Goal: Task Accomplishment & Management: Complete application form

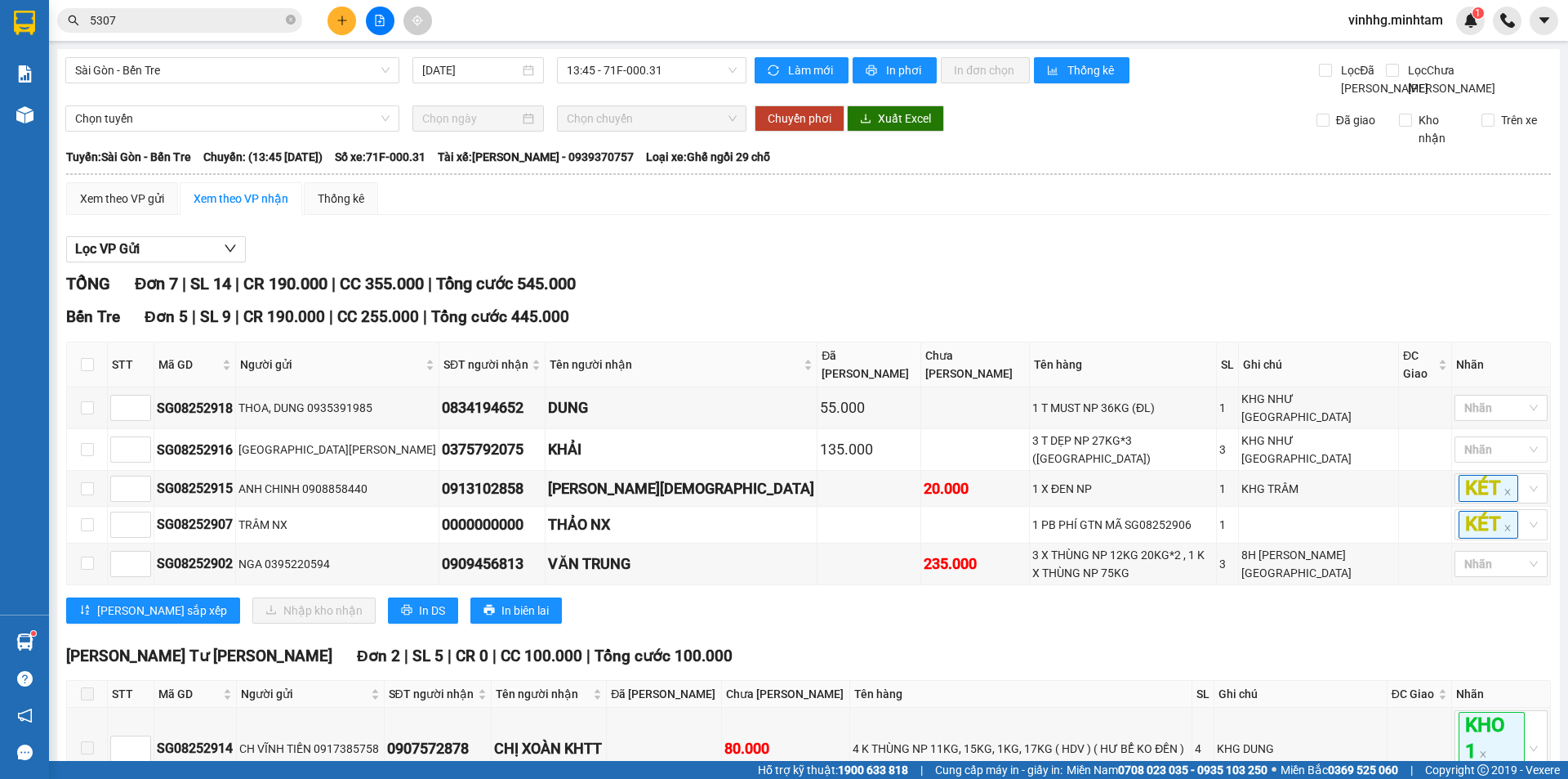
scroll to position [164, 0]
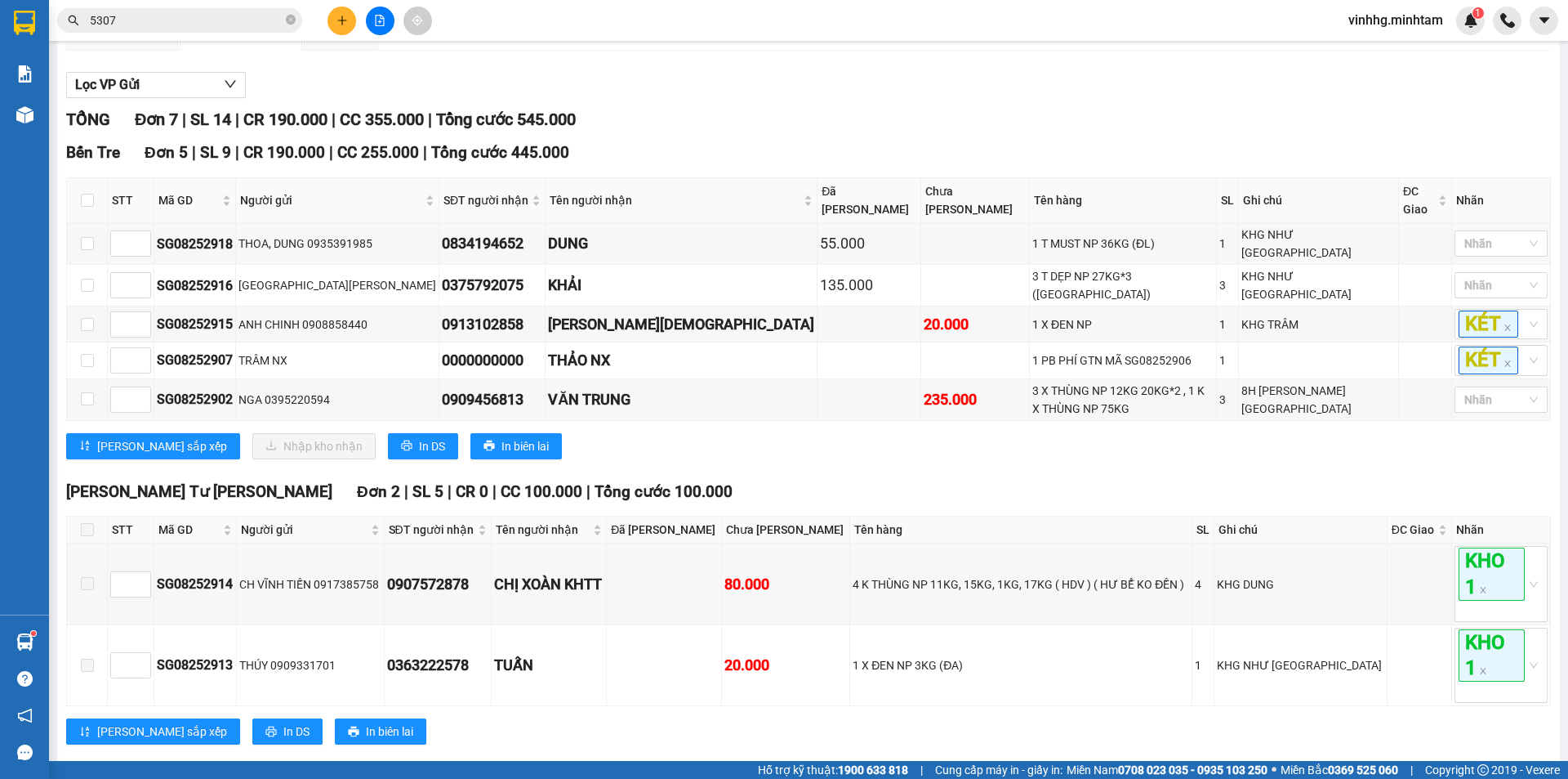
click at [316, 21] on div "5307" at bounding box center [159, 20] width 318 height 24
click at [336, 22] on icon "plus" at bounding box center [342, 20] width 12 height 12
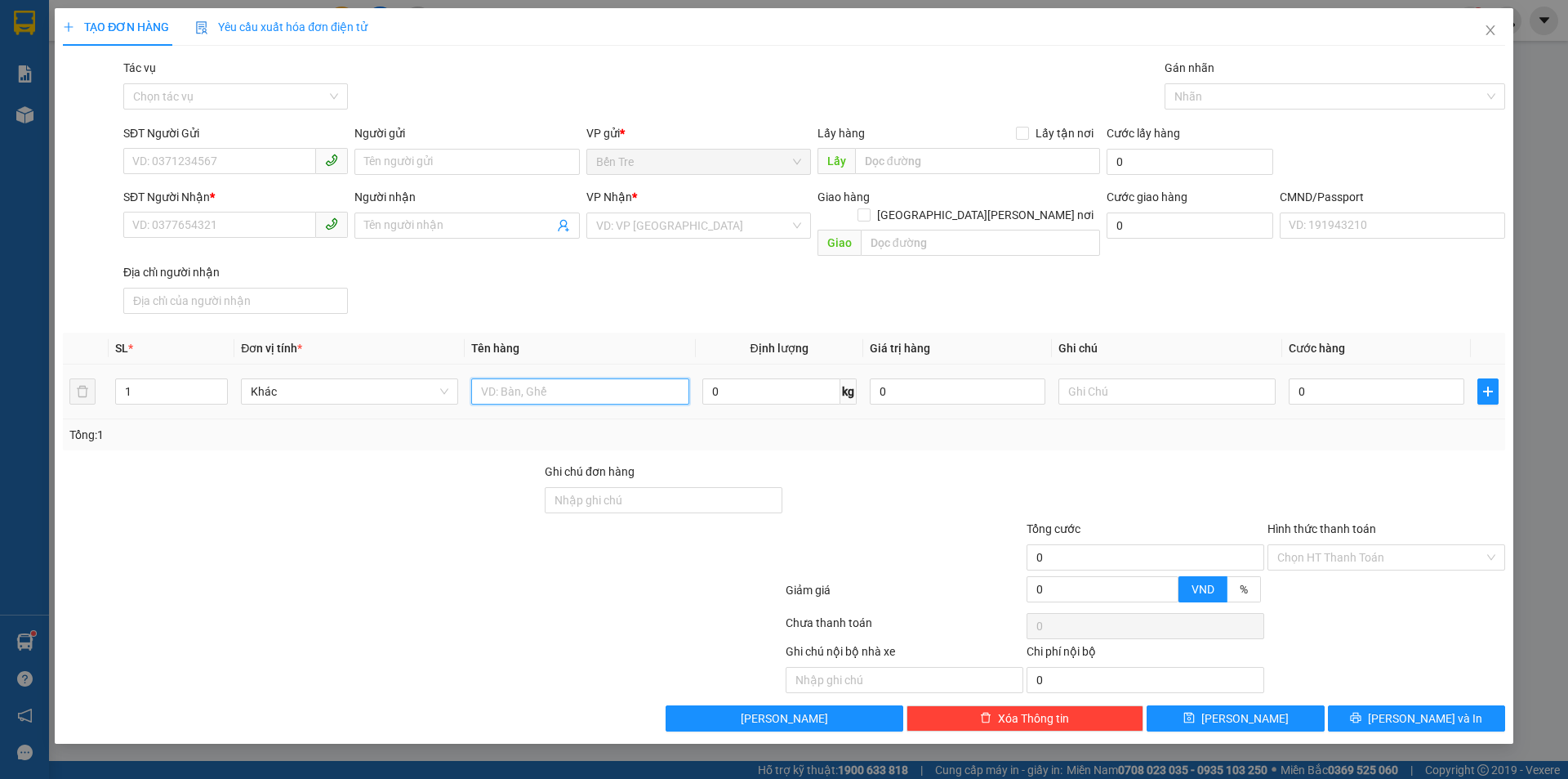
drag, startPoint x: 563, startPoint y: 363, endPoint x: 578, endPoint y: 352, distance: 18.6
click at [564, 378] on input "text" at bounding box center [580, 391] width 218 height 26
type input "1 T MUTSS 5KG NP(DVS)"
click at [224, 159] on input "SĐT Người Gửi" at bounding box center [219, 161] width 193 height 26
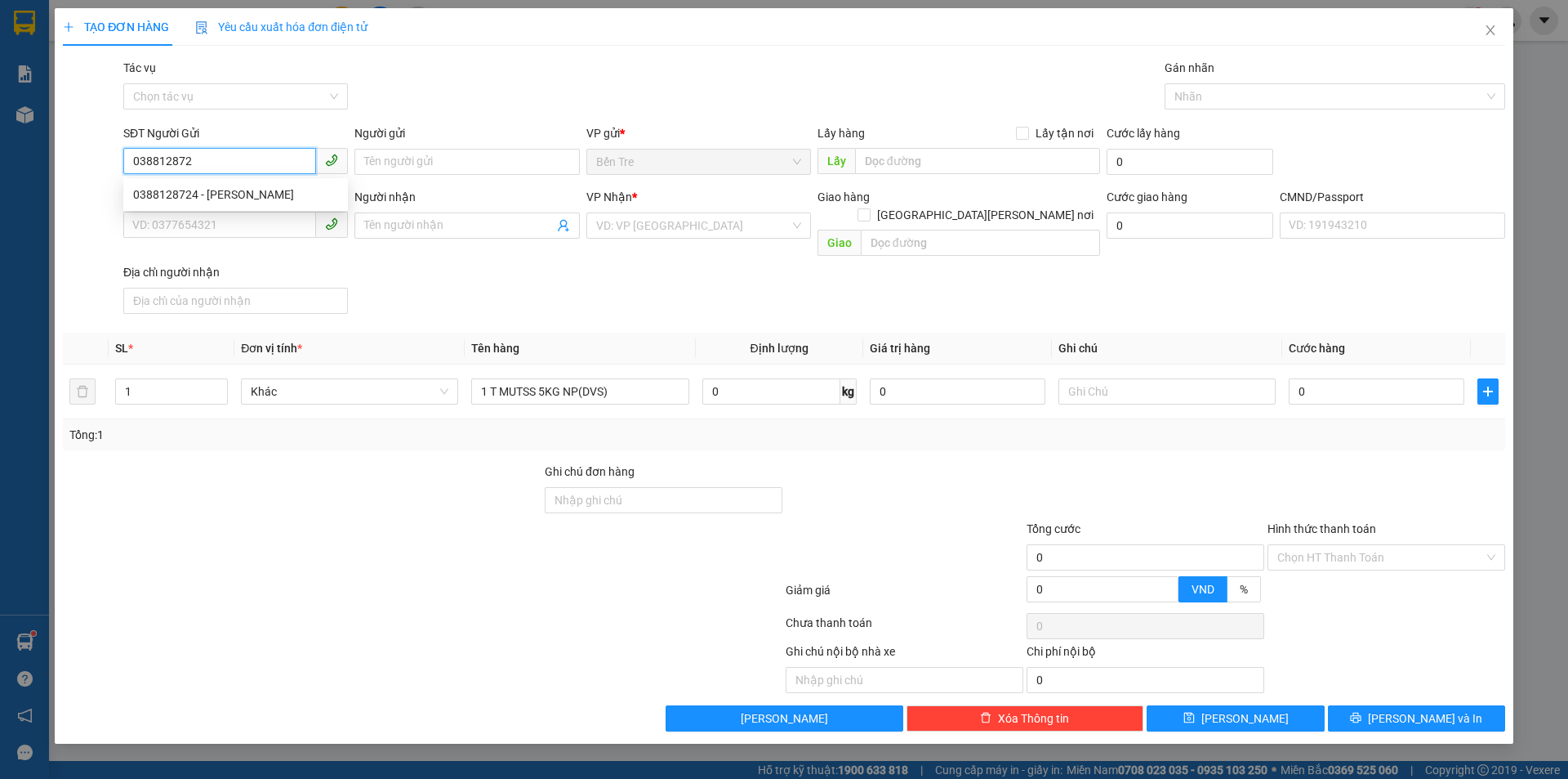
type input "0388128724"
click at [265, 198] on div "0388128724 - ANH" at bounding box center [235, 195] width 205 height 18
type input "ANH"
type input "0934577521"
type input "BẢO"
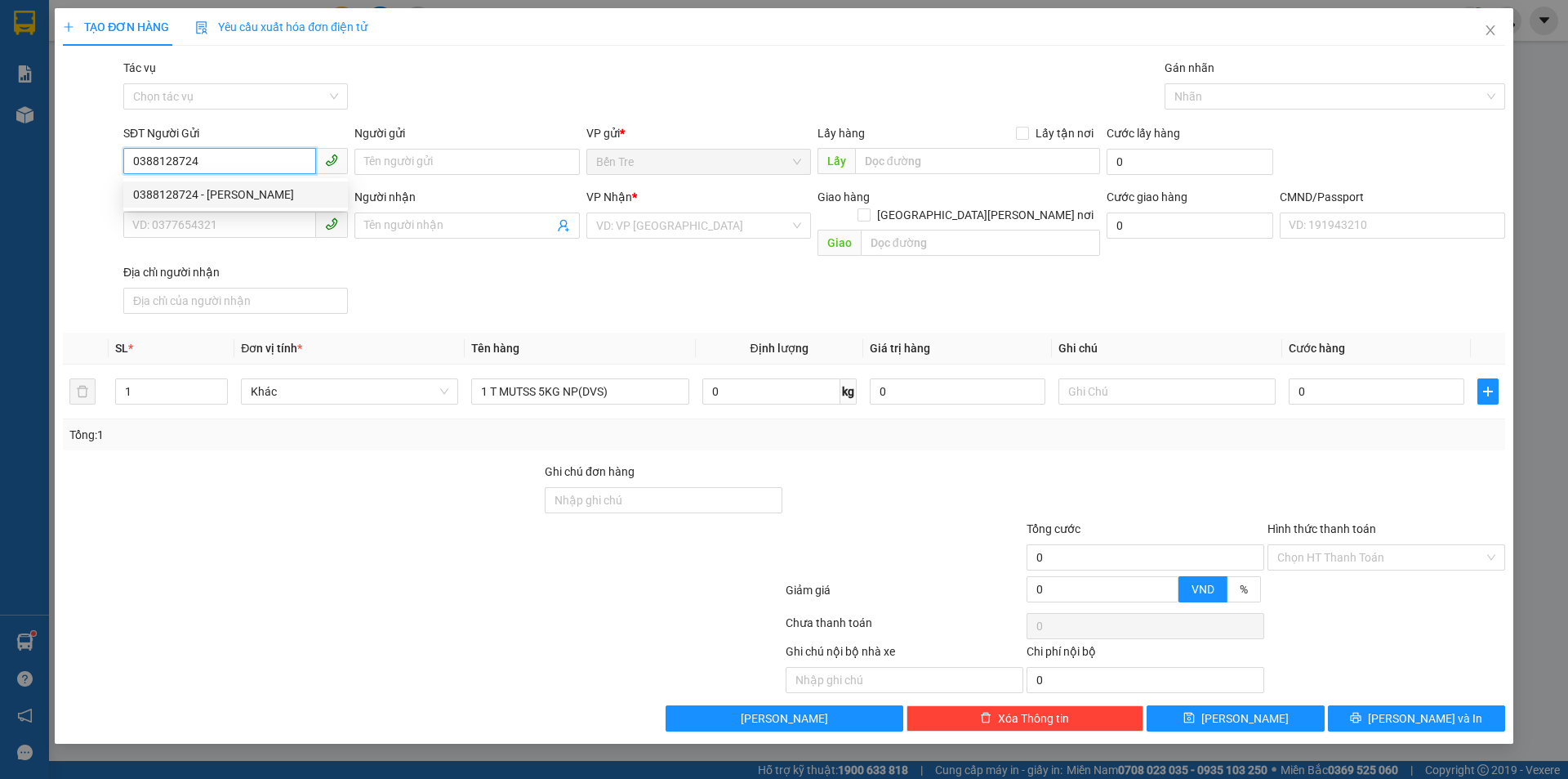
type input "044060004149"
type input "LÊ BÁ HÙNG 20/10/1960 ẤP VĨNH THÀNH VĨNH AN CHÂU THÀNH AN GIANG"
type input "0388128724"
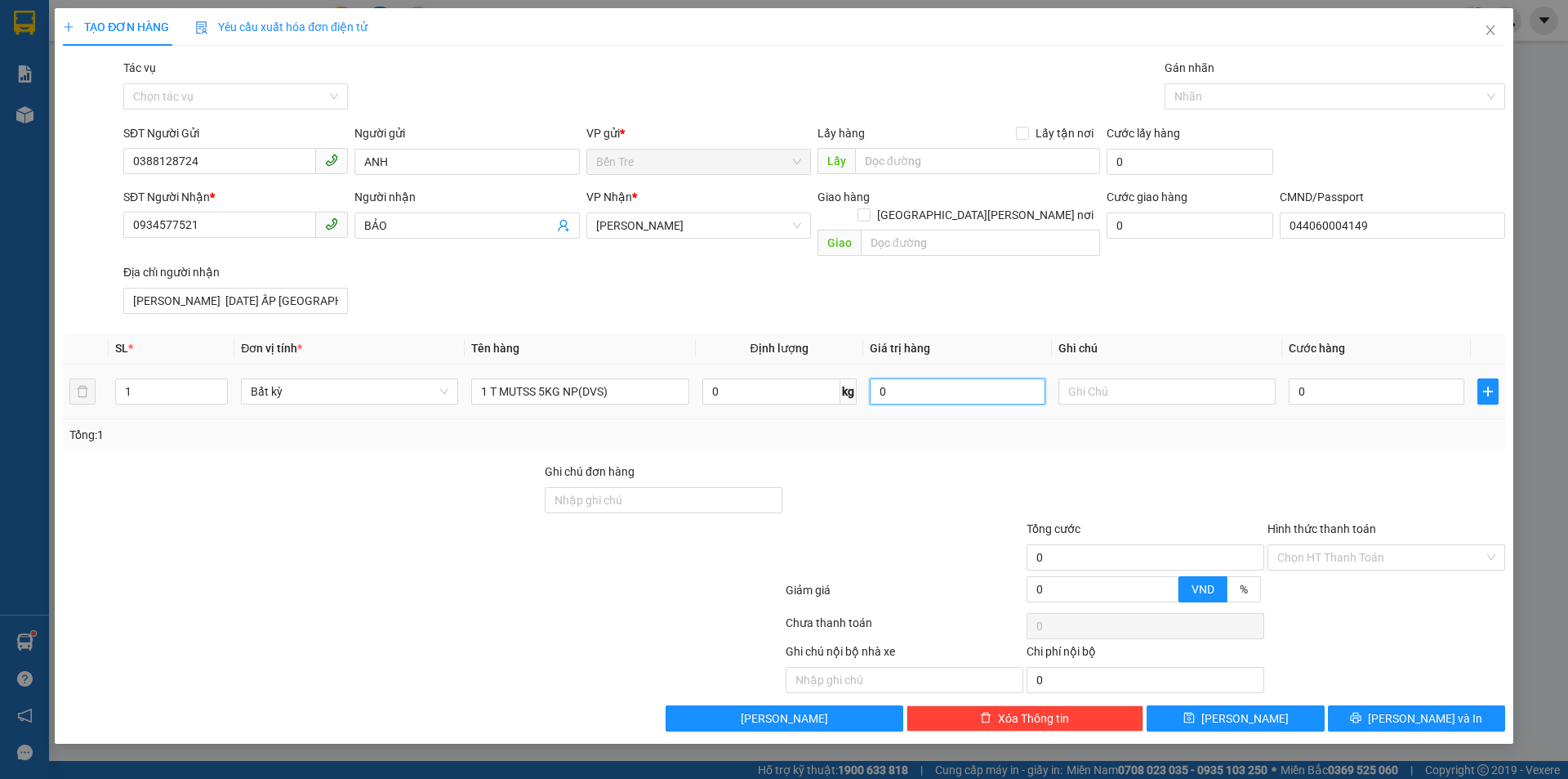
click at [941, 378] on input "0" at bounding box center [957, 391] width 176 height 26
type input "3.500.000"
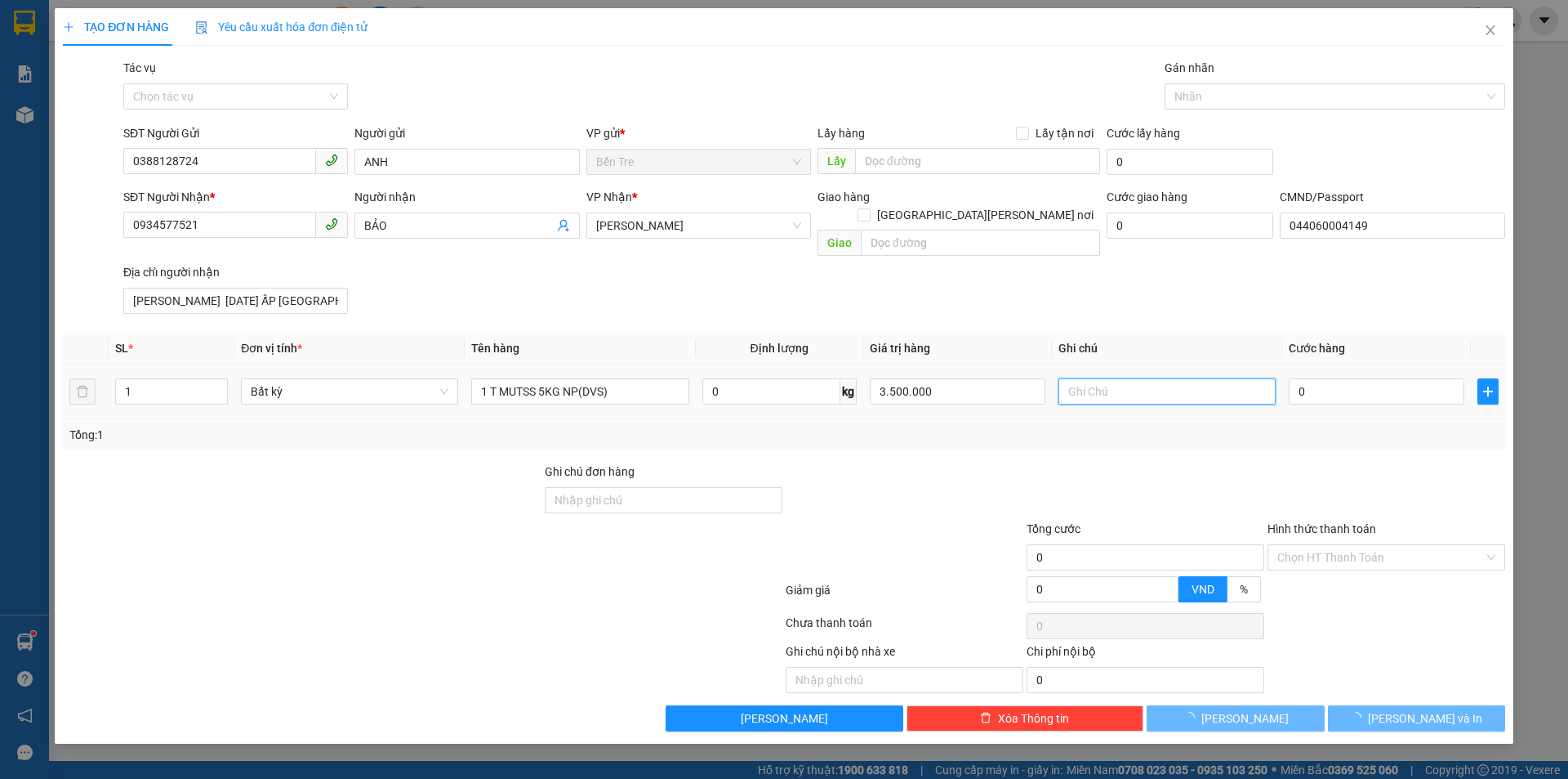
click at [1143, 378] on input "text" at bounding box center [1168, 391] width 218 height 26
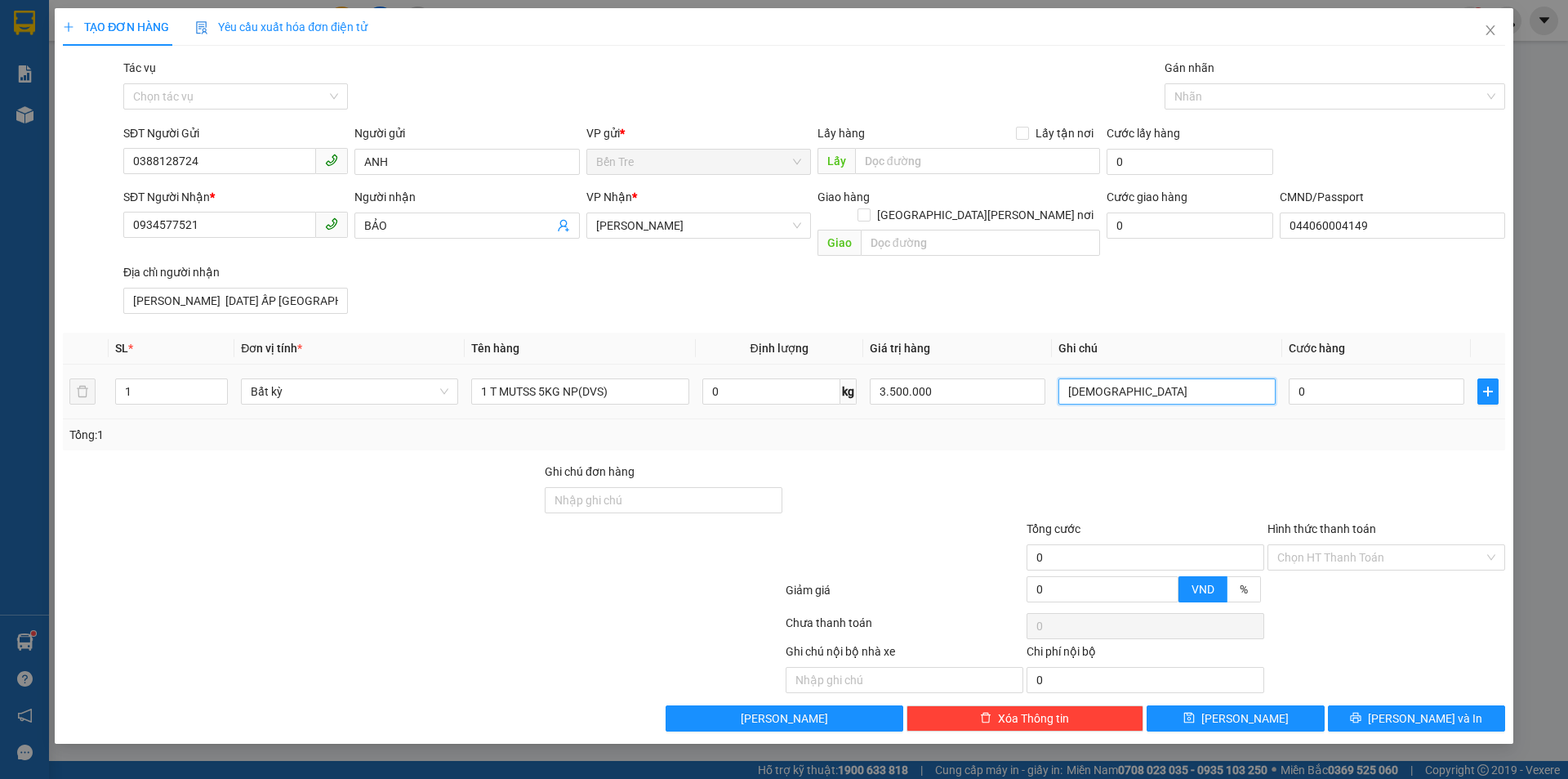
drag, startPoint x: 1081, startPoint y: 370, endPoint x: 1135, endPoint y: 383, distance: 55.5
click at [1081, 378] on input "8HMAI" at bounding box center [1168, 391] width 218 height 26
type input "8H MAI"
click at [1362, 382] on input "0" at bounding box center [1376, 391] width 176 height 26
type input "3"
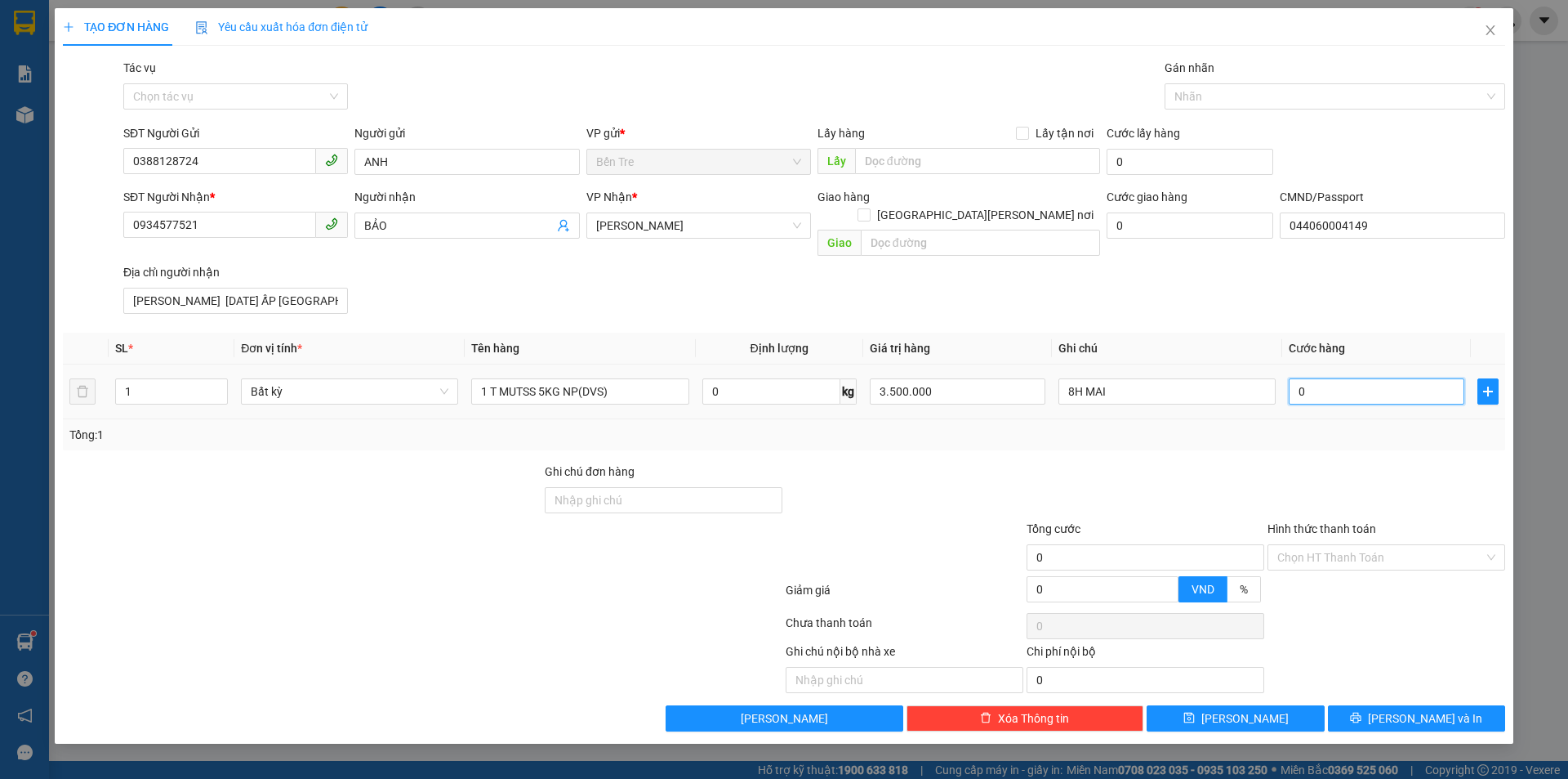
type input "3"
type input "30"
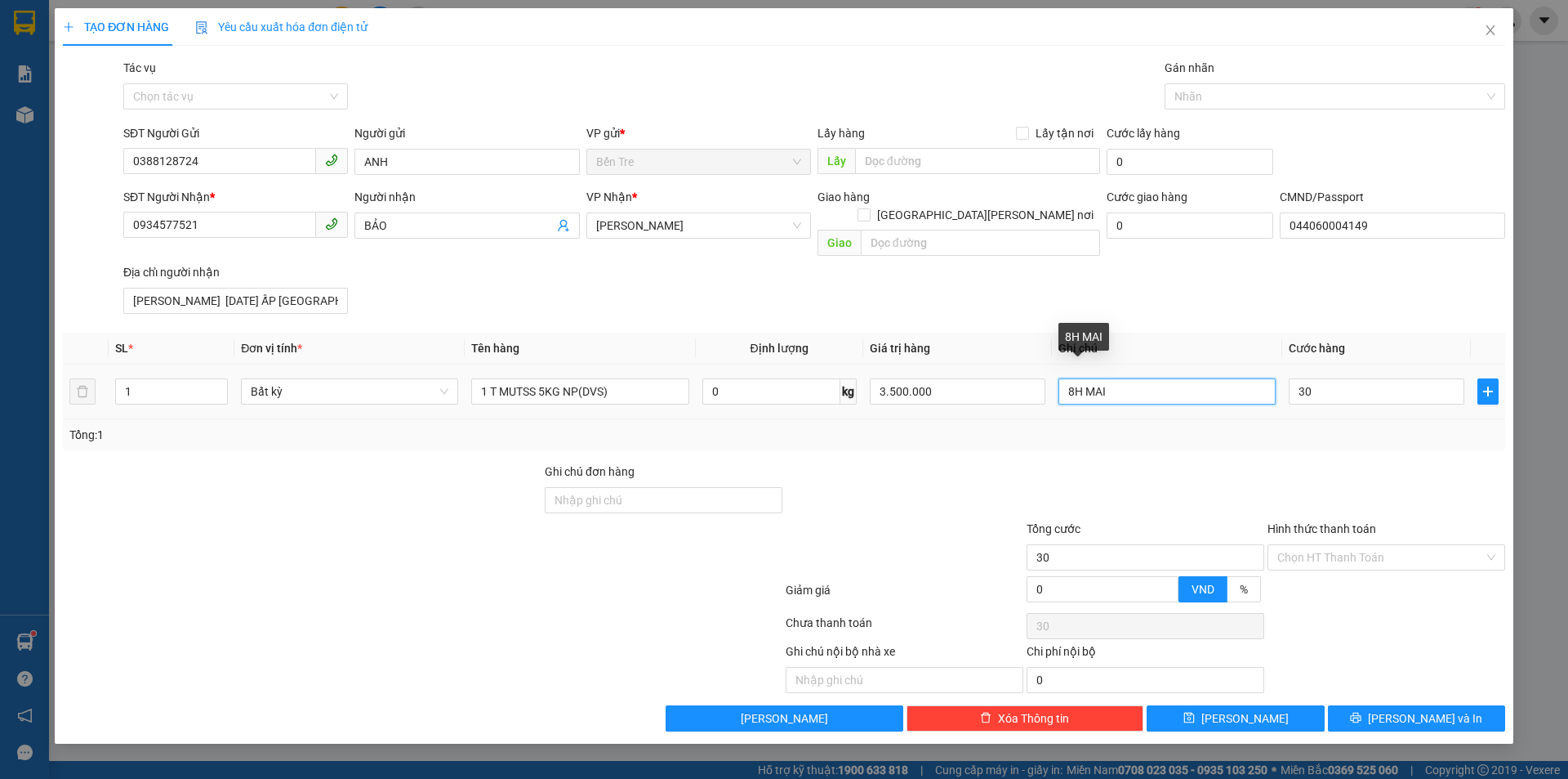
type input "30.000"
click at [1147, 378] on input "8H MAI" at bounding box center [1168, 391] width 218 height 26
type input "8H MAI CCCD"
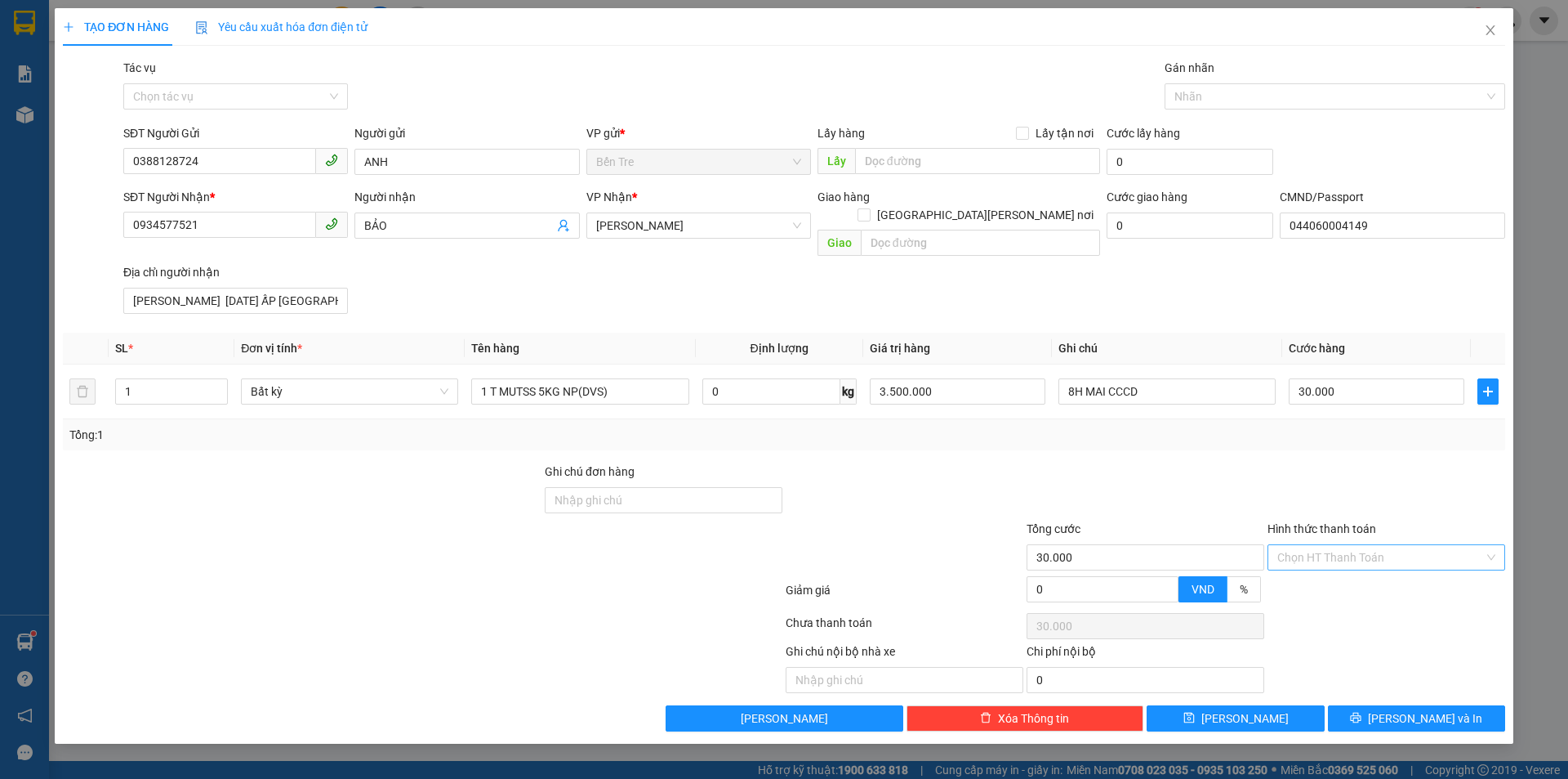
click at [1360, 545] on input "Hình thức thanh toán" at bounding box center [1381, 557] width 207 height 24
click at [1356, 578] on div "Tại văn phòng" at bounding box center [1386, 572] width 218 height 18
type input "0"
click at [1433, 709] on span "Lưu và In" at bounding box center [1425, 718] width 114 height 18
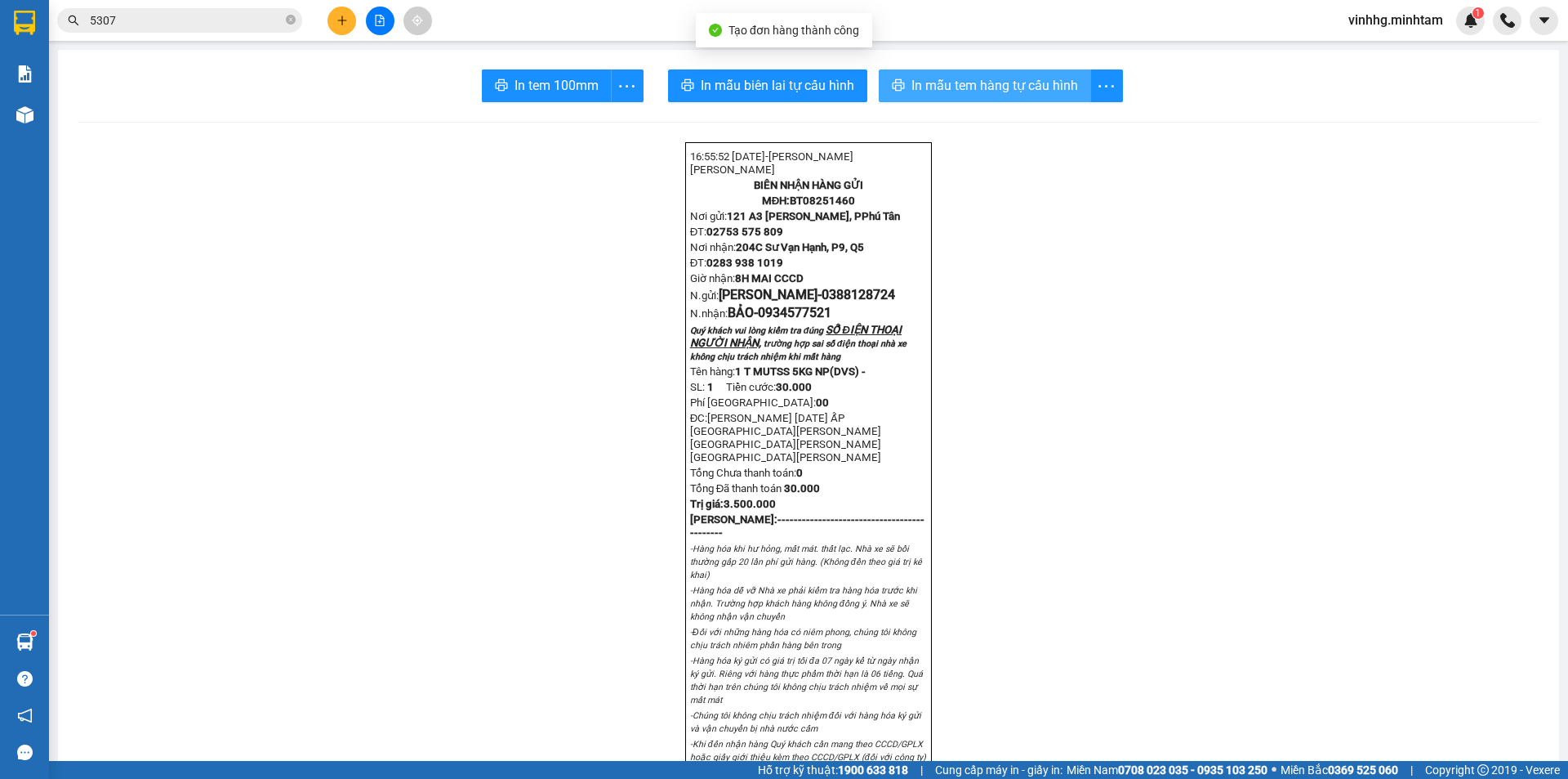
click at [1060, 84] on span "In mẫu tem hàng tự cấu hình" at bounding box center [994, 85] width 167 height 21
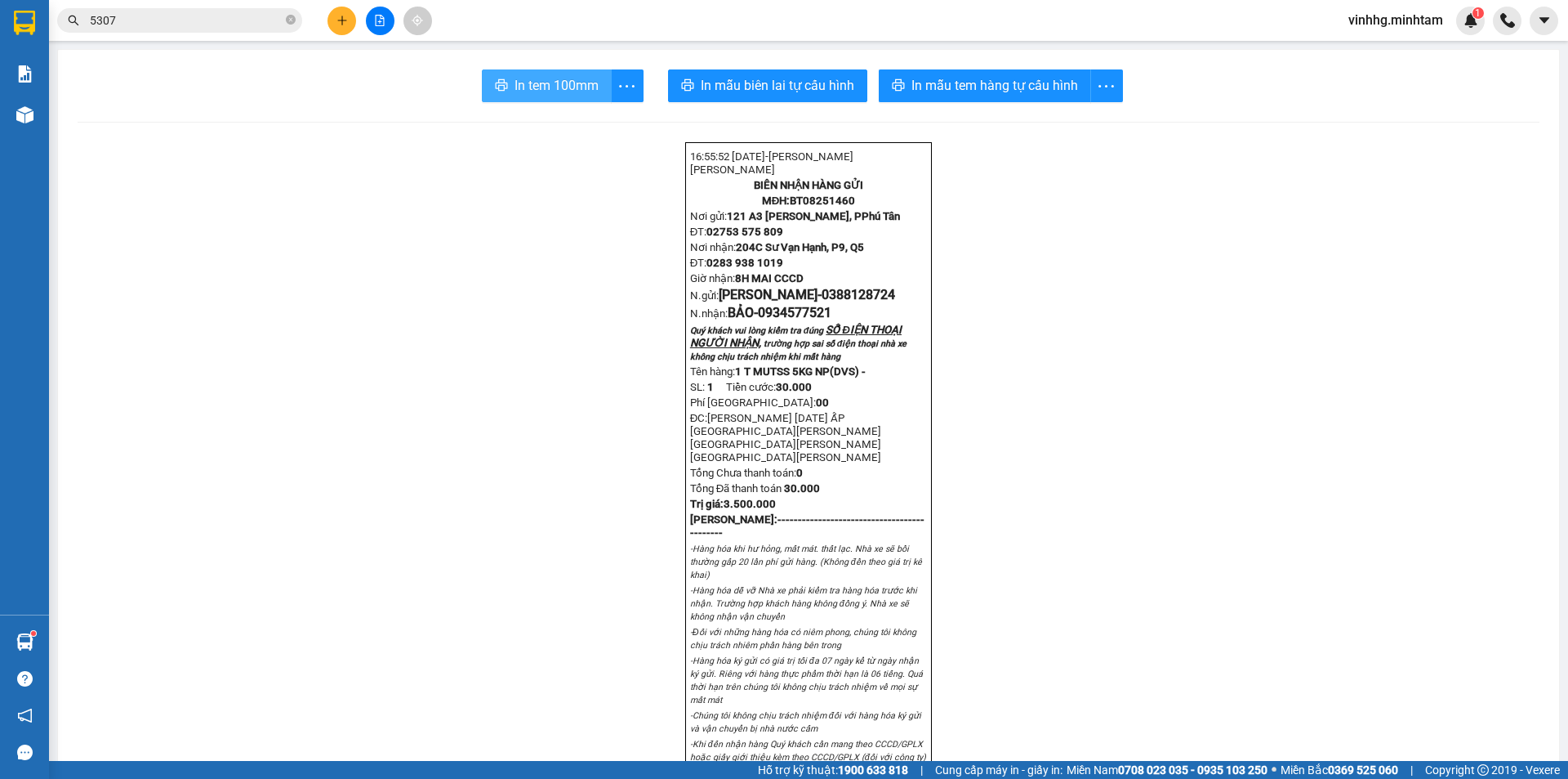
click at [541, 79] on span "In tem 100mm" at bounding box center [557, 85] width 84 height 21
click at [573, 81] on span "In tem 100mm" at bounding box center [557, 85] width 84 height 21
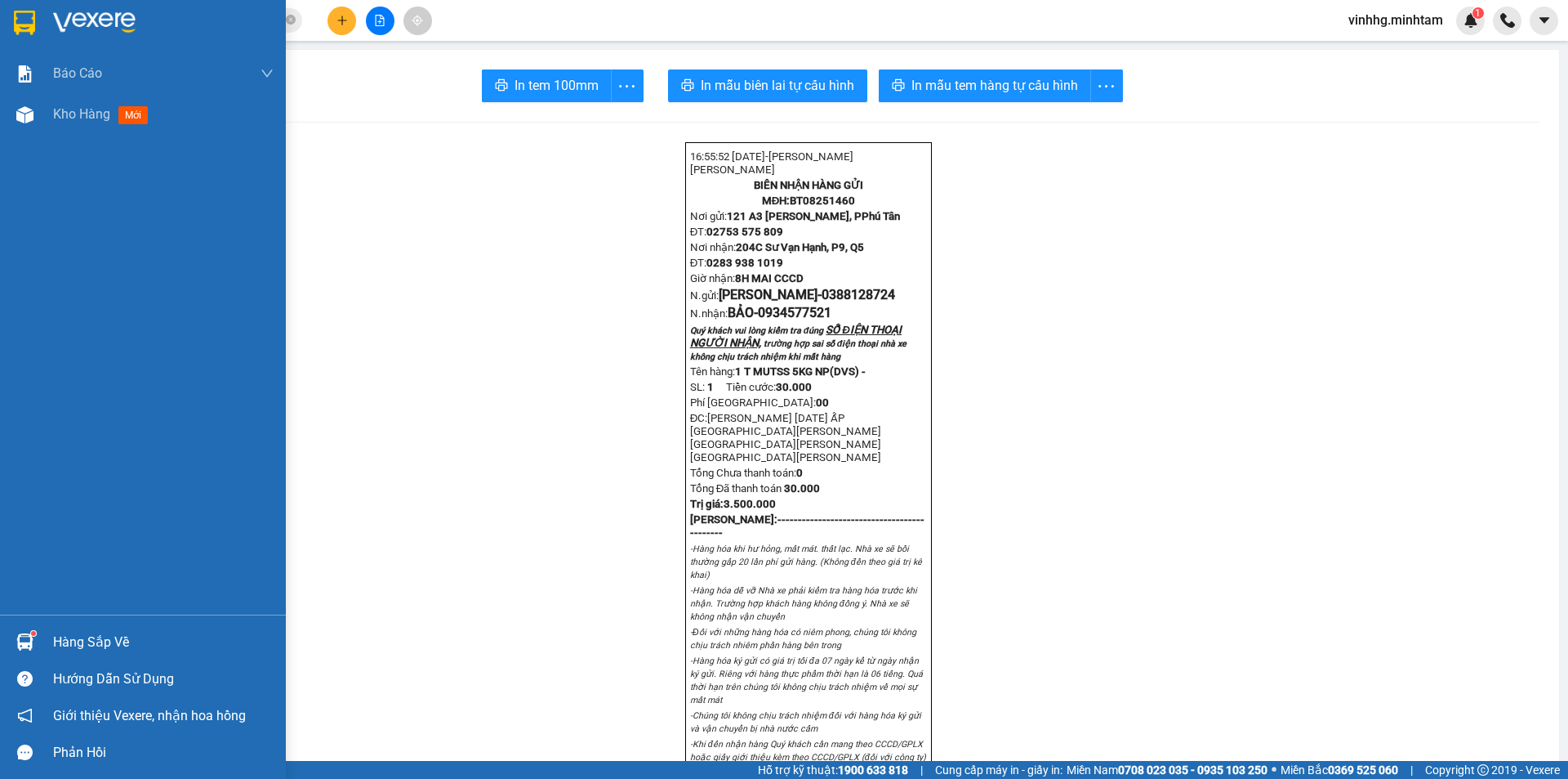
click at [14, 14] on img at bounding box center [25, 22] width 21 height 24
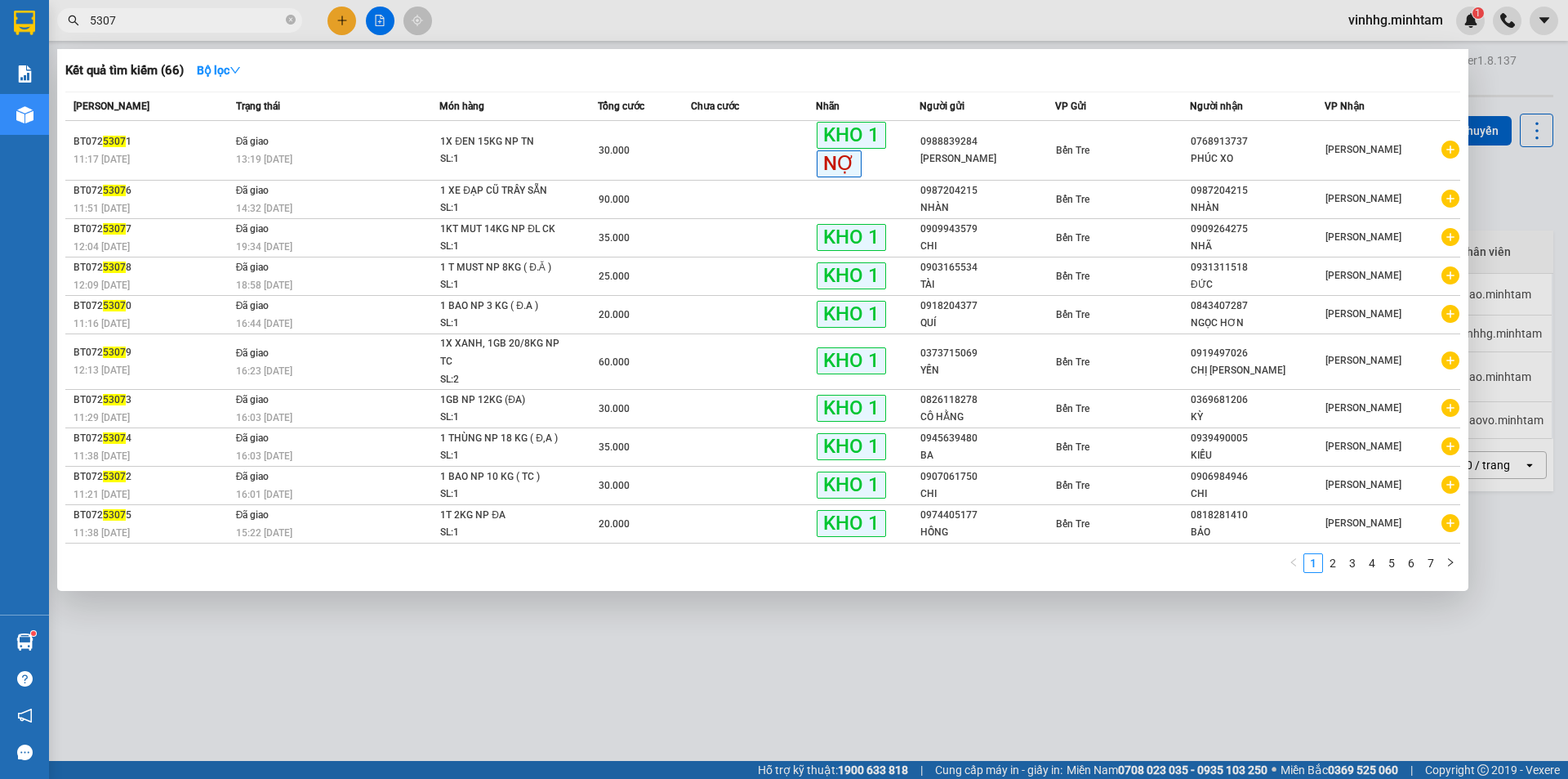
click at [139, 22] on input "5307" at bounding box center [186, 21] width 193 height 18
click at [293, 21] on icon "close-circle" at bounding box center [290, 19] width 10 height 10
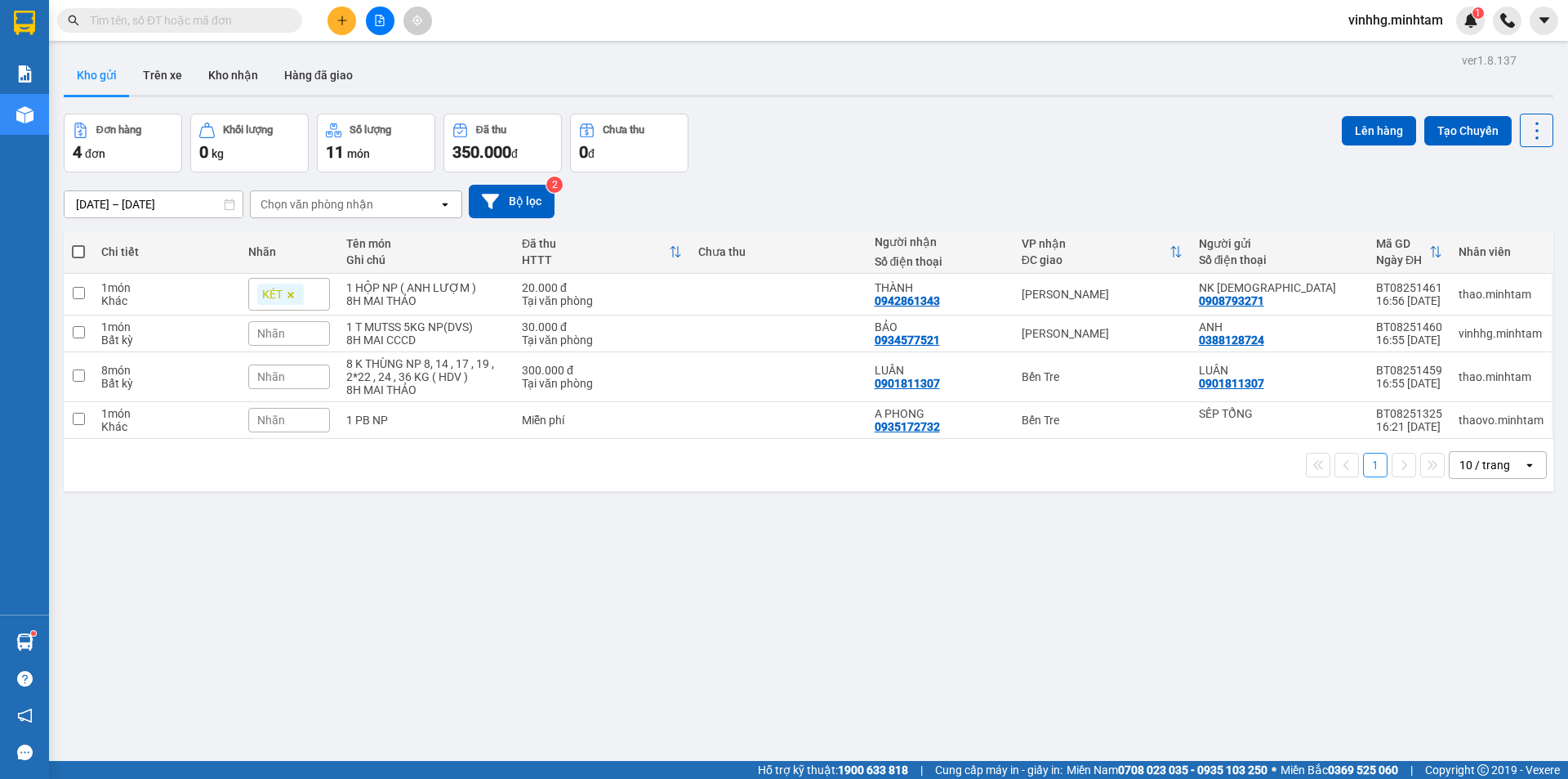
click at [209, 16] on input "text" at bounding box center [186, 21] width 193 height 18
click at [212, 17] on input "text" at bounding box center [186, 21] width 193 height 18
click at [202, 14] on input "text" at bounding box center [186, 21] width 193 height 18
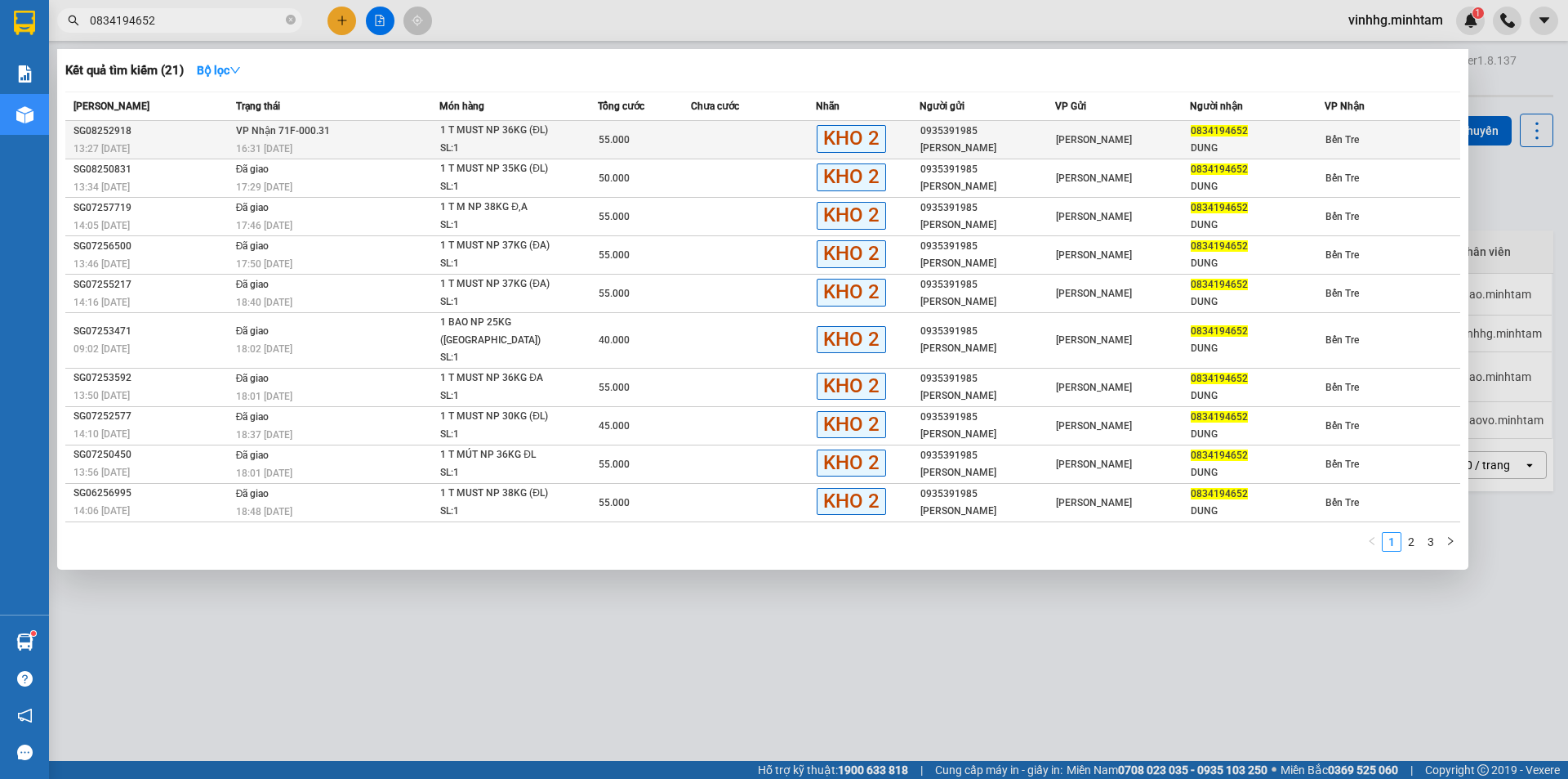
type input "0834194652"
click at [730, 146] on td at bounding box center [754, 140] width 125 height 38
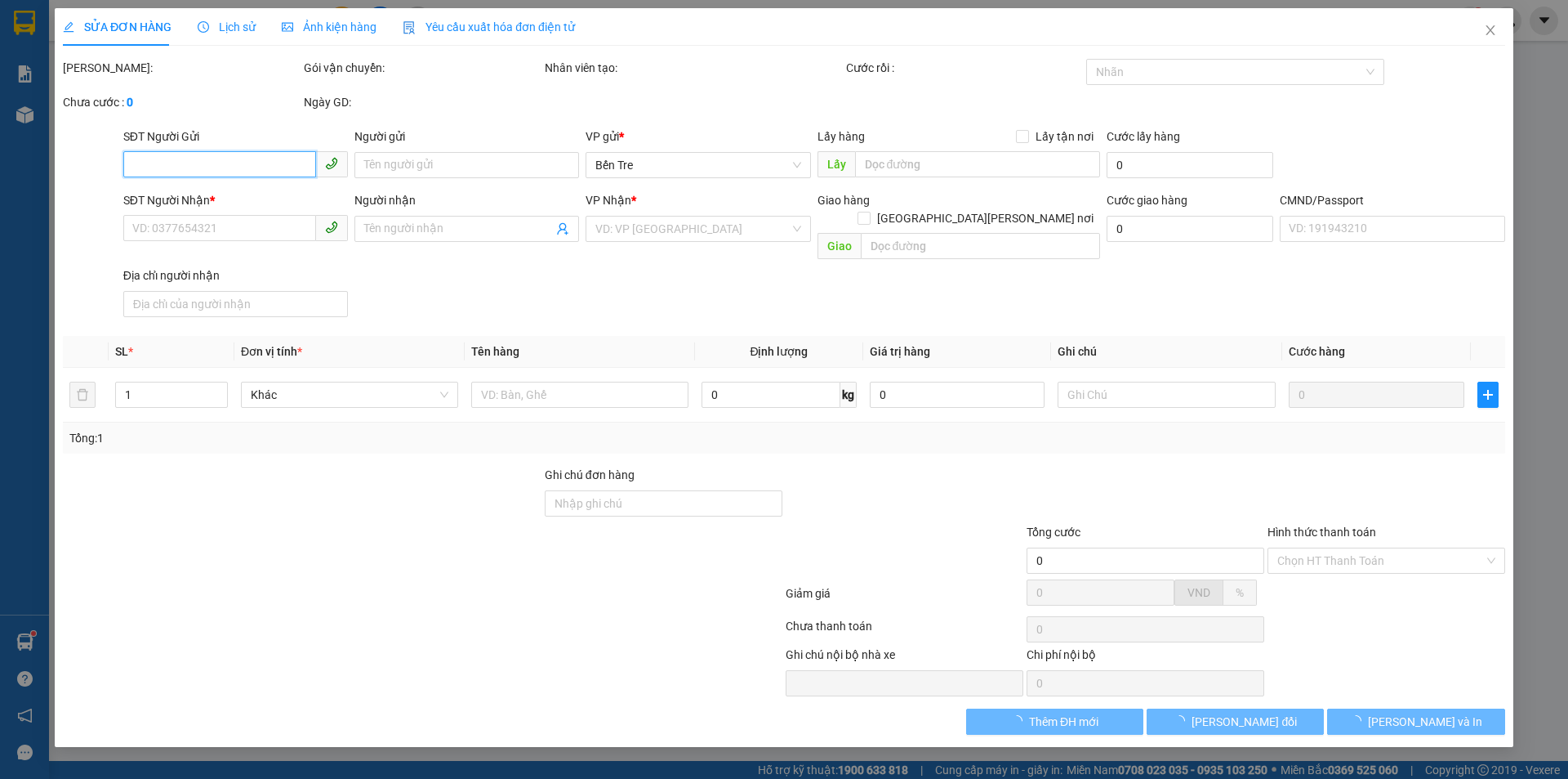
type input "0935391985"
type input "THOA, DUNG"
type input "0834194652"
type input "DUNG"
type input "ĐG"
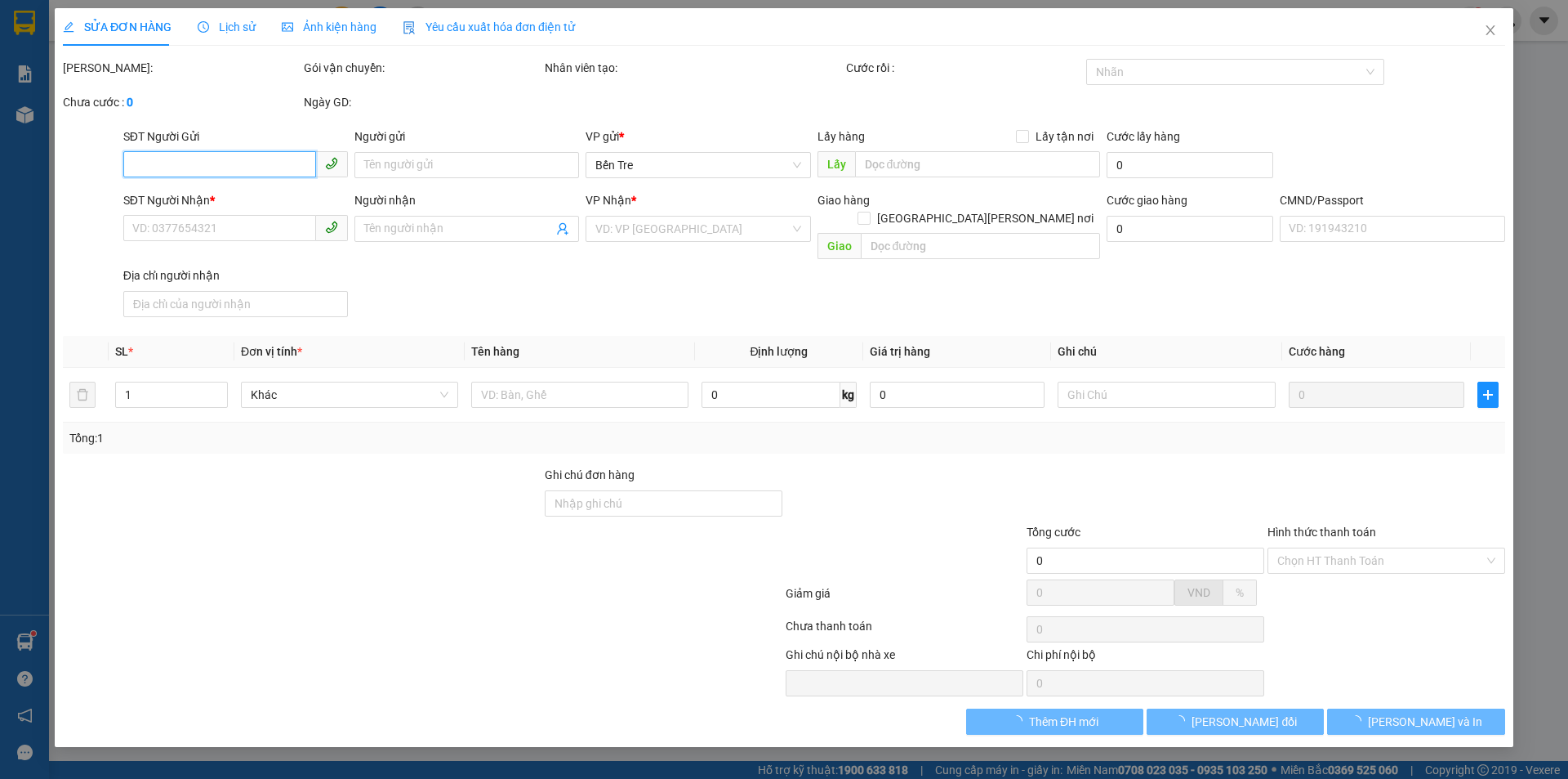
type input "55.000"
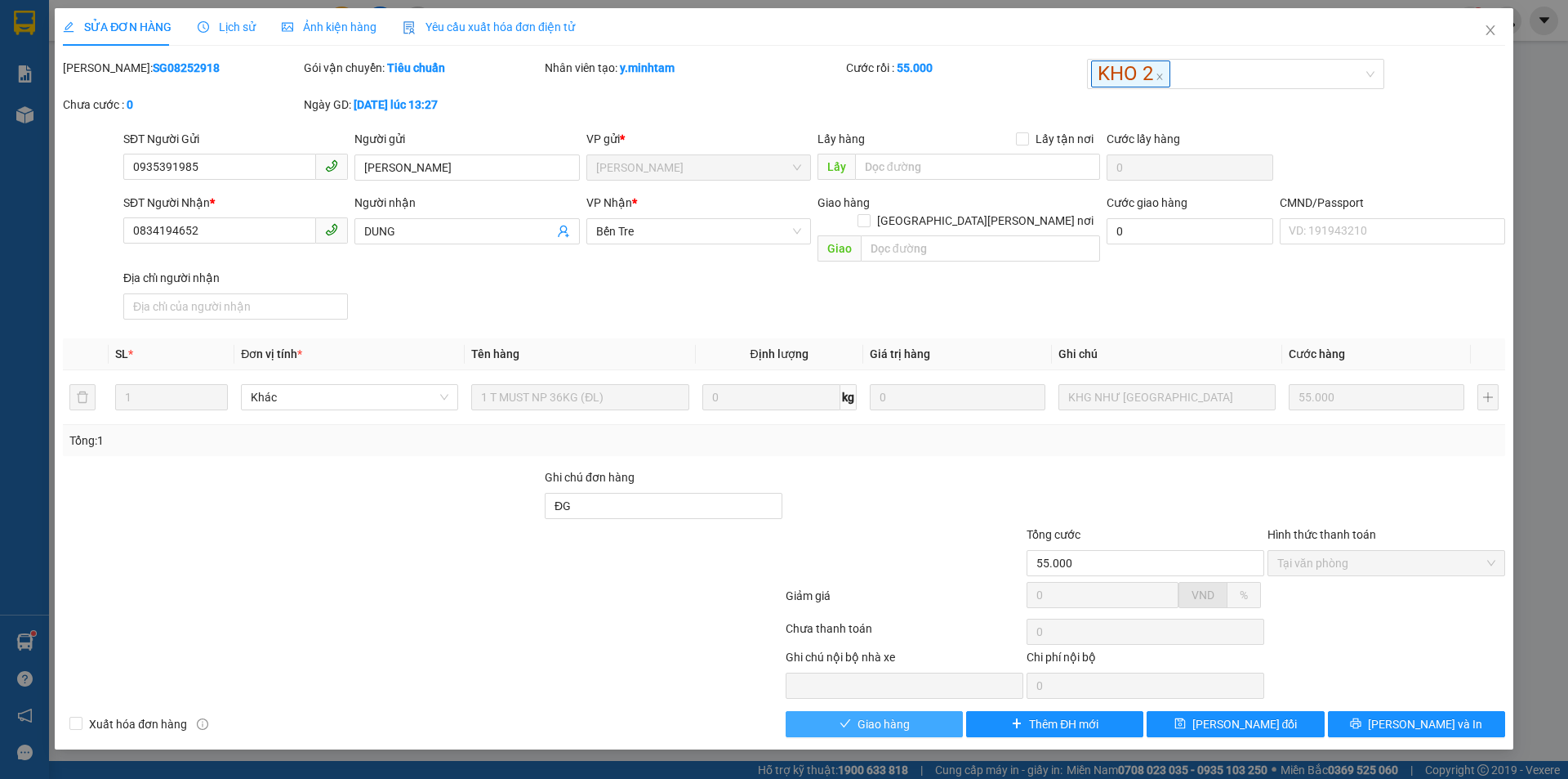
click at [904, 715] on span "Giao hàng" at bounding box center [883, 724] width 53 height 18
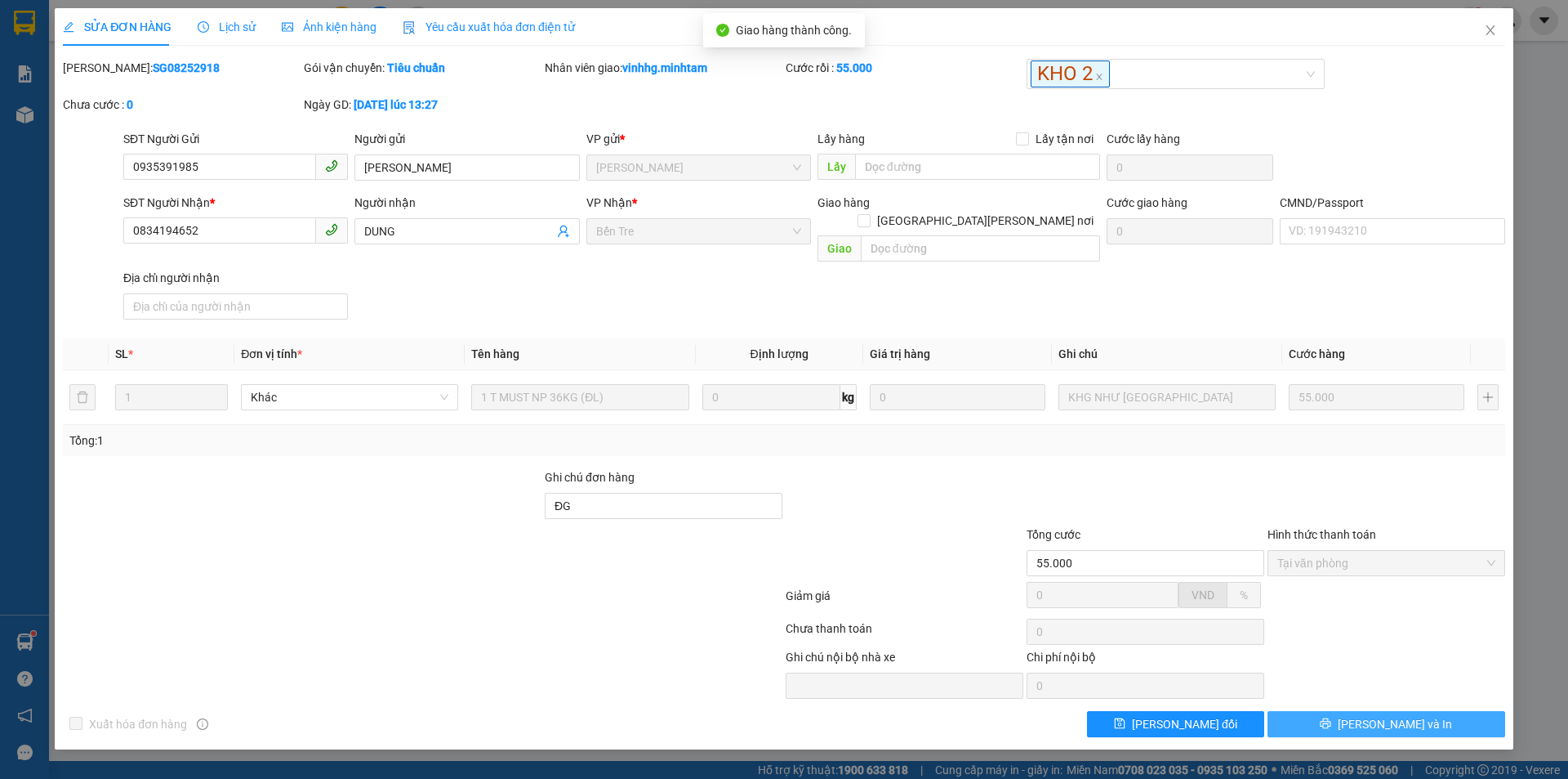
click at [1435, 712] on button "Lưu và In" at bounding box center [1386, 724] width 237 height 26
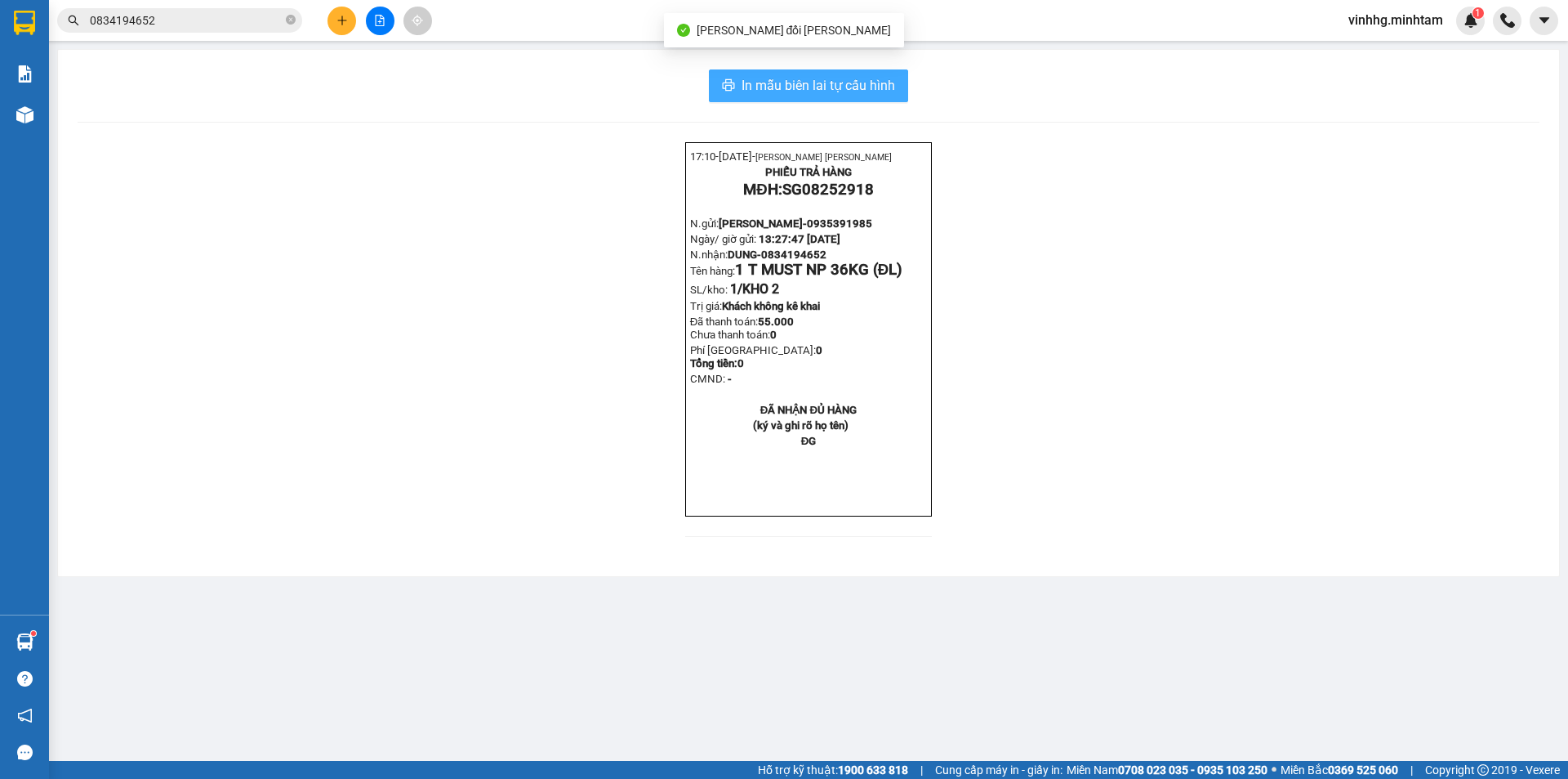
click at [887, 85] on span "In mẫu biên lai tự cấu hình" at bounding box center [818, 85] width 153 height 21
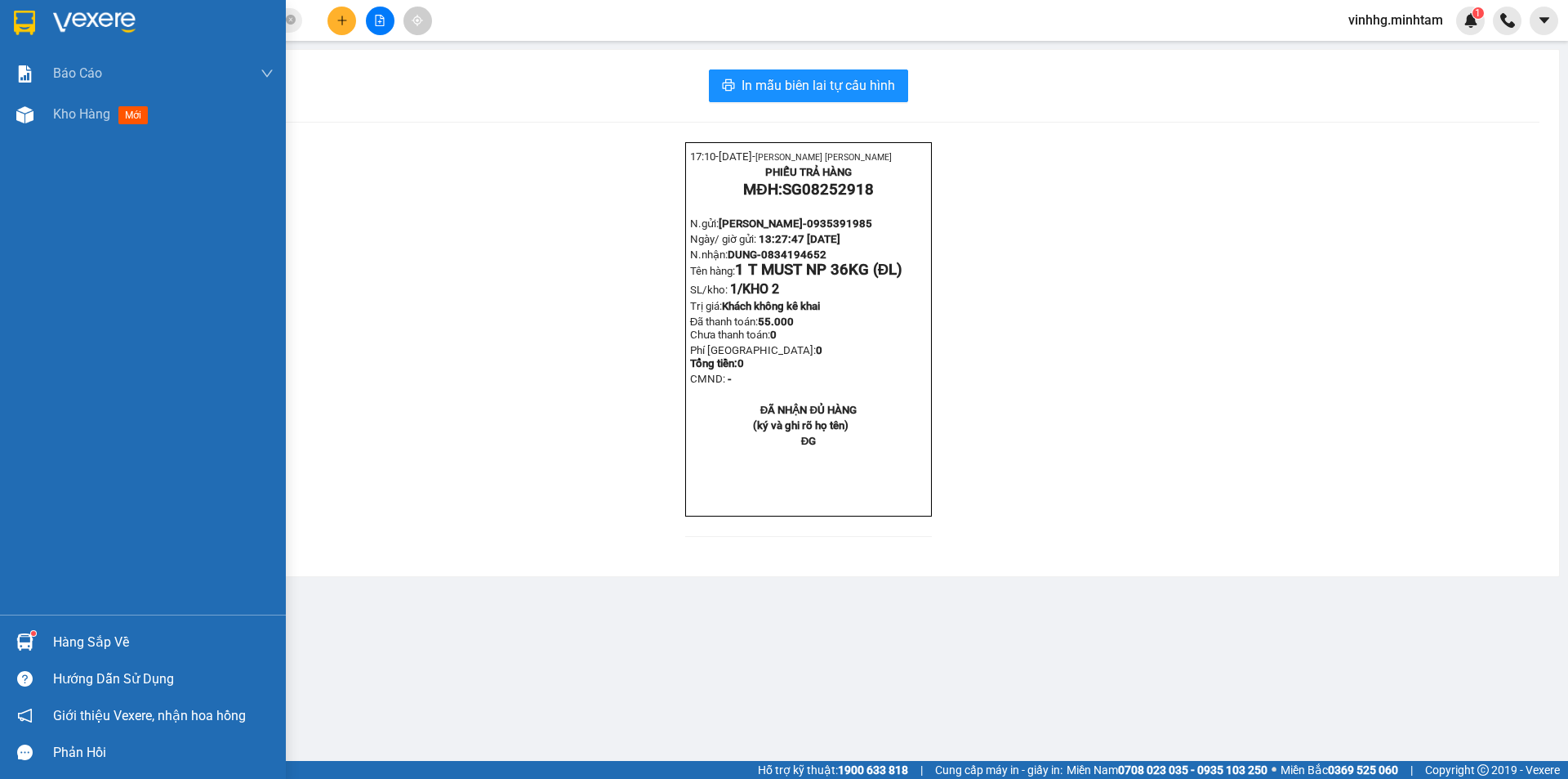
click at [39, 21] on div at bounding box center [143, 27] width 285 height 54
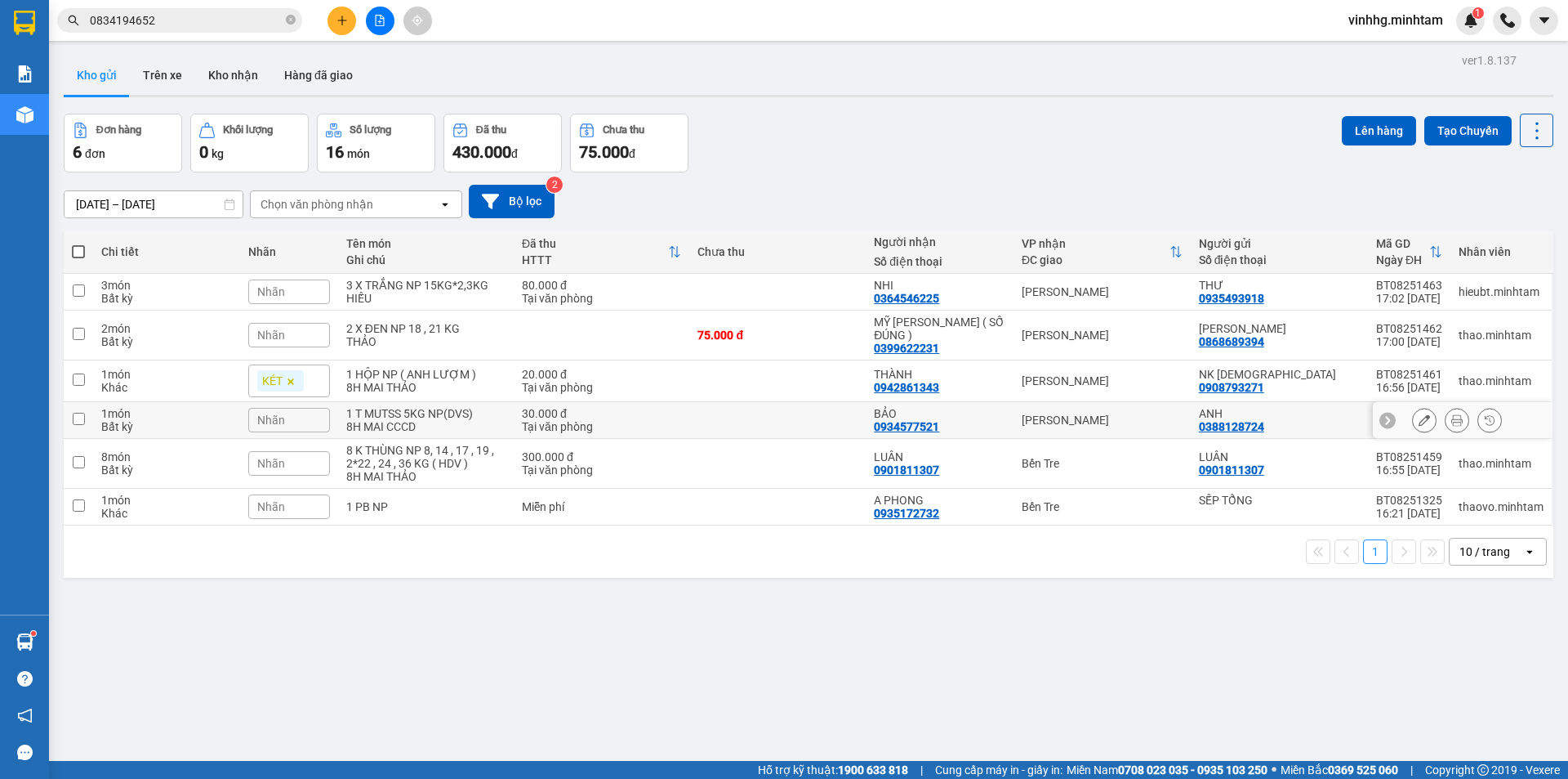
click at [730, 413] on td at bounding box center [778, 420] width 177 height 37
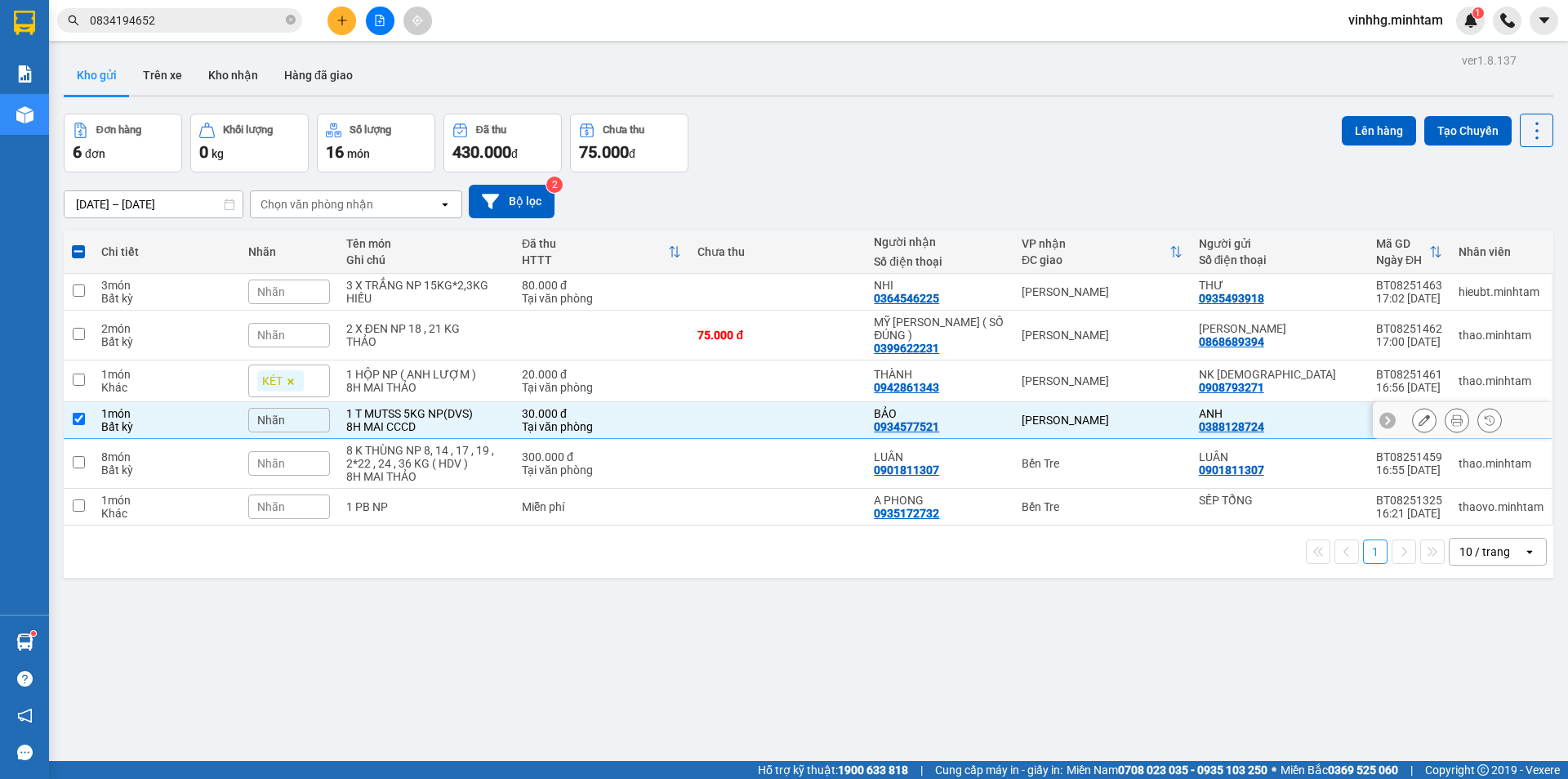
click at [730, 413] on td at bounding box center [778, 420] width 177 height 37
checkbox input "false"
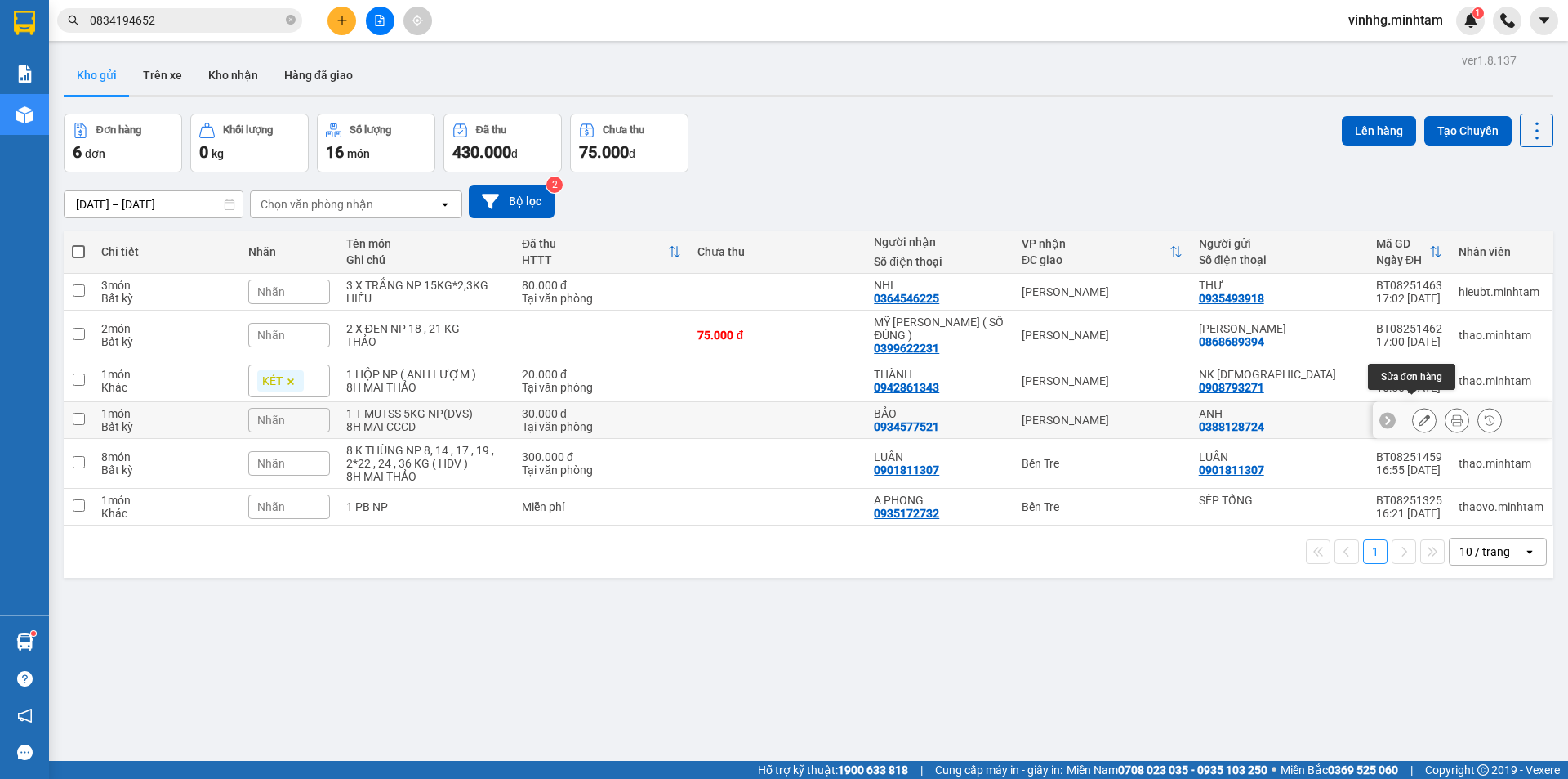
click at [1419, 414] on icon at bounding box center [1424, 419] width 12 height 12
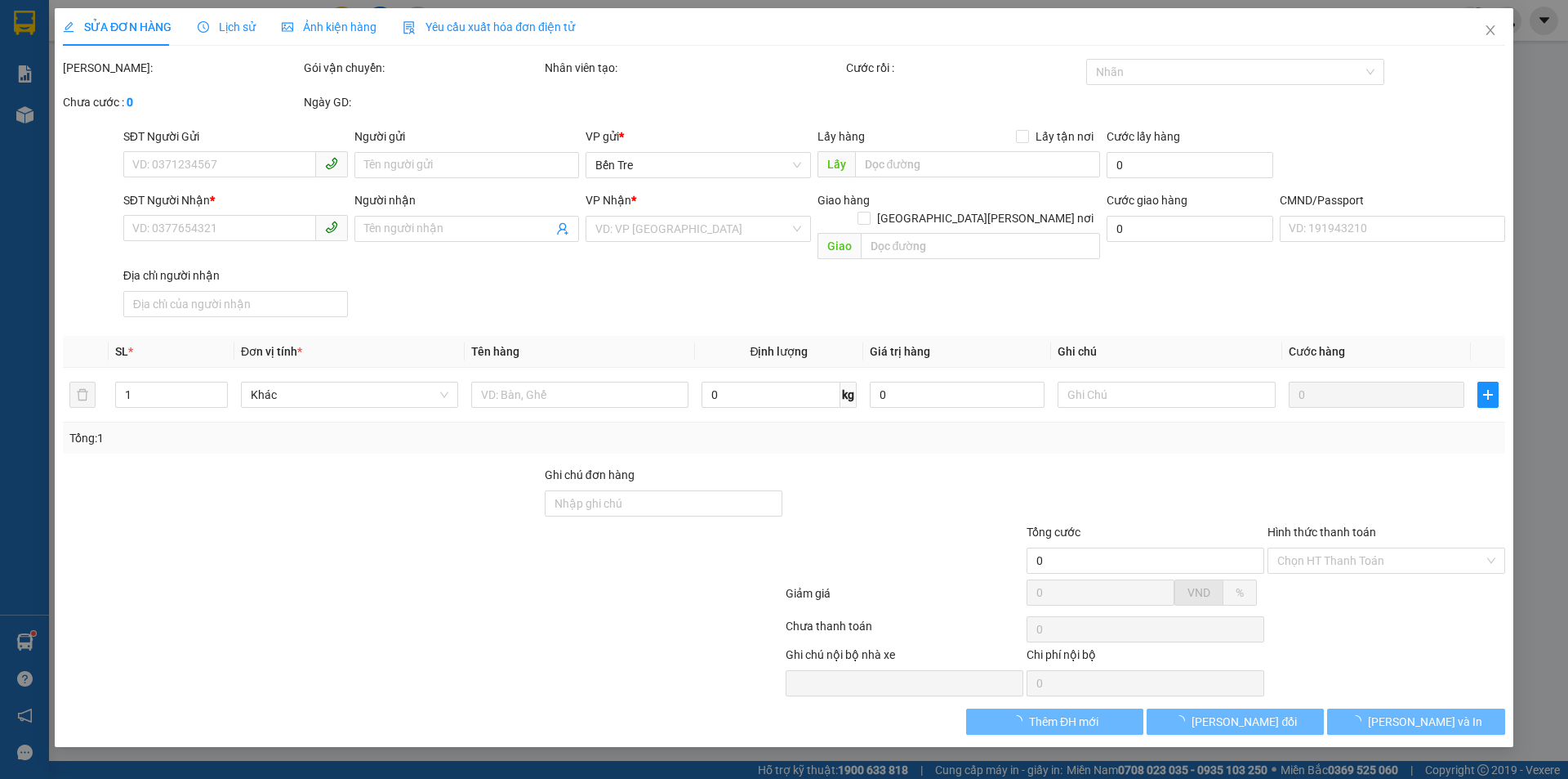
type input "0388128724"
type input "ANH"
type input "0934577521"
type input "BẢO"
type input "044060004149"
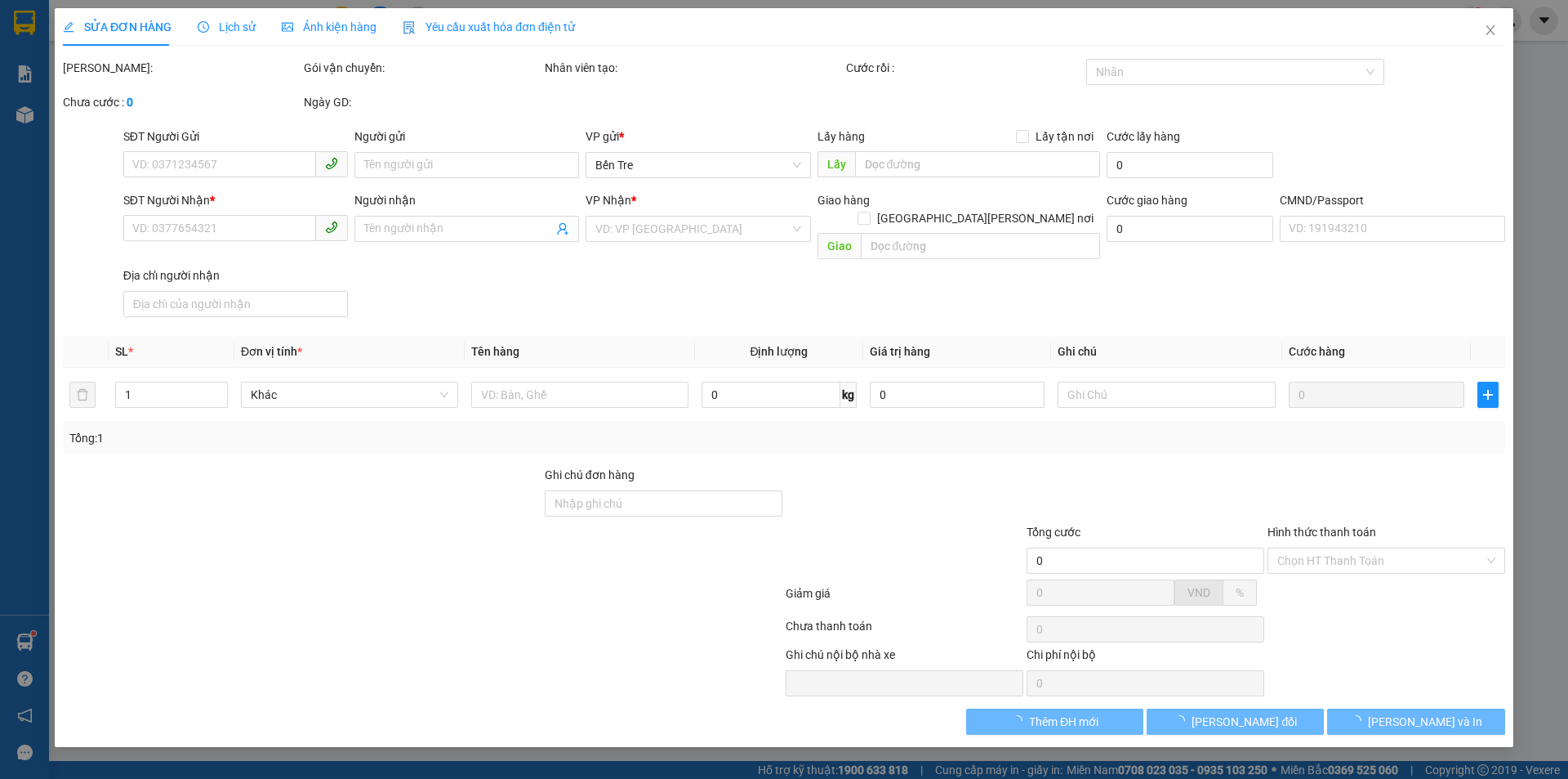
type input "LÊ BÁ HÙNG 20/10/1960 ẤP VĨNH THÀNH VĨNH AN CHÂU THÀNH AN GIANG"
type input "30.000"
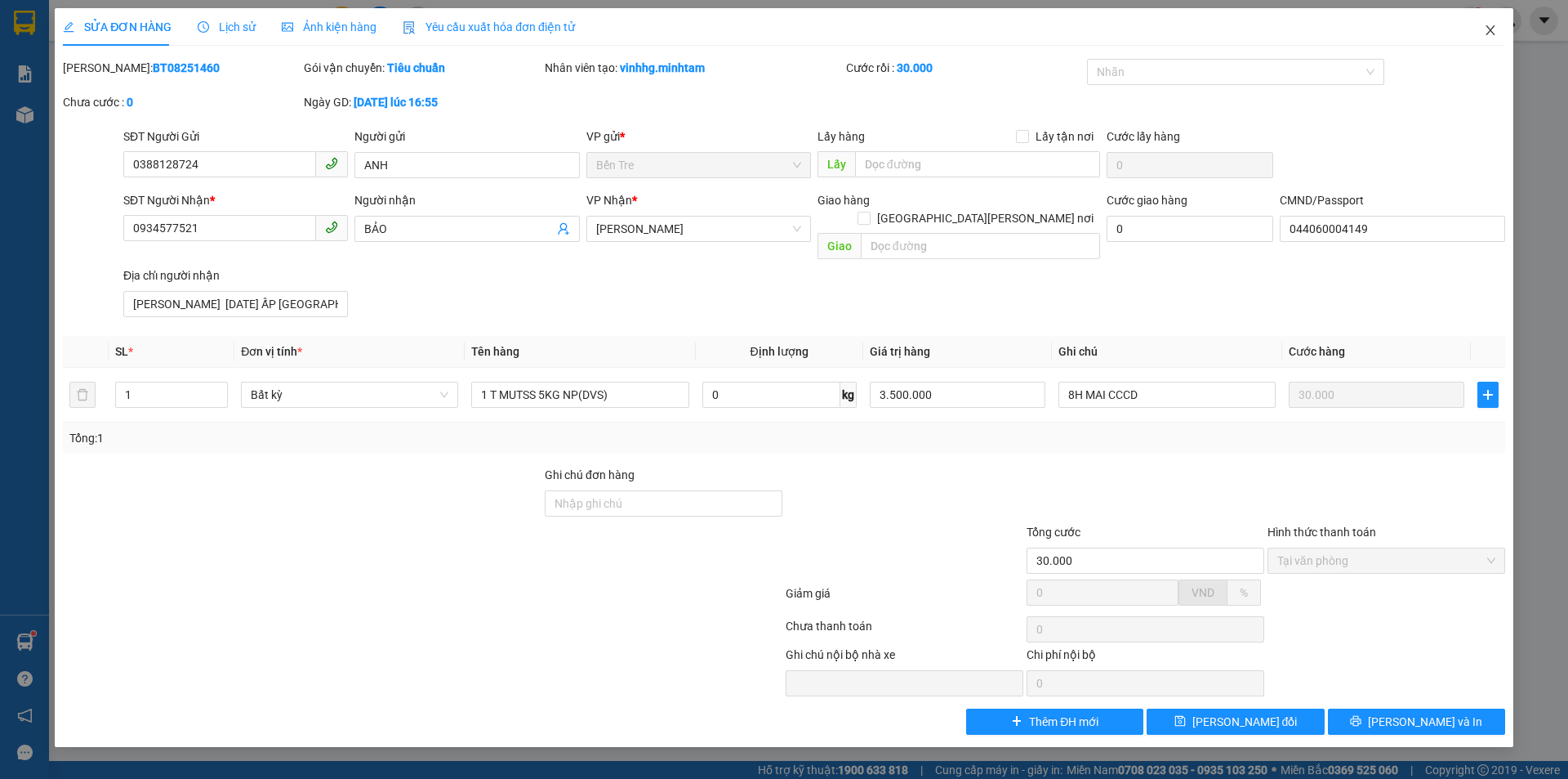
click at [1486, 34] on icon "close" at bounding box center [1490, 30] width 13 height 13
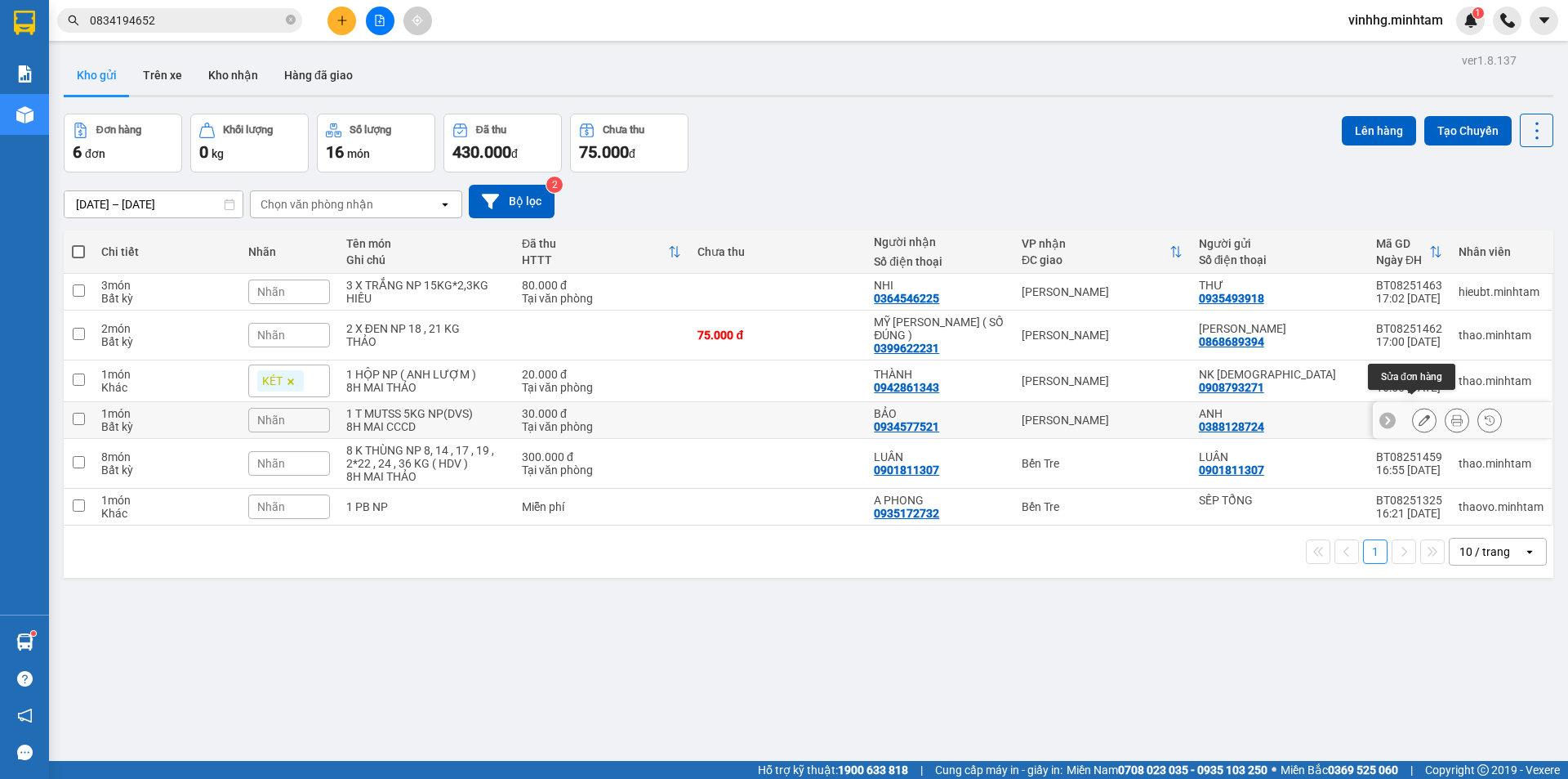
click at [1419, 414] on icon at bounding box center [1424, 419] width 12 height 12
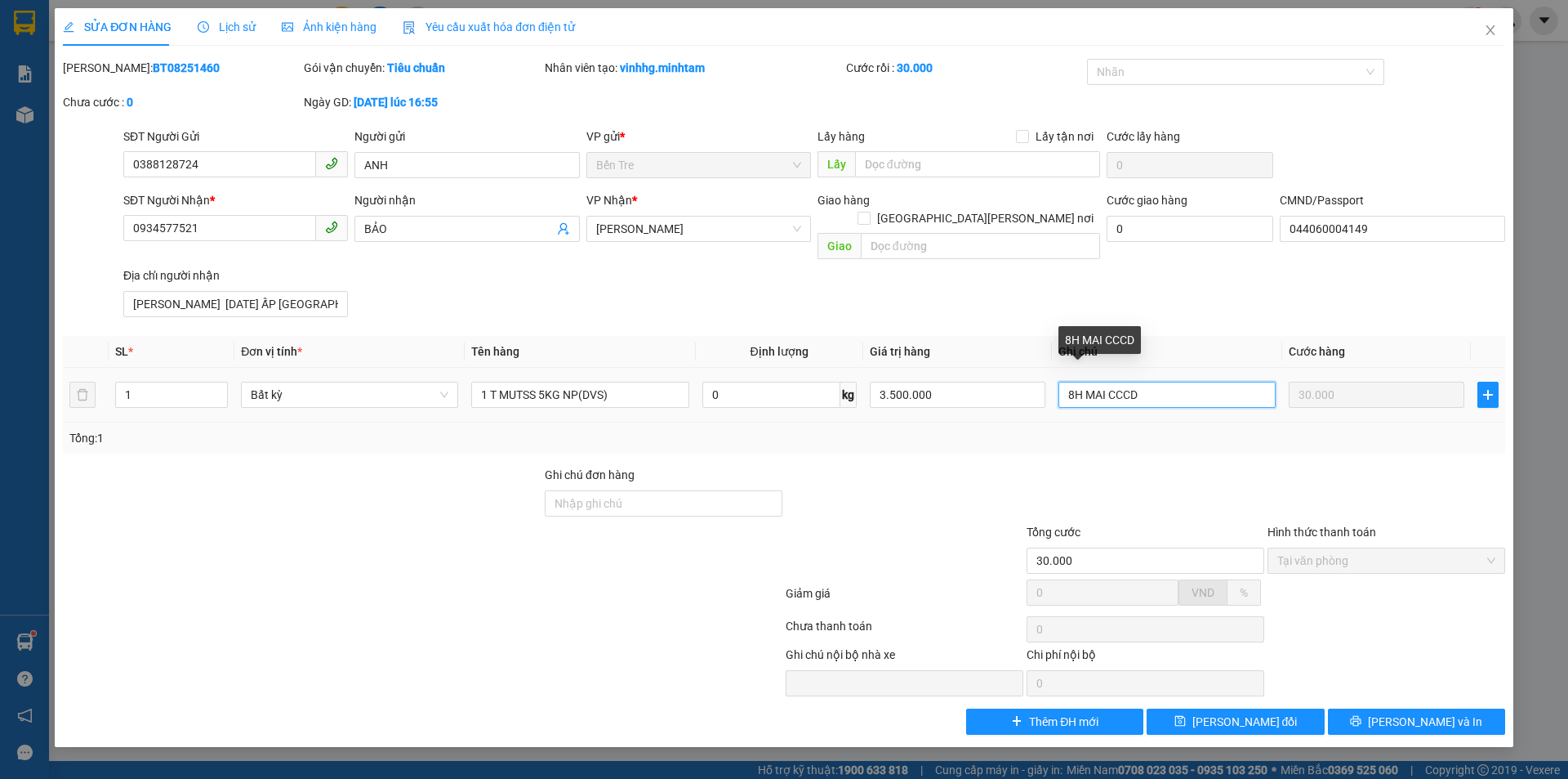
click at [1108, 382] on input "8H MAI CCCD" at bounding box center [1168, 394] width 218 height 26
type input "8H MAI VINH CCCD"
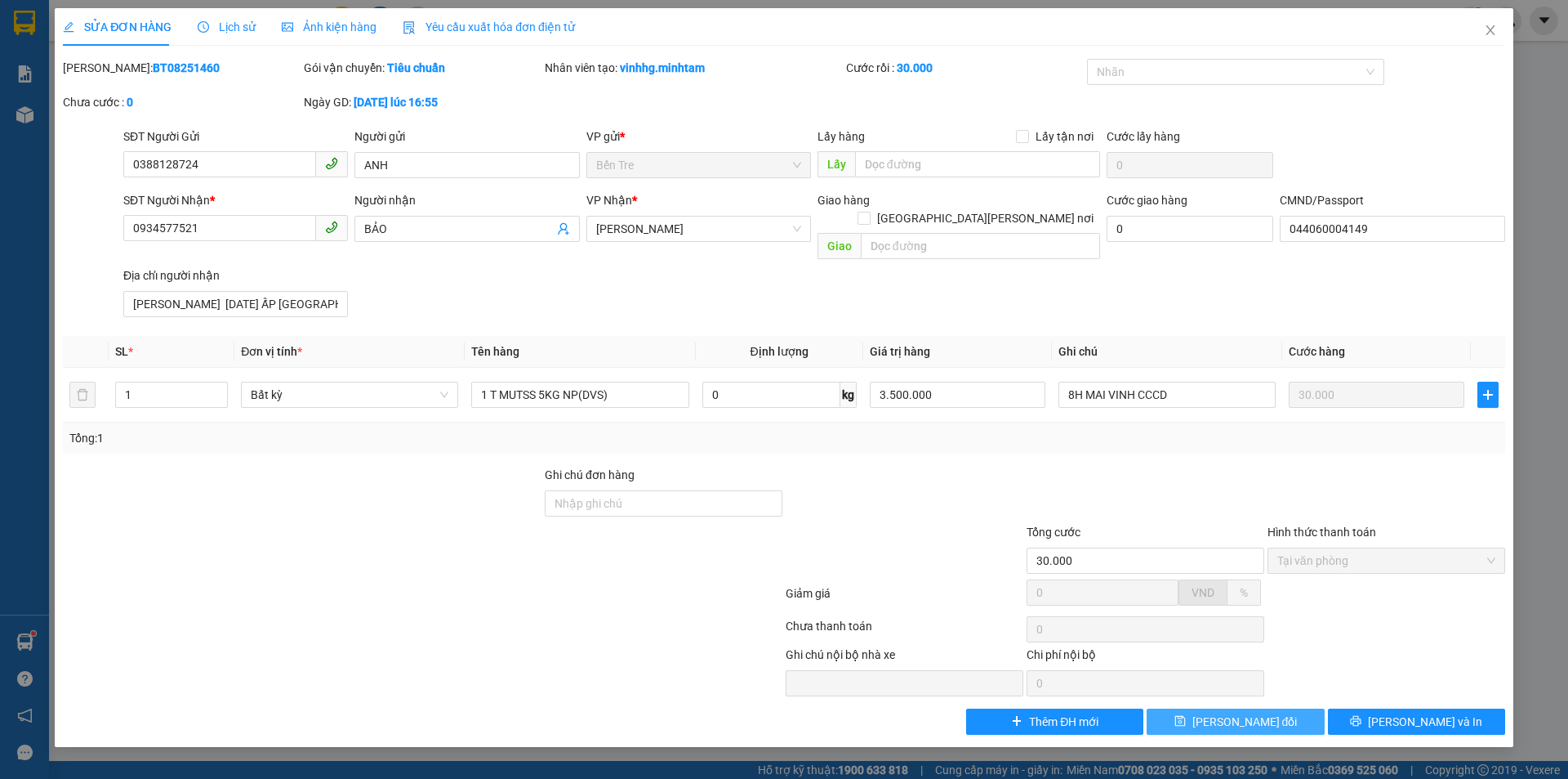
click at [1249, 712] on span "Lưu thay đổi" at bounding box center [1245, 721] width 105 height 18
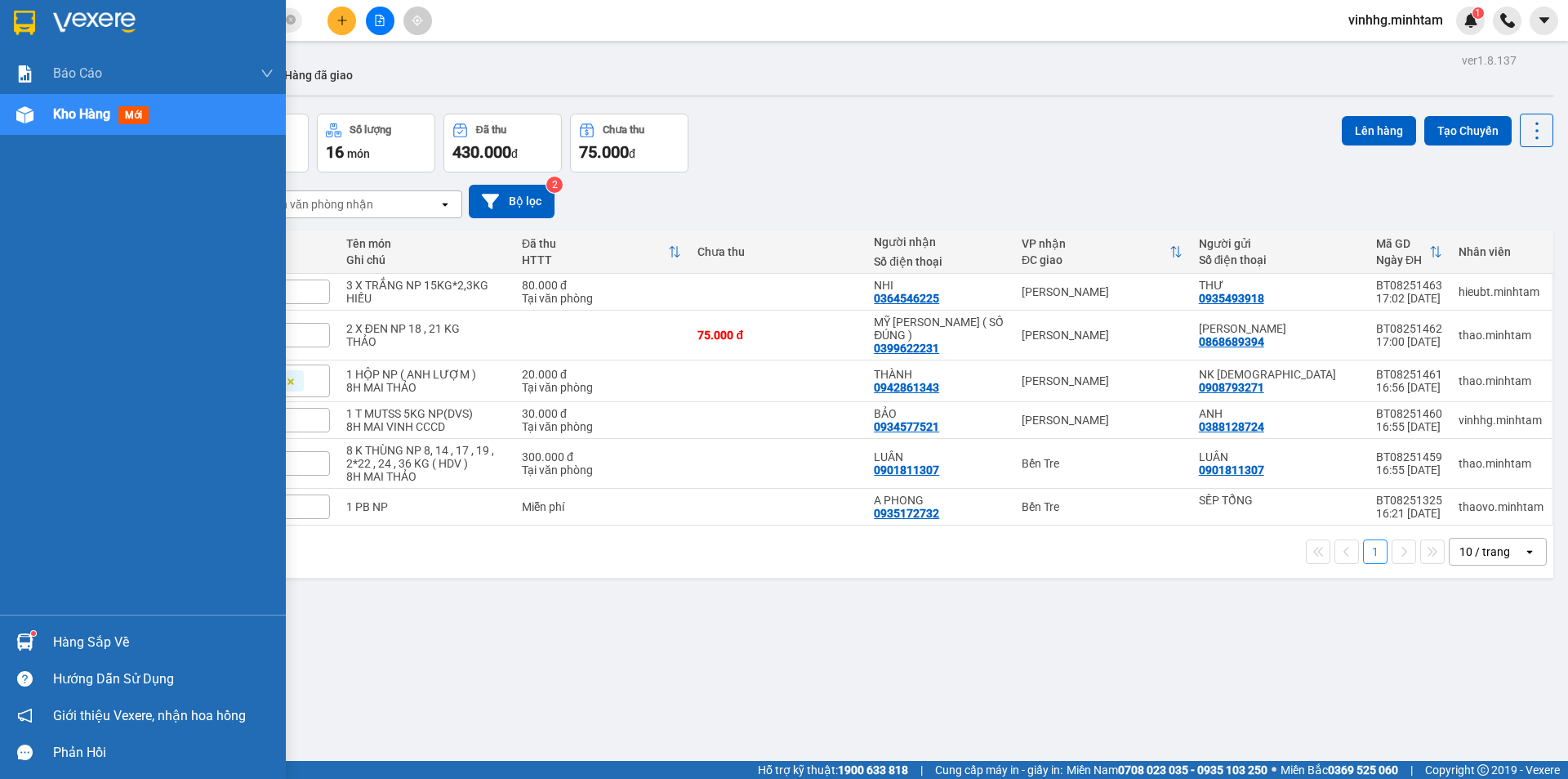
click at [19, 18] on img at bounding box center [25, 22] width 21 height 24
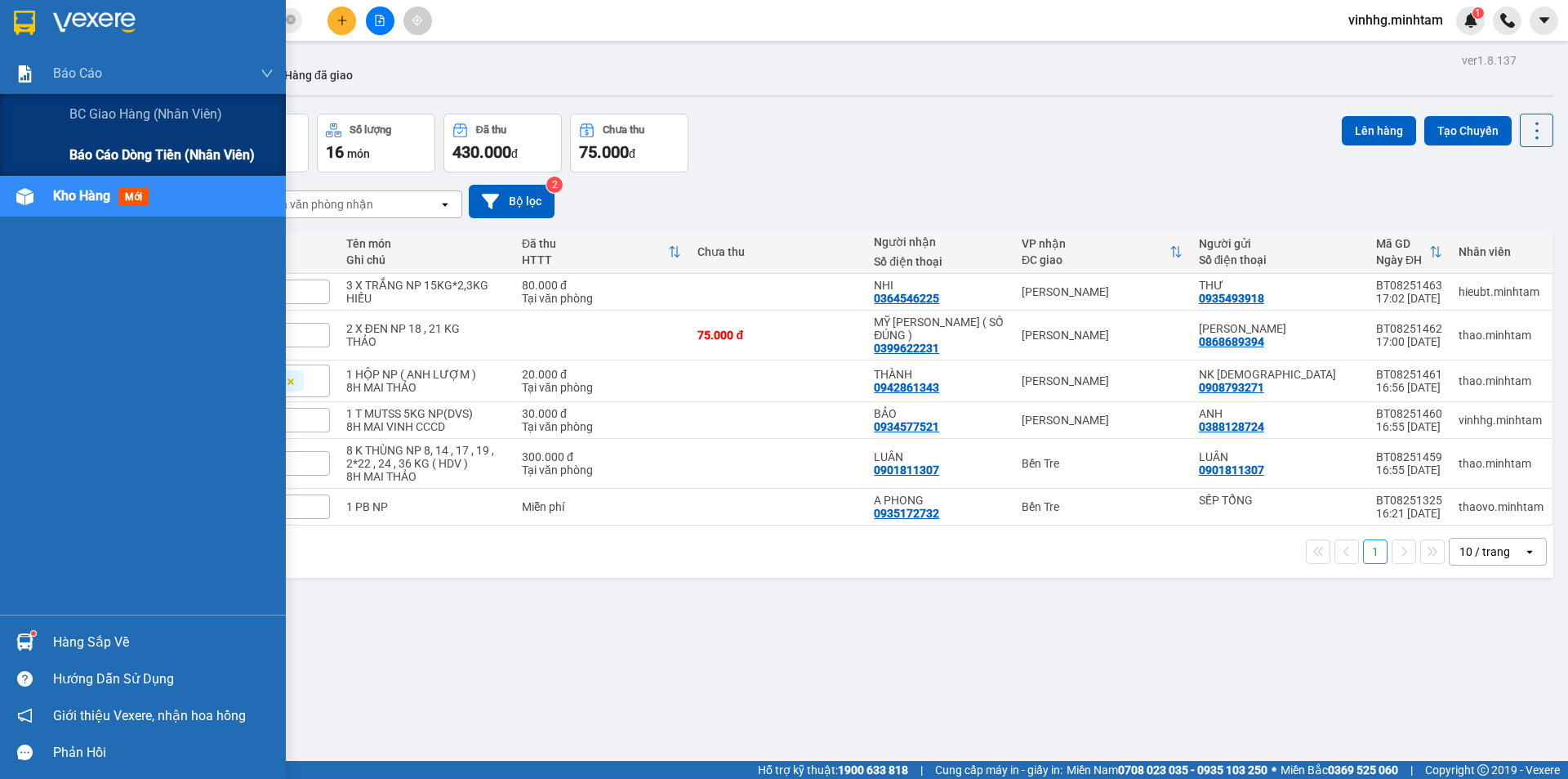
click at [178, 153] on span "Báo cáo dòng tiền (nhân viên)" at bounding box center [162, 154] width 186 height 21
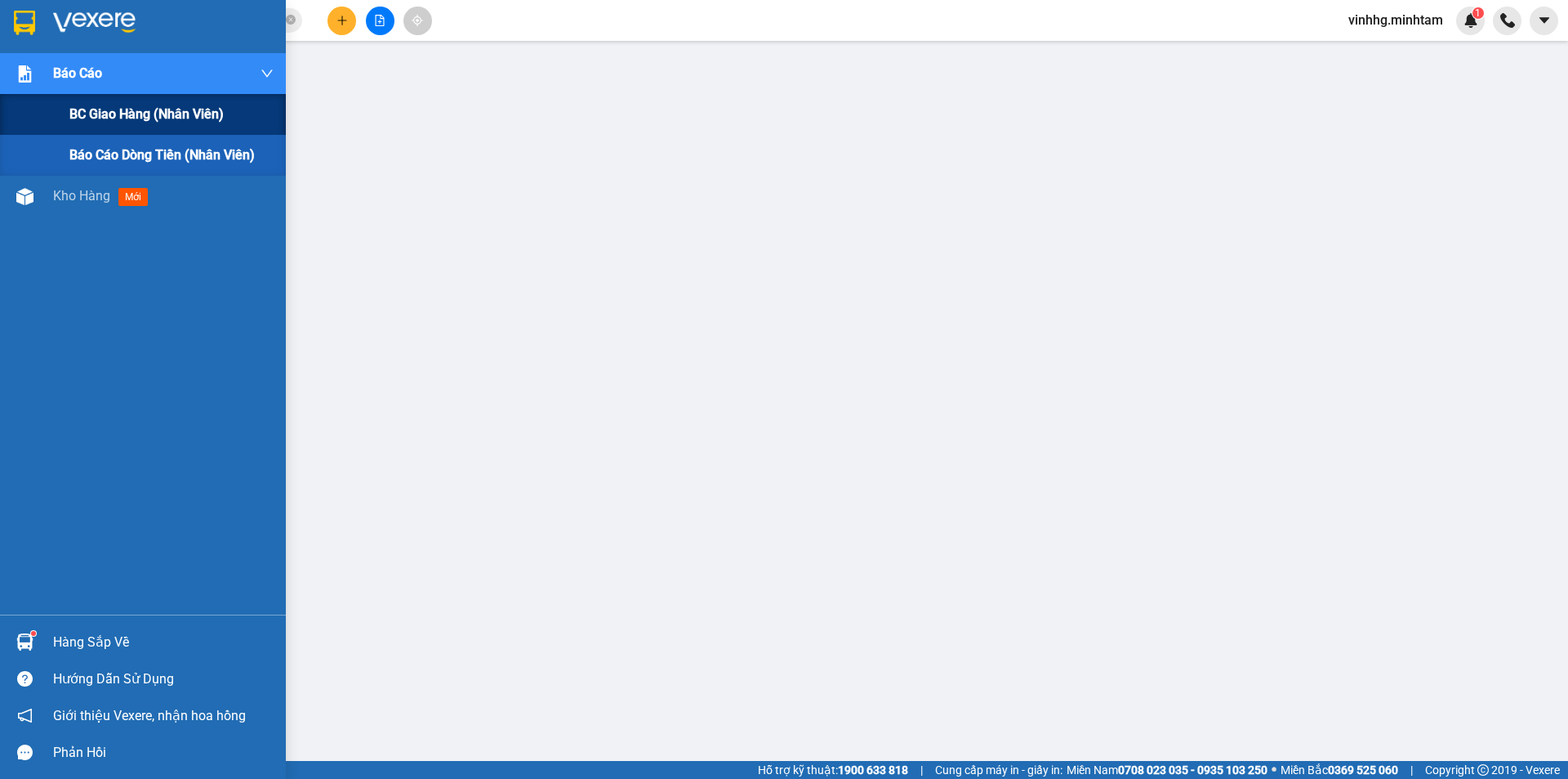
click at [153, 112] on span "BC giao hàng (nhân viên)" at bounding box center [146, 113] width 154 height 21
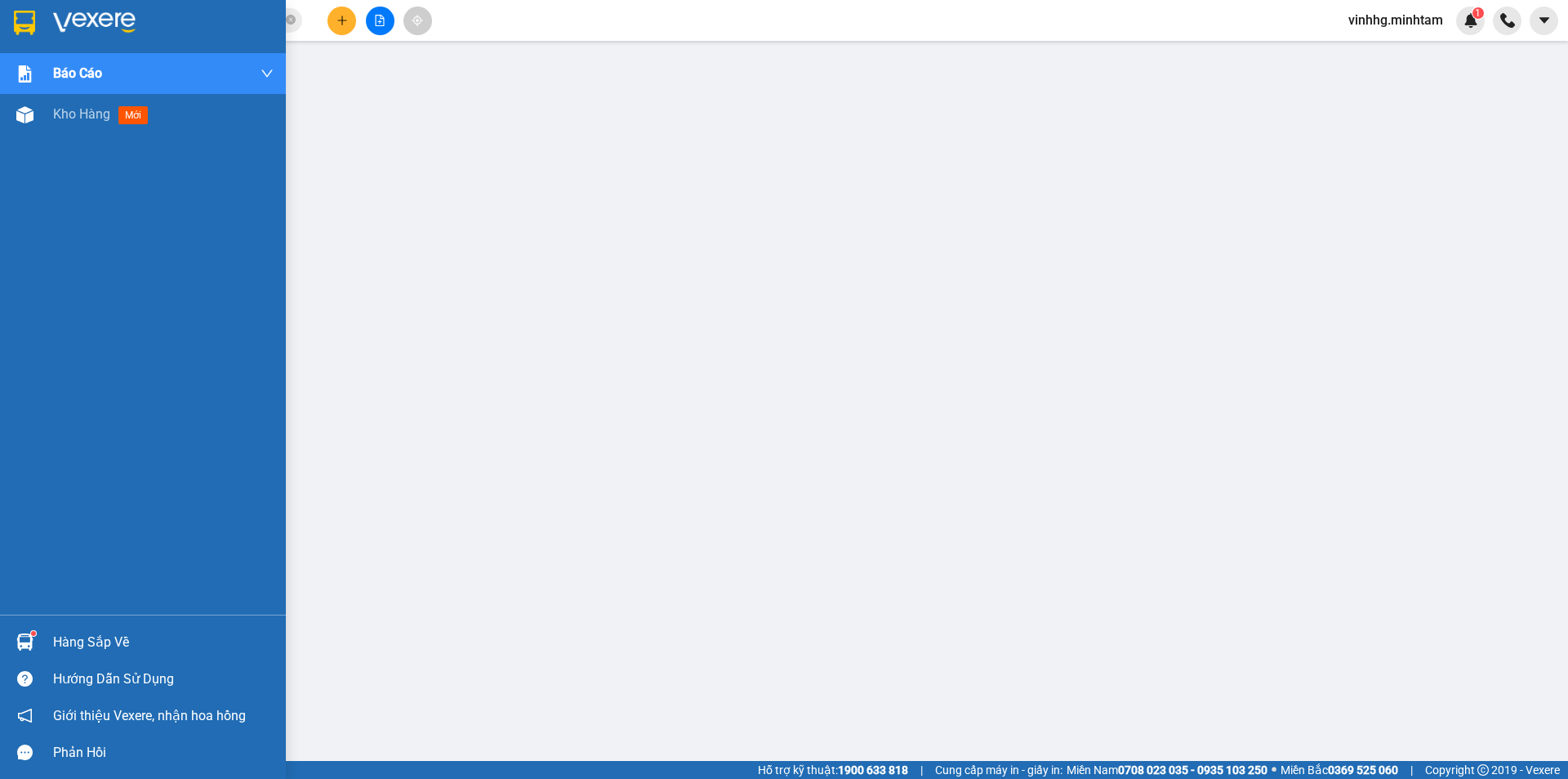
click at [23, 22] on img at bounding box center [25, 22] width 21 height 24
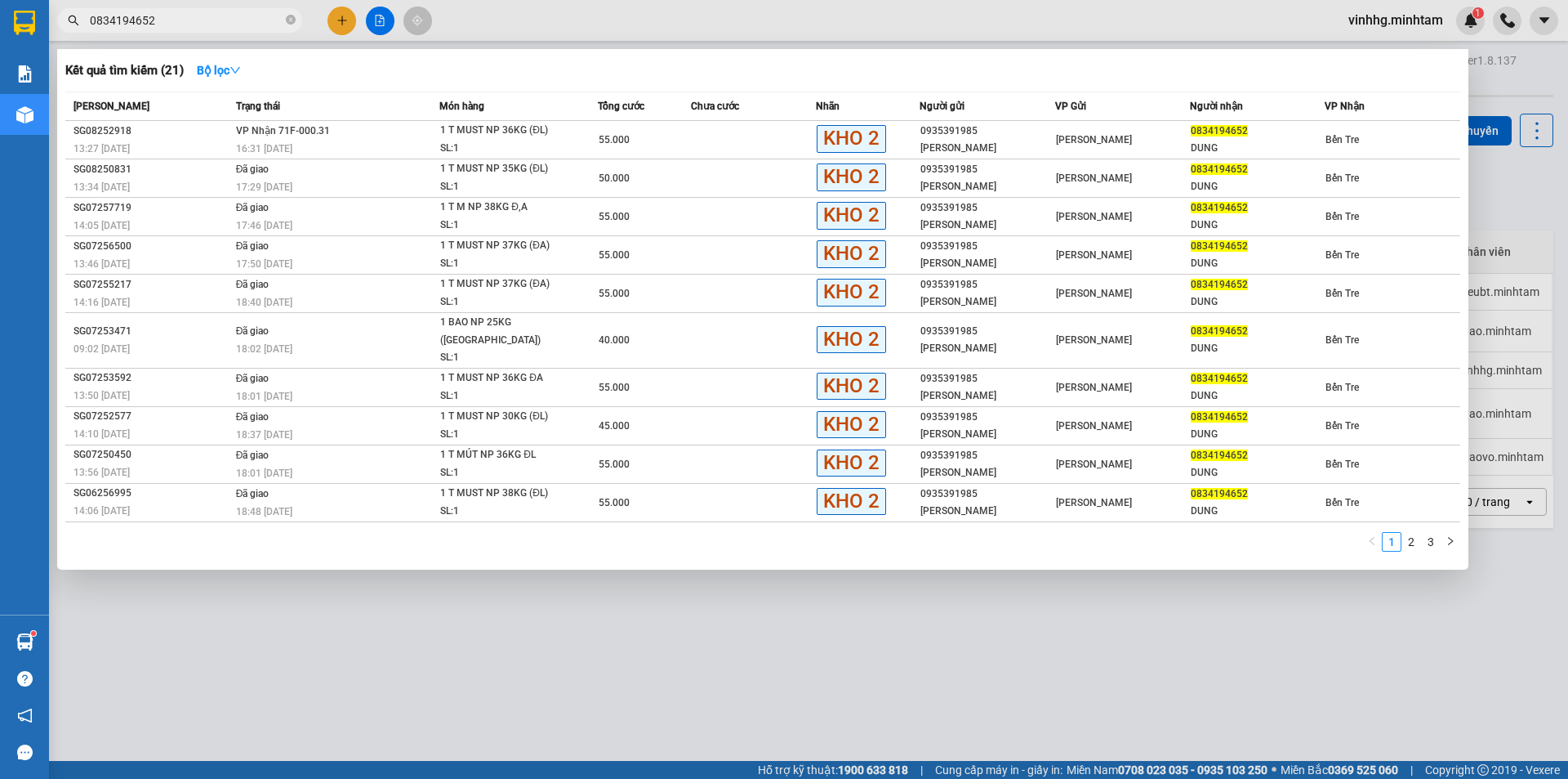
drag, startPoint x: 292, startPoint y: 20, endPoint x: 177, endPoint y: 14, distance: 115.2
click at [290, 20] on icon "close-circle" at bounding box center [290, 19] width 10 height 10
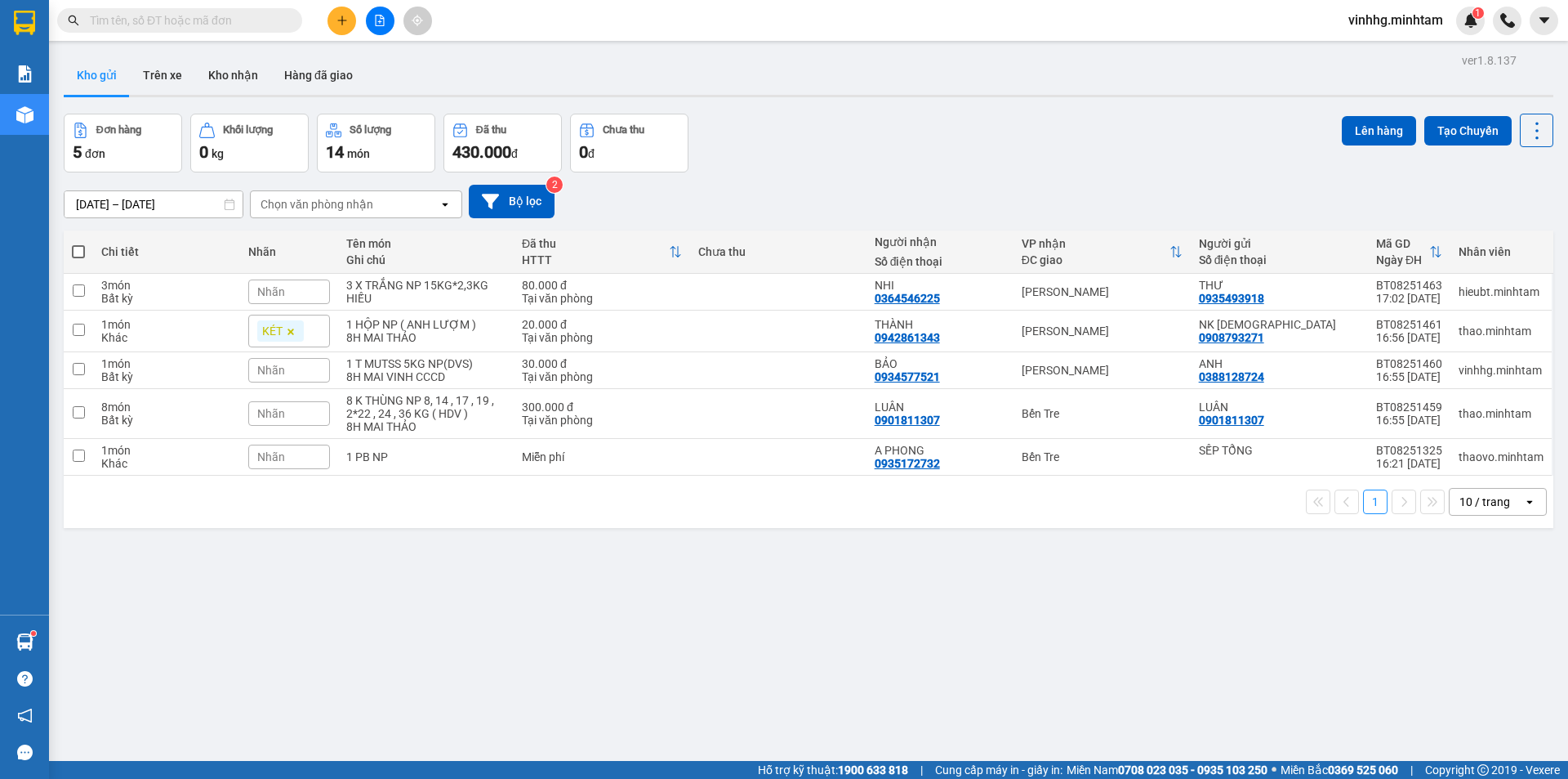
drag, startPoint x: 177, startPoint y: 14, endPoint x: 188, endPoint y: 6, distance: 13.6
click at [177, 13] on input "text" at bounding box center [186, 21] width 193 height 18
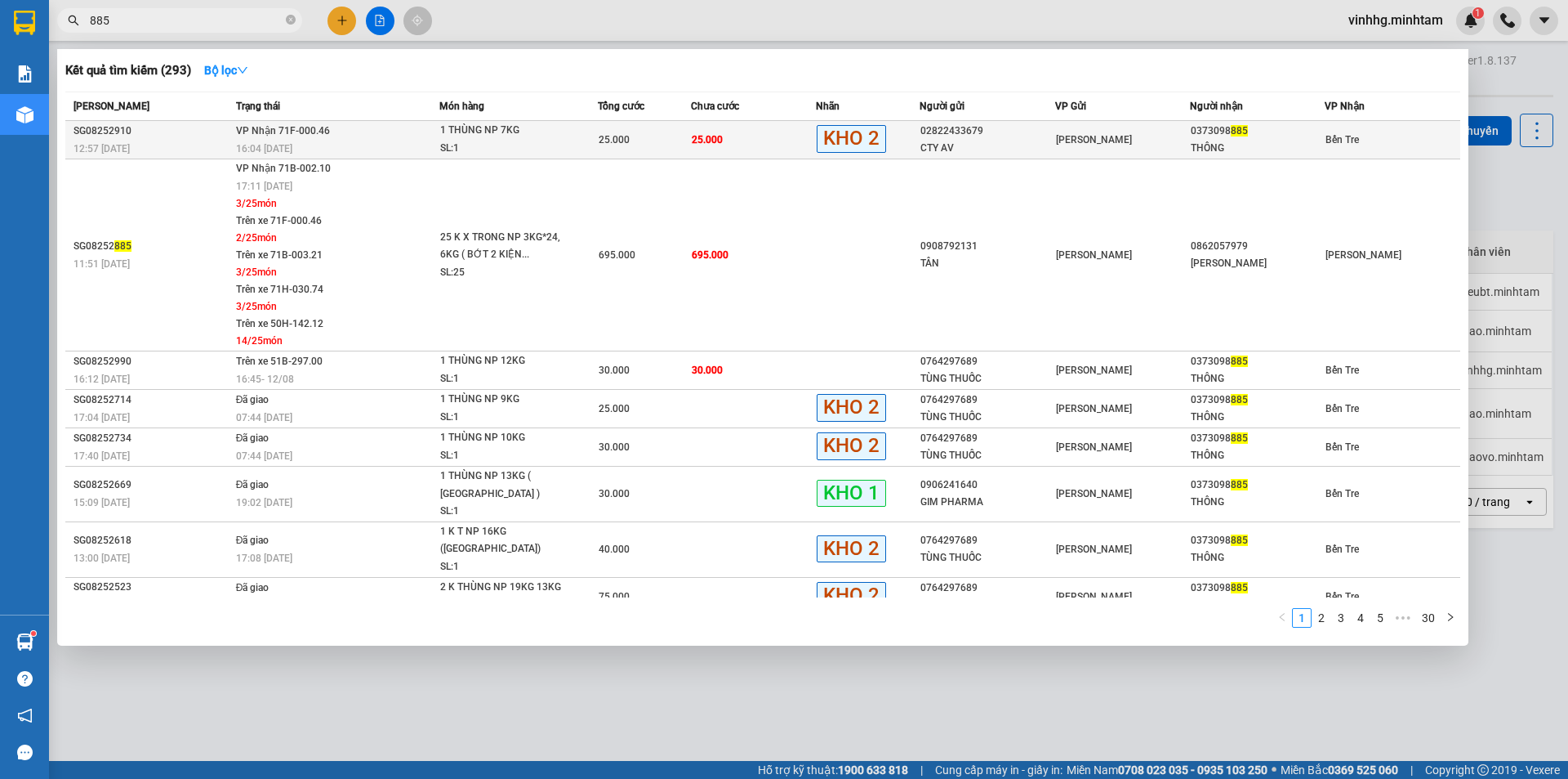
type input "885"
drag, startPoint x: 1180, startPoint y: 127, endPoint x: 1236, endPoint y: 134, distance: 56.4
click at [1236, 134] on tr "SG08252910 12:57 - 12/08 VP Nhận 71F-000.46 16:04 - 12/08 1 THÙNG NP 7KG SL: 1 …" at bounding box center [763, 140] width 1395 height 38
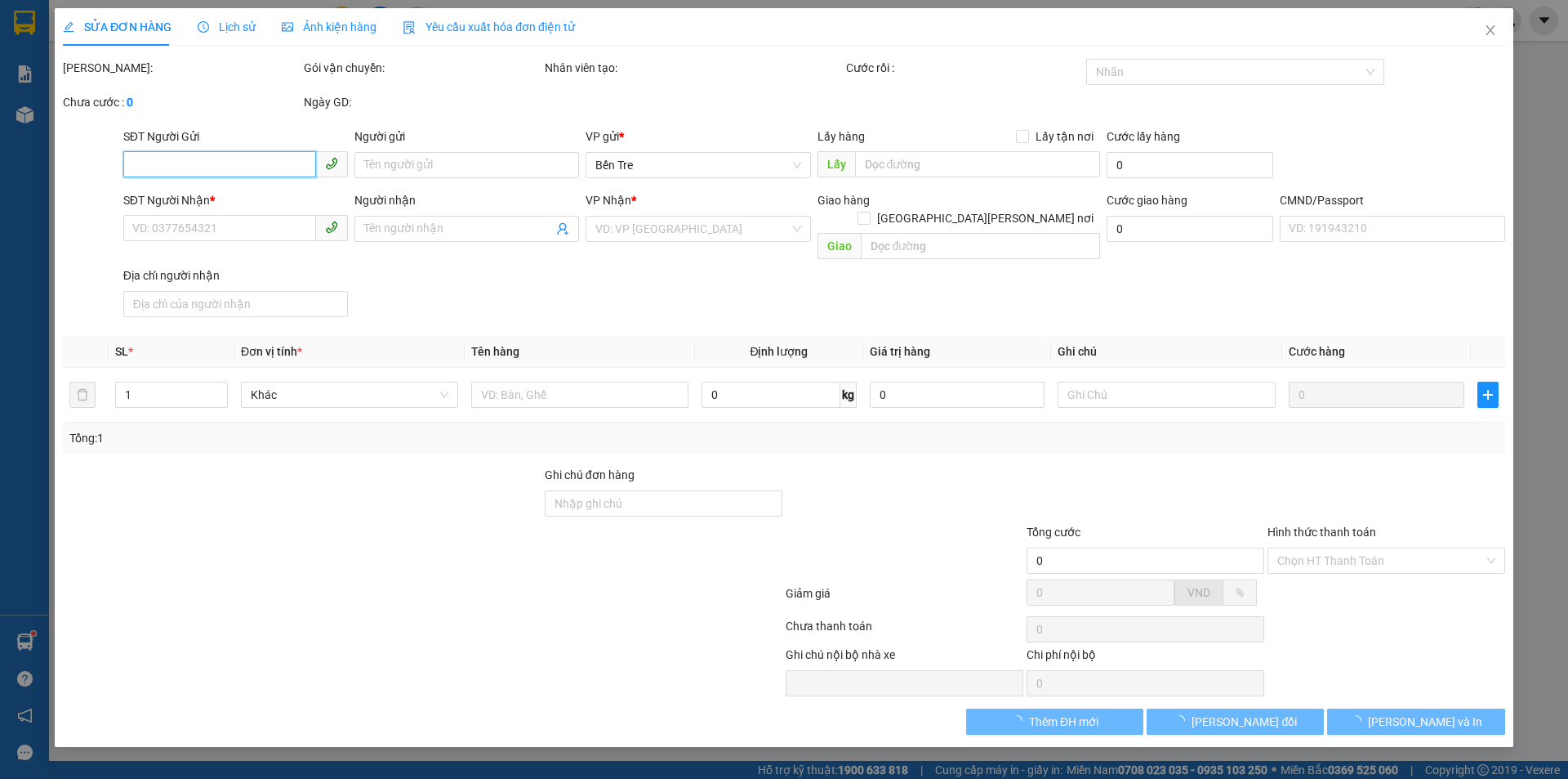
type input "02822433679"
type input "CTY AV"
type input "0373098885"
type input "THÔNG"
type input "25.000"
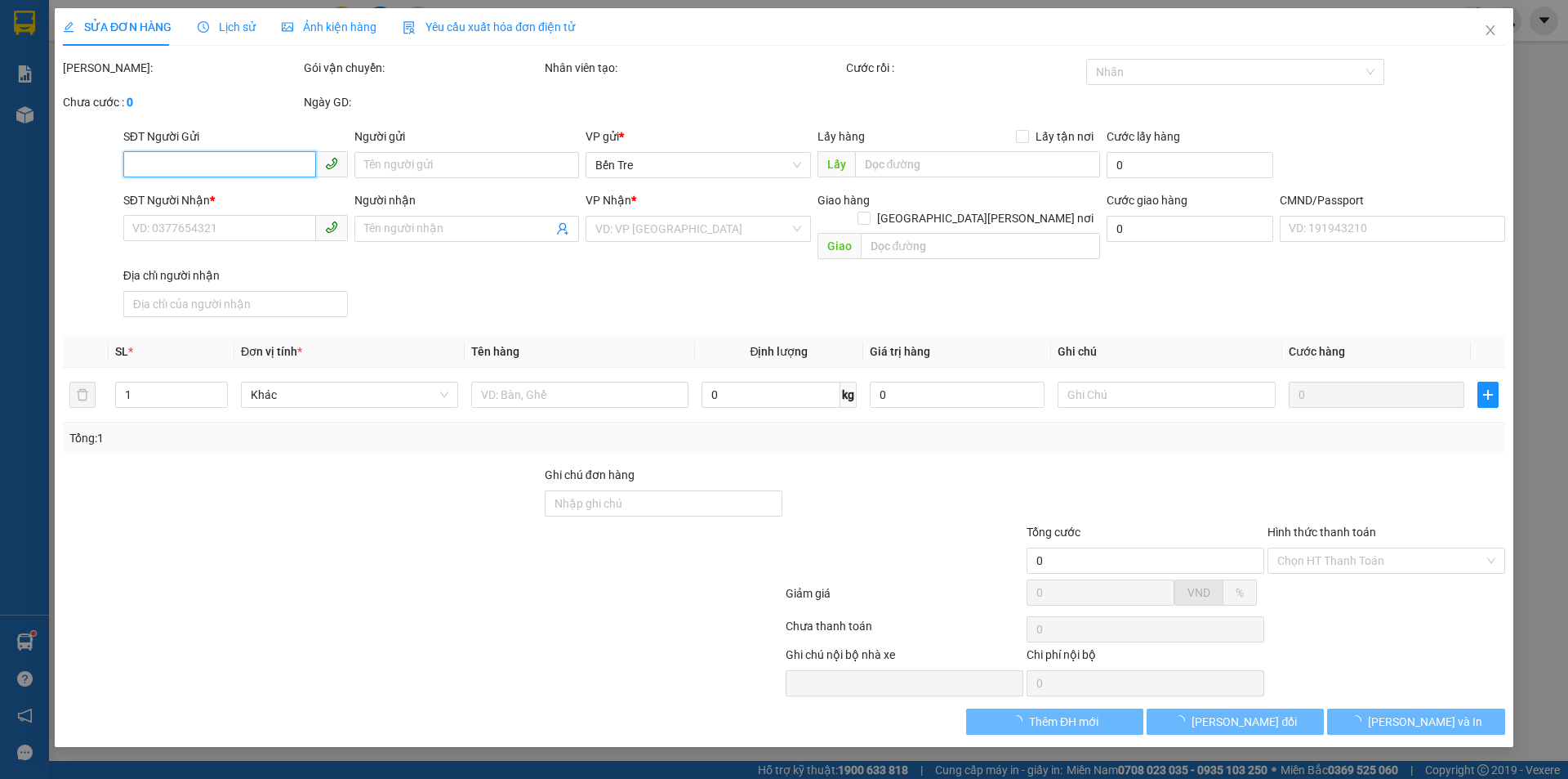
type input "25.000"
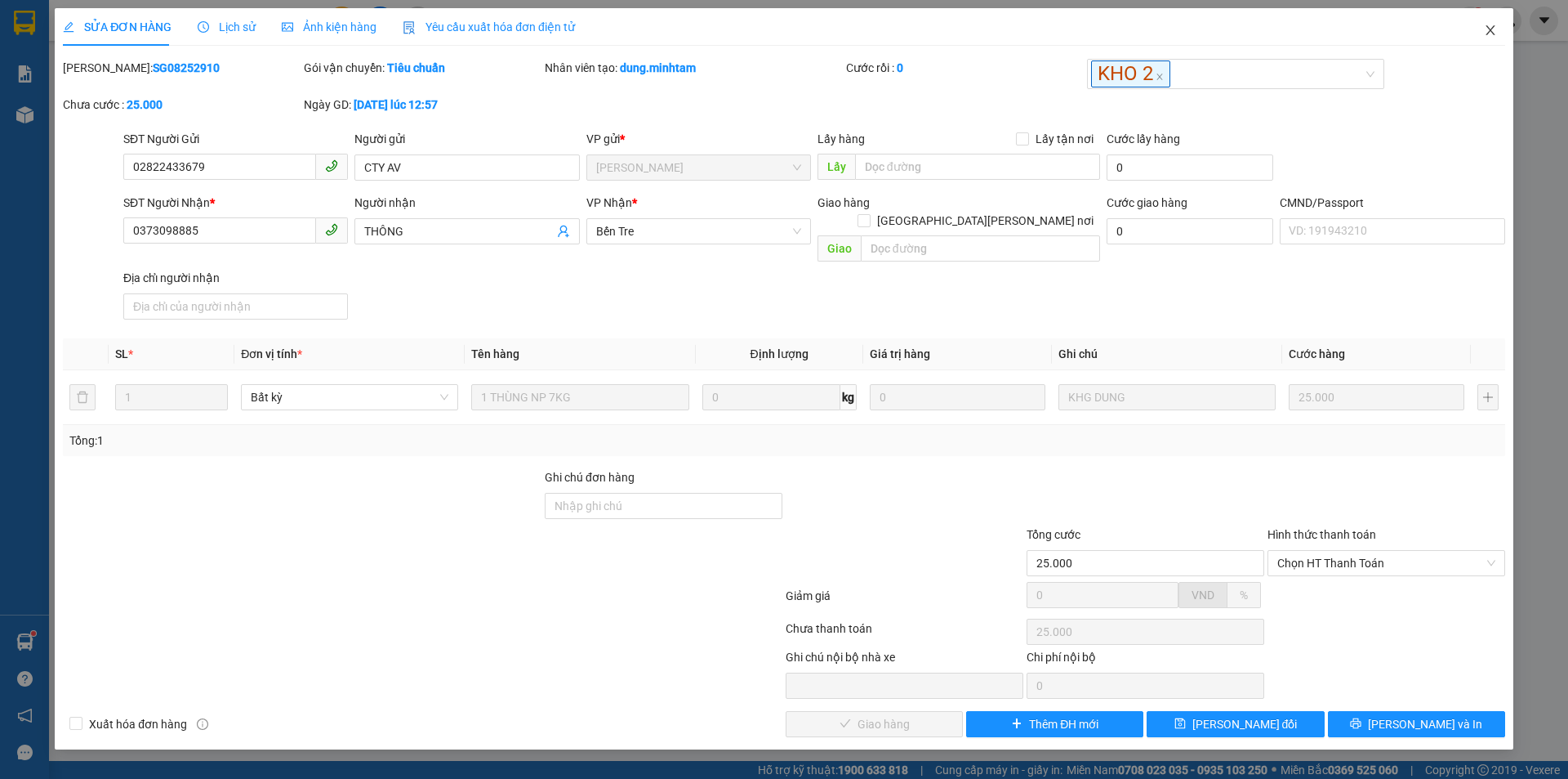
click at [1497, 29] on icon "close" at bounding box center [1490, 30] width 13 height 13
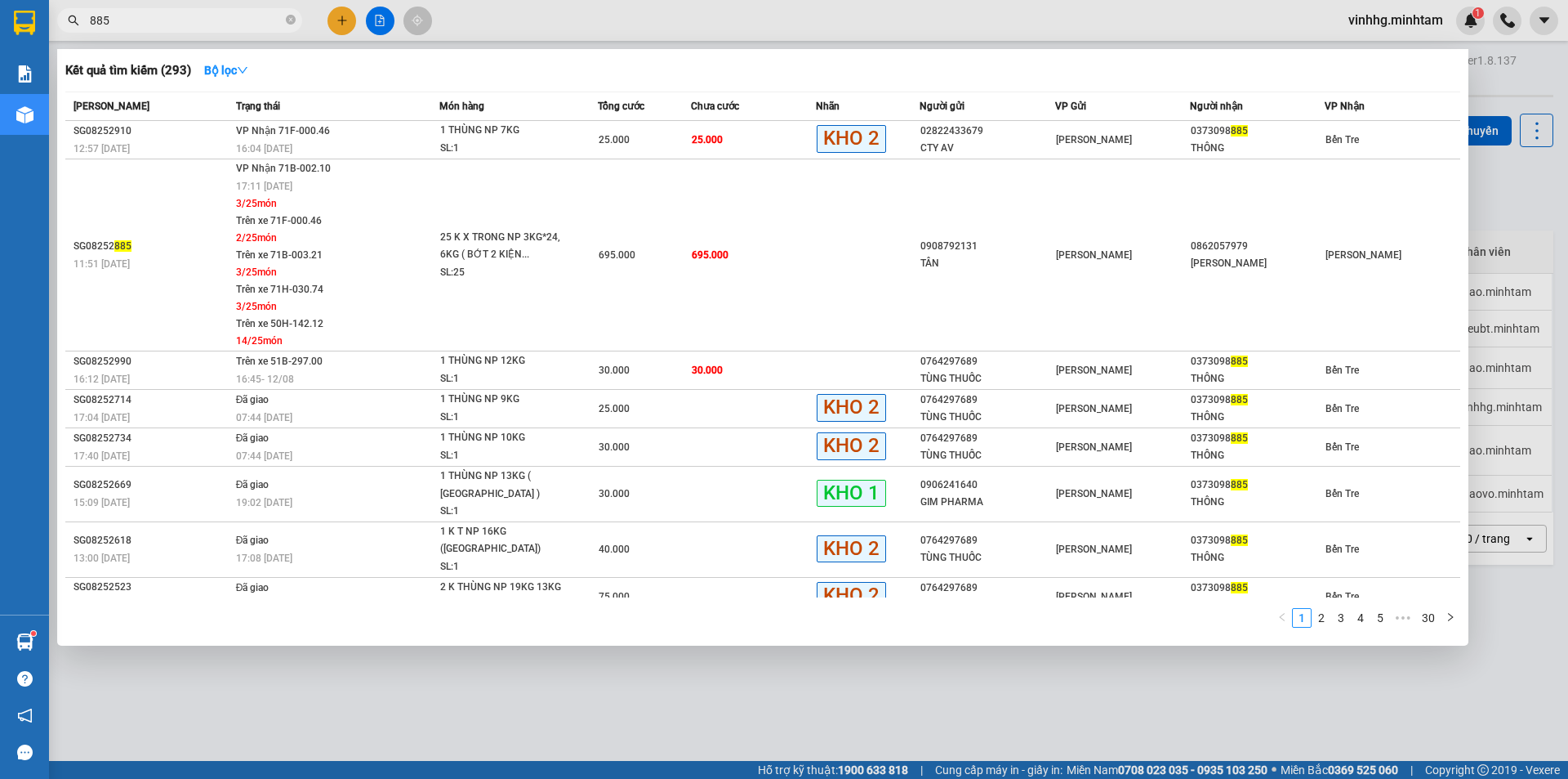
click at [181, 21] on input "885" at bounding box center [186, 21] width 193 height 18
click at [747, 141] on td "25.000" at bounding box center [754, 140] width 125 height 38
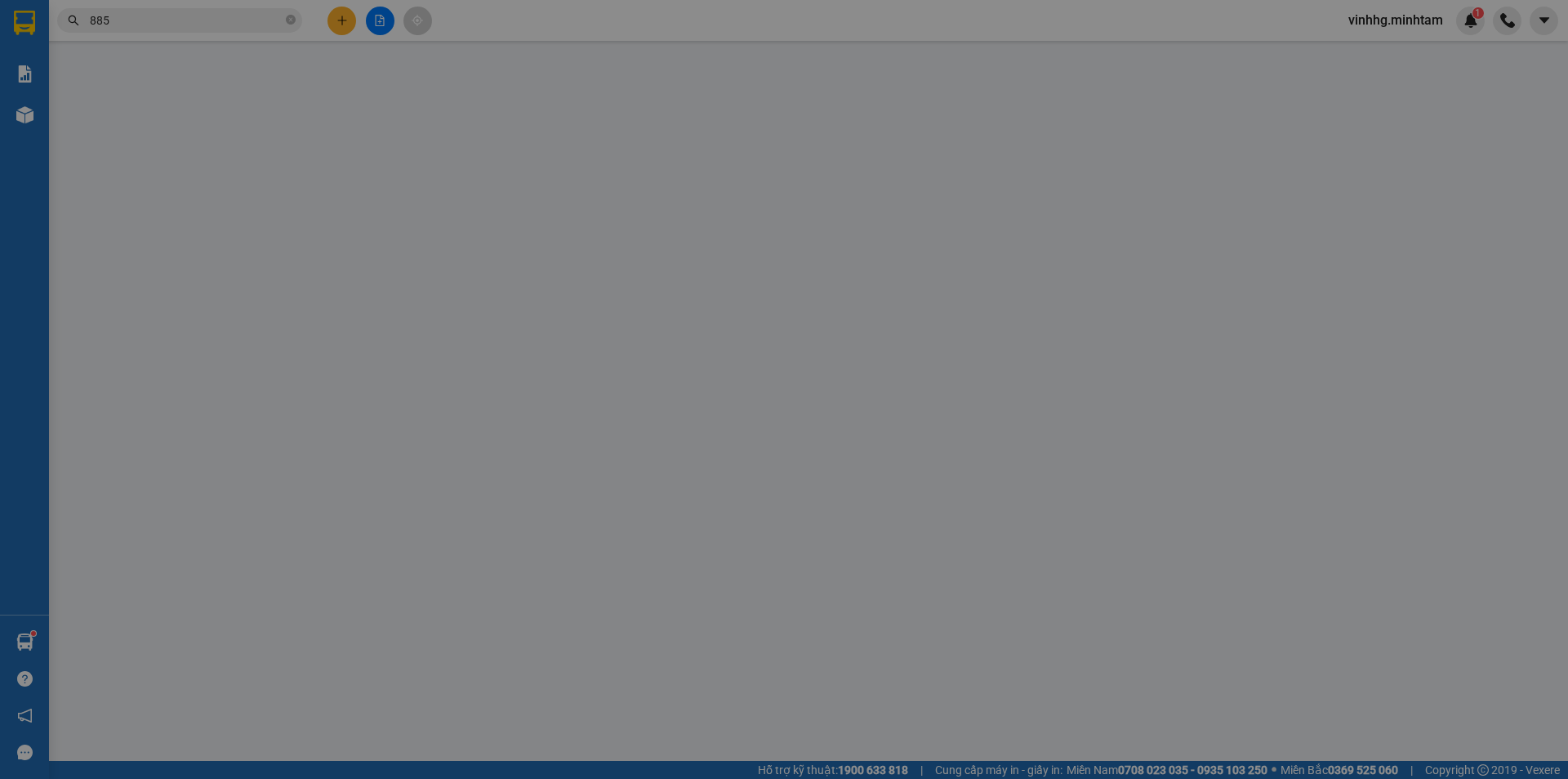
type input "02822433679"
type input "CTY AV"
type input "0373098885"
type input "THÔNG"
type input "25.000"
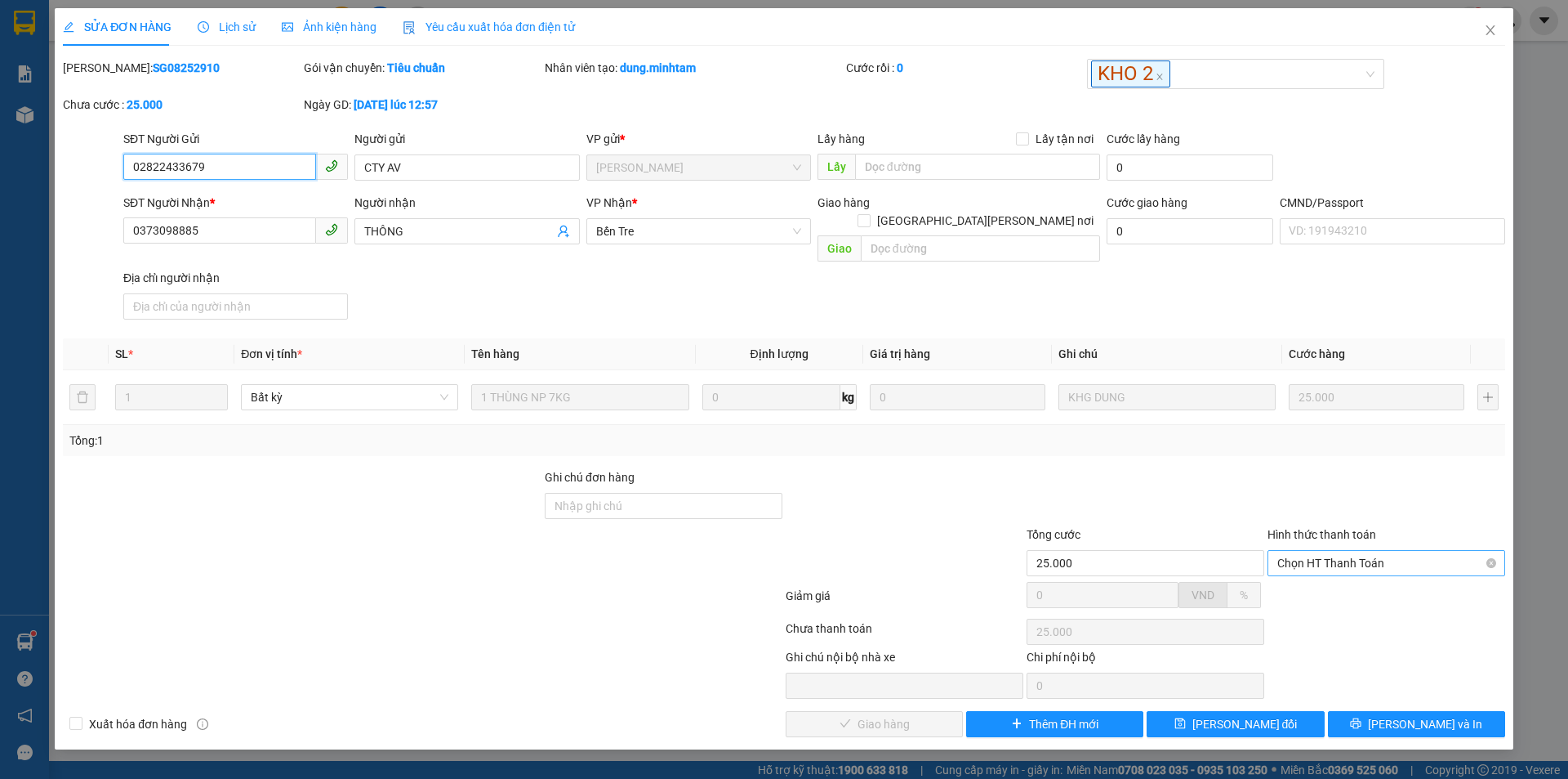
click at [1391, 551] on span "Chọn HT Thanh Toán" at bounding box center [1386, 562] width 218 height 24
click at [1397, 579] on div "Tại văn phòng" at bounding box center [1386, 577] width 218 height 18
type input "0"
click at [884, 715] on span "Lưu và Giao hàng" at bounding box center [927, 724] width 220 height 18
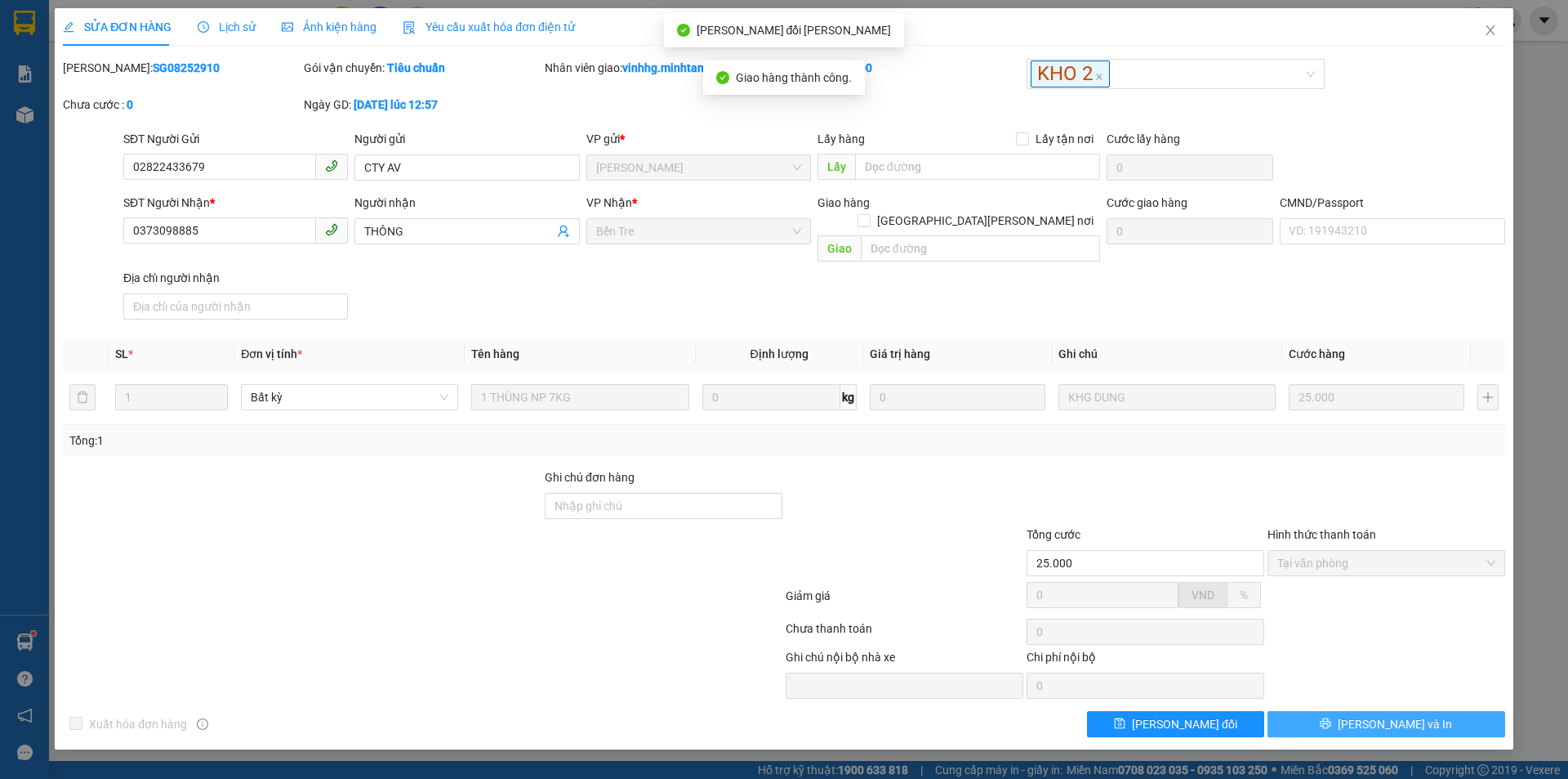
click at [1436, 711] on button "Lưu và In" at bounding box center [1386, 724] width 237 height 26
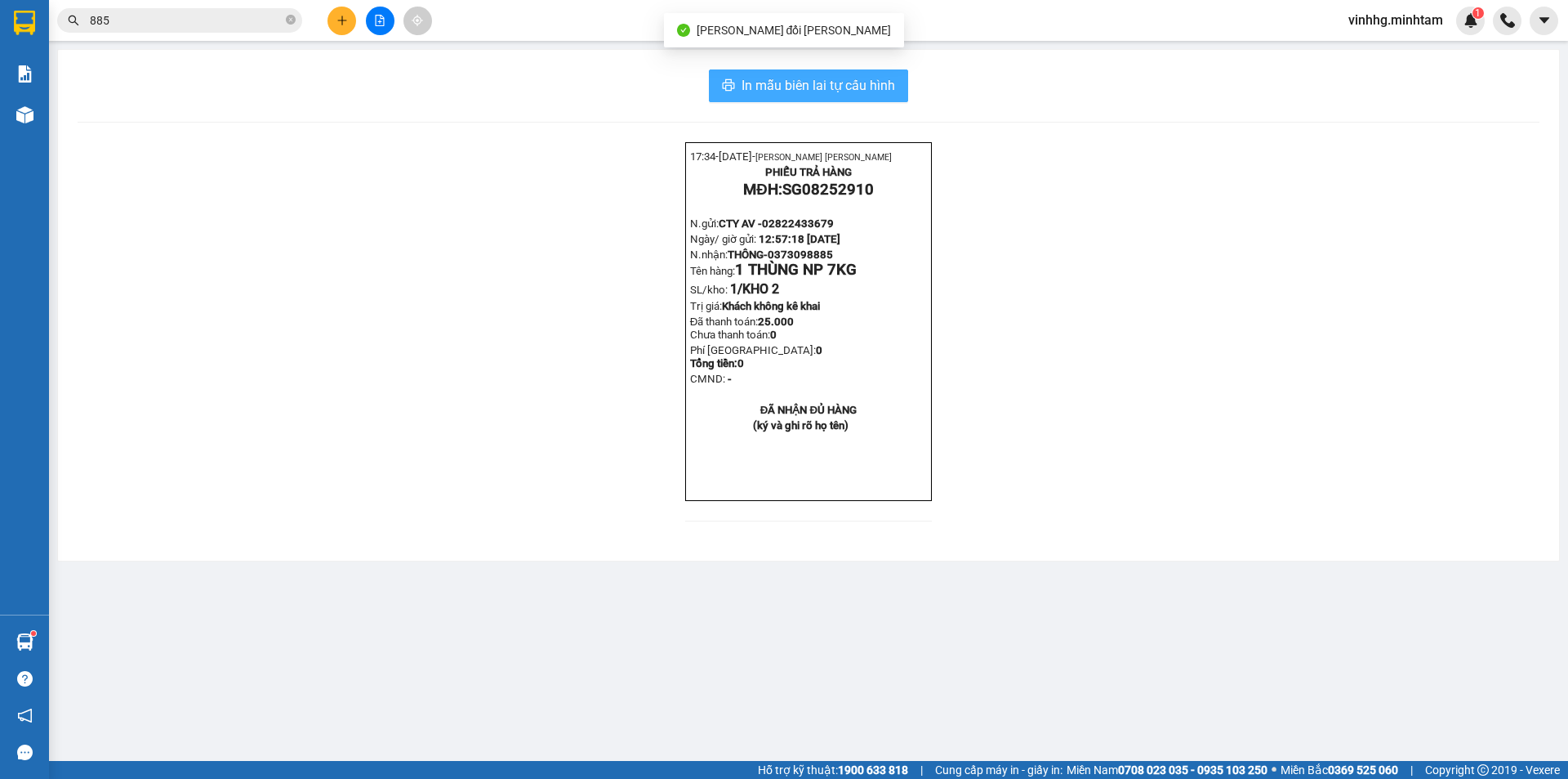
click at [831, 82] on span "In mẫu biên lai tự cấu hình" at bounding box center [818, 85] width 153 height 21
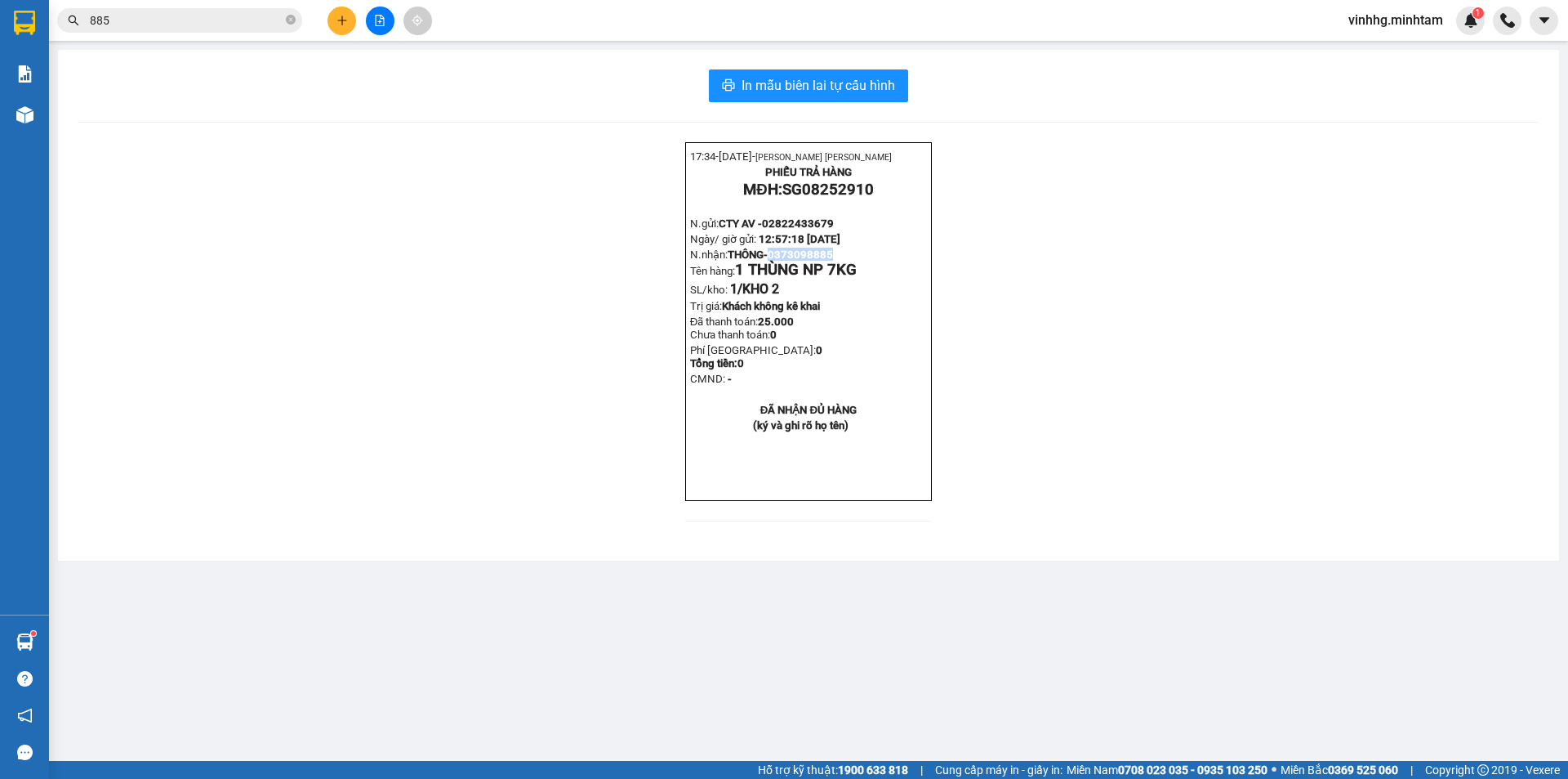
drag, startPoint x: 777, startPoint y: 266, endPoint x: 845, endPoint y: 266, distance: 68.0
click at [845, 266] on p "N.nhận: THÔNG- 0373098885 Tên hàng: 1 THÙNG NP 7KG" at bounding box center [809, 262] width 237 height 31
copy span "0373098885"
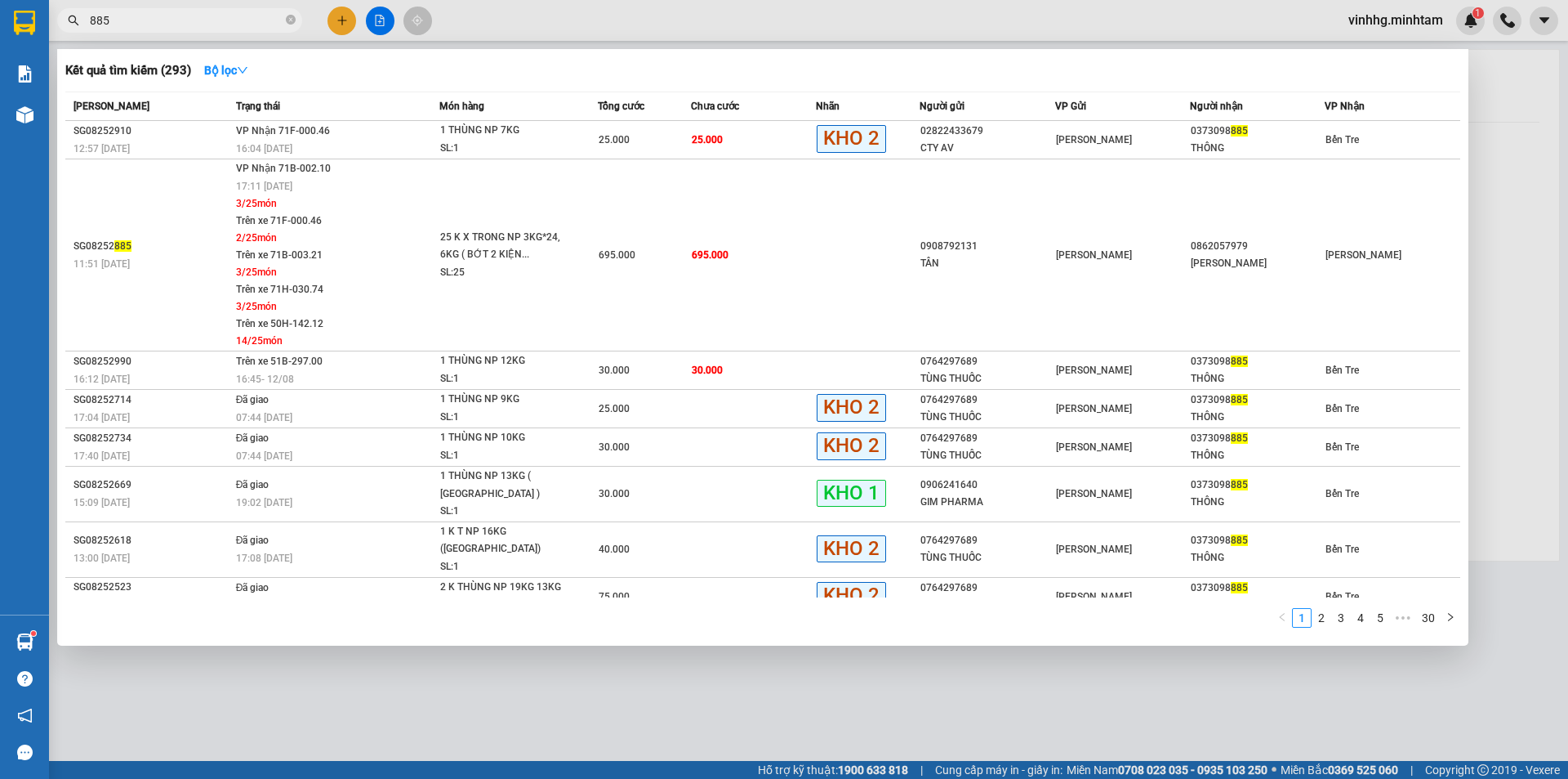
click at [170, 18] on input "885" at bounding box center [186, 21] width 193 height 18
paste input "0373098"
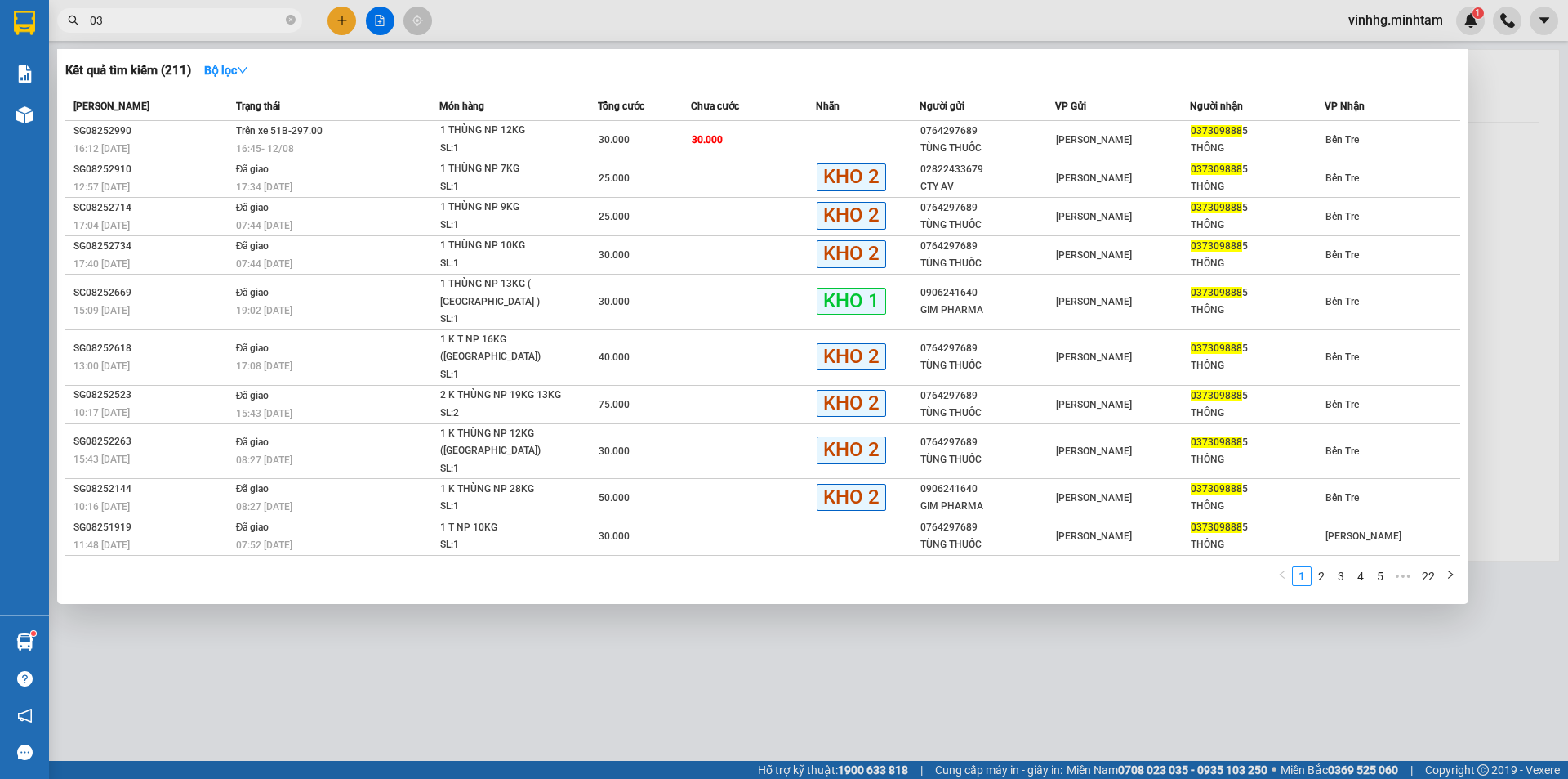
type input "0"
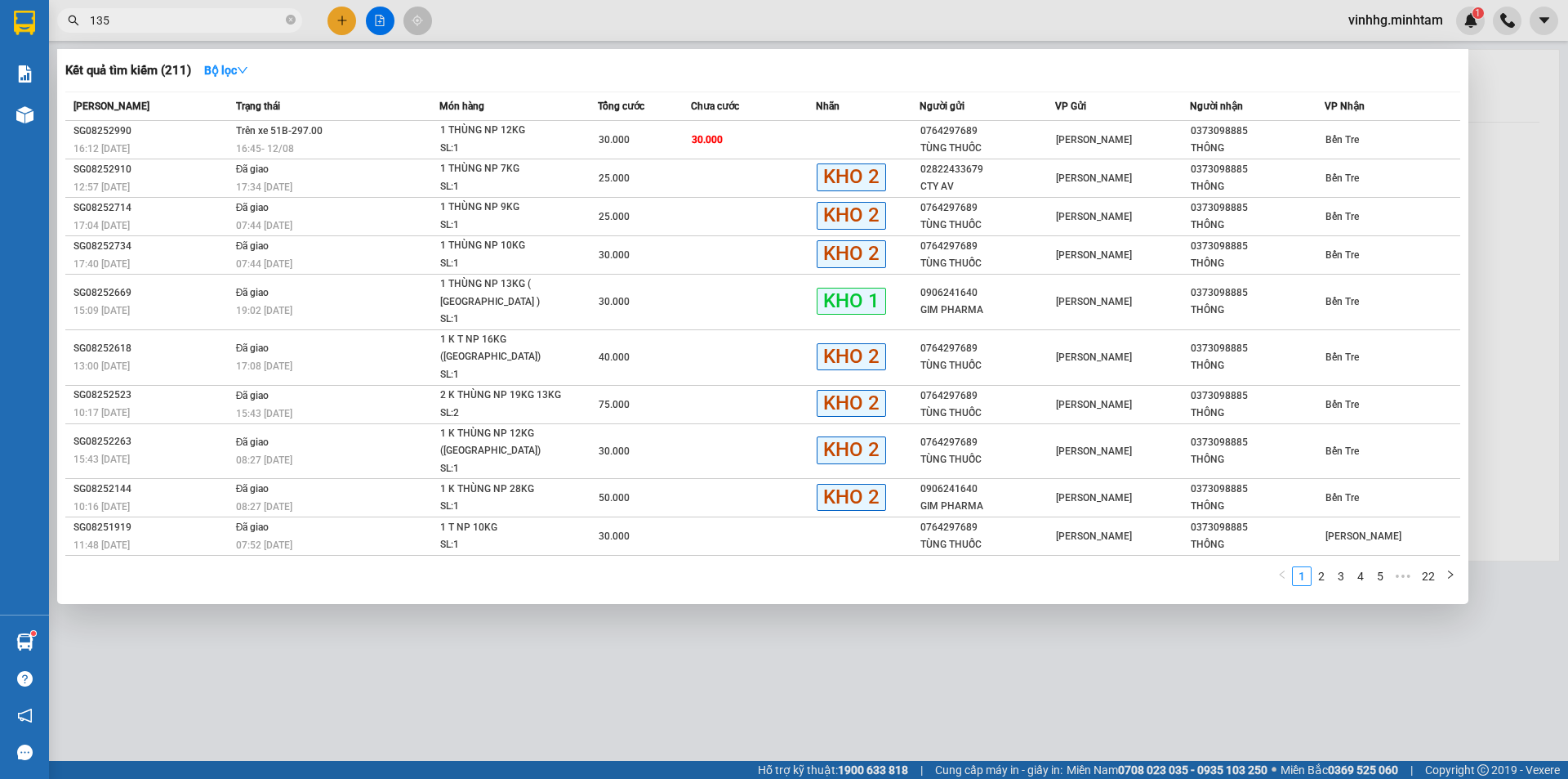
type input "1355"
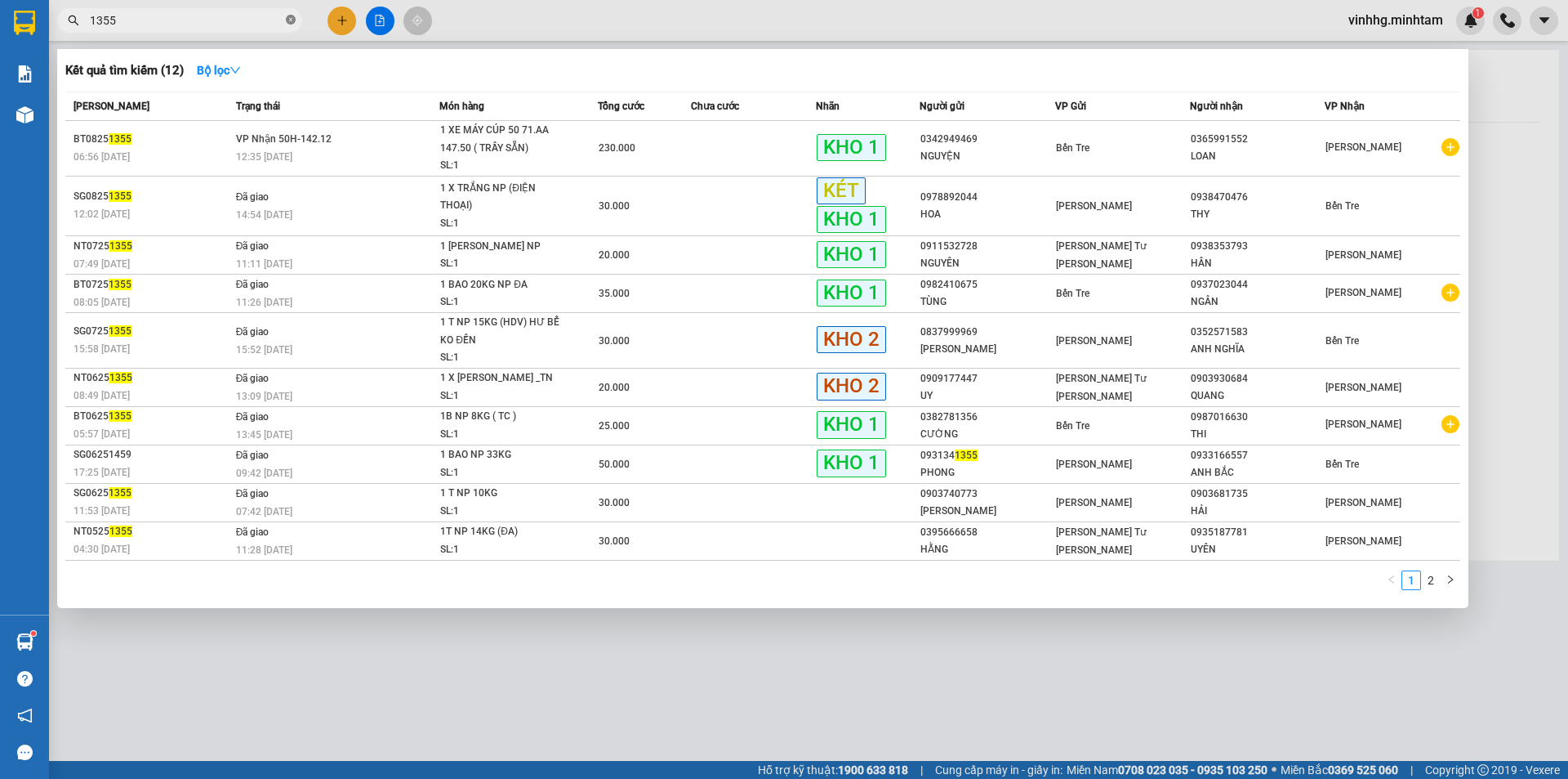
click at [291, 14] on span at bounding box center [290, 21] width 10 height 15
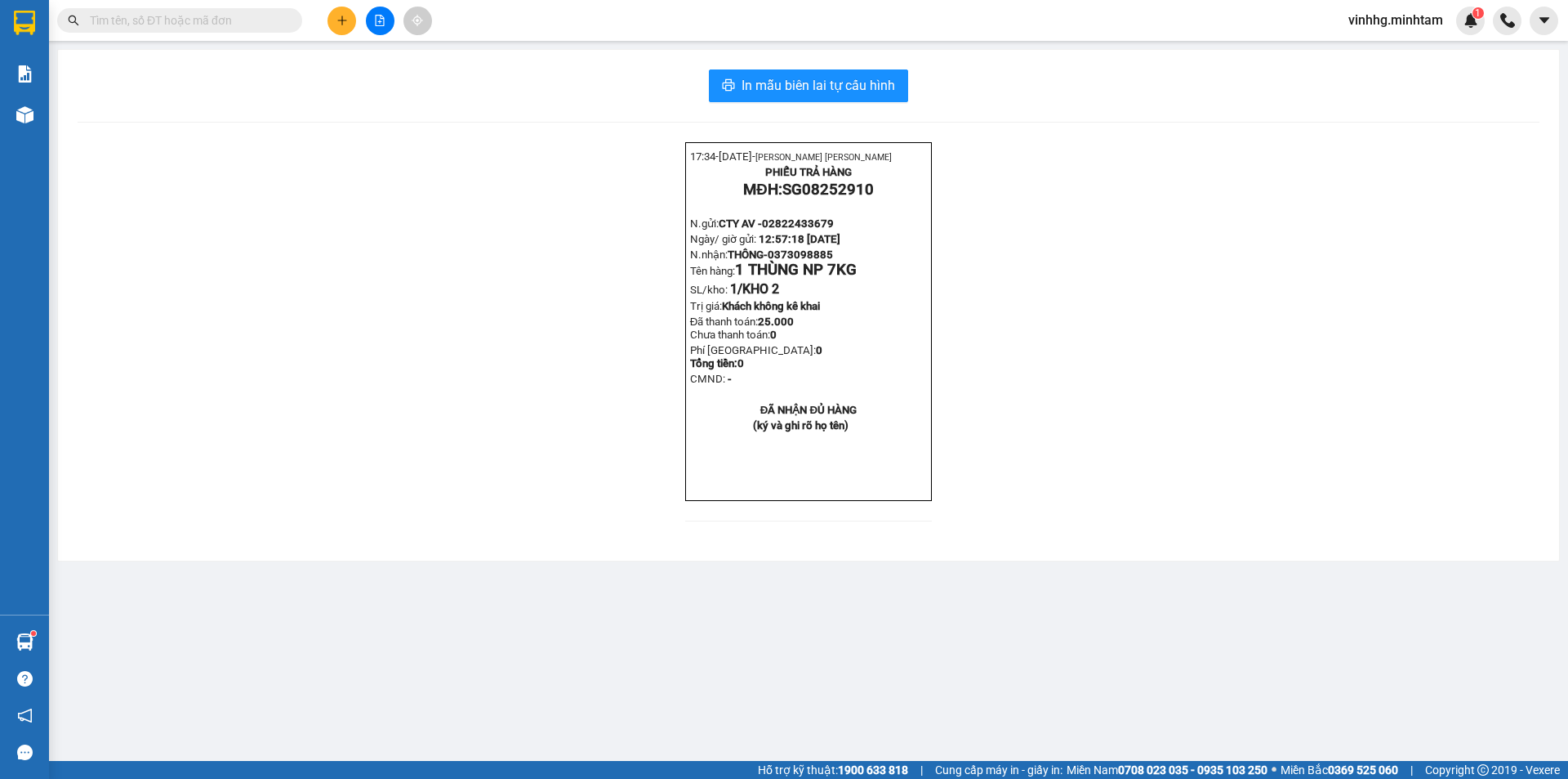
click at [209, 14] on input "text" at bounding box center [186, 21] width 193 height 18
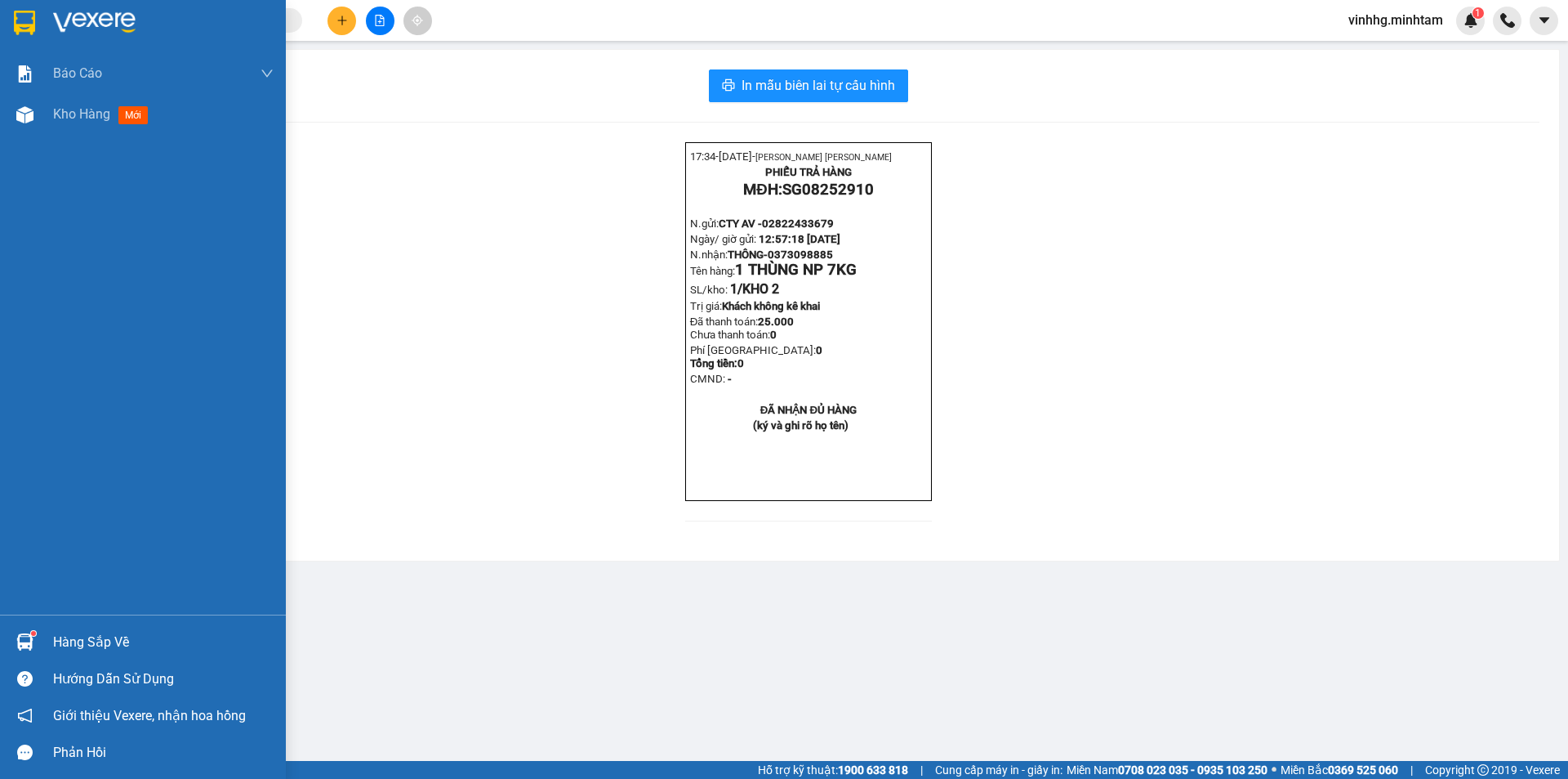
click at [6, 22] on div at bounding box center [143, 27] width 285 height 54
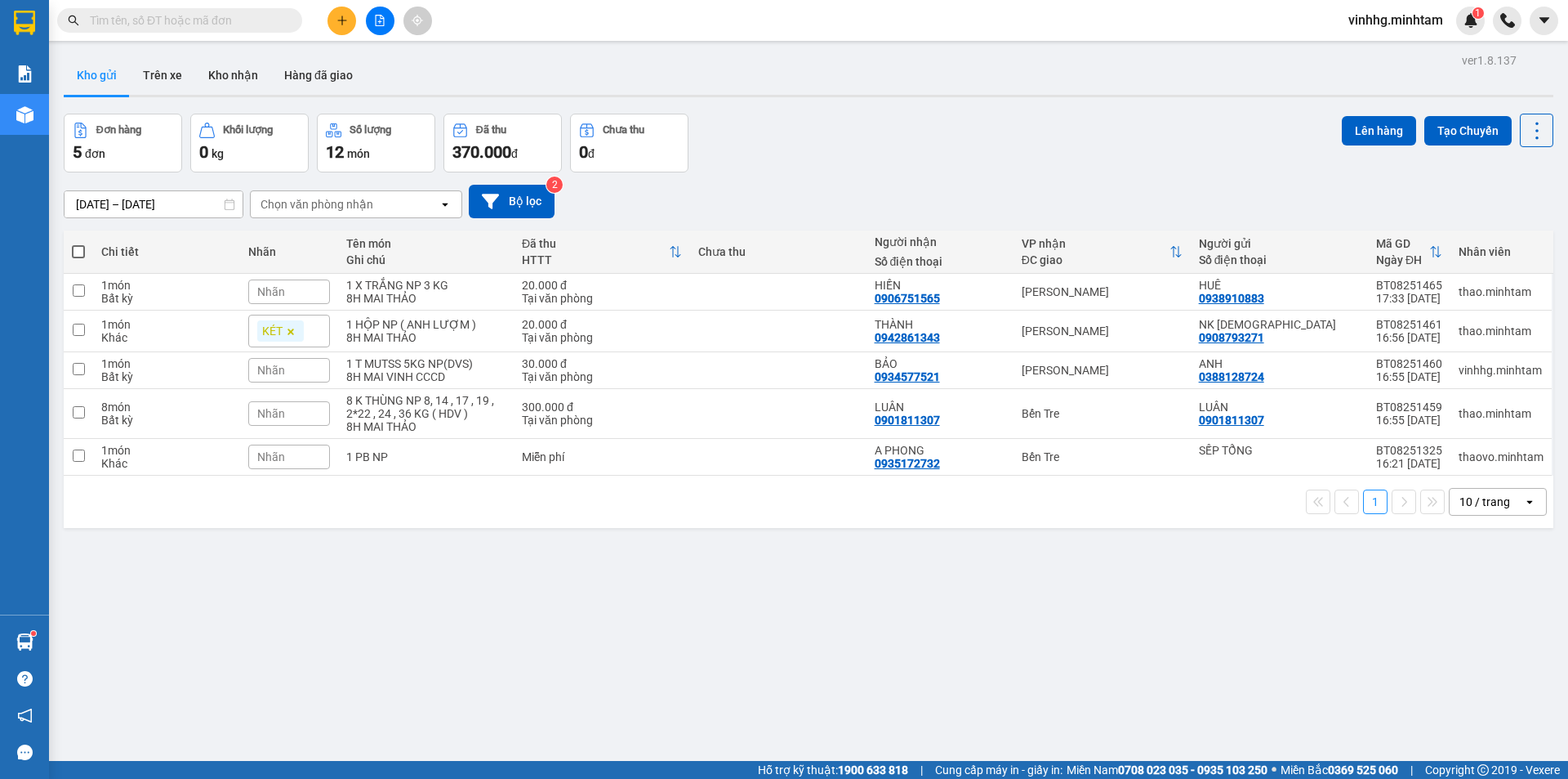
click at [247, 18] on input "text" at bounding box center [186, 21] width 193 height 18
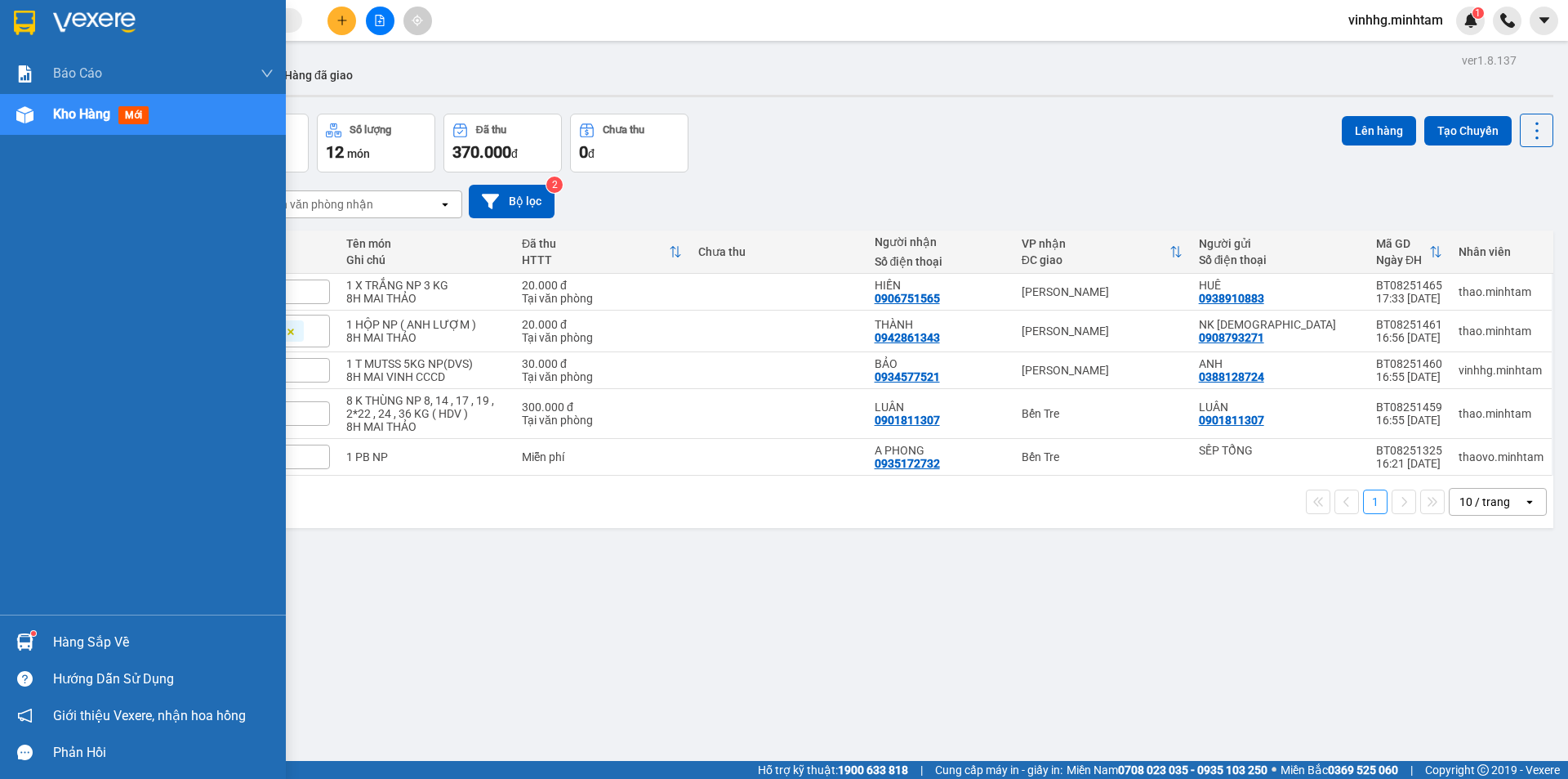
click at [23, 19] on img at bounding box center [25, 22] width 21 height 24
click at [24, 11] on img at bounding box center [25, 22] width 21 height 24
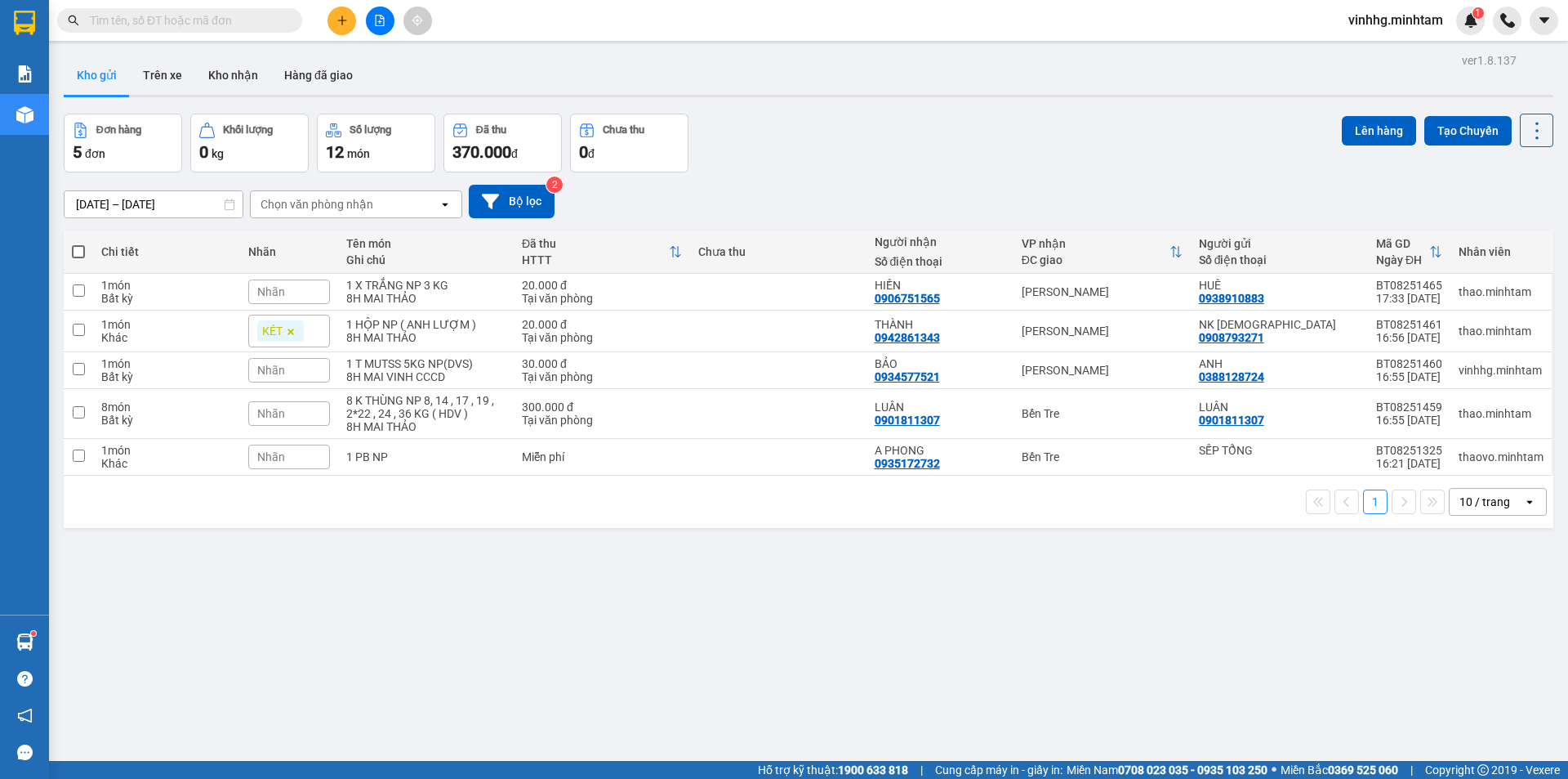
click at [208, 631] on div "ver 1.8.137 Kho gửi Trên xe Kho nhận Hàng đã giao Đơn hàng 5 đơn Khối lượng 0 k…" at bounding box center [808, 438] width 1503 height 779
click at [243, 7] on div "Kết quả tìm kiếm ( 12 ) Bộ lọc Mã ĐH Trạng thái Món hàng Tổng cước Chưa cước Nh…" at bounding box center [159, 21] width 318 height 29
click at [246, 14] on input "text" at bounding box center [186, 21] width 193 height 18
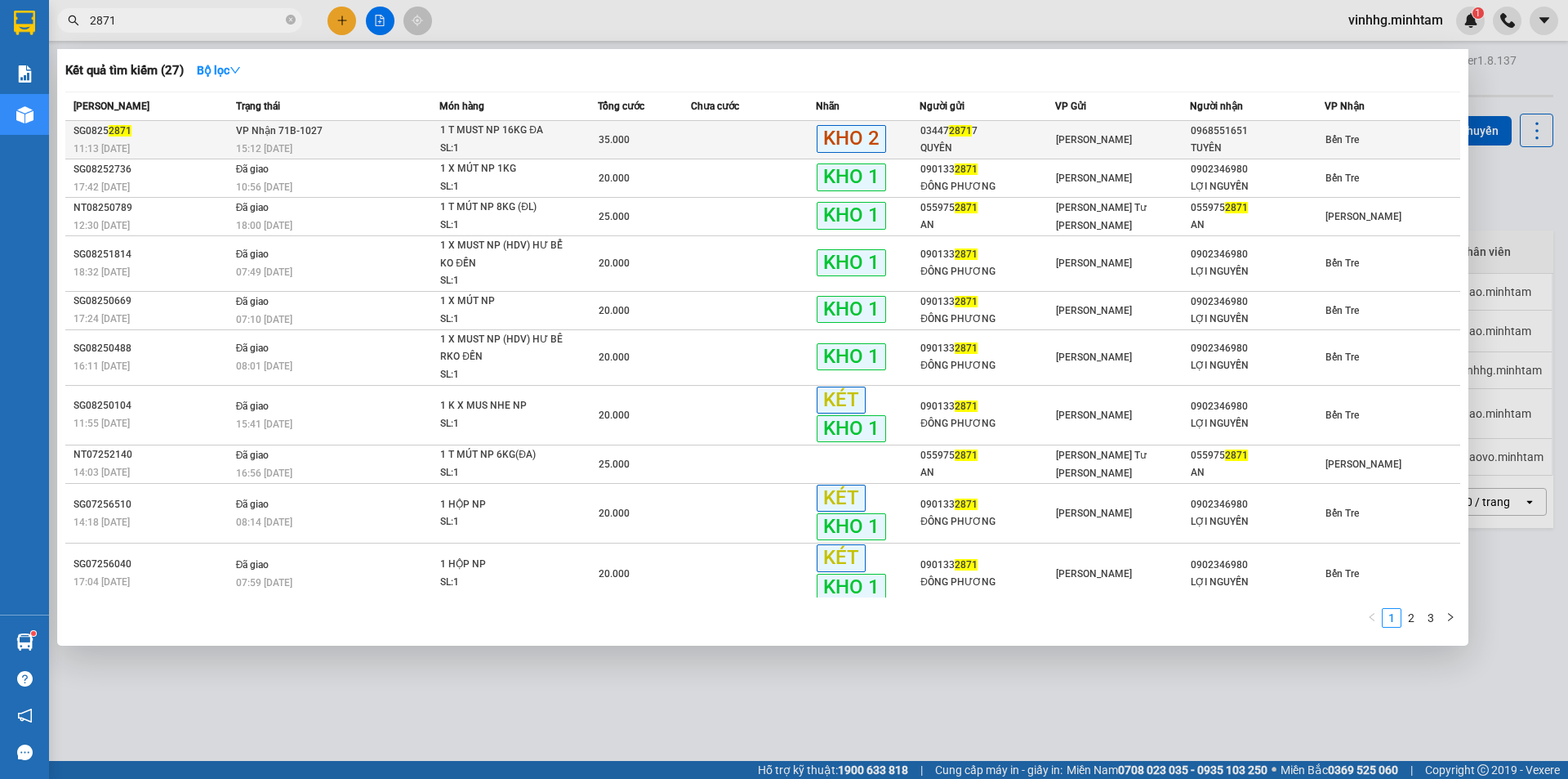
type input "2871"
click at [709, 143] on td at bounding box center [754, 140] width 125 height 38
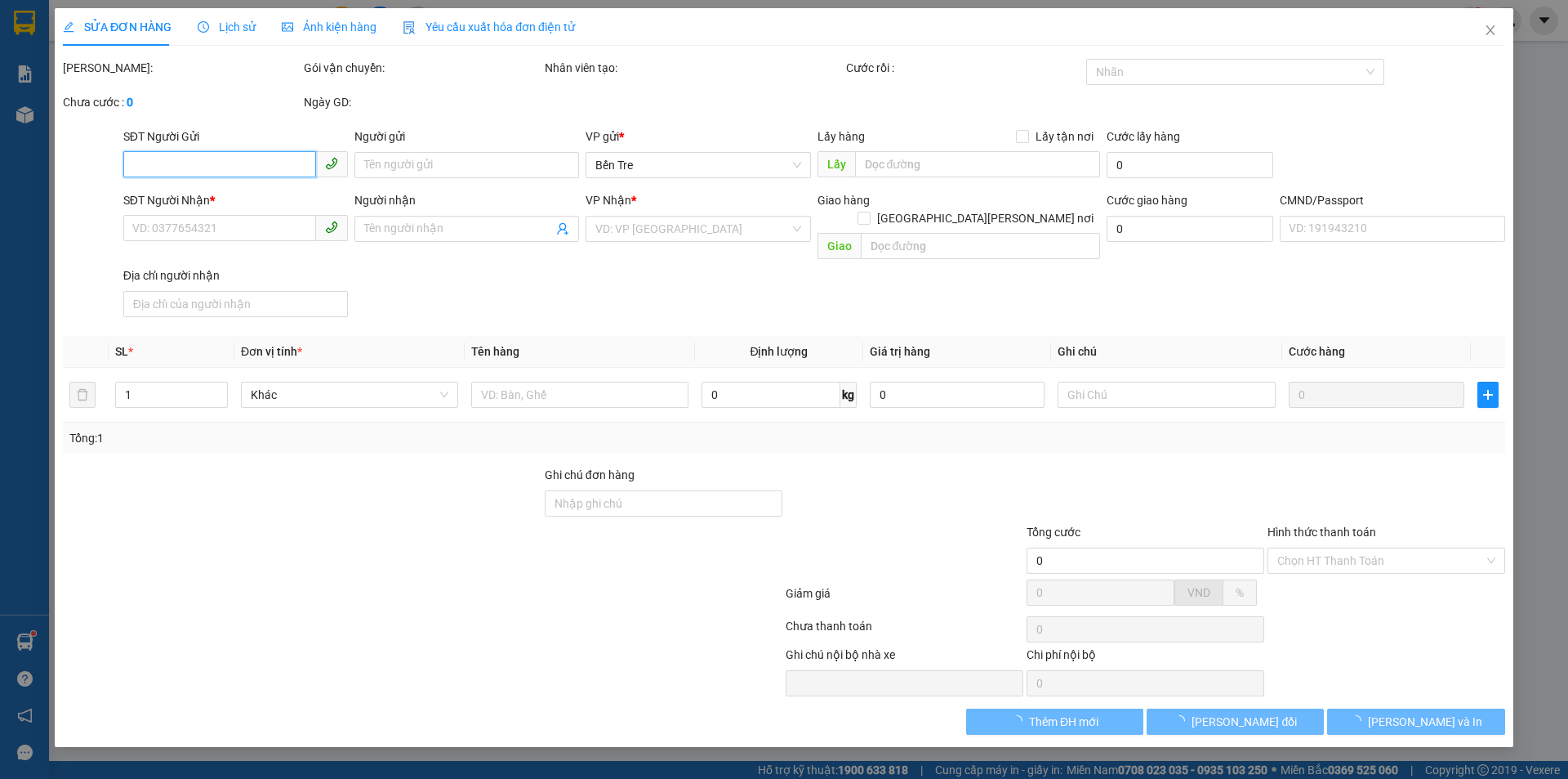
type input "0344728717"
type input "QUYÊN"
type input "0968551651"
type input "TUYÊN"
type input "ĐG"
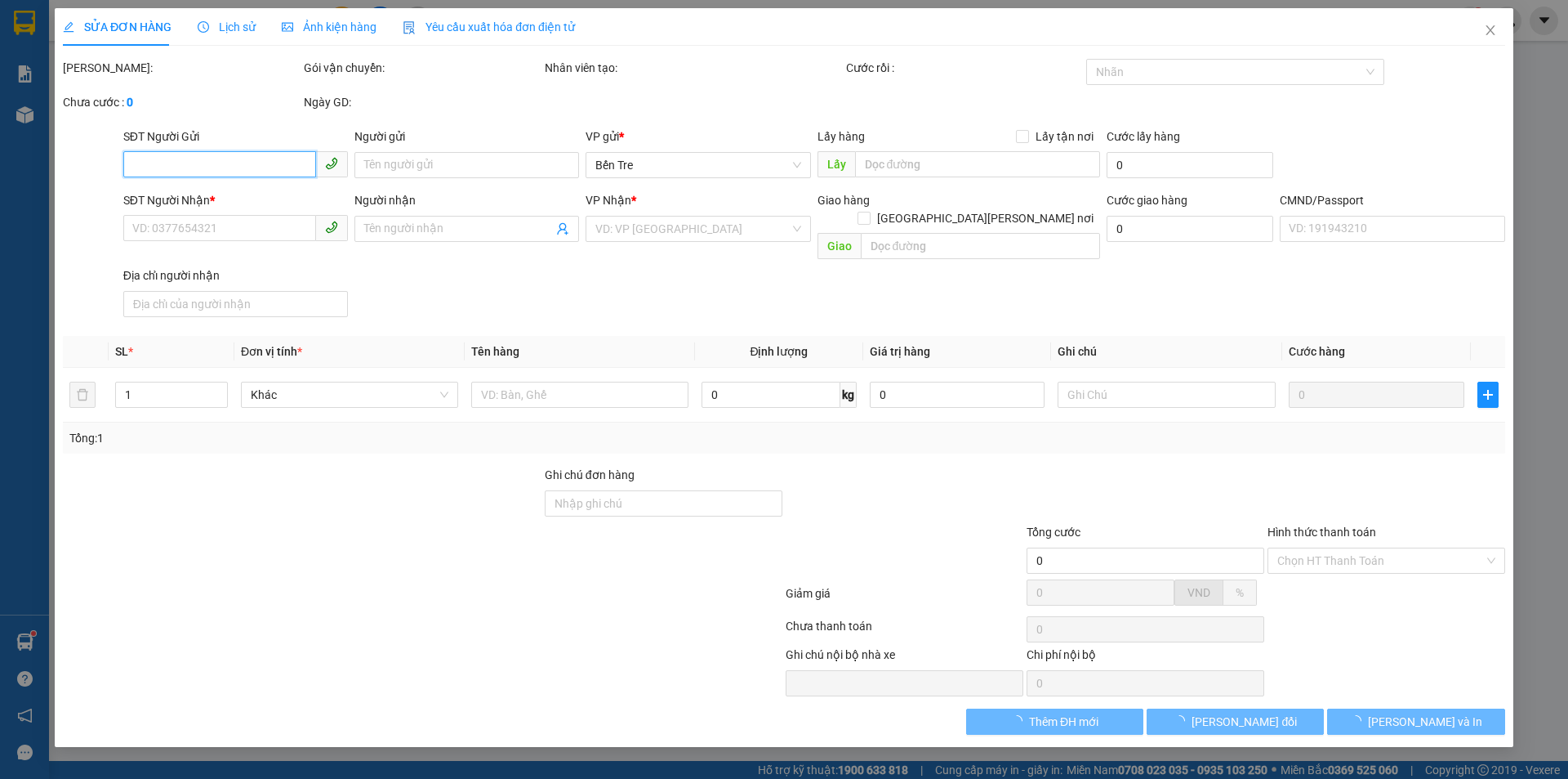
type input "35.000"
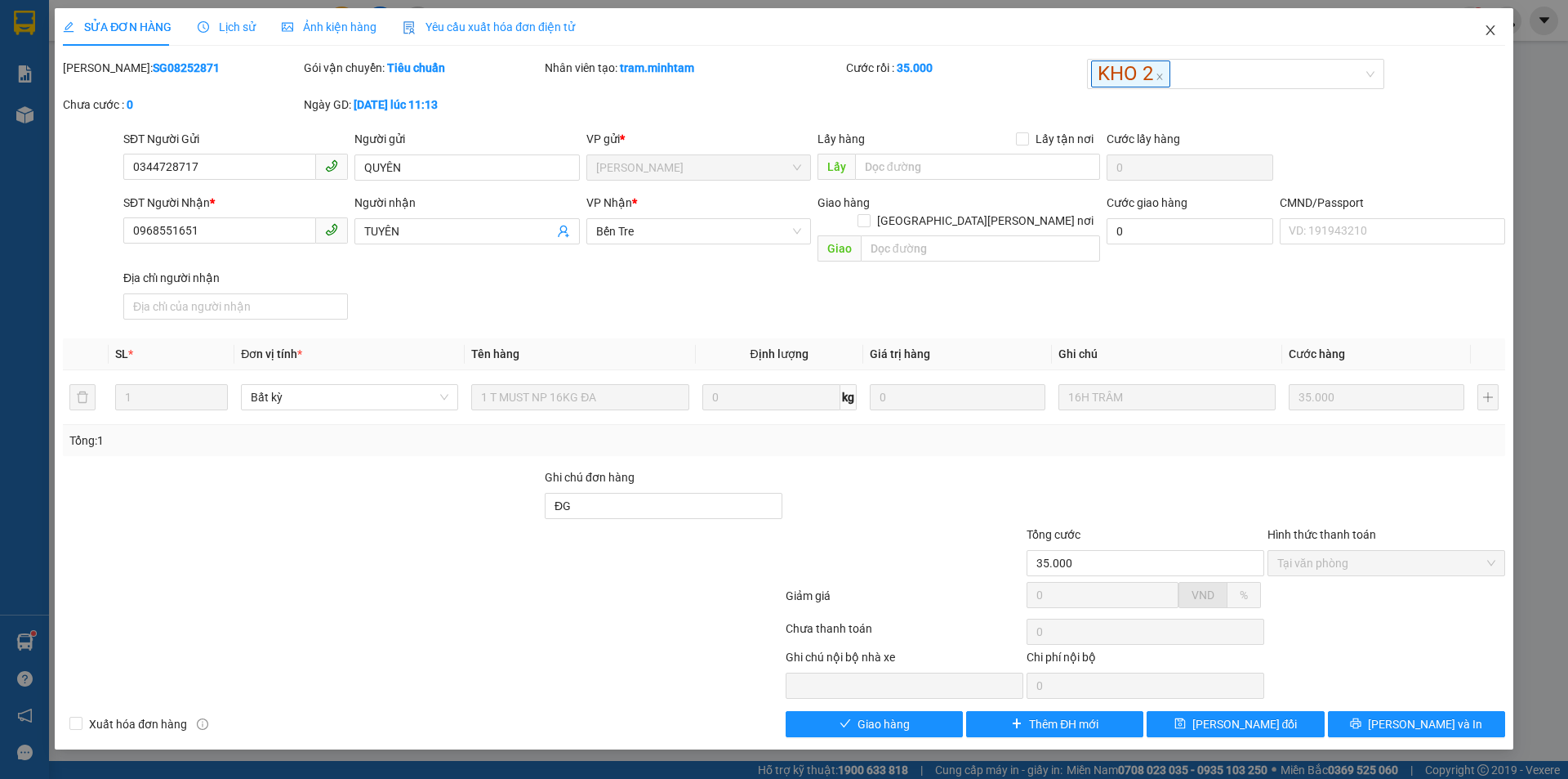
click at [1489, 33] on icon "close" at bounding box center [1490, 29] width 9 height 10
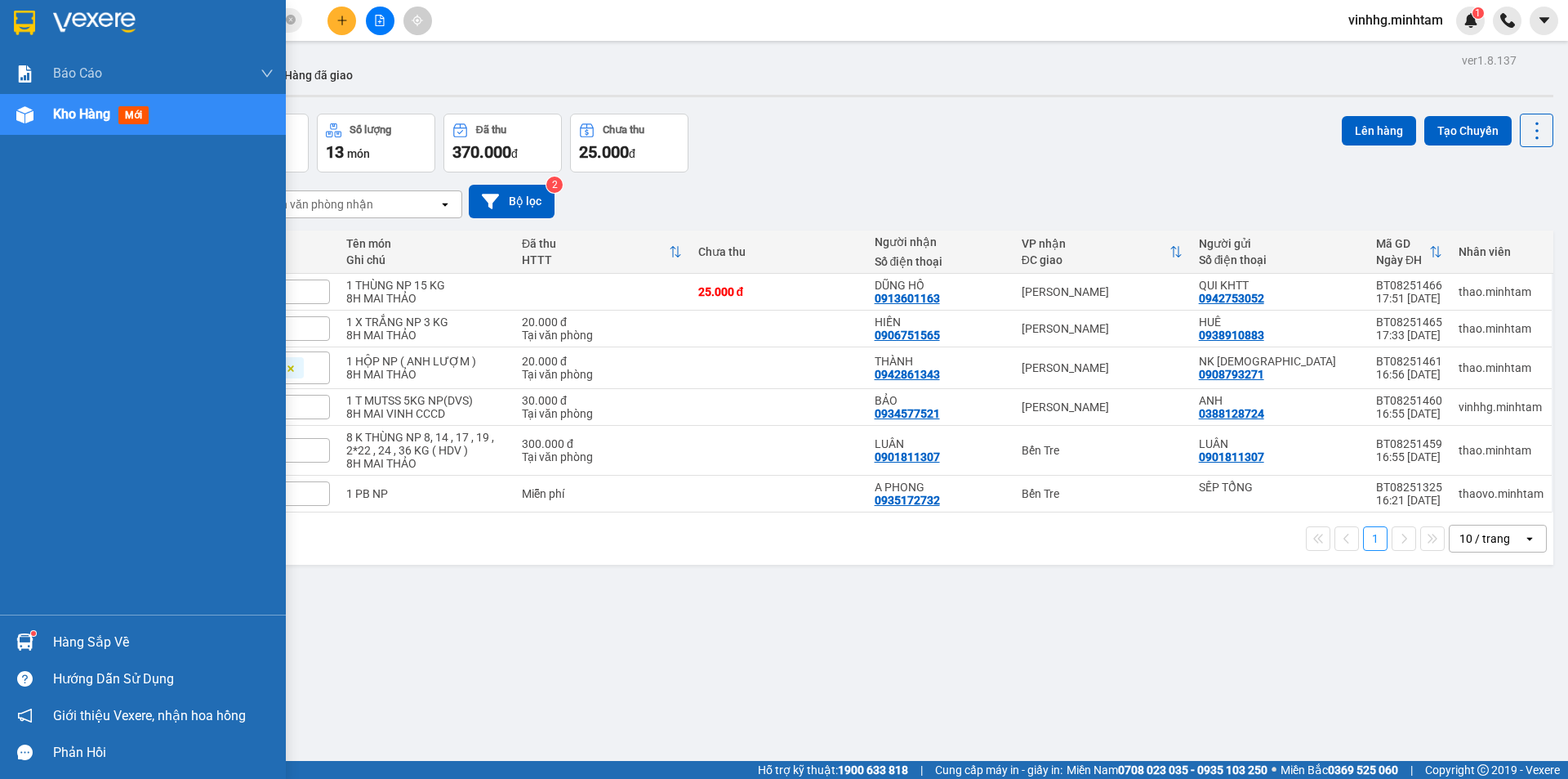
click at [29, 20] on img at bounding box center [25, 22] width 21 height 24
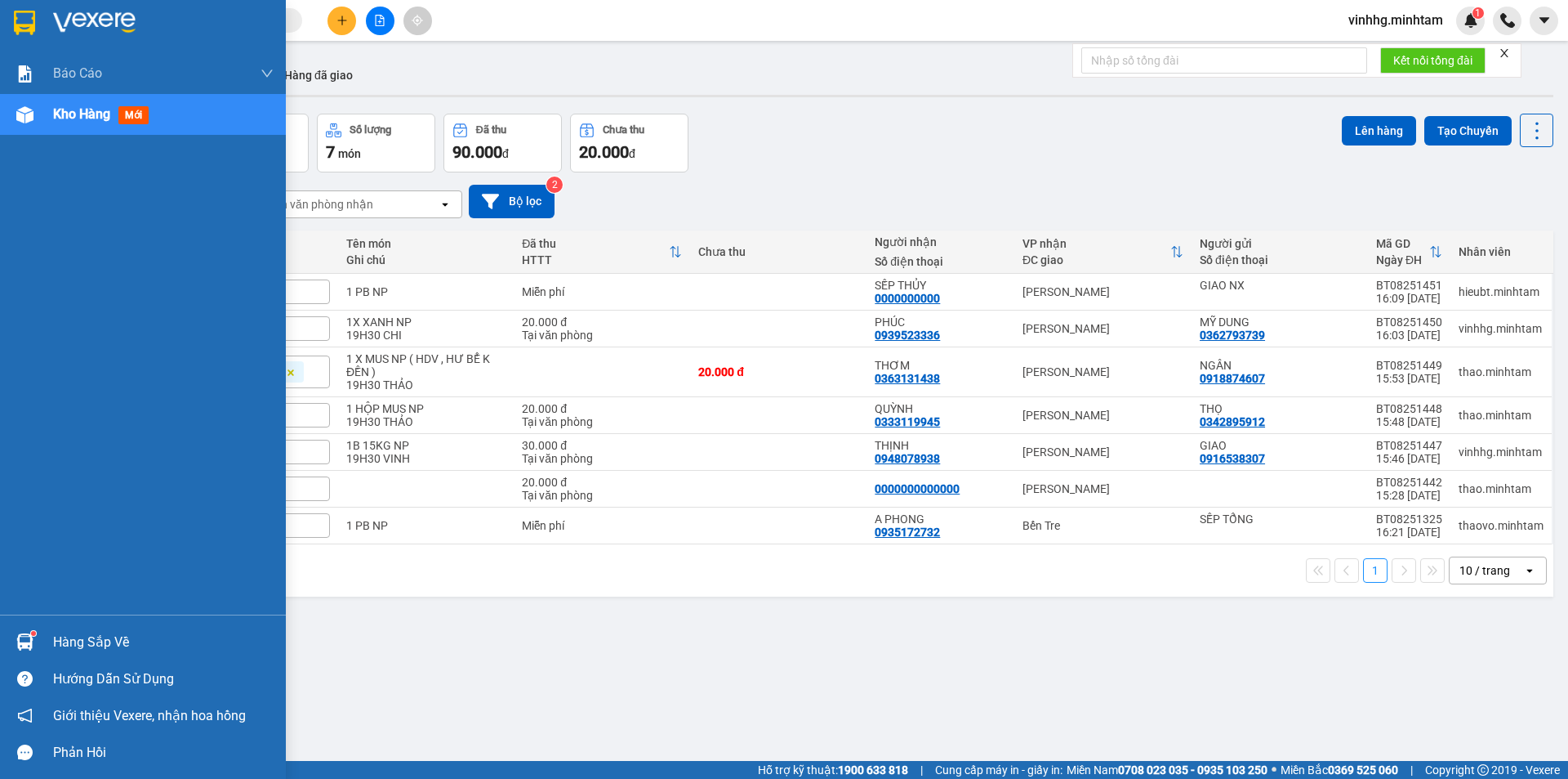
click at [32, 20] on img at bounding box center [25, 22] width 21 height 24
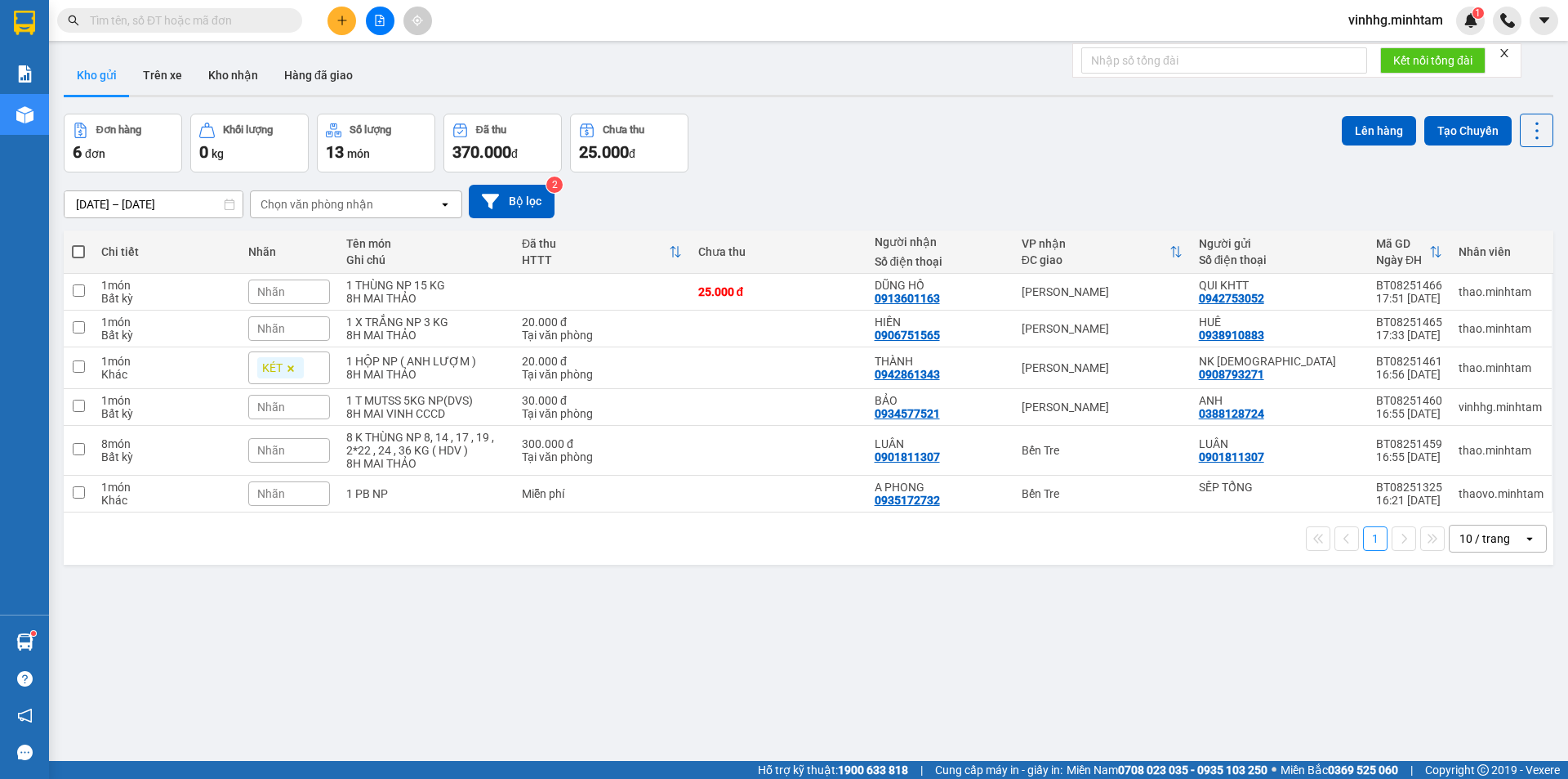
click at [197, 18] on input "text" at bounding box center [186, 21] width 193 height 18
click at [179, 18] on input "text" at bounding box center [186, 21] width 193 height 18
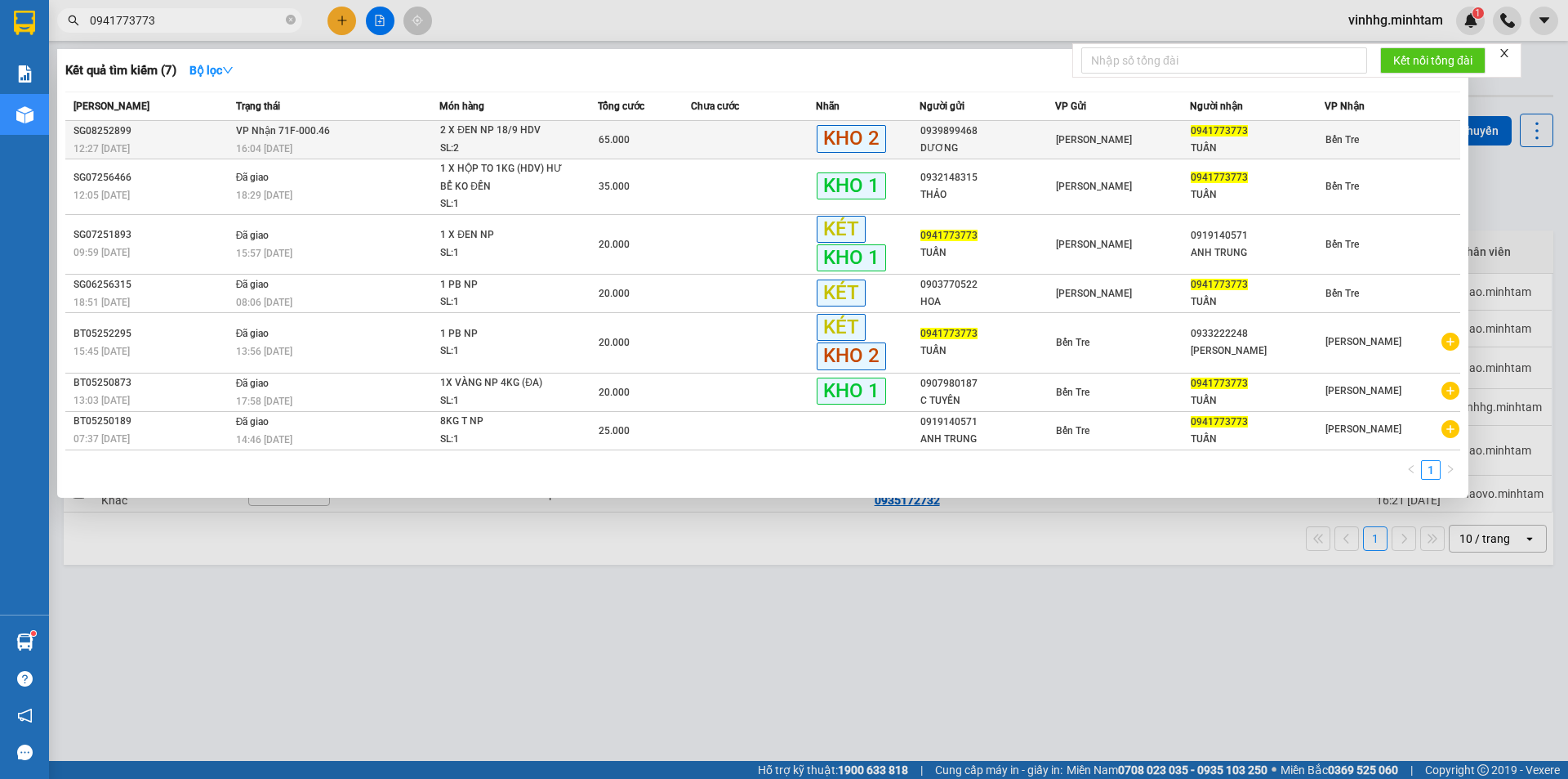
type input "0941773773"
click at [687, 146] on div "65.000" at bounding box center [644, 140] width 92 height 18
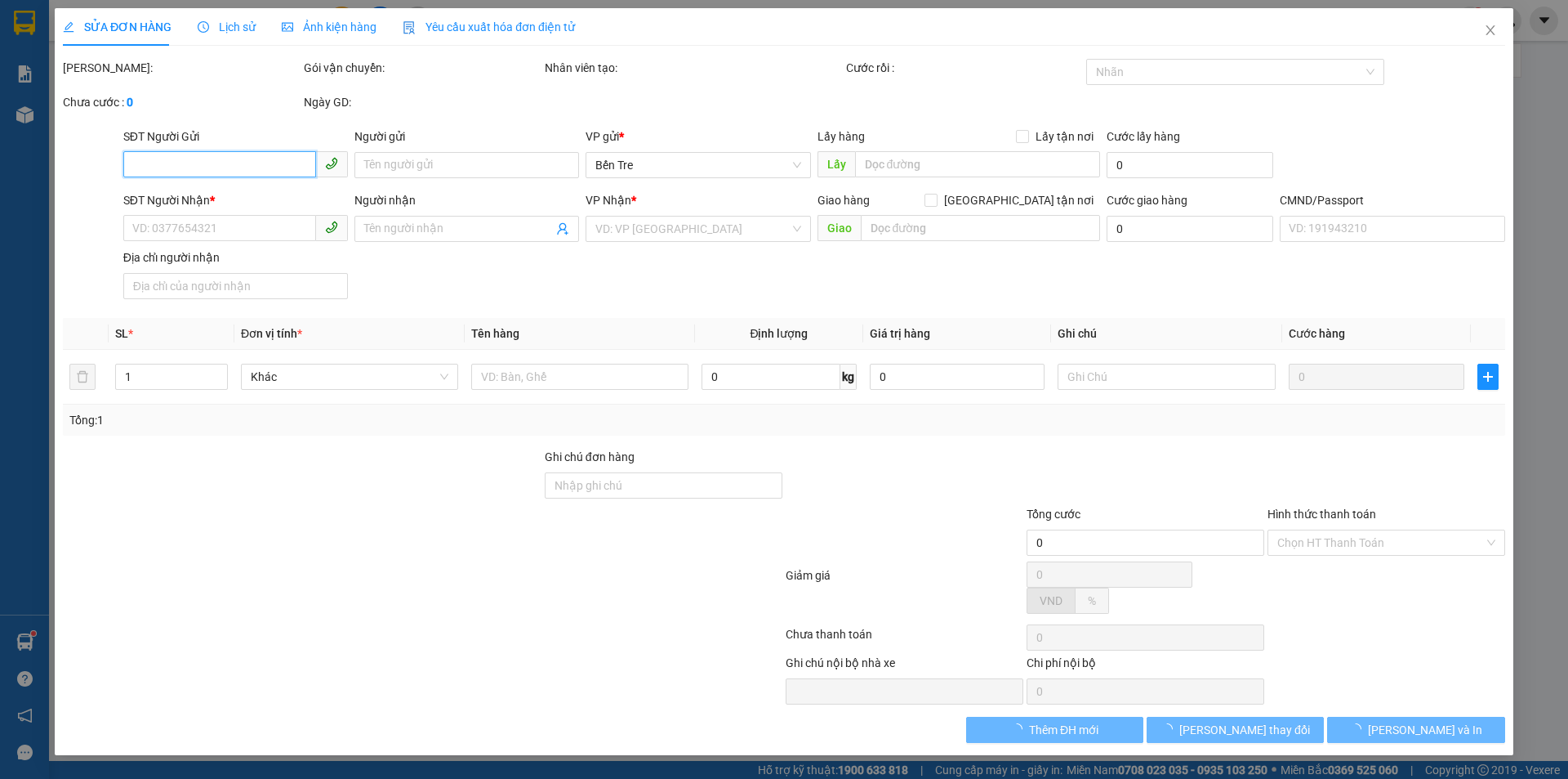
type input "0939899468"
type input "DƯƠNG"
type input "0941773773"
type input "TUẤN"
type input "HCK /ĐỔ BỂ K ĐỀN, ĐG"
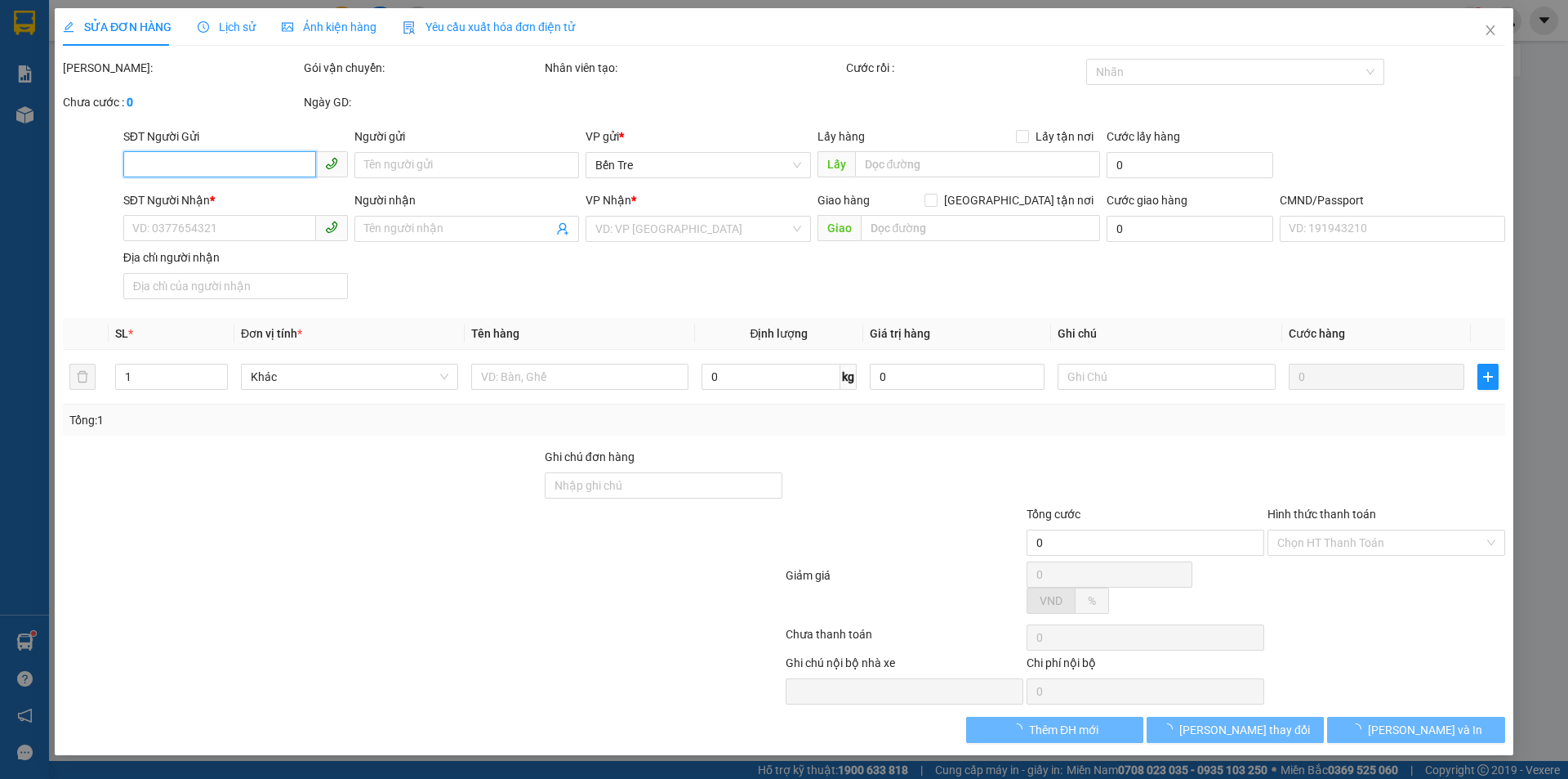
type input "65.000"
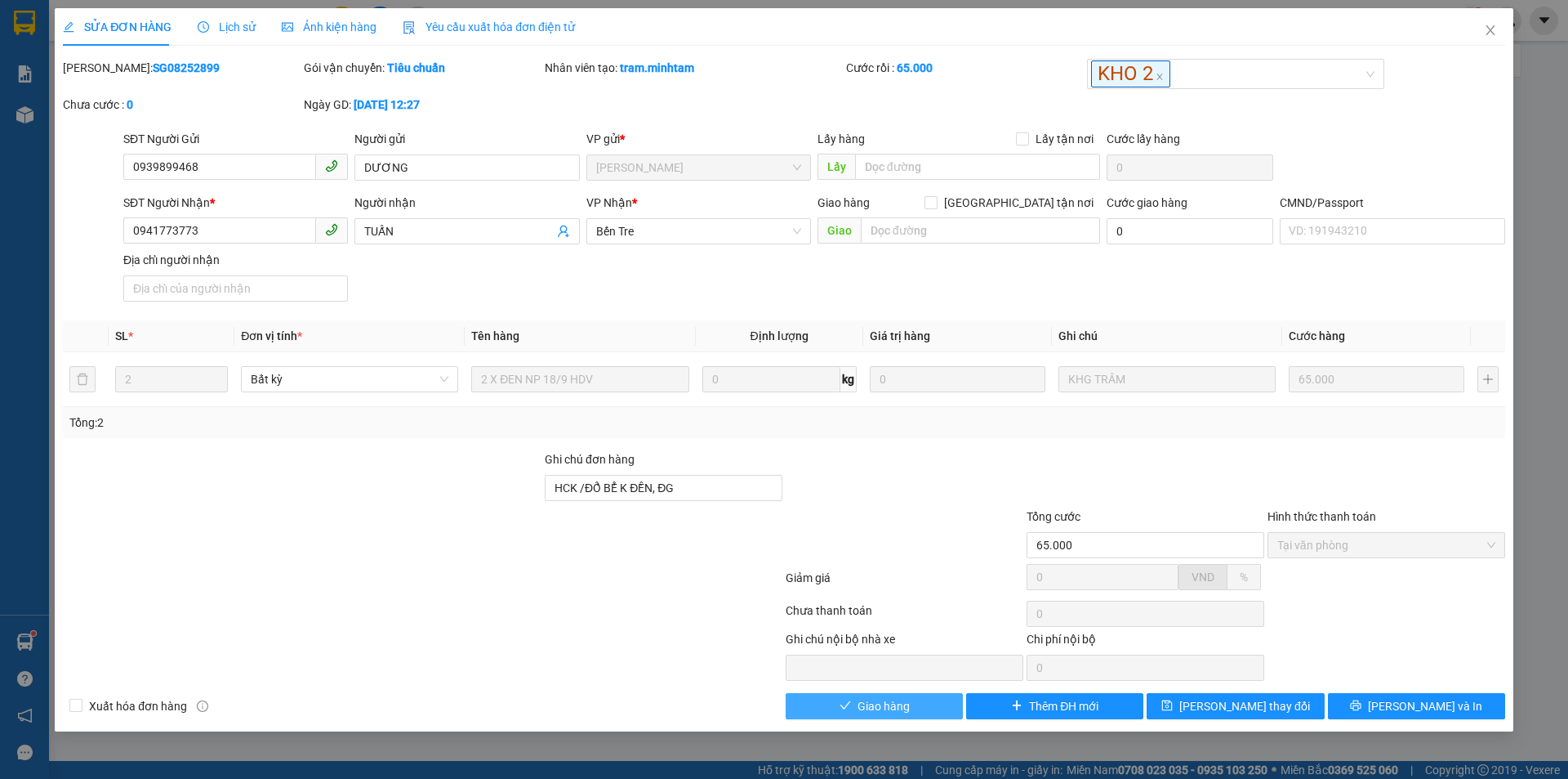
click at [861, 709] on span "Giao hàng" at bounding box center [883, 706] width 53 height 18
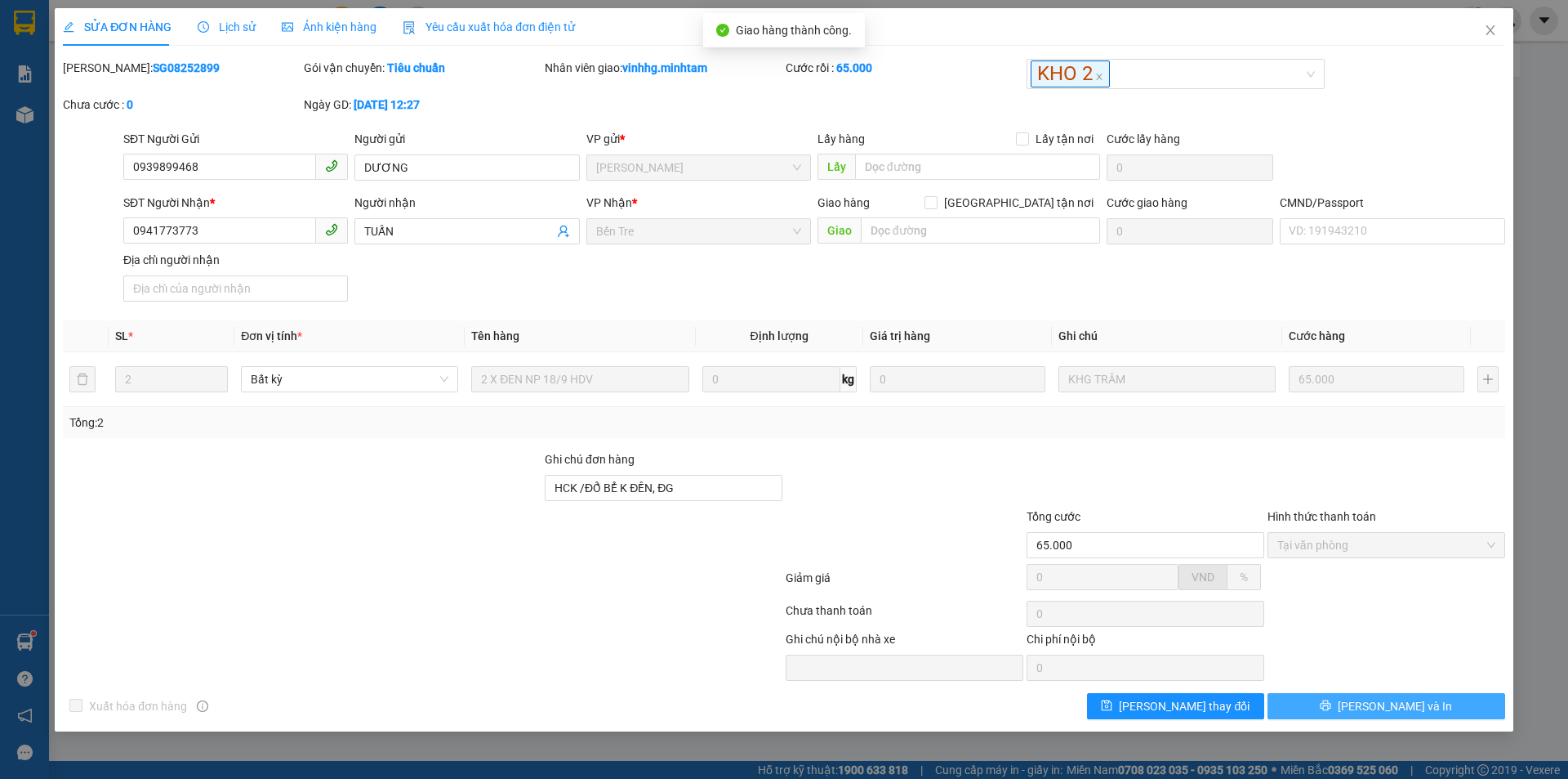
click at [1453, 703] on button "Lưu và In" at bounding box center [1386, 706] width 237 height 26
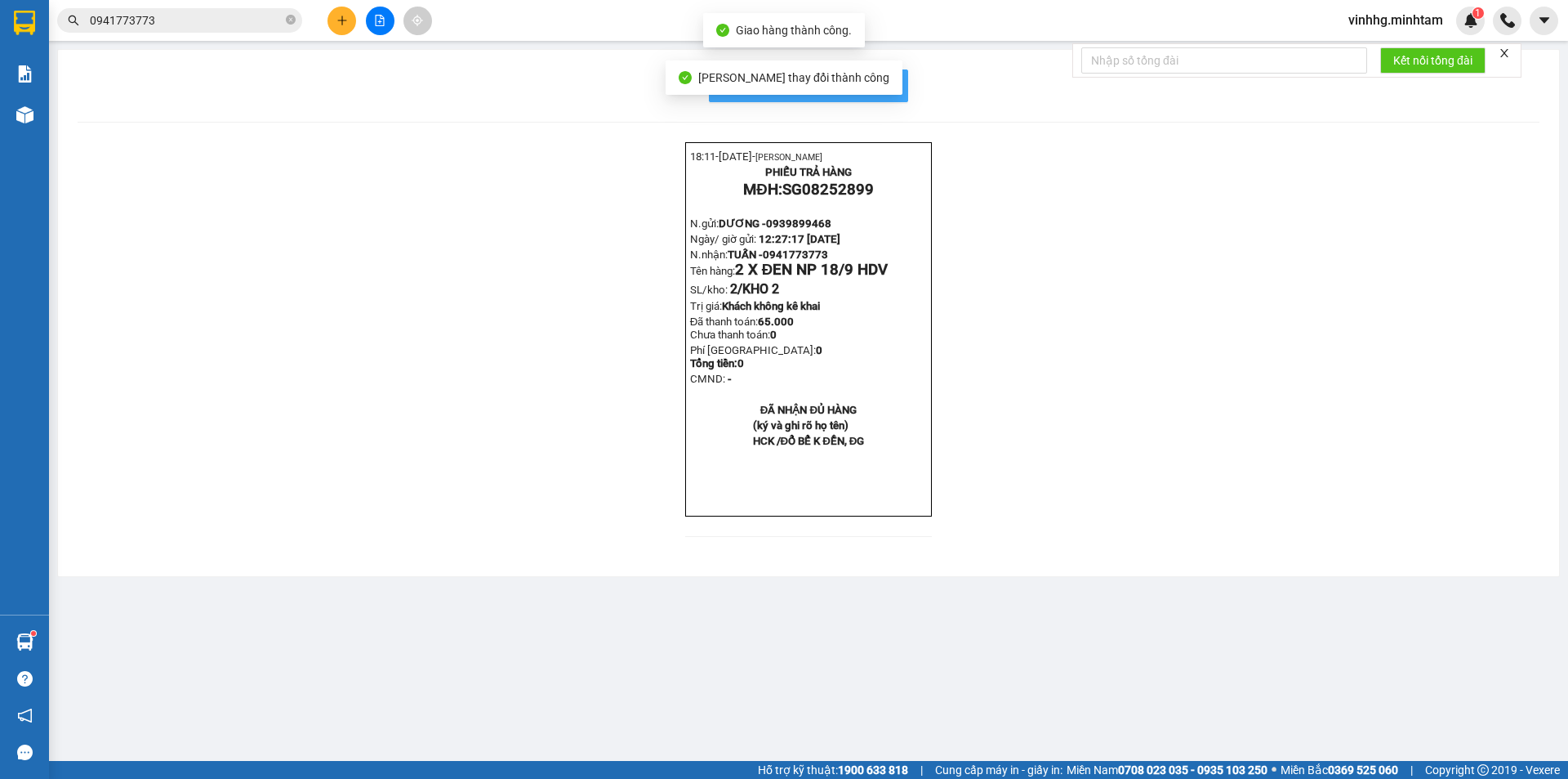
click at [891, 82] on span "In mẫu biên lai tự cấu hình" at bounding box center [818, 85] width 153 height 21
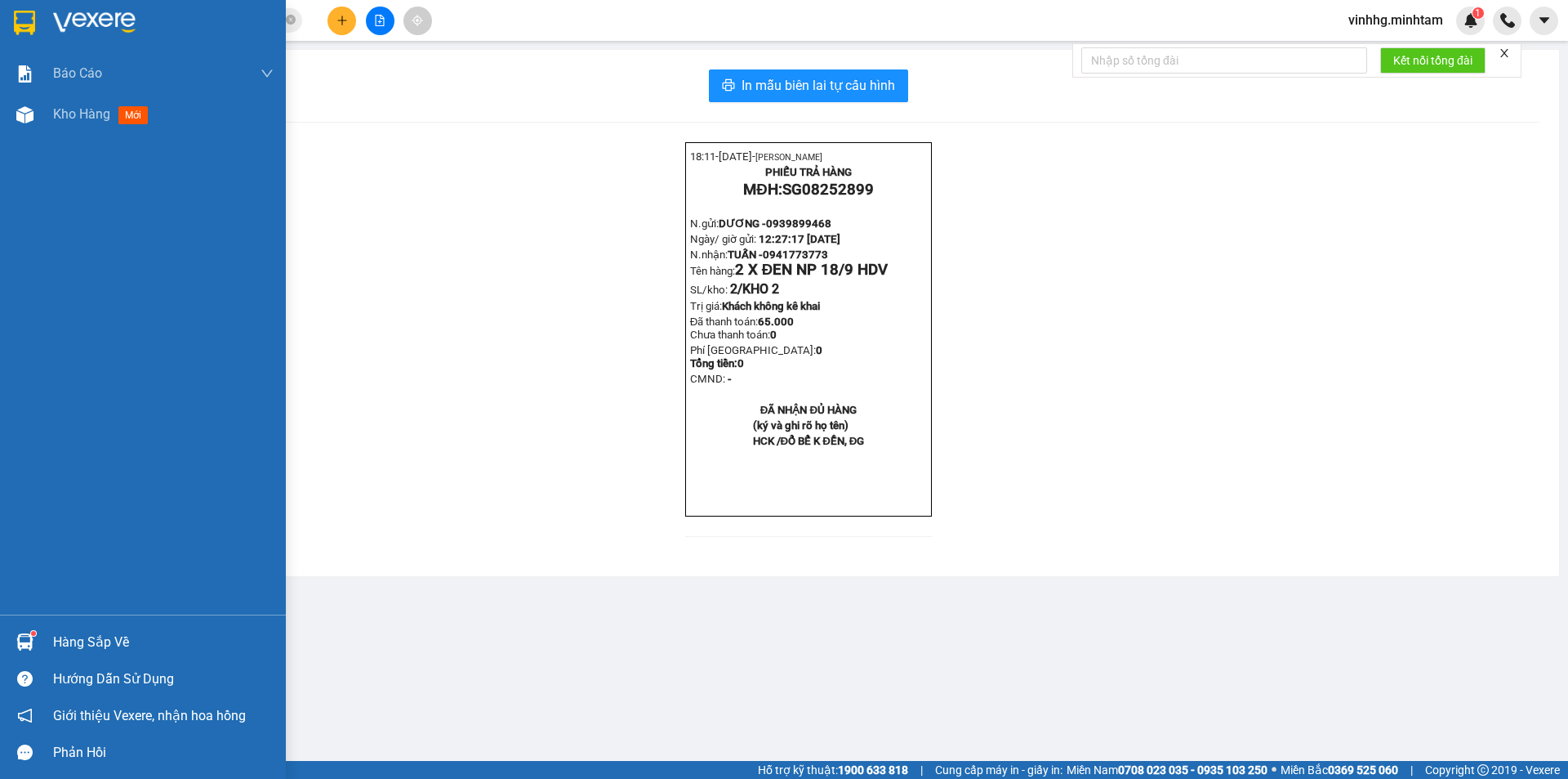
click at [19, 24] on img at bounding box center [25, 22] width 21 height 24
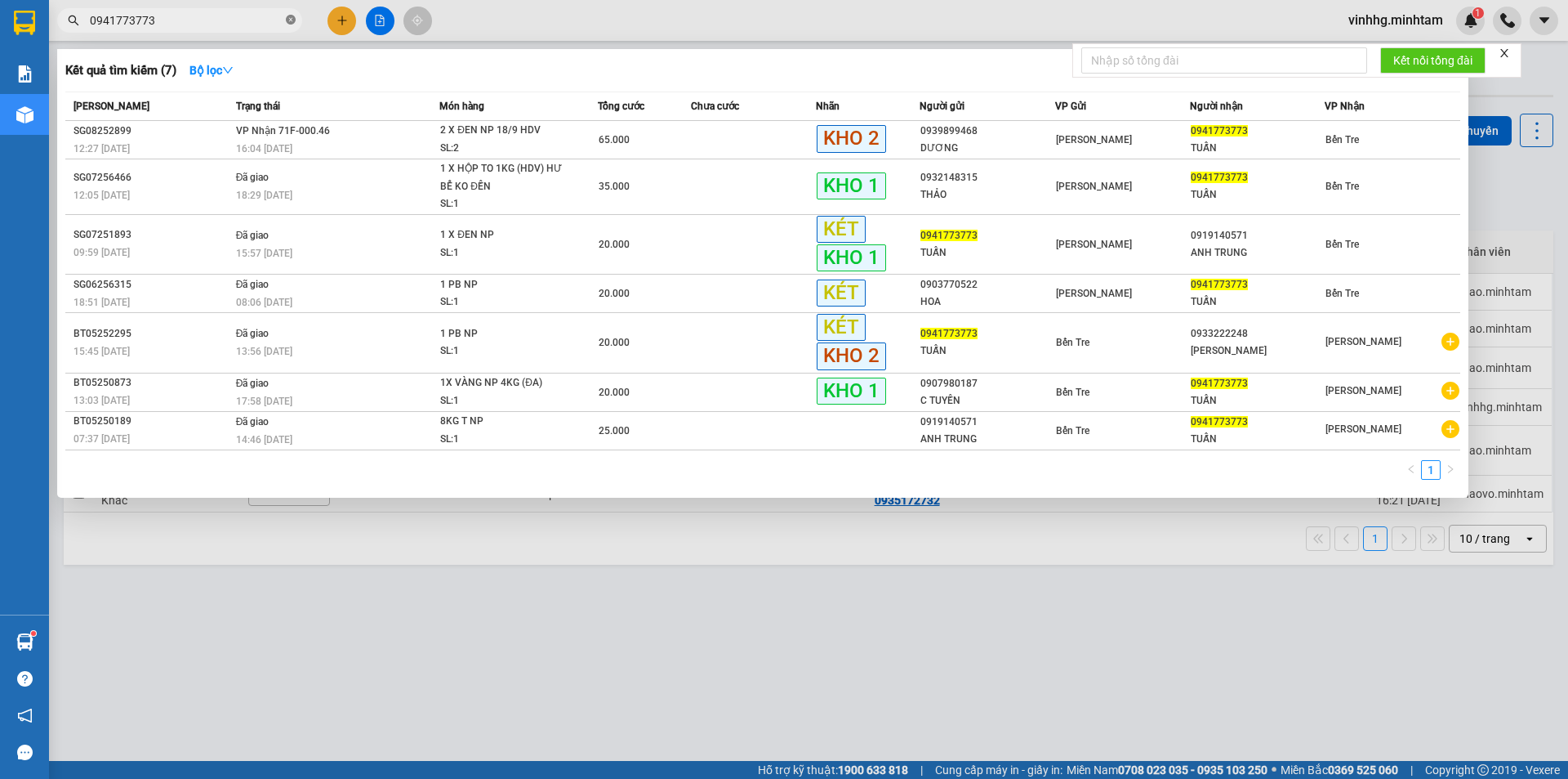
click at [293, 18] on icon "close-circle" at bounding box center [290, 19] width 10 height 10
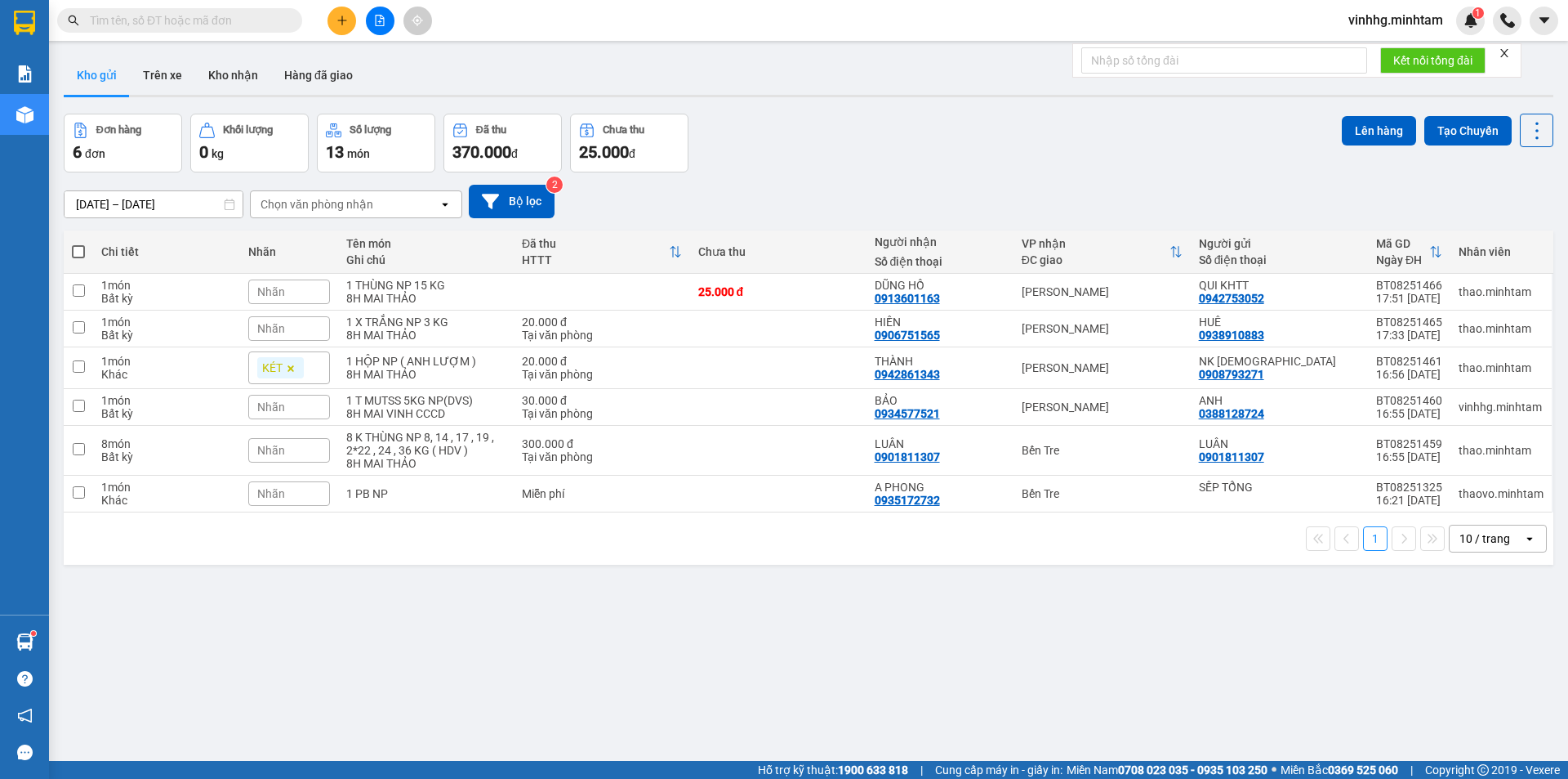
click at [190, 12] on input "text" at bounding box center [186, 21] width 193 height 18
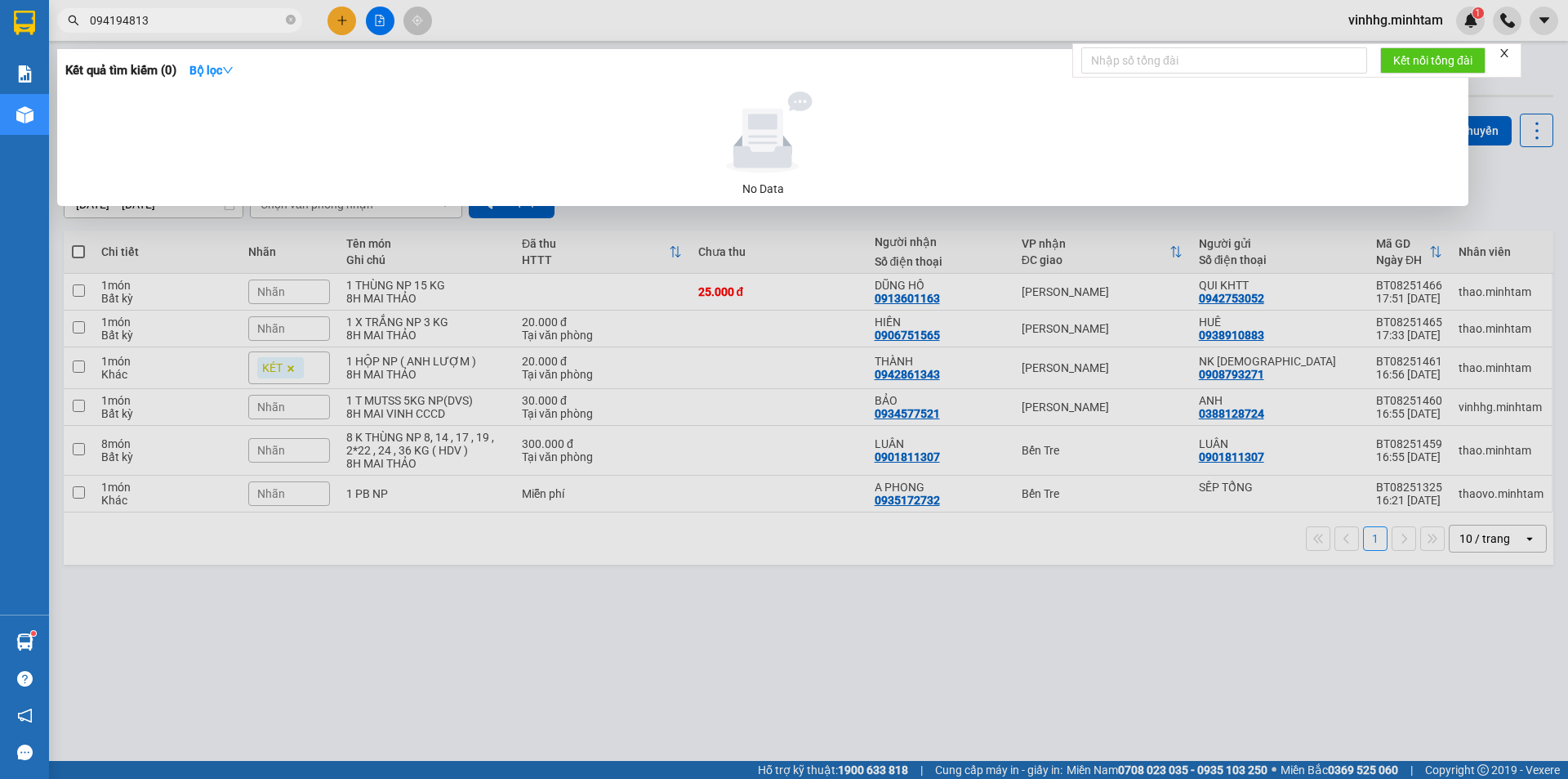
click at [227, 19] on input "094194813" at bounding box center [186, 21] width 193 height 18
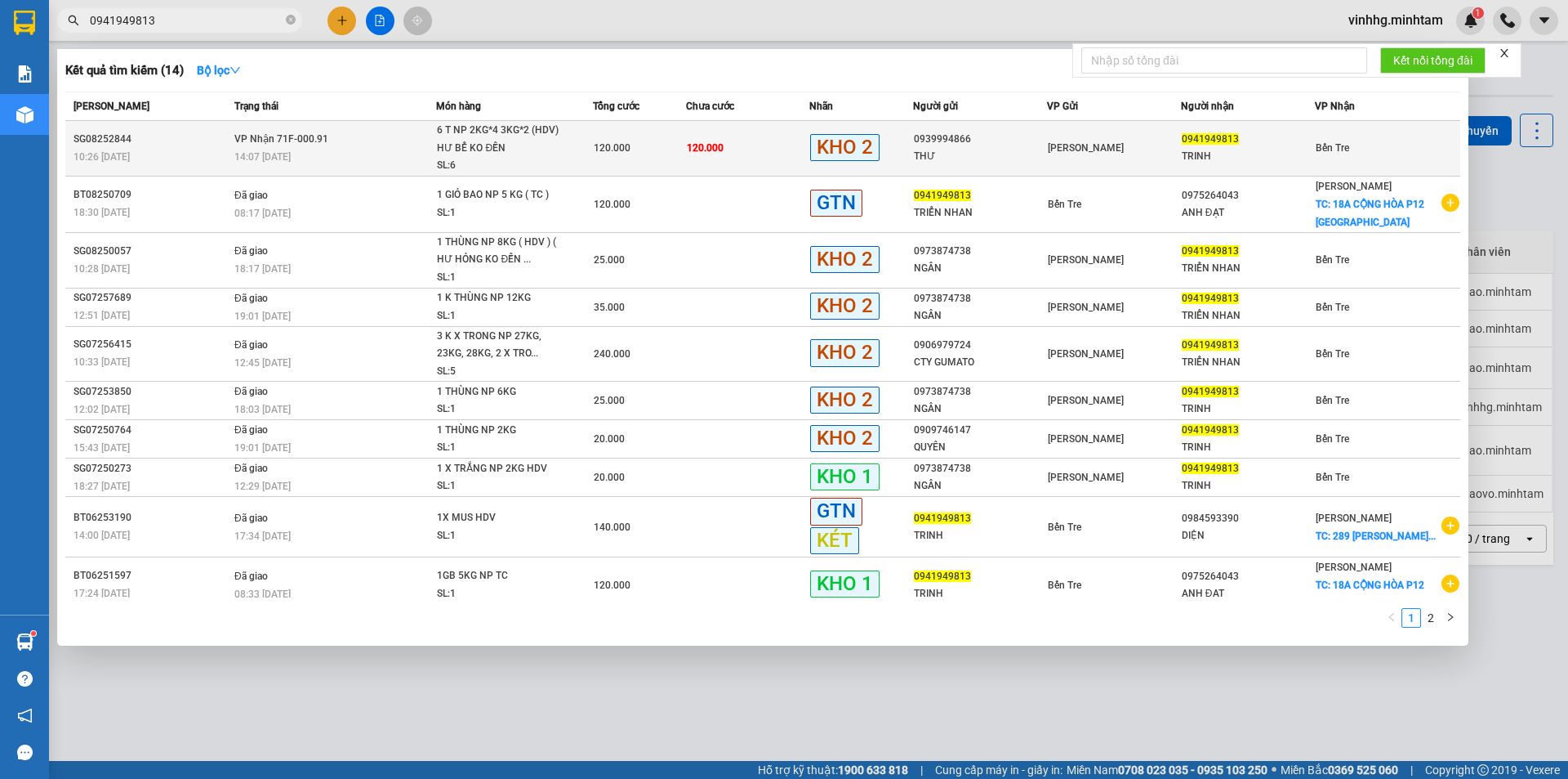
type input "0941949813"
click at [1019, 164] on div "THƯ" at bounding box center [980, 156] width 132 height 17
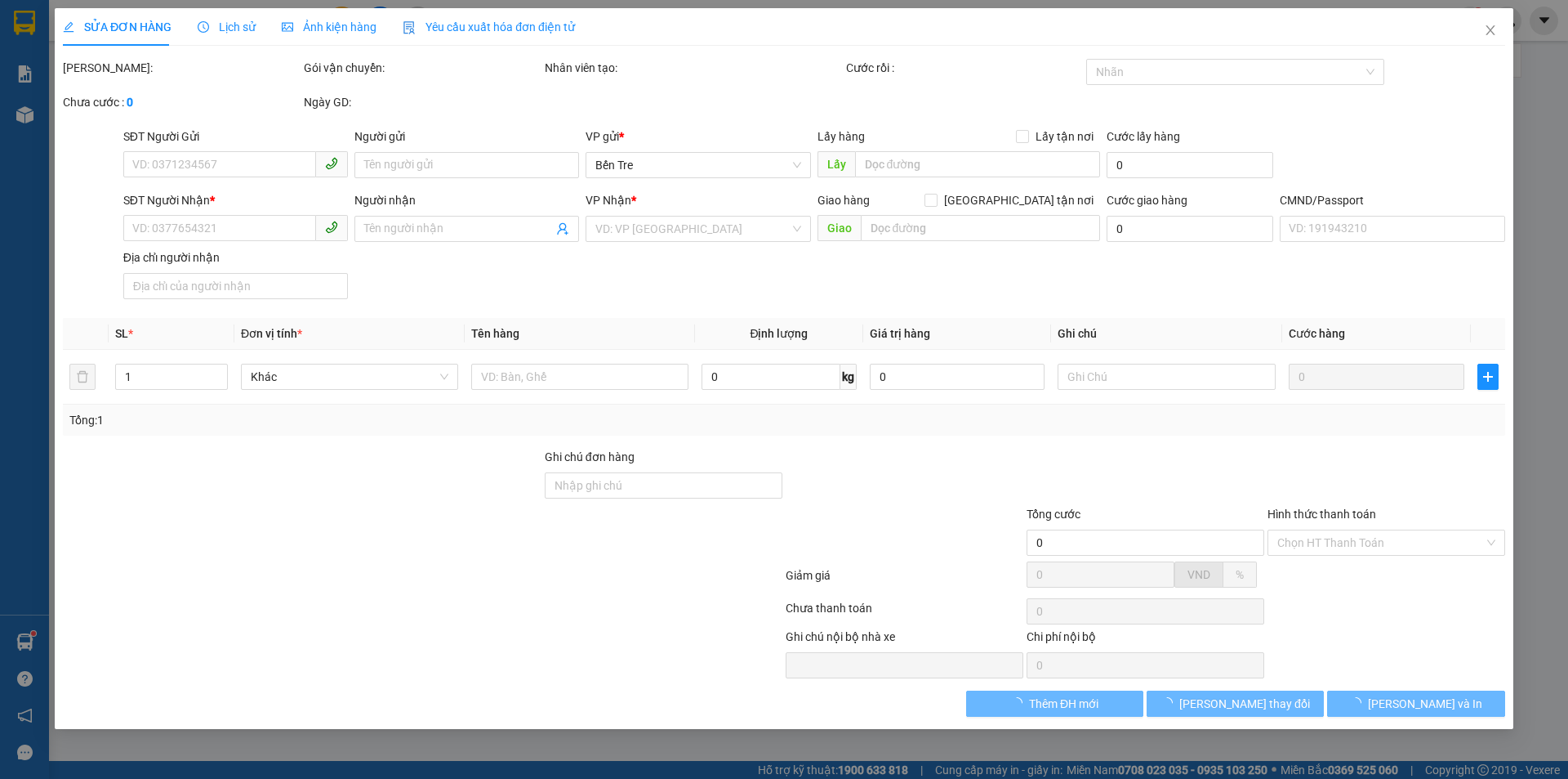
type input "0939994866"
type input "THƯ"
type input "0941949813"
type input "TRINH"
type input "ĐG"
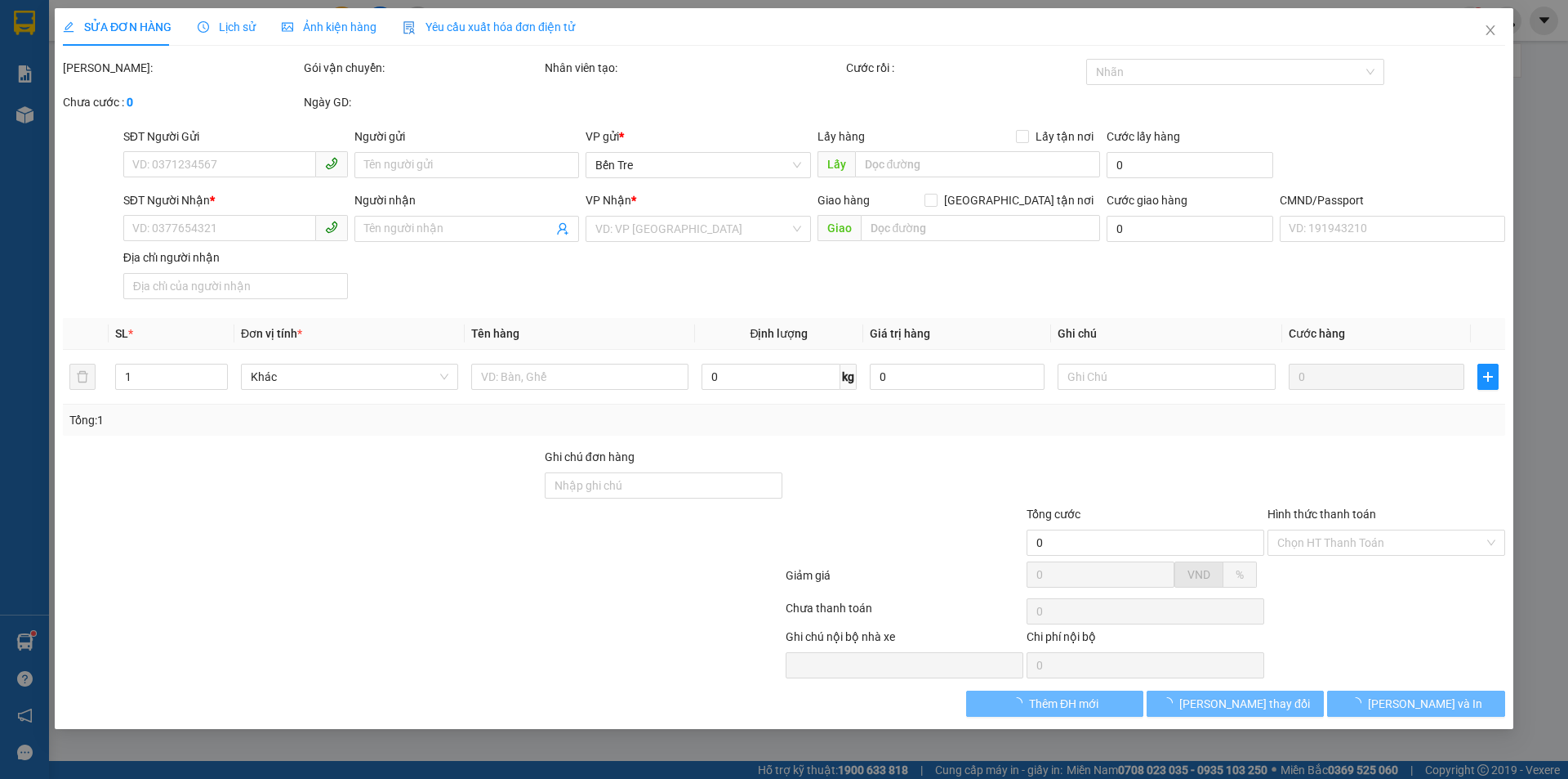
type input "120.000"
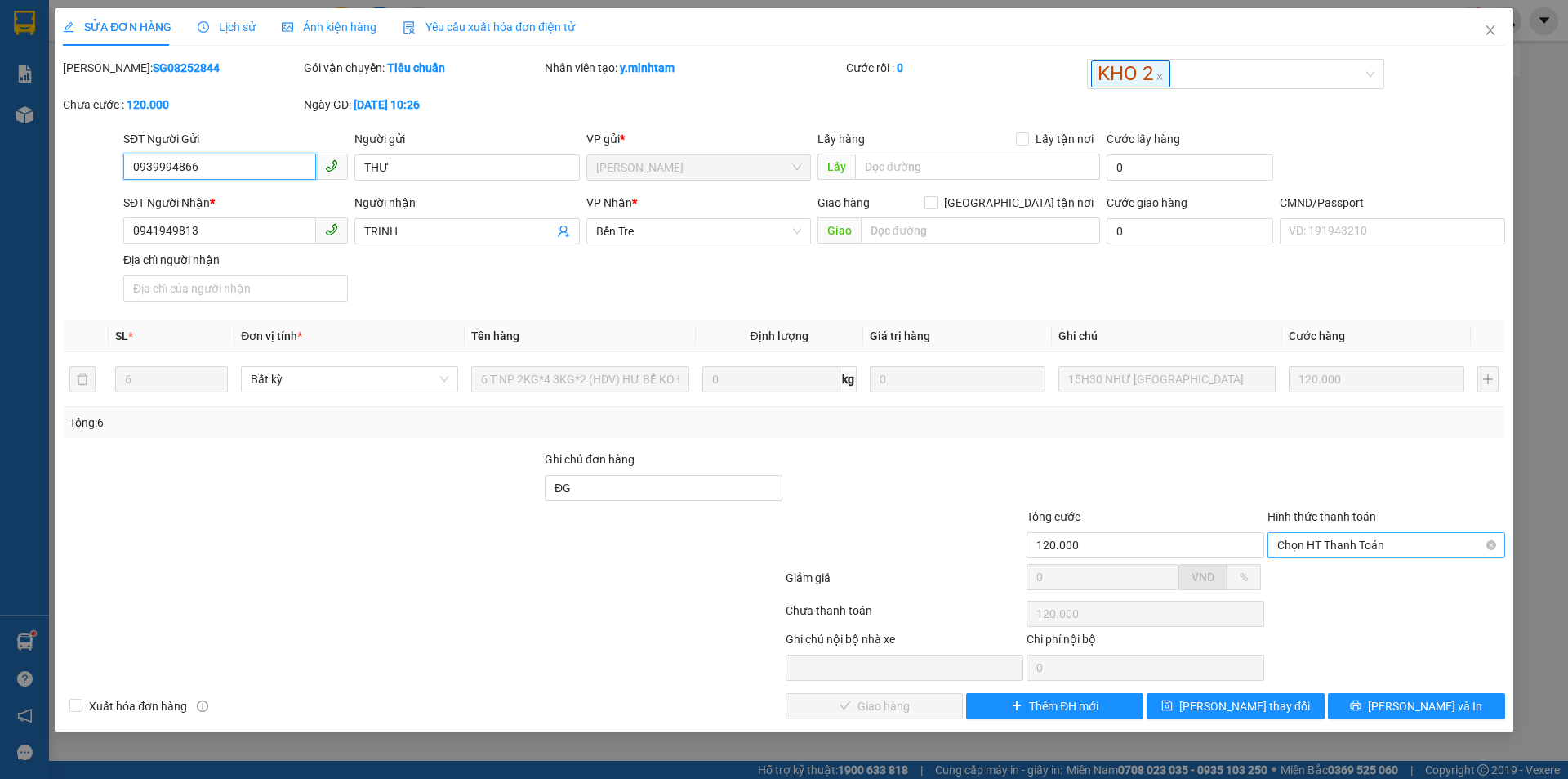
click at [1383, 537] on span "Chọn HT Thanh Toán" at bounding box center [1386, 544] width 218 height 24
click at [1341, 581] on div "Tại văn phòng" at bounding box center [1386, 577] width 218 height 18
type input "0"
click at [913, 710] on span "Lưu và Giao hàng" at bounding box center [895, 706] width 157 height 18
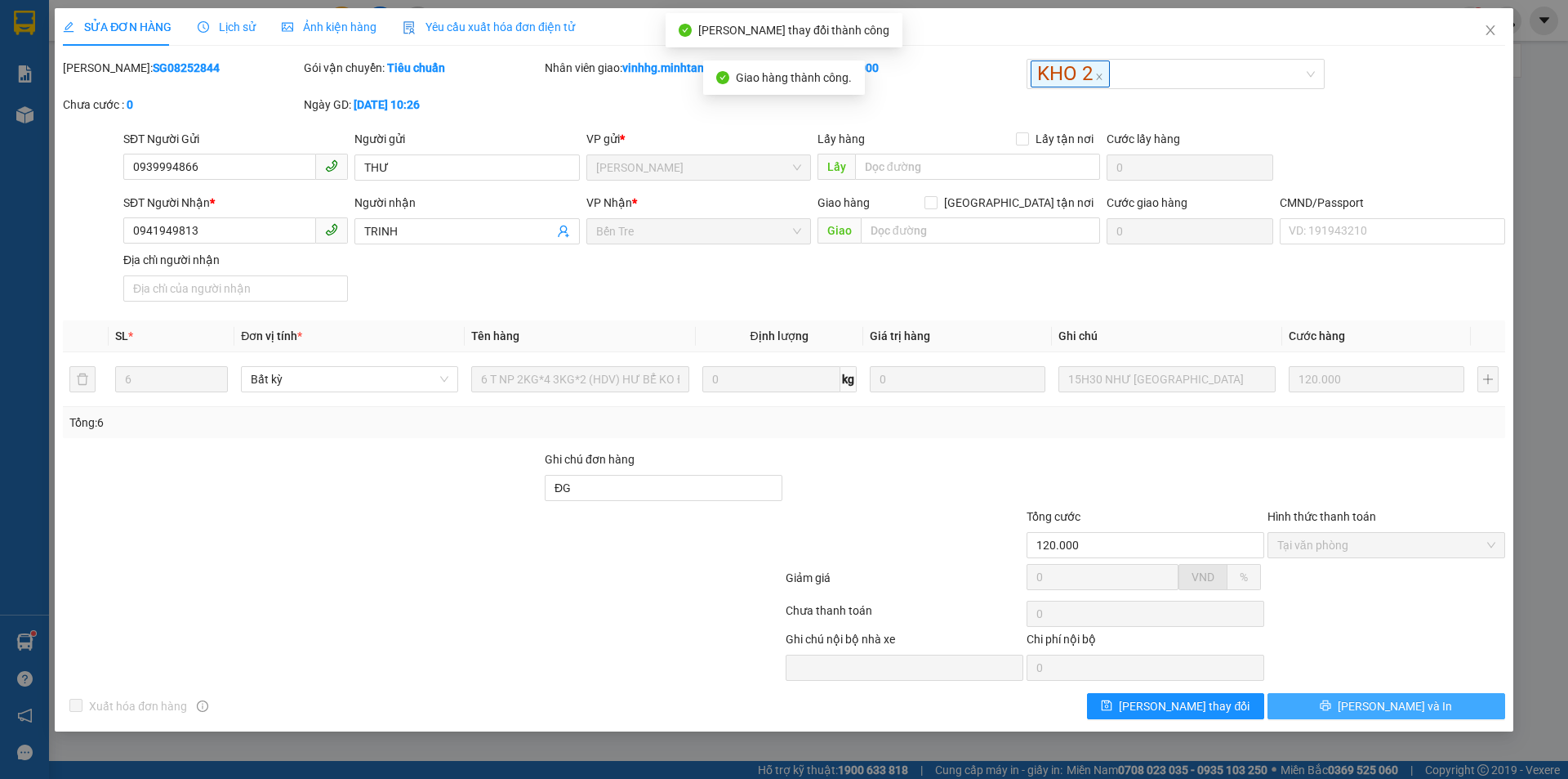
drag, startPoint x: 1412, startPoint y: 695, endPoint x: 1428, endPoint y: 706, distance: 19.4
click at [1428, 706] on button "Lưu và In" at bounding box center [1386, 706] width 237 height 26
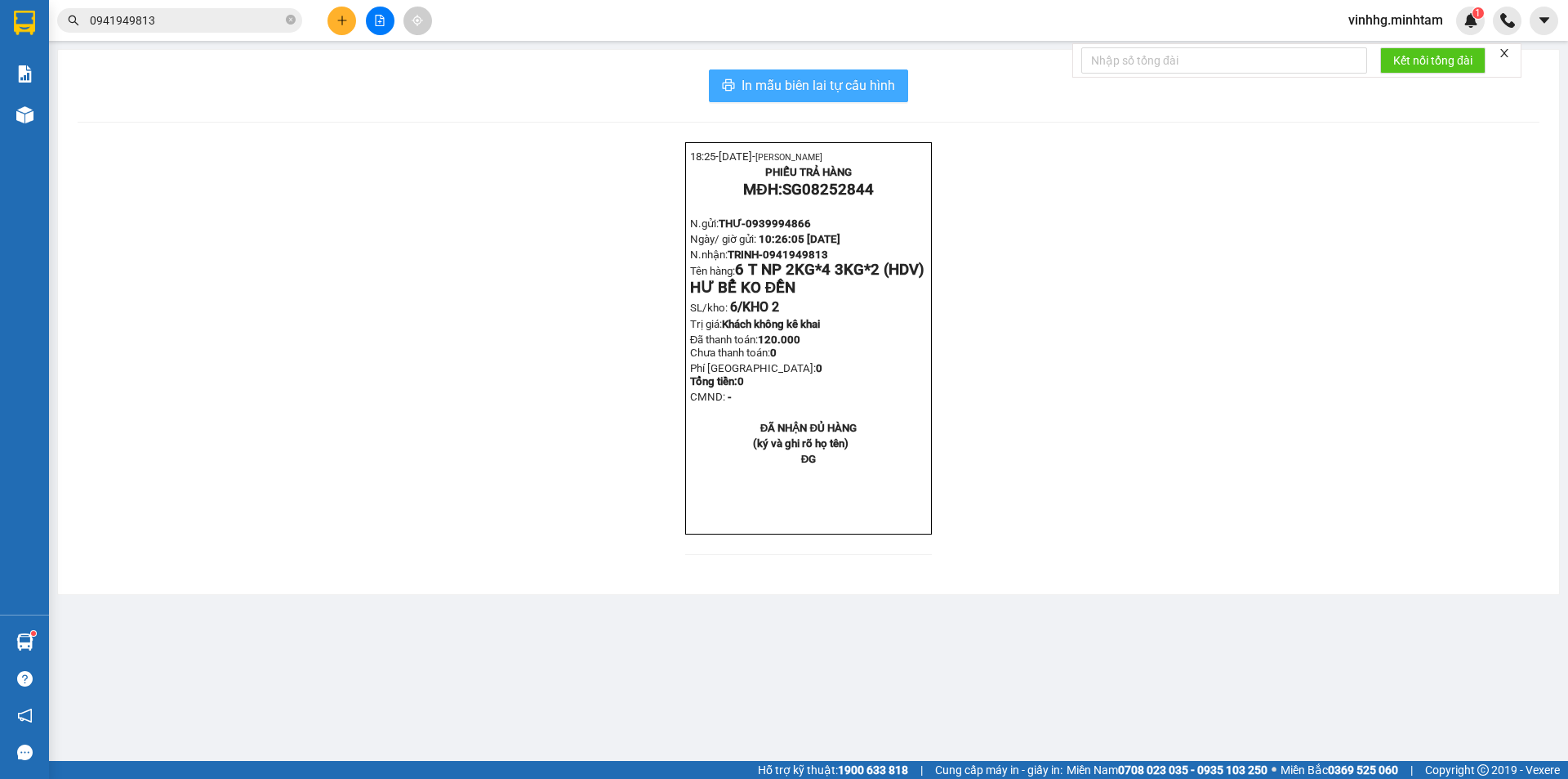
click at [820, 93] on span "In mẫu biên lai tự cấu hình" at bounding box center [818, 85] width 153 height 21
click at [290, 24] on icon "close-circle" at bounding box center [290, 19] width 10 height 10
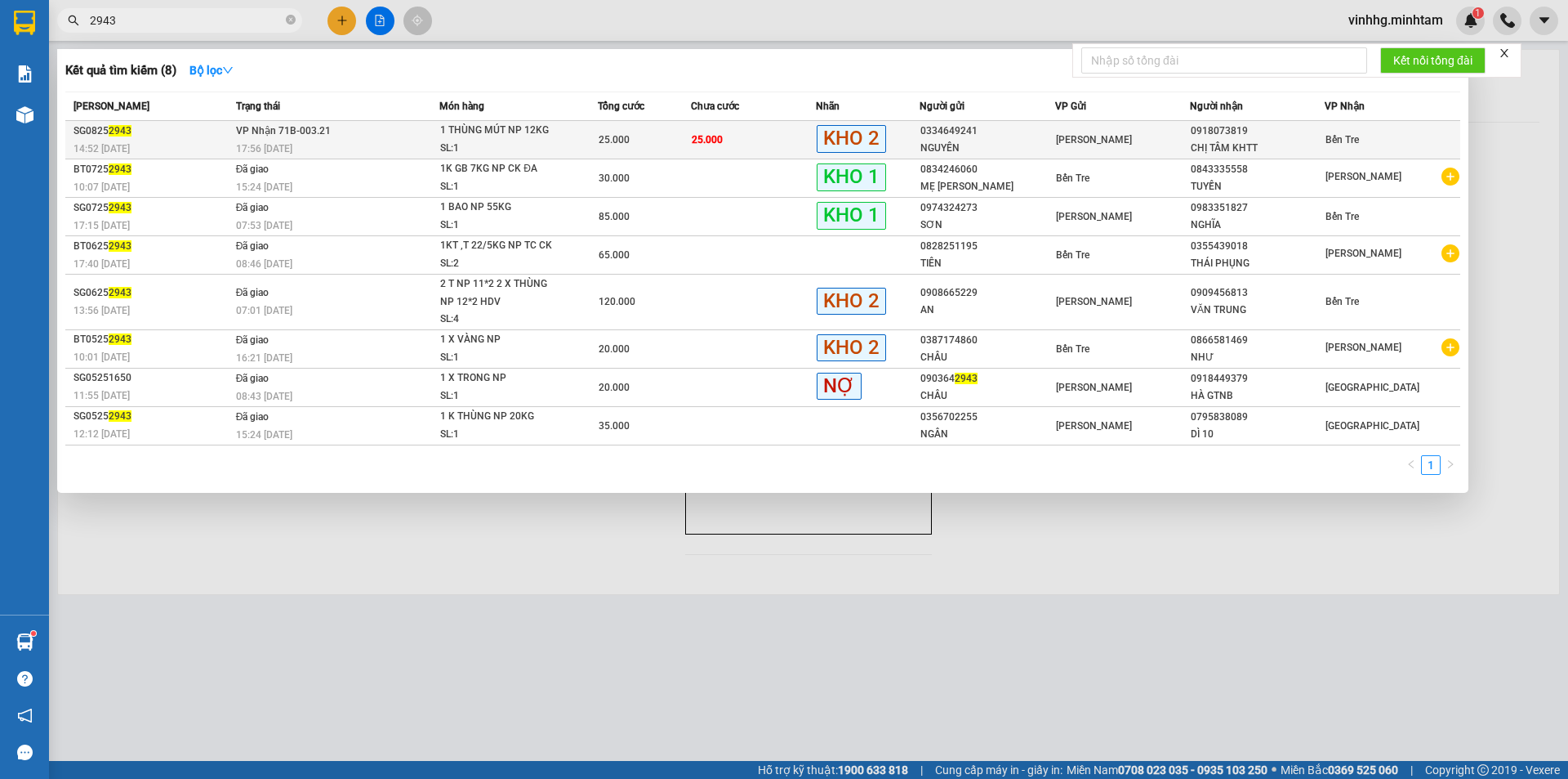
type input "2943"
click at [445, 157] on div "SL: 1" at bounding box center [501, 149] width 122 height 18
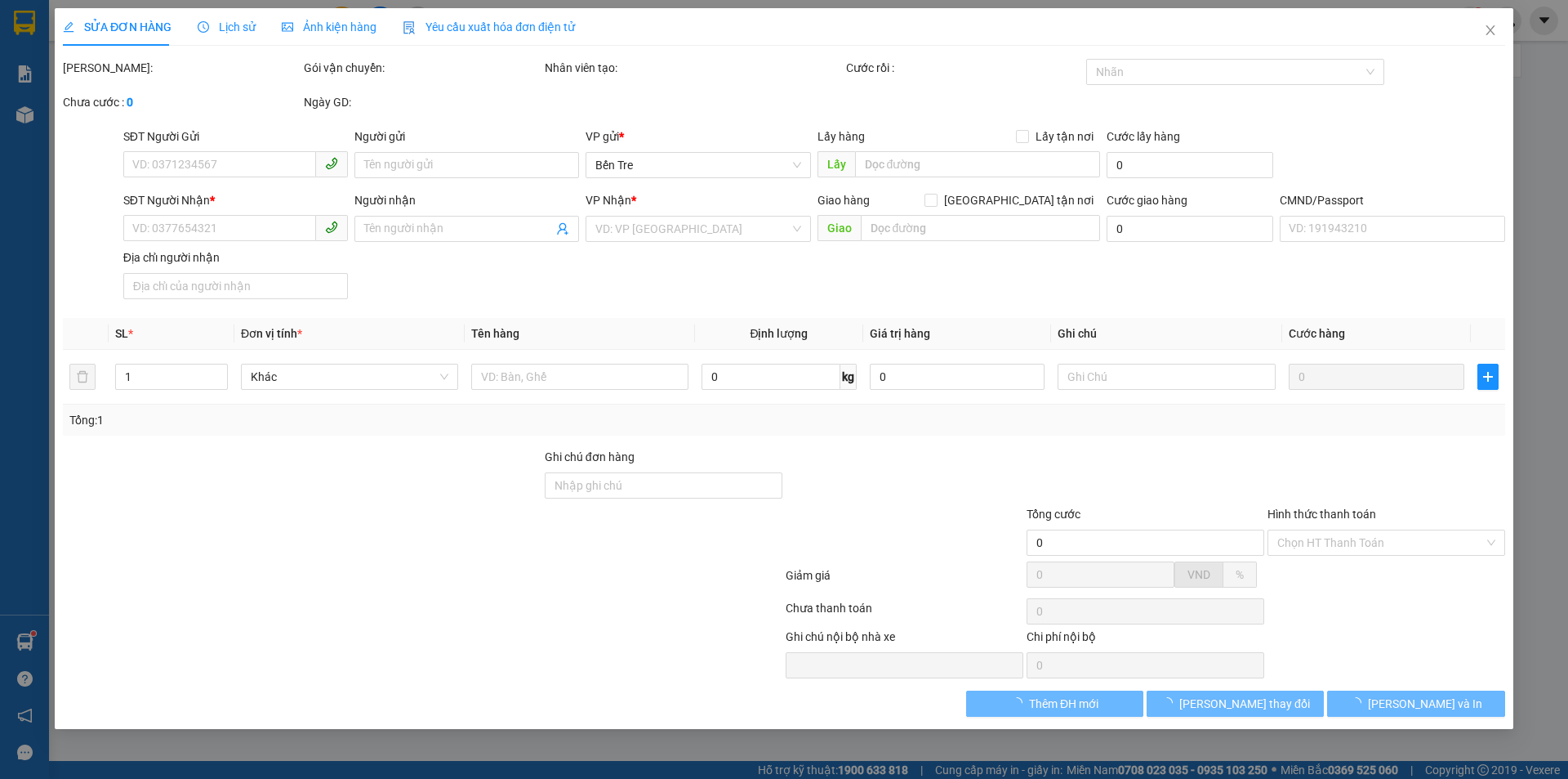
type input "0334649241"
type input "NGUYÊN"
type input "0918073819"
type input "CHỊ TÂM KHTT"
type input "25.000"
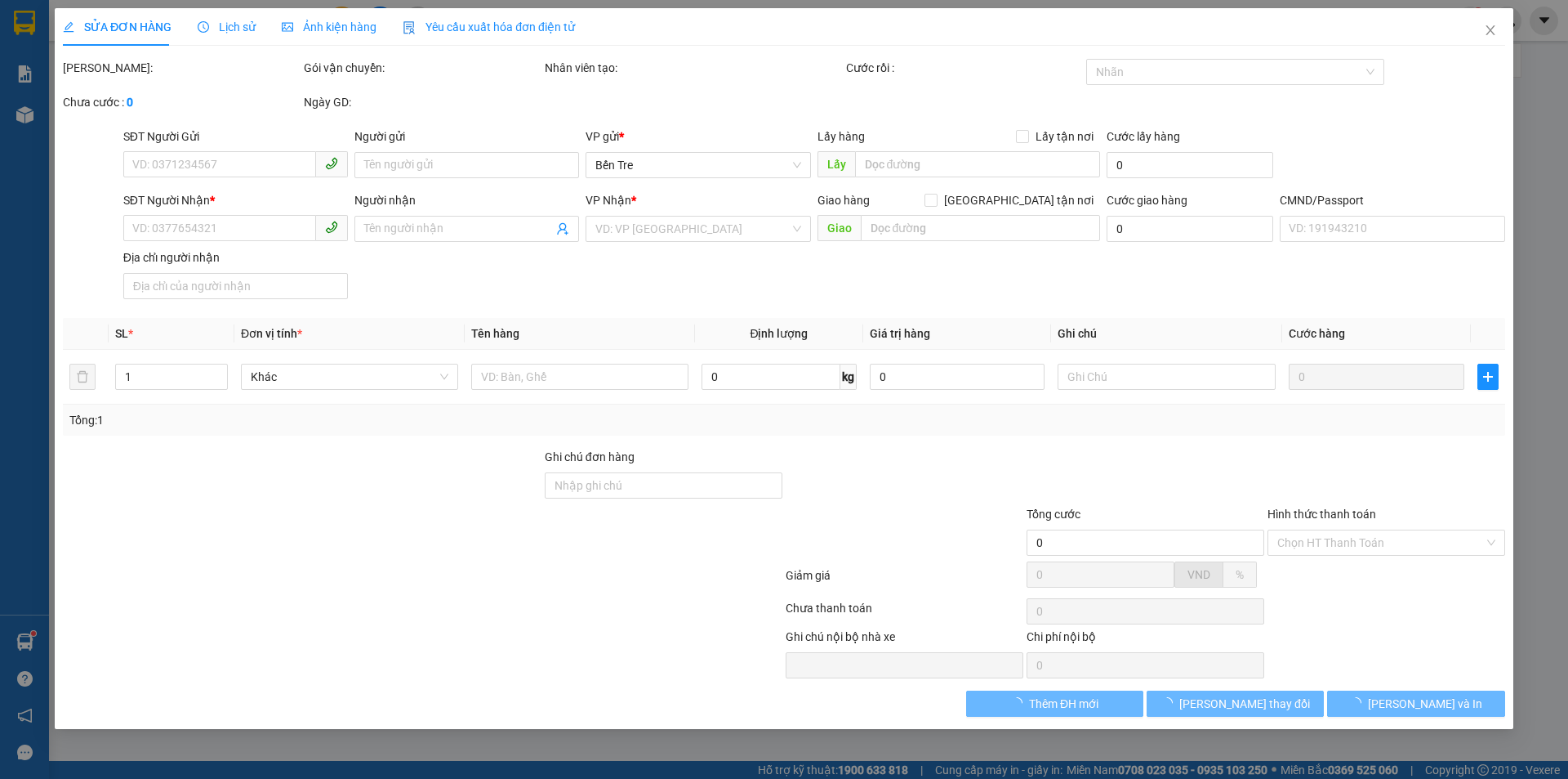
type input "25.000"
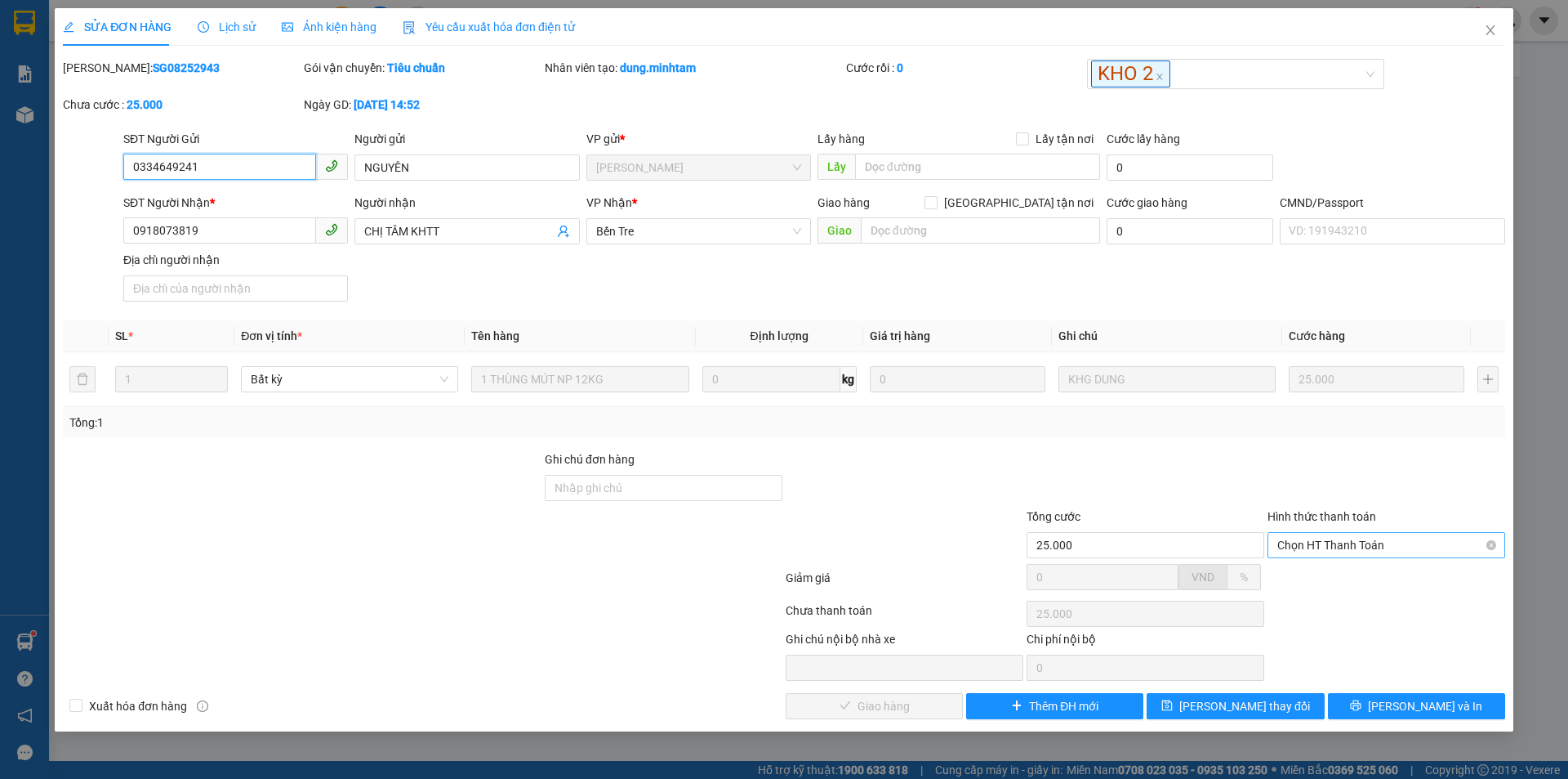
click at [1319, 543] on span "Chọn HT Thanh Toán" at bounding box center [1386, 544] width 218 height 24
click at [1199, 501] on div at bounding box center [1145, 479] width 241 height 57
click at [1382, 704] on button "Lưu và In" at bounding box center [1416, 706] width 177 height 26
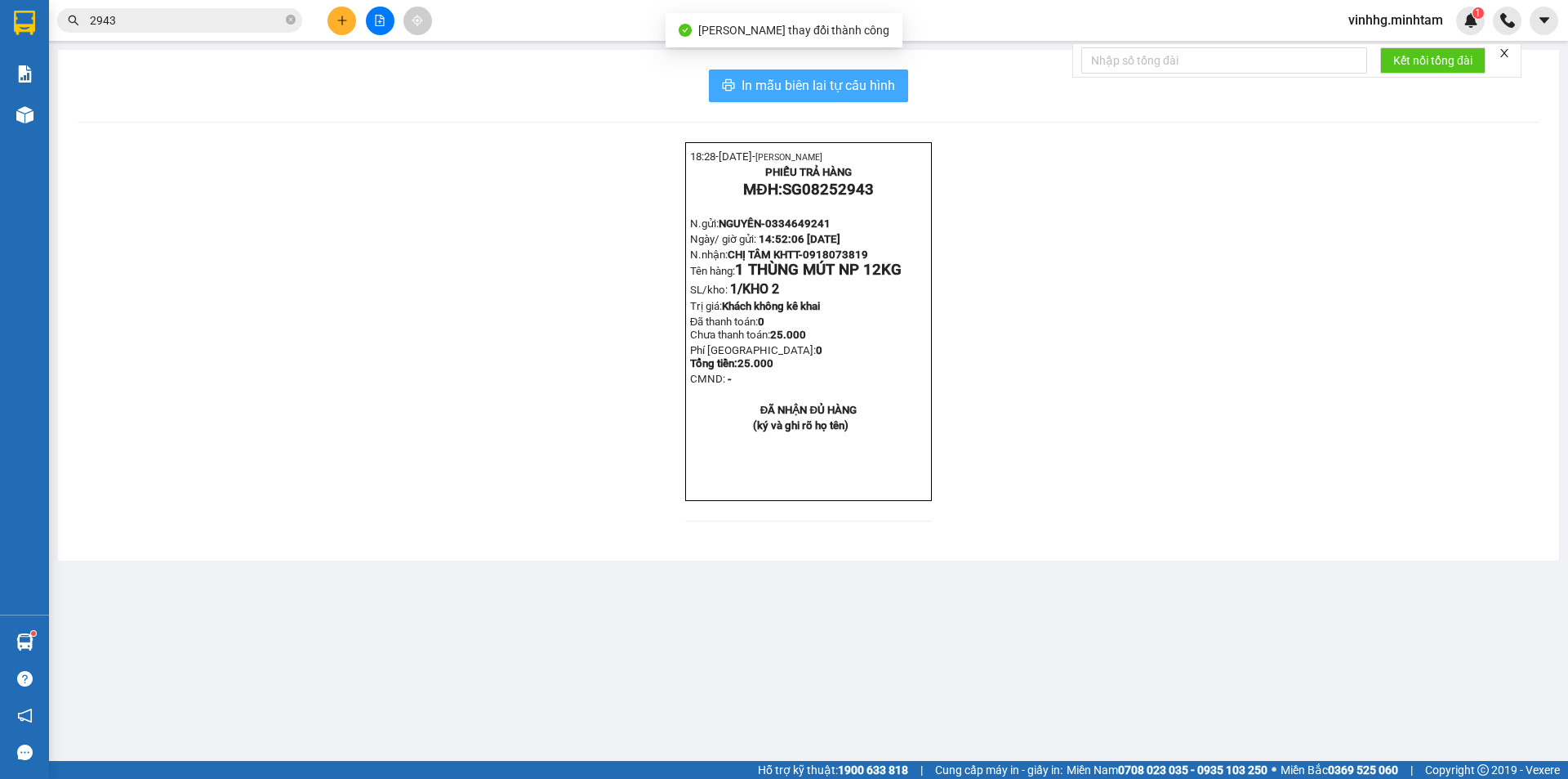
click at [795, 82] on span "In mẫu biên lai tự cấu hình" at bounding box center [818, 85] width 153 height 21
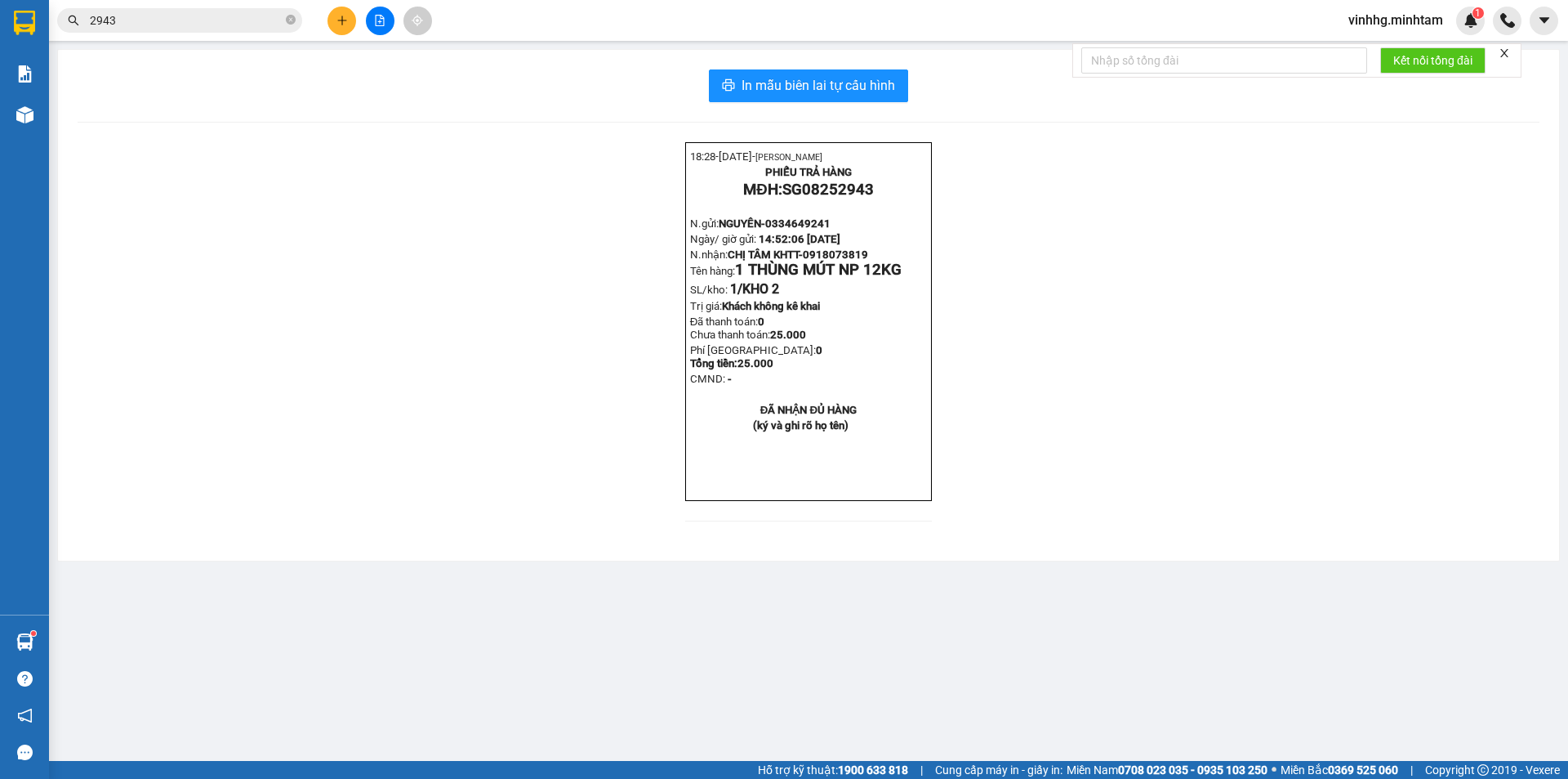
click at [199, 33] on div "Kết quả tìm kiếm ( 8 ) Bộ lọc Mã ĐH Trạng thái Món hàng Tổng cước Chưa cước Nhã…" at bounding box center [159, 21] width 318 height 29
click at [200, 32] on span "2943" at bounding box center [179, 20] width 245 height 24
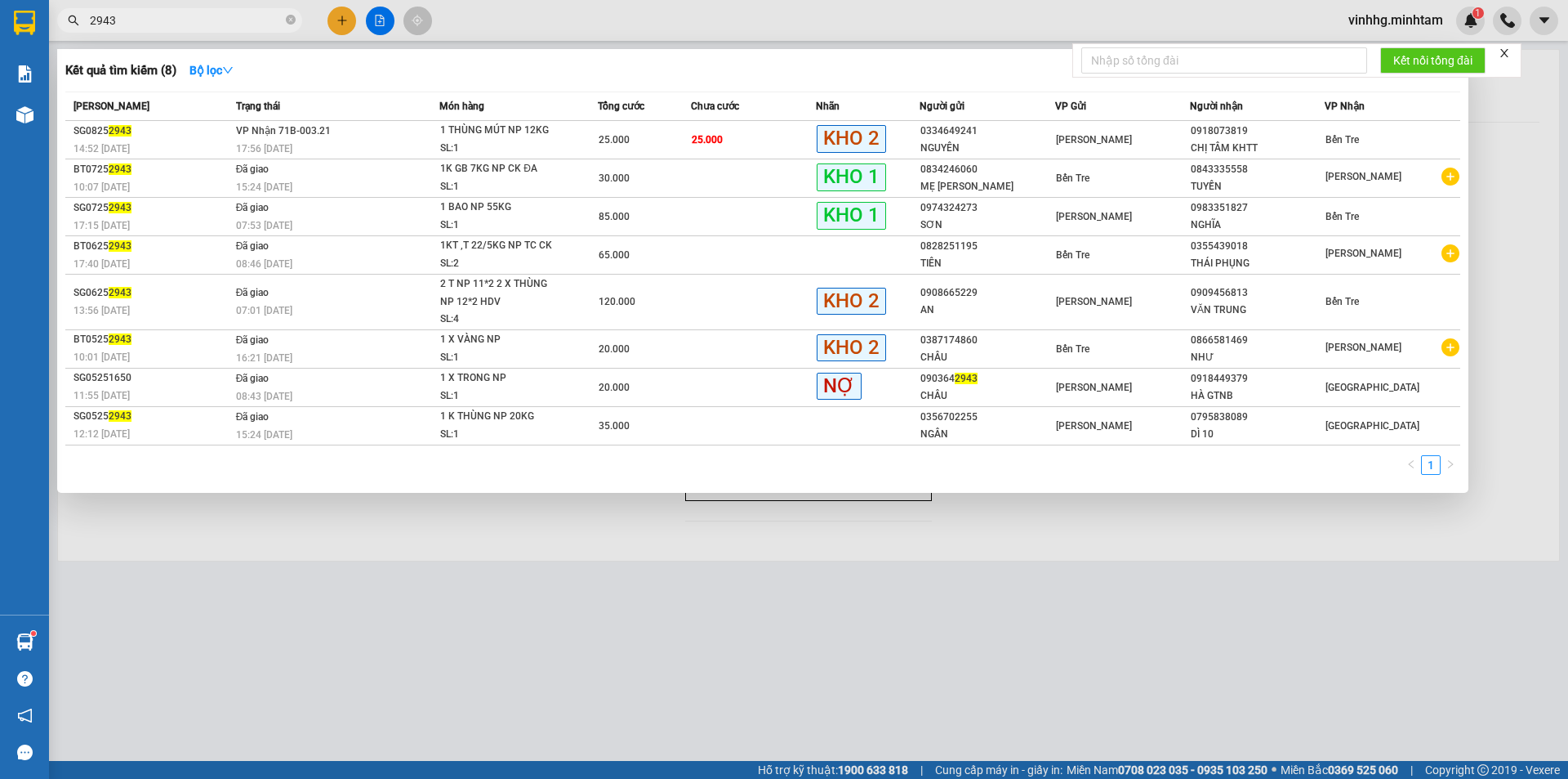
click at [203, 30] on span "2943" at bounding box center [179, 20] width 245 height 24
click at [218, 16] on input "2943" at bounding box center [186, 21] width 193 height 18
click at [218, 15] on input "2943" at bounding box center [186, 21] width 193 height 18
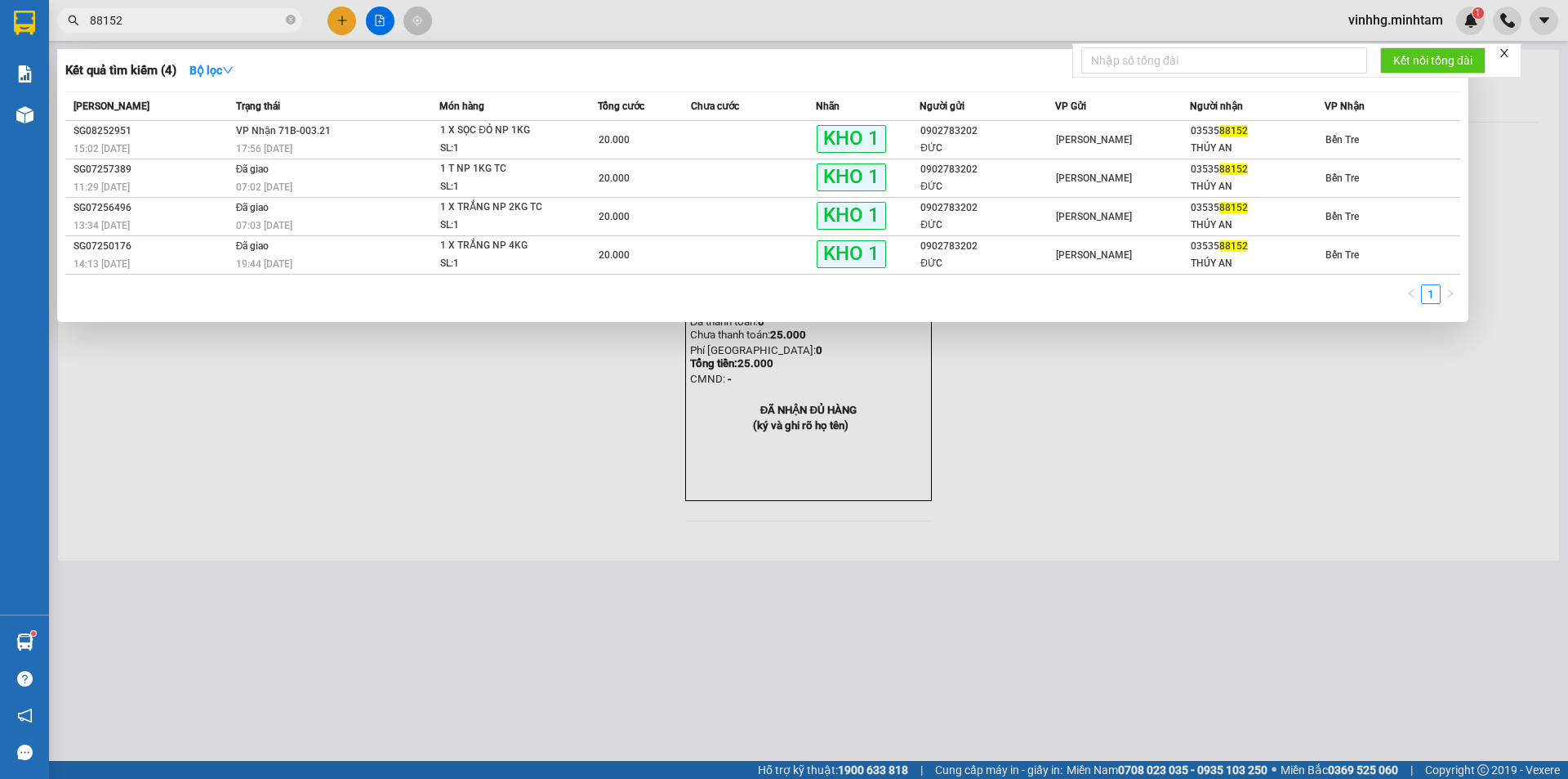
type input "88152"
click at [295, 20] on span "88152" at bounding box center [179, 20] width 245 height 24
click at [295, 19] on icon "close-circle" at bounding box center [290, 19] width 10 height 10
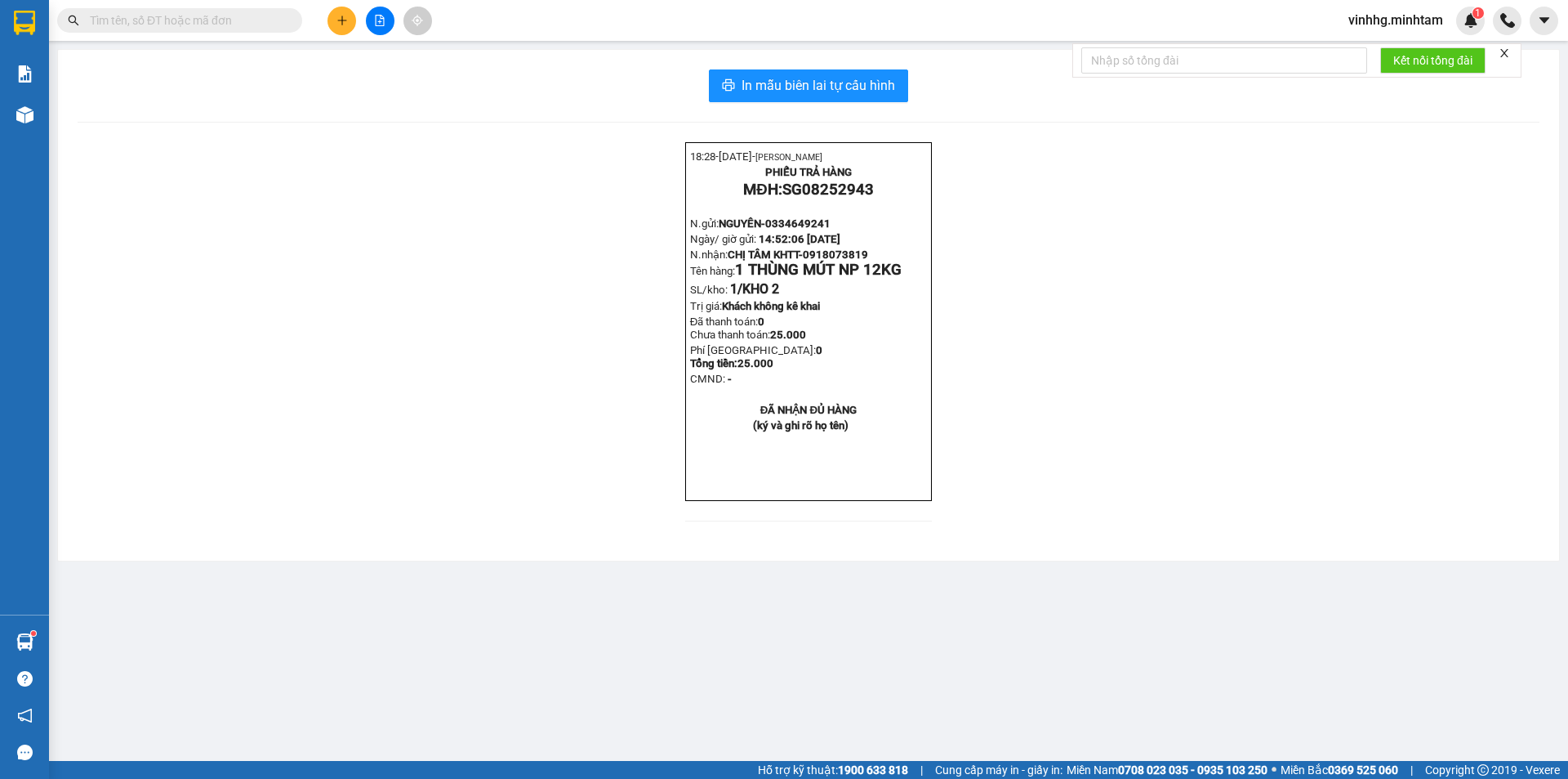
click at [154, 12] on input "text" at bounding box center [186, 21] width 193 height 18
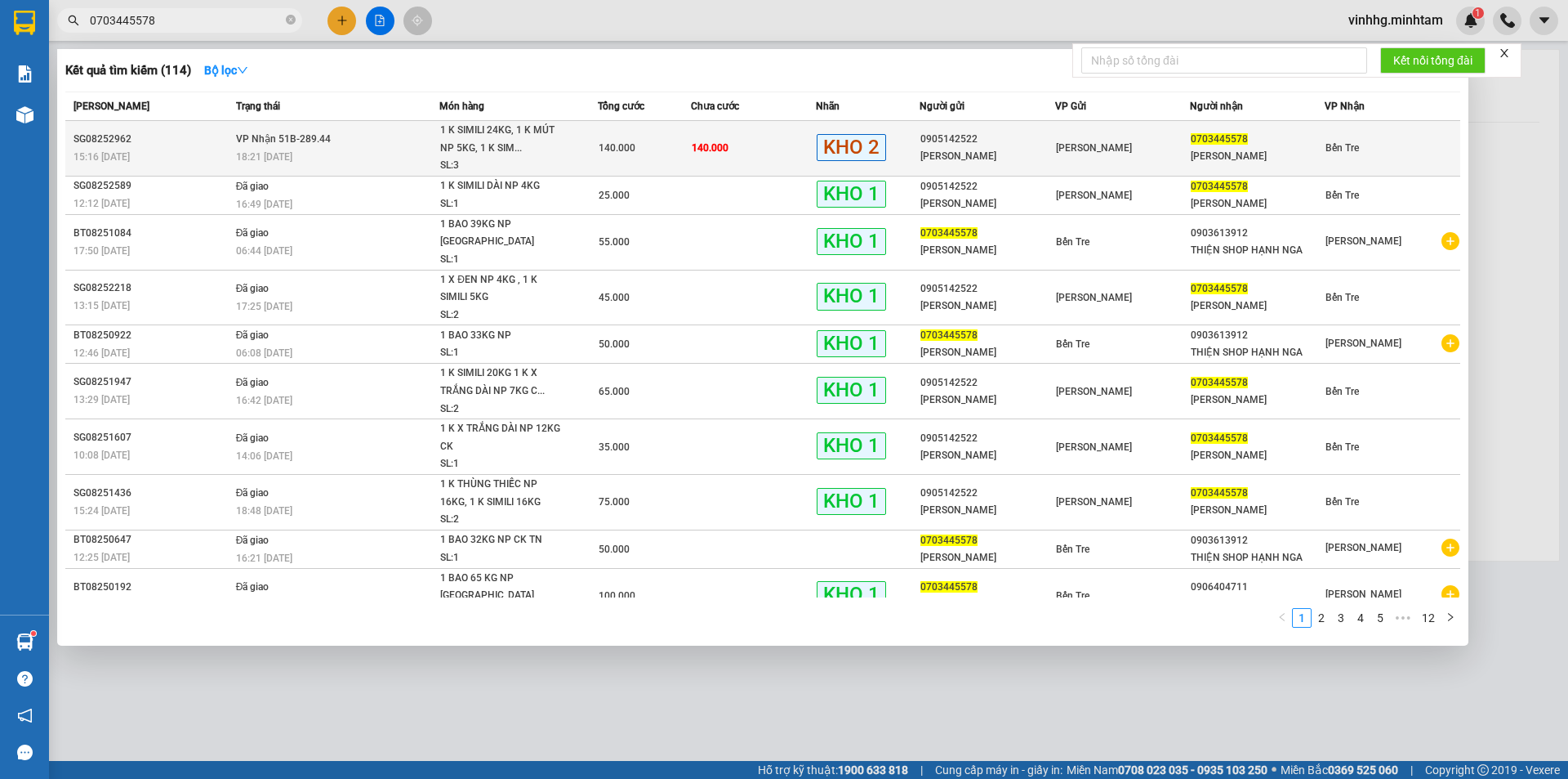
type input "0703445578"
click at [1019, 166] on td "0905142522 ANH MINH" at bounding box center [986, 149] width 135 height 55
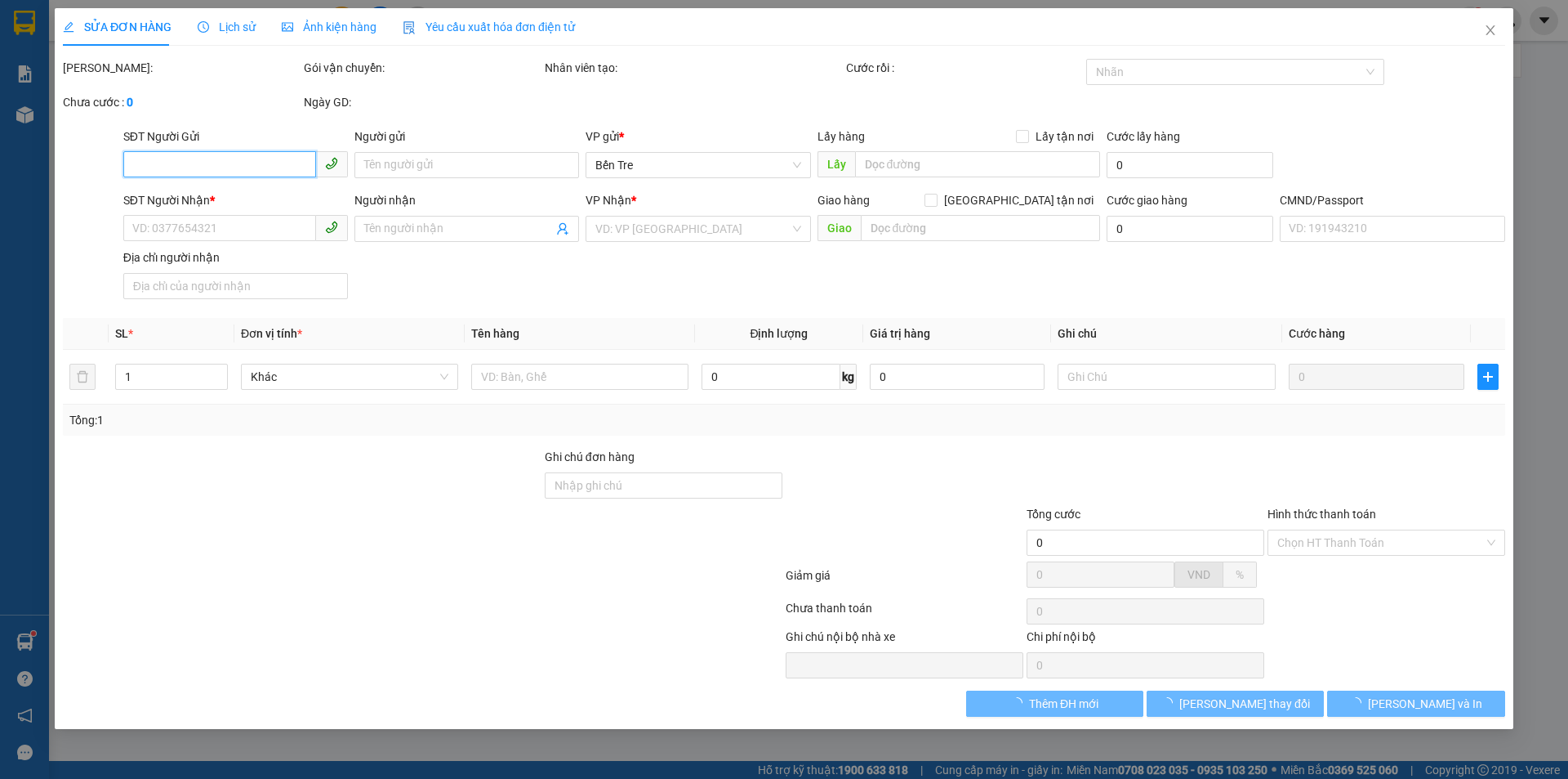
type input "0905142522"
type input "ANH MINH"
type input "0703445578"
type input "ANH THẢO"
type input "140.000"
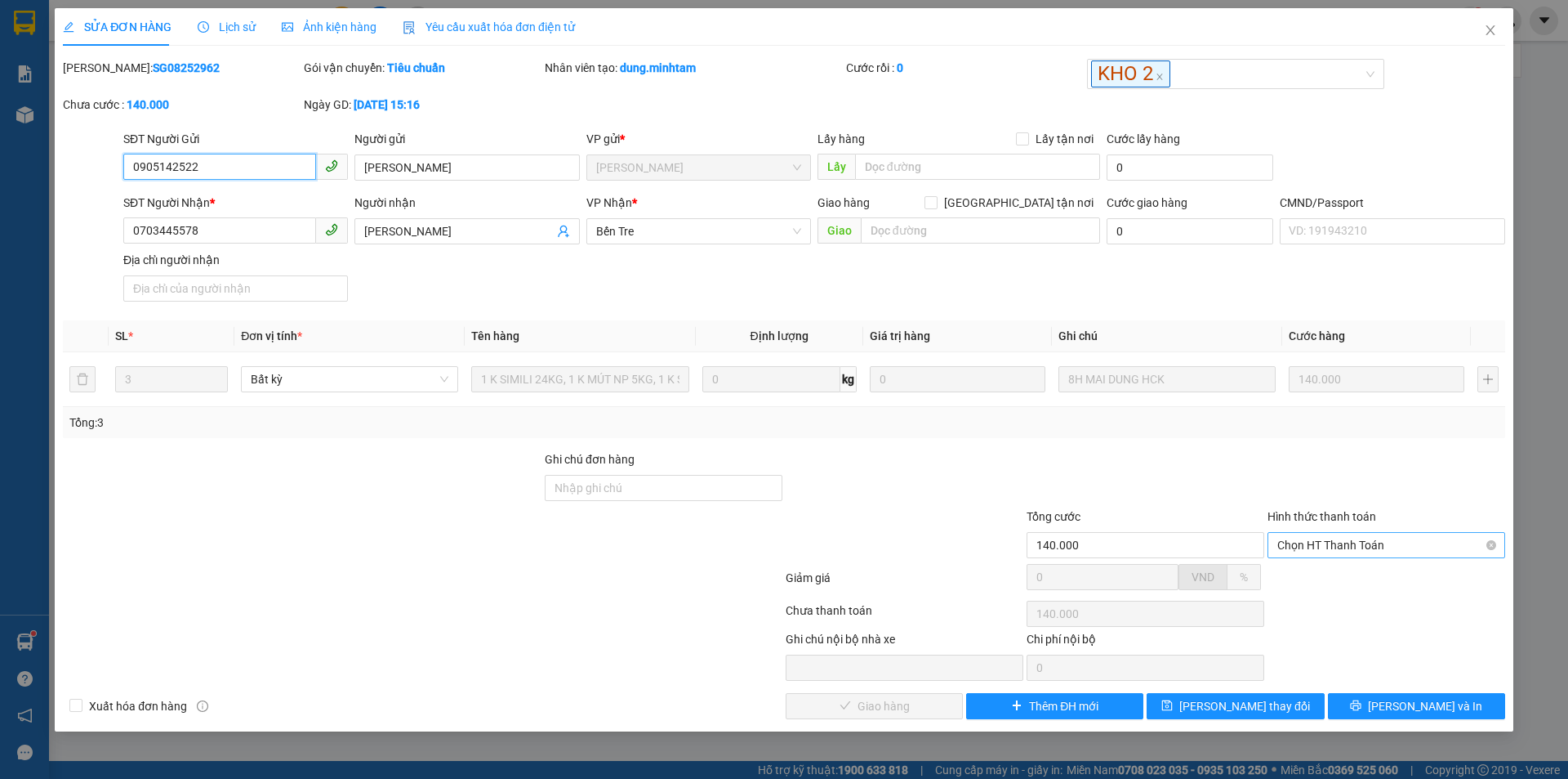
click at [1352, 543] on span "Chọn HT Thanh Toán" at bounding box center [1386, 544] width 218 height 24
click at [1337, 582] on div "Tại văn phòng" at bounding box center [1386, 577] width 218 height 18
type input "0"
click at [893, 712] on span "Lưu và Giao hàng" at bounding box center [895, 706] width 157 height 18
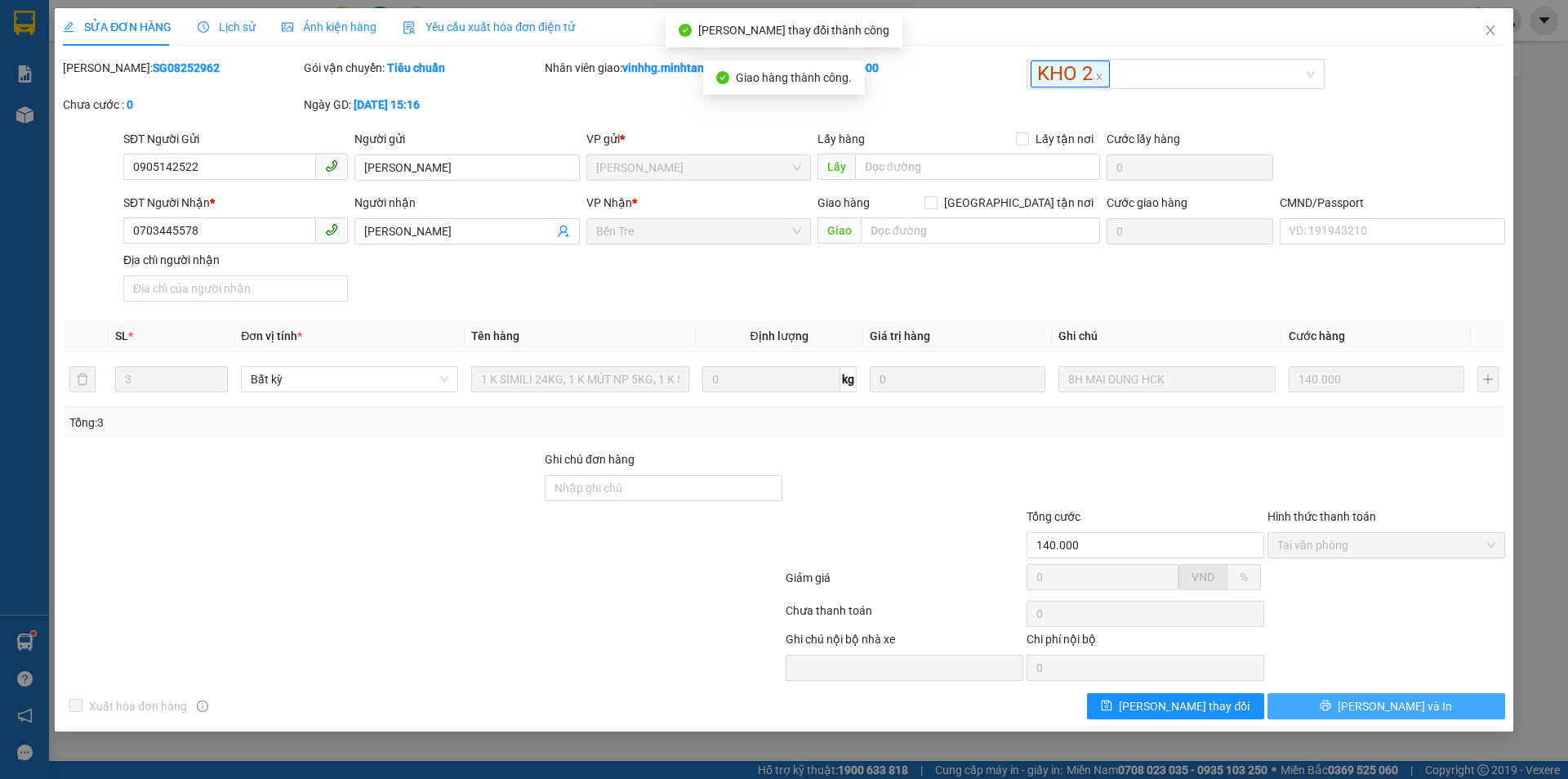
drag, startPoint x: 1422, startPoint y: 686, endPoint x: 1424, endPoint y: 709, distance: 23.1
click at [1424, 709] on button "Lưu và In" at bounding box center [1386, 706] width 237 height 26
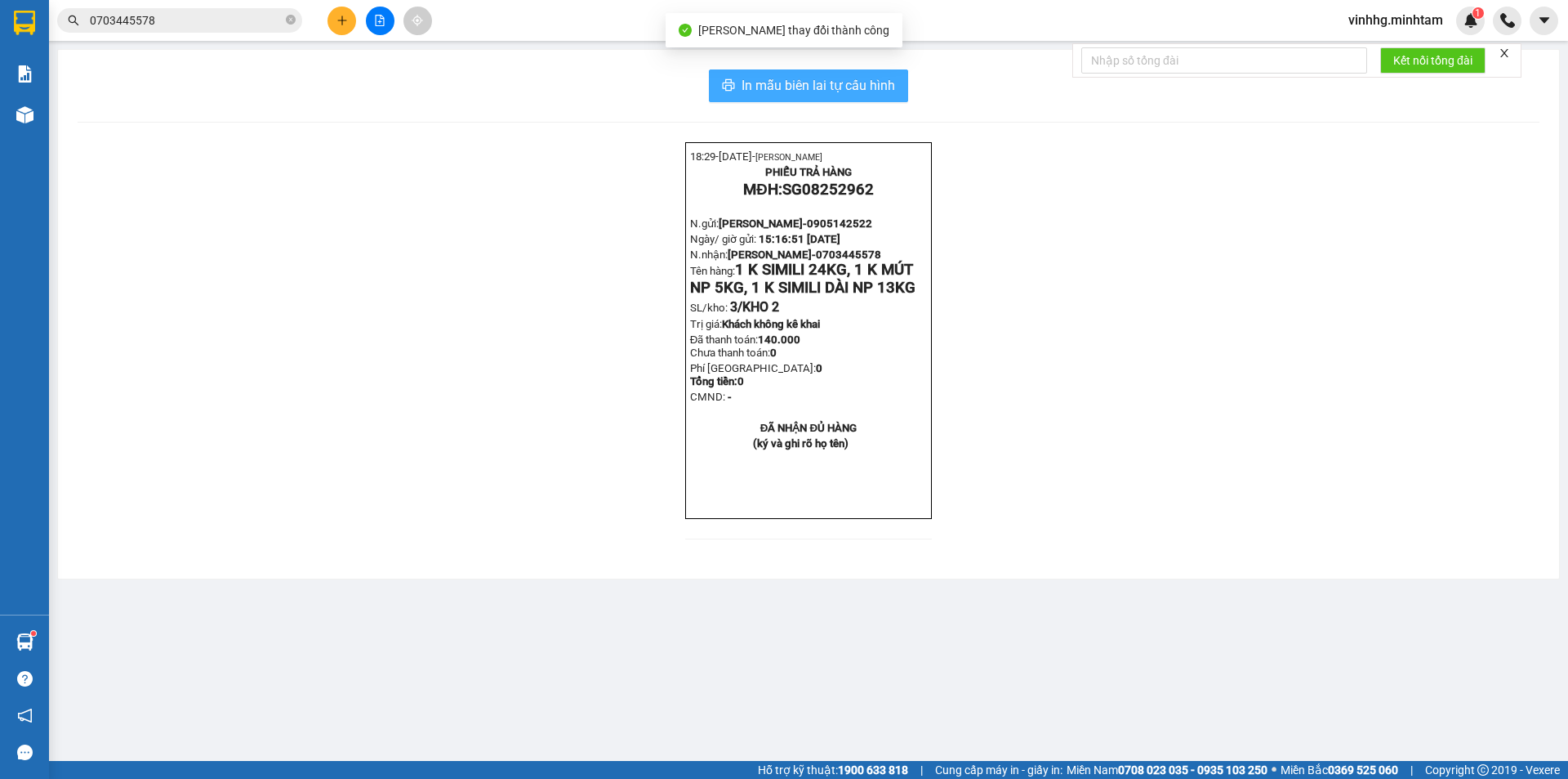
click at [866, 87] on span "In mẫu biên lai tự cấu hình" at bounding box center [818, 85] width 153 height 21
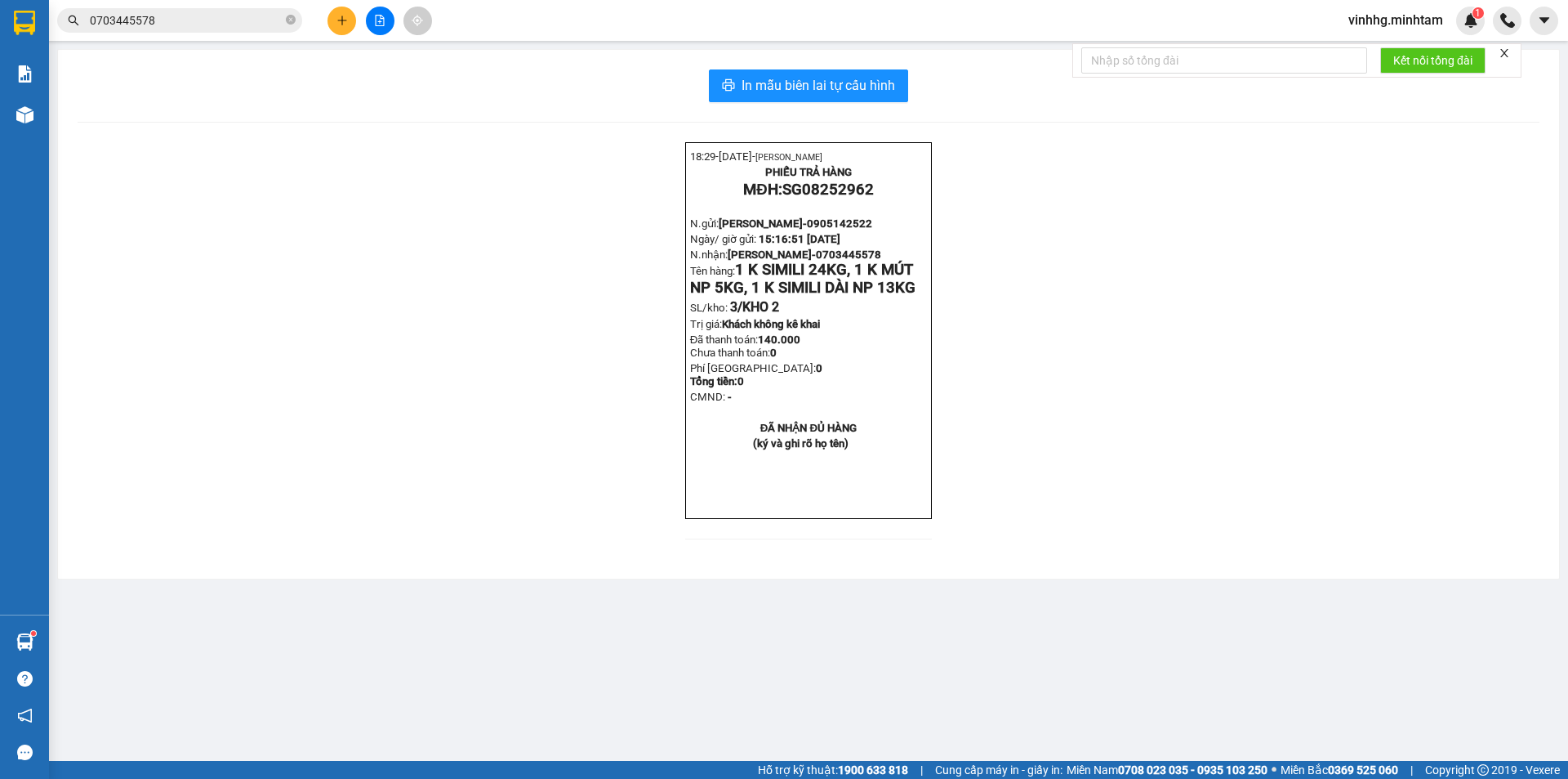
click at [338, 27] on button at bounding box center [342, 21] width 29 height 29
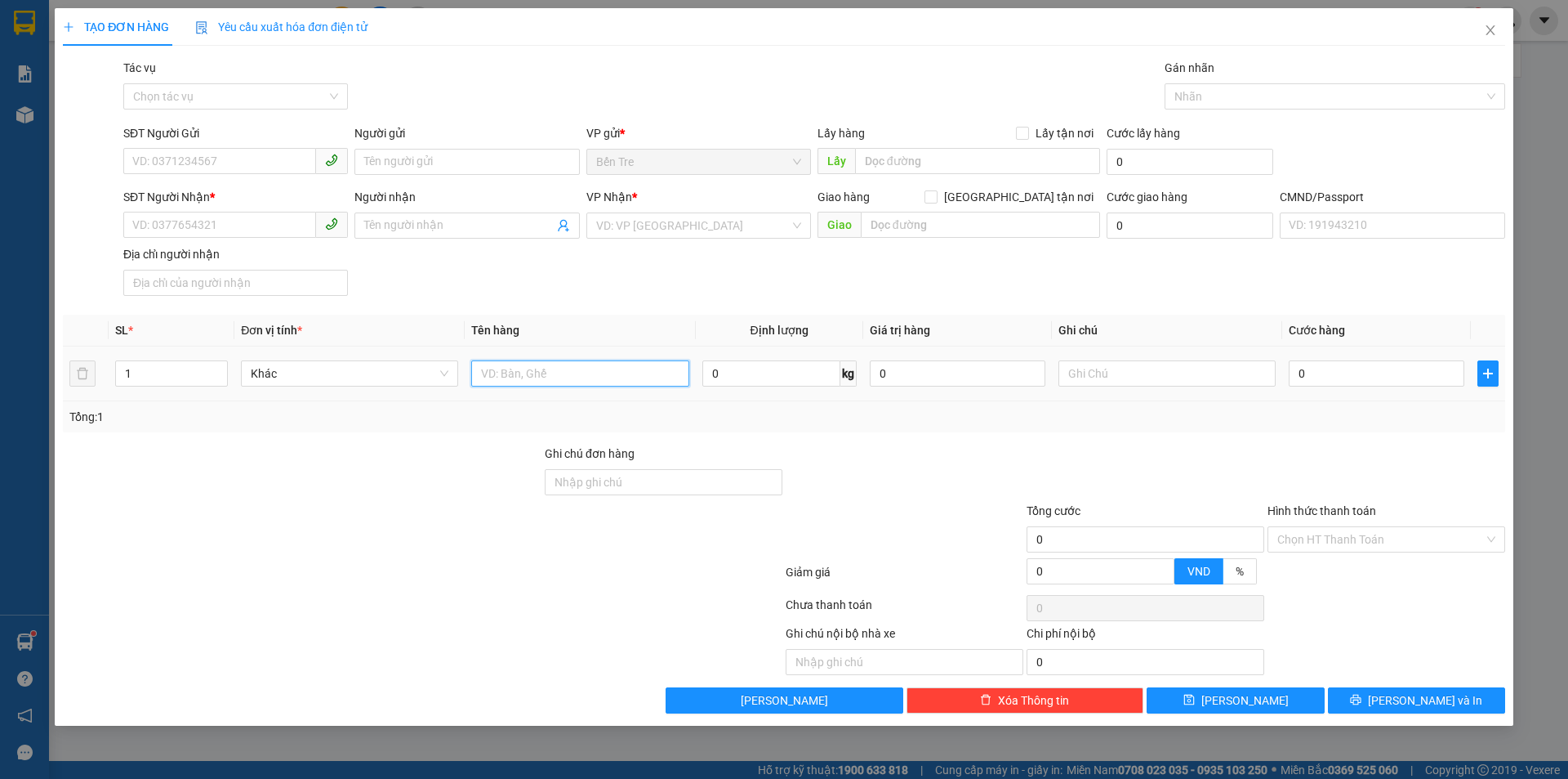
click at [584, 377] on input "text" at bounding box center [580, 373] width 218 height 26
click at [210, 156] on input "SĐT Người Gửi" at bounding box center [219, 161] width 193 height 26
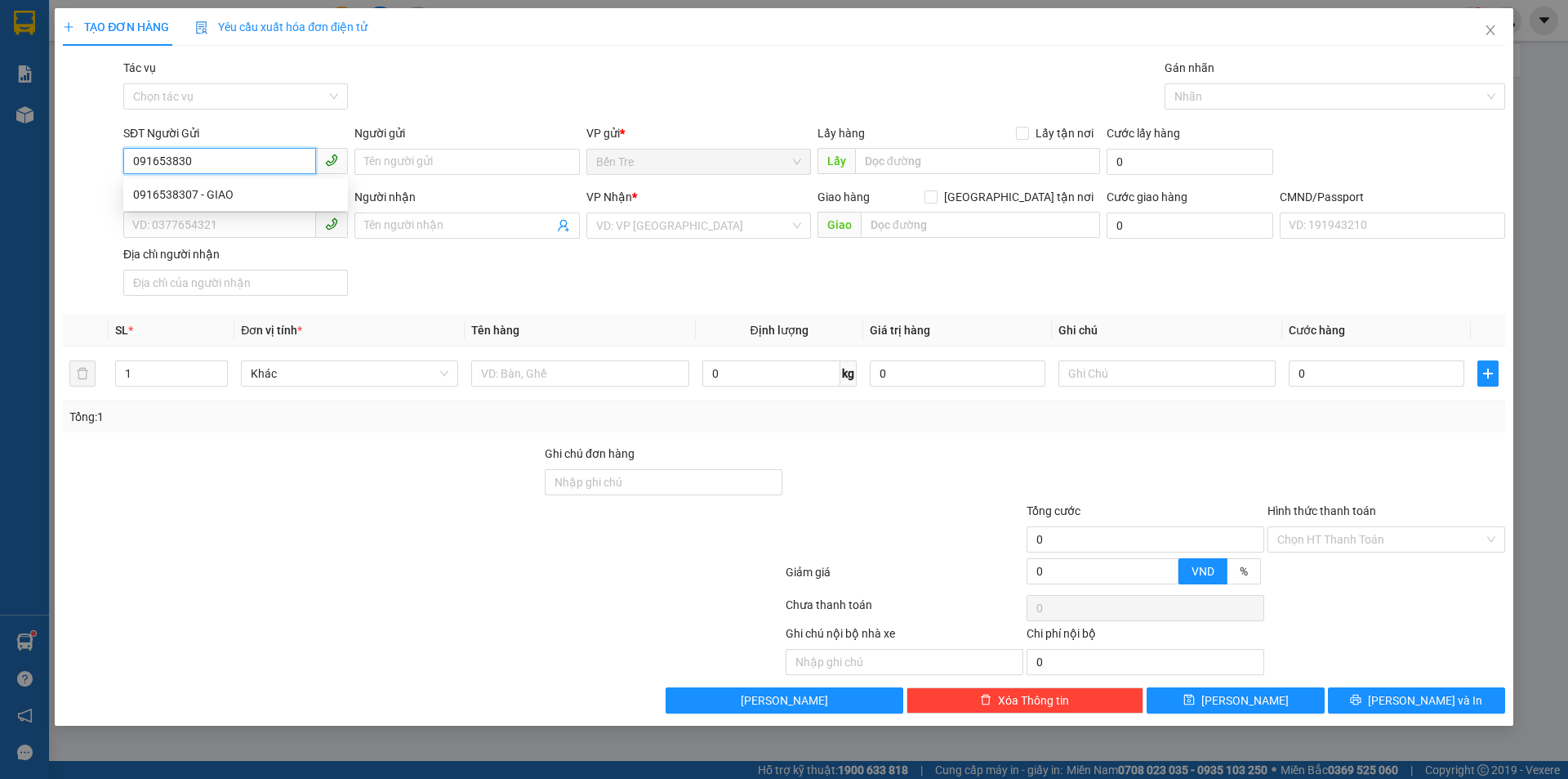
type input "0916538307"
click at [226, 193] on div "0916538307 - GIAO" at bounding box center [235, 195] width 205 height 18
type input "GIAO"
type input "0948078938"
type input "THỊNH"
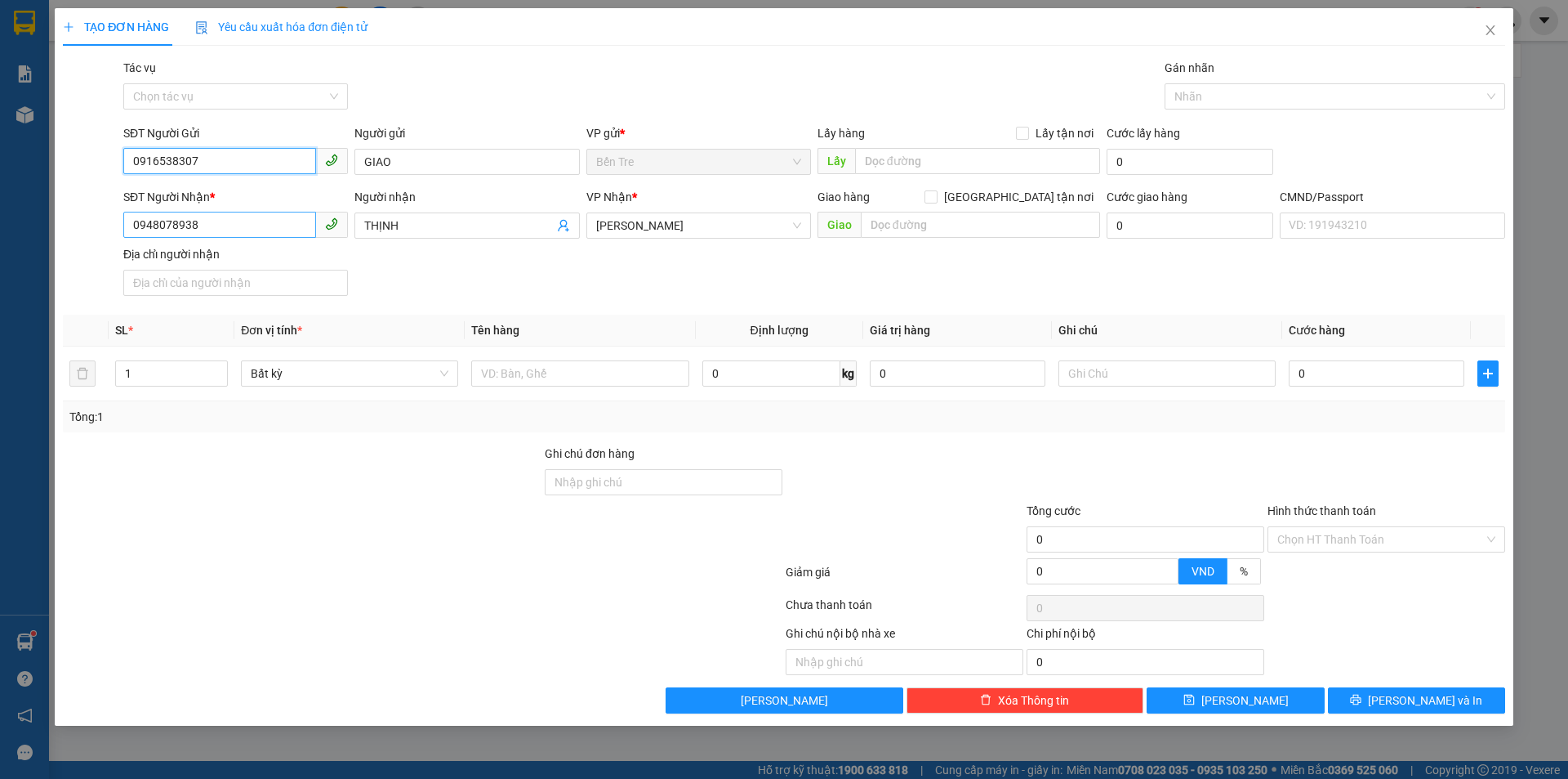
type input "0916538307"
click at [276, 231] on input "0948078938" at bounding box center [219, 224] width 193 height 26
type input "0"
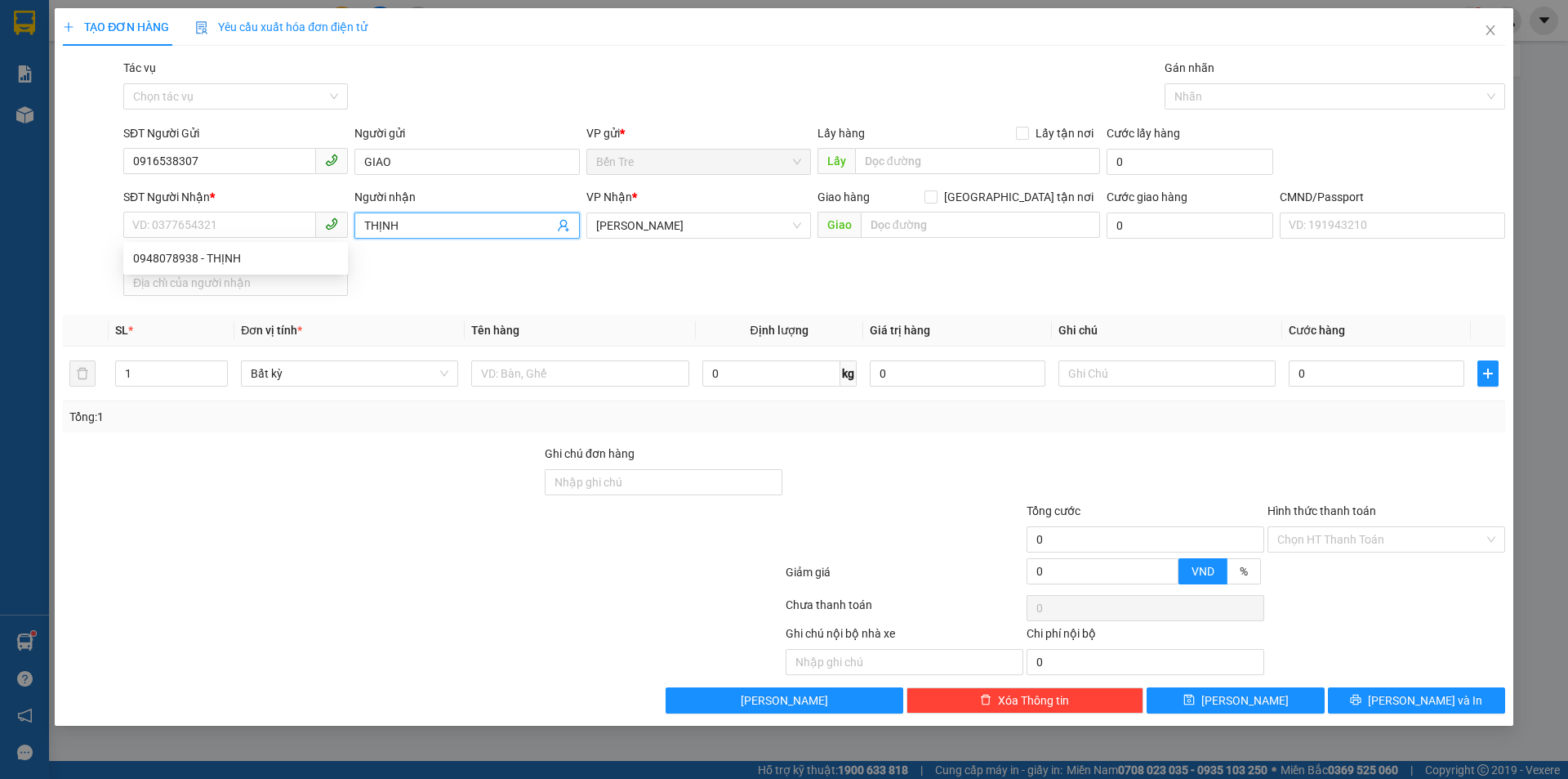
click at [563, 227] on icon "user-add" at bounding box center [563, 226] width 11 height 12
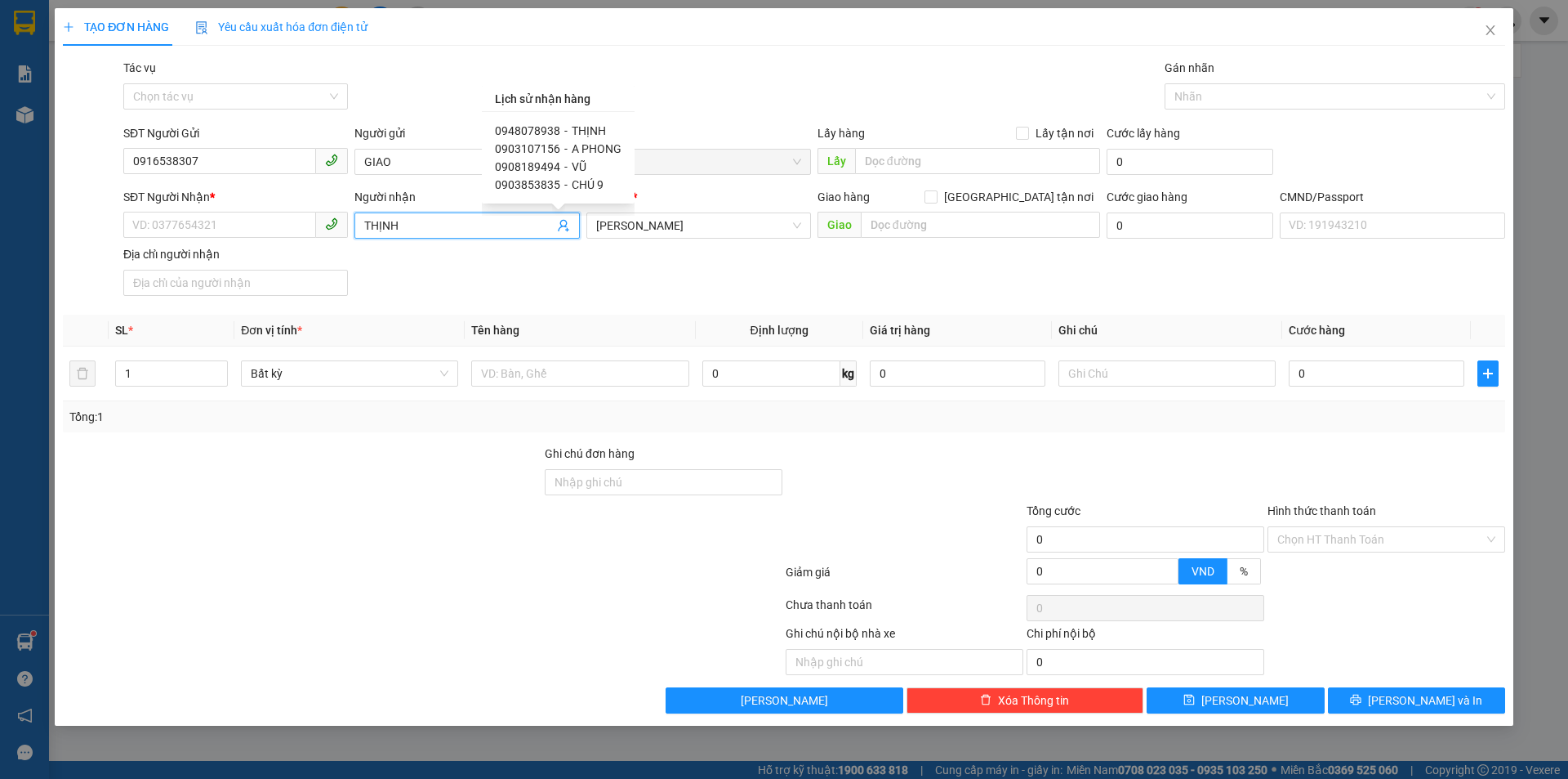
click at [531, 148] on span "0903107156" at bounding box center [527, 148] width 65 height 13
type input "0903107156"
type input "A PHONG"
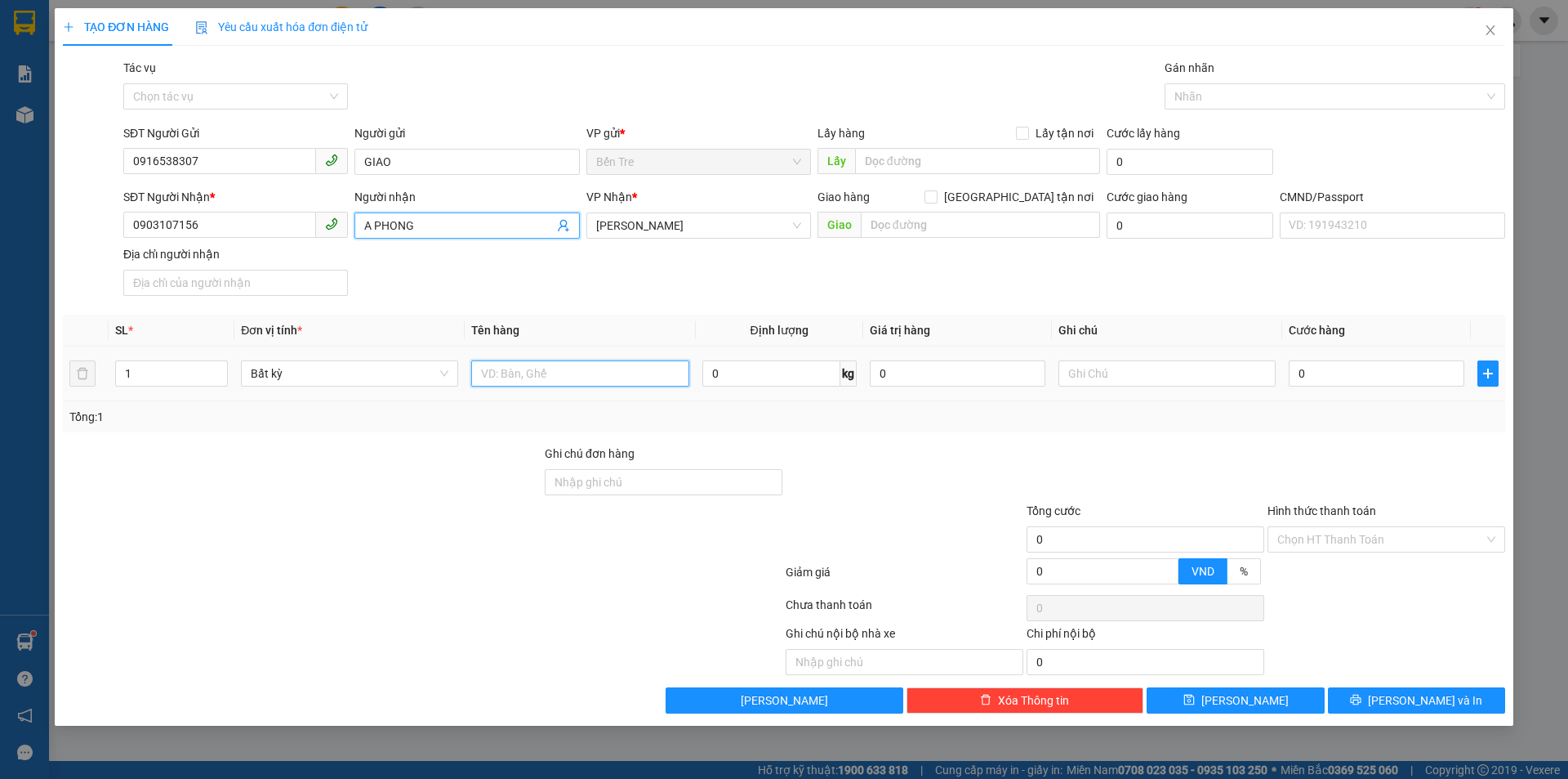
click at [607, 377] on input "text" at bounding box center [580, 373] width 218 height 26
type input "1K X TRONG 18KG NP"
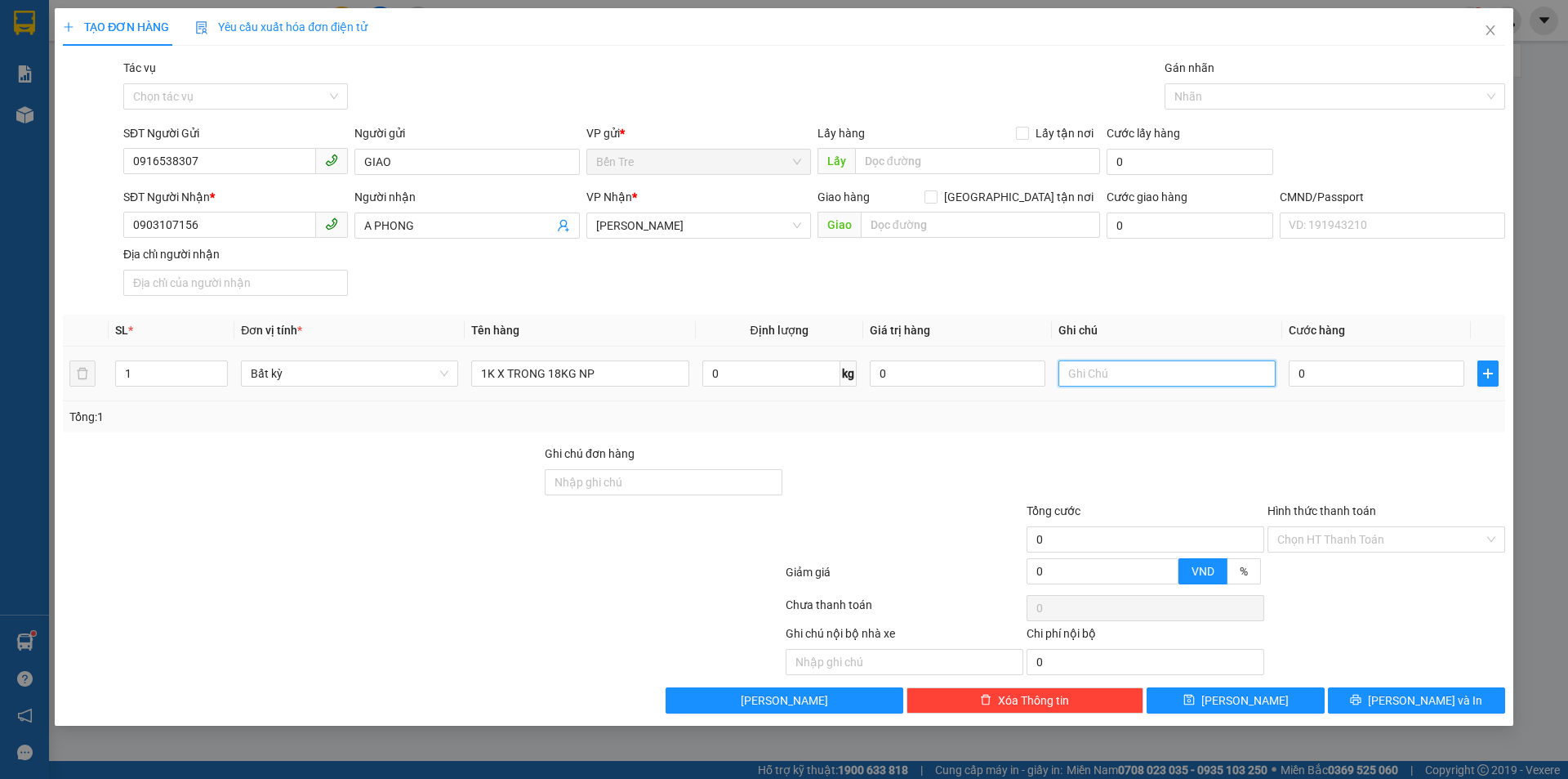
click at [1126, 380] on input "text" at bounding box center [1168, 373] width 218 height 26
type input "8H MAI VINH"
click at [1371, 378] on input "0" at bounding box center [1376, 373] width 176 height 26
type input "2"
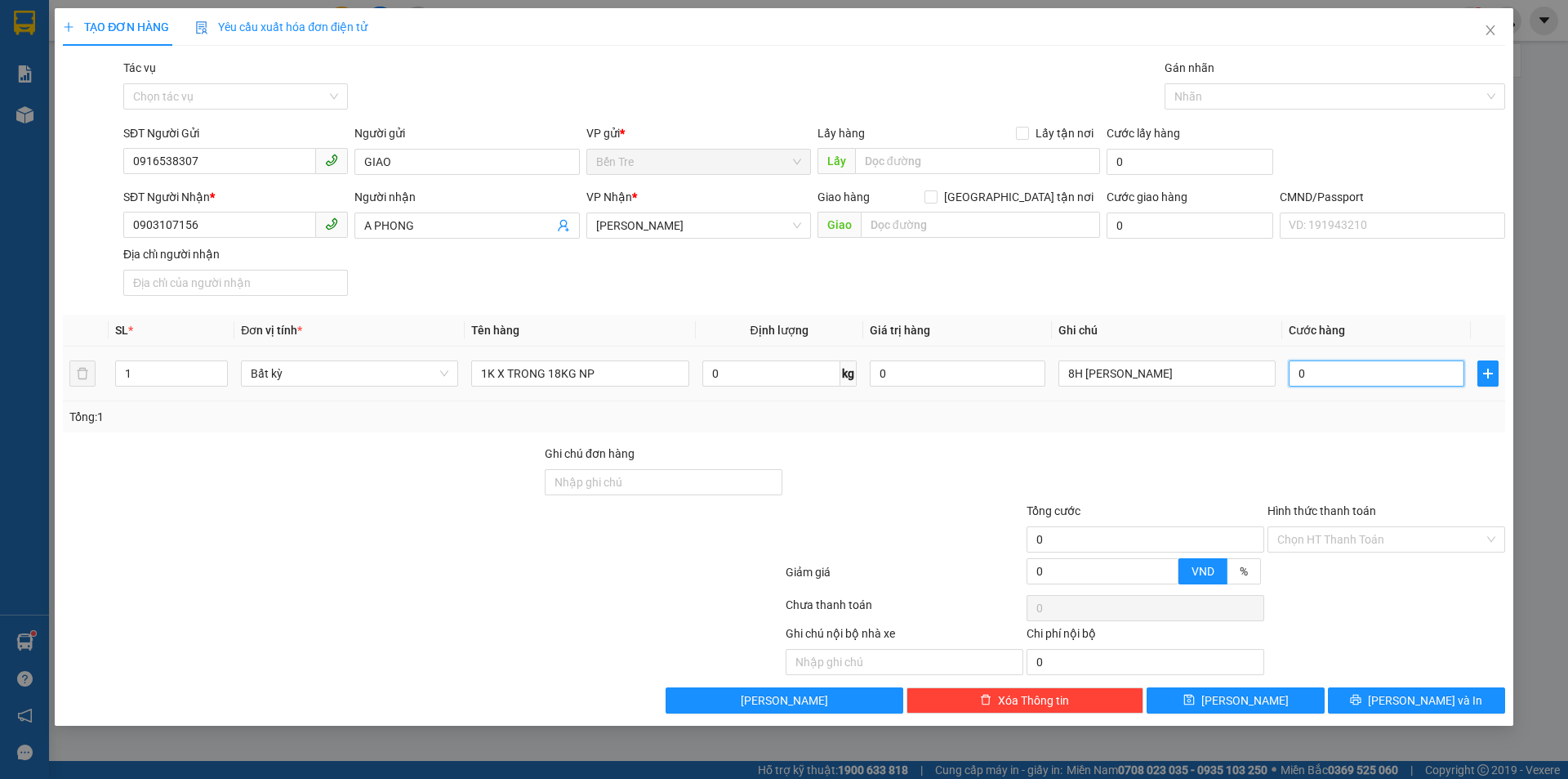
type input "2"
type input "0"
type input "03"
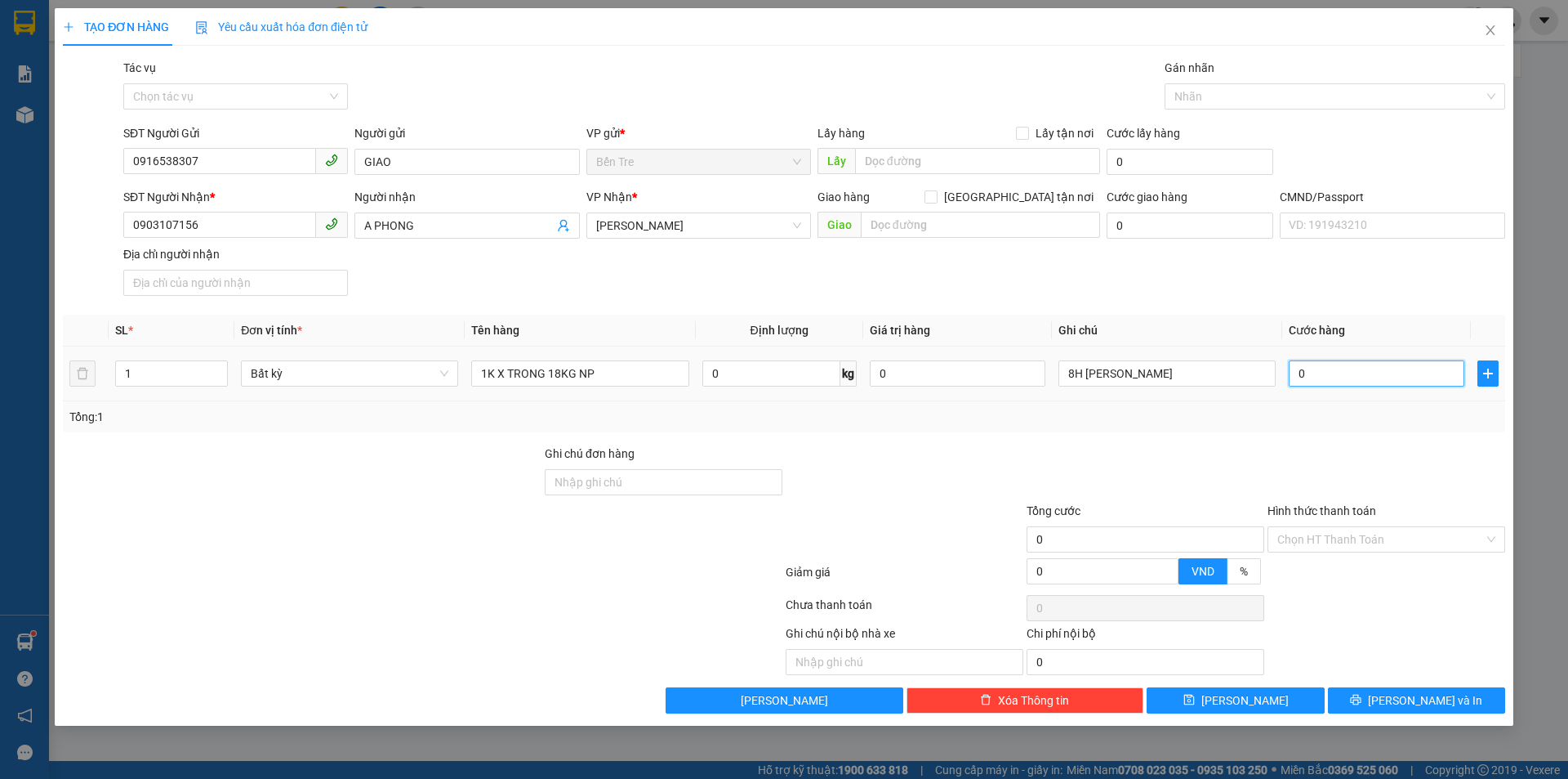
type input "3"
type input "035"
type input "35"
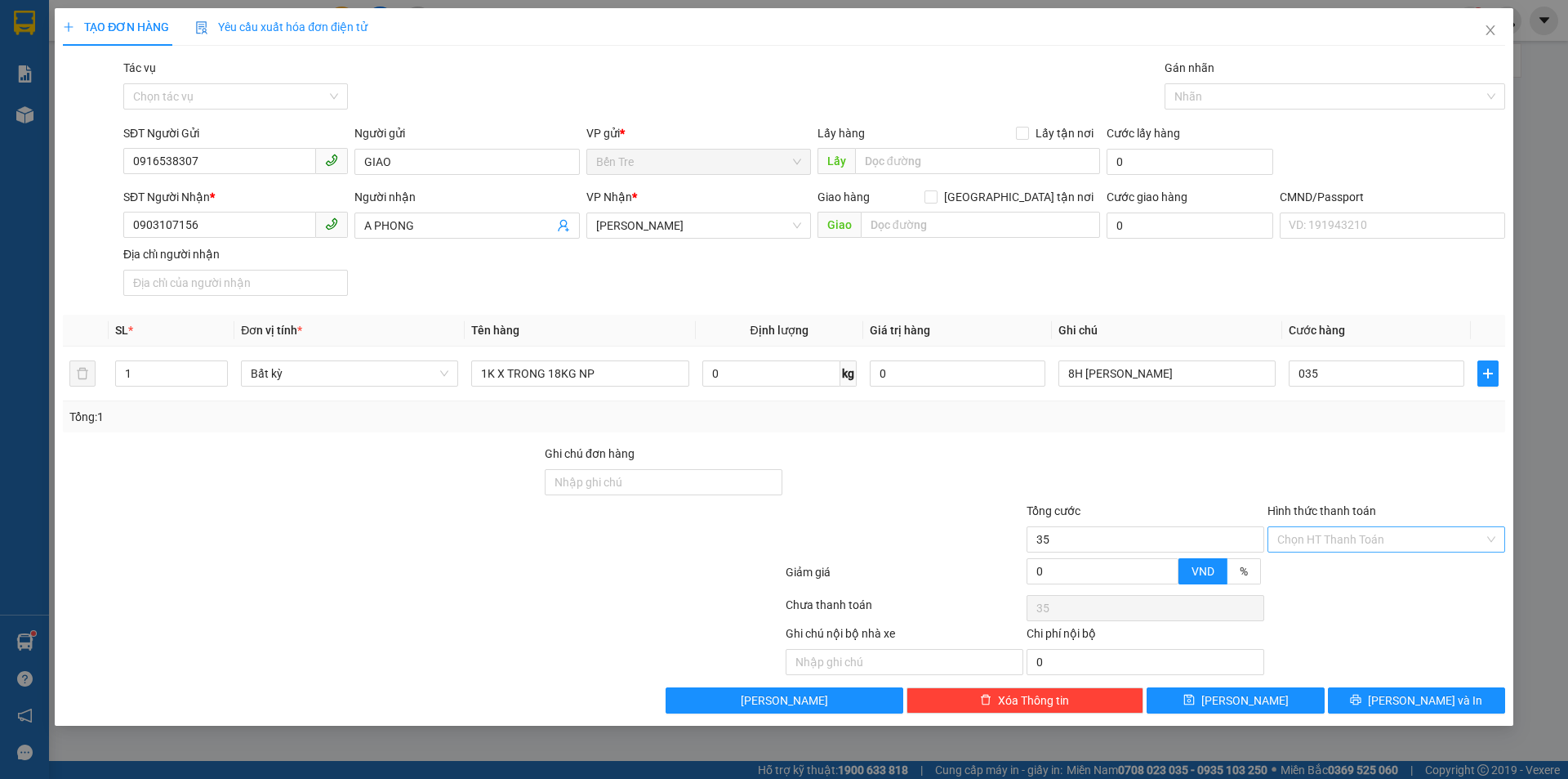
type input "35.000"
click at [1390, 541] on input "Hình thức thanh toán" at bounding box center [1381, 539] width 207 height 24
click at [1350, 573] on div "Tại văn phòng" at bounding box center [1386, 572] width 218 height 18
type input "0"
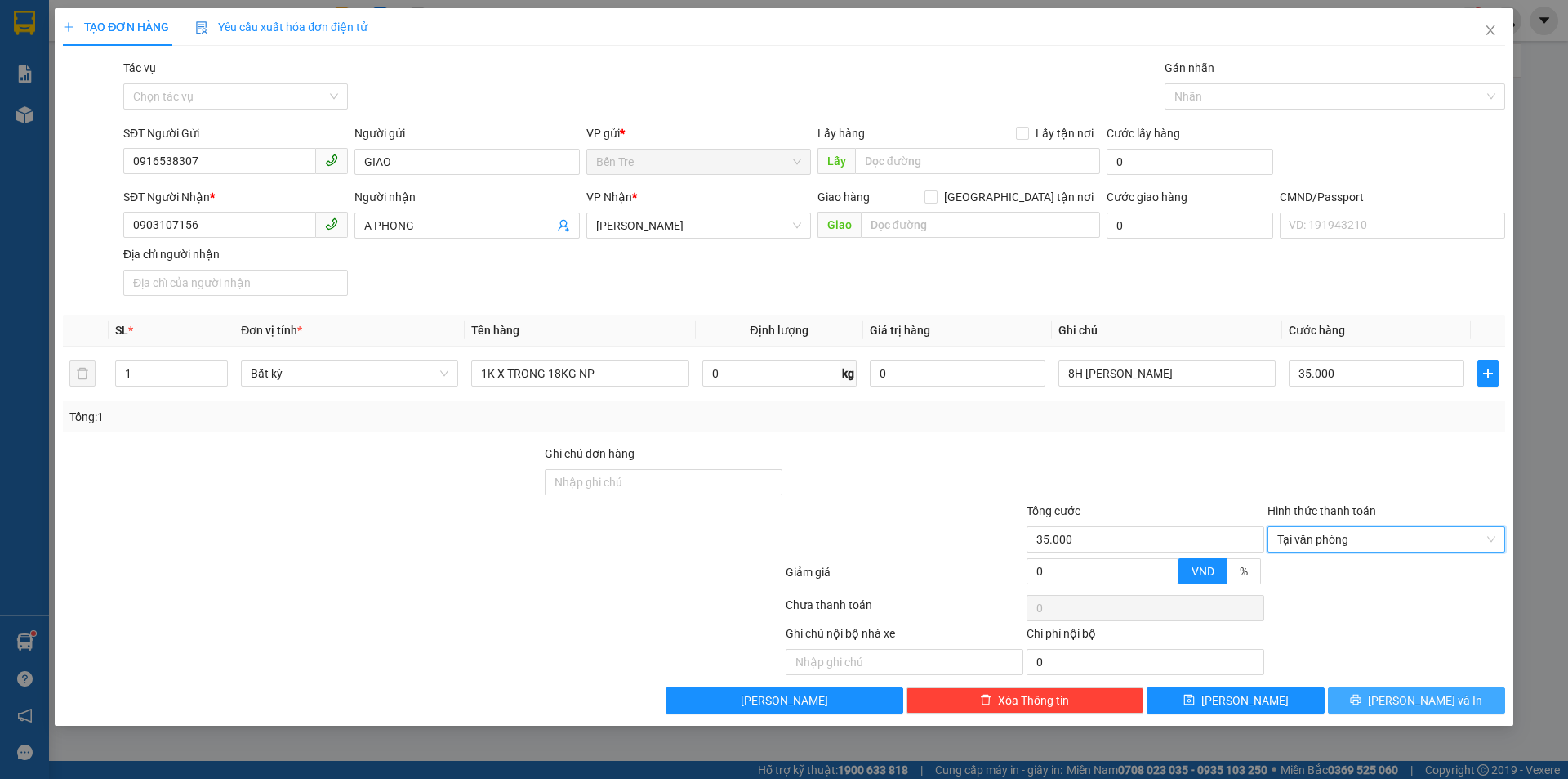
click at [1431, 702] on span "Lưu và In" at bounding box center [1425, 700] width 114 height 18
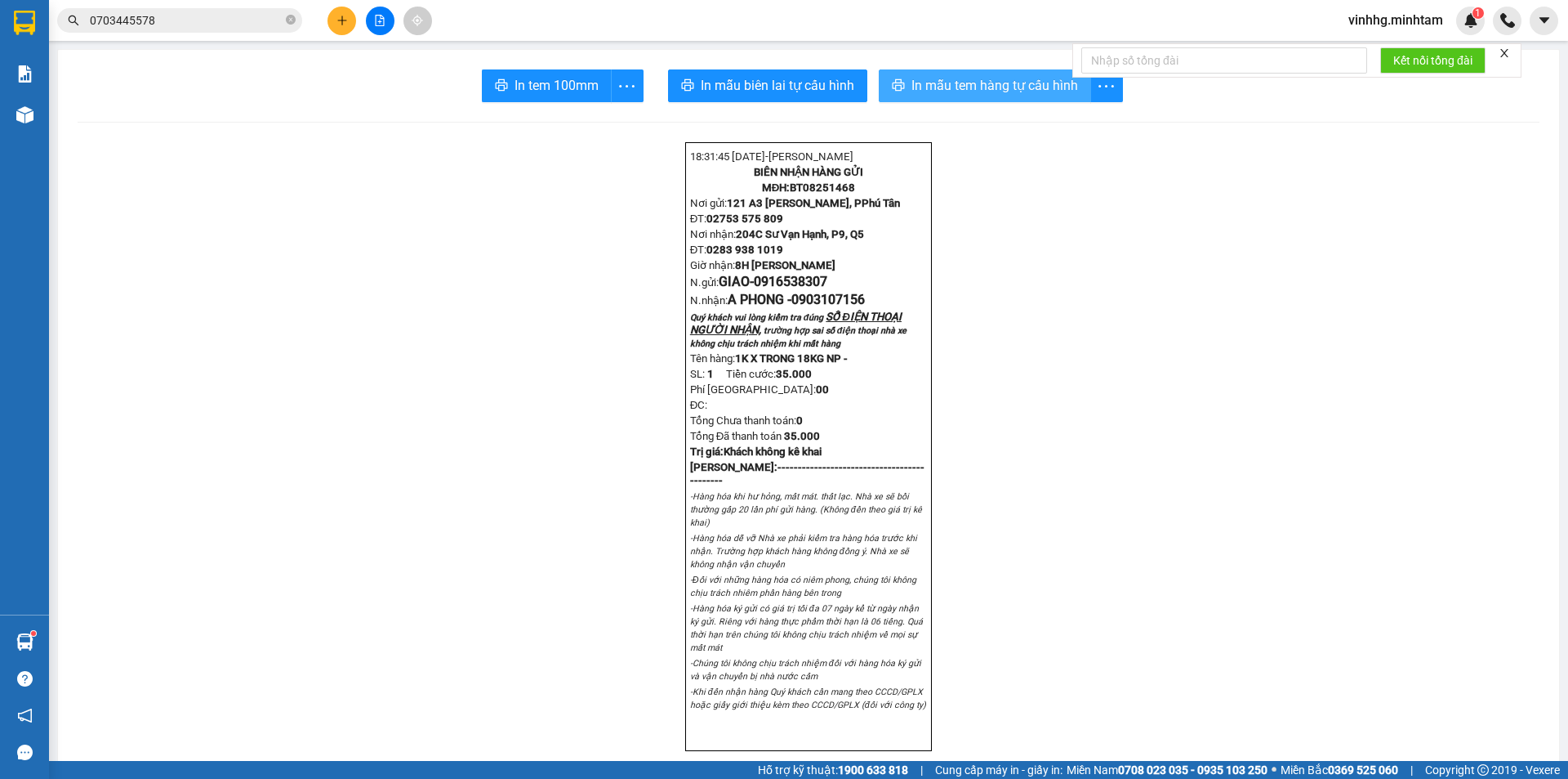
click at [961, 79] on span "In mẫu tem hàng tự cấu hình" at bounding box center [994, 85] width 167 height 21
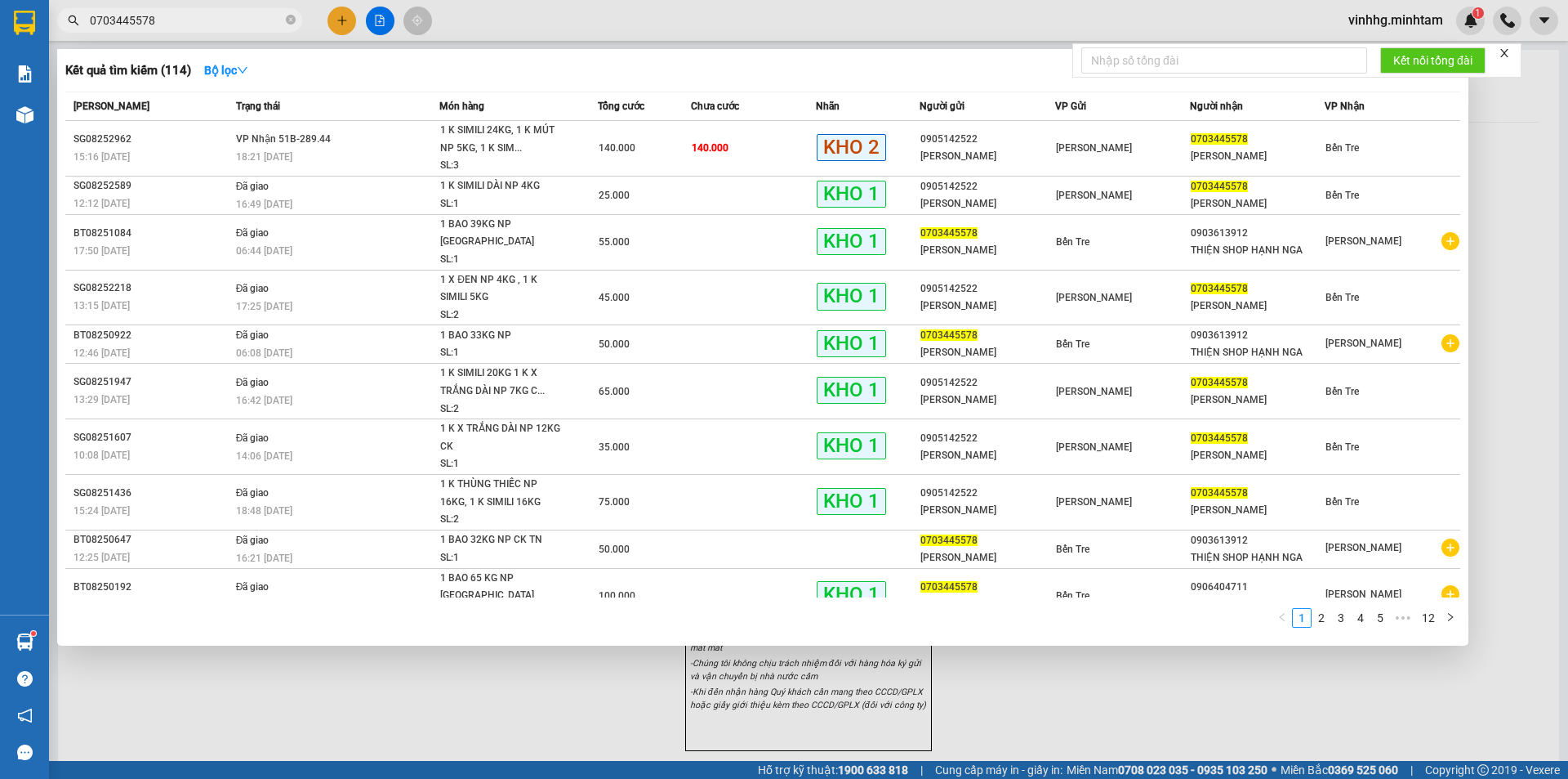
click at [240, 21] on input "0703445578" at bounding box center [186, 21] width 193 height 18
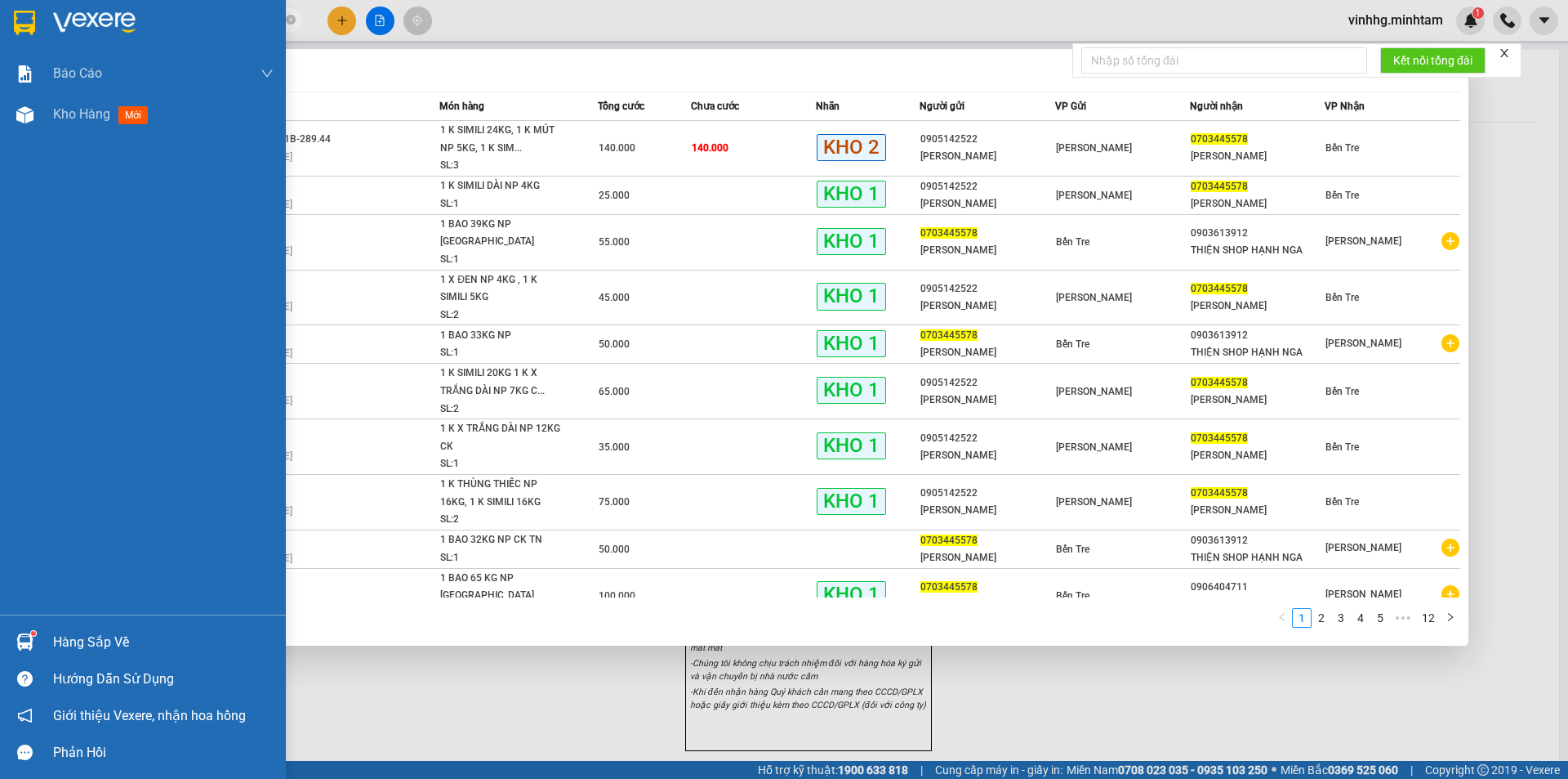
click at [23, 11] on img at bounding box center [25, 22] width 21 height 24
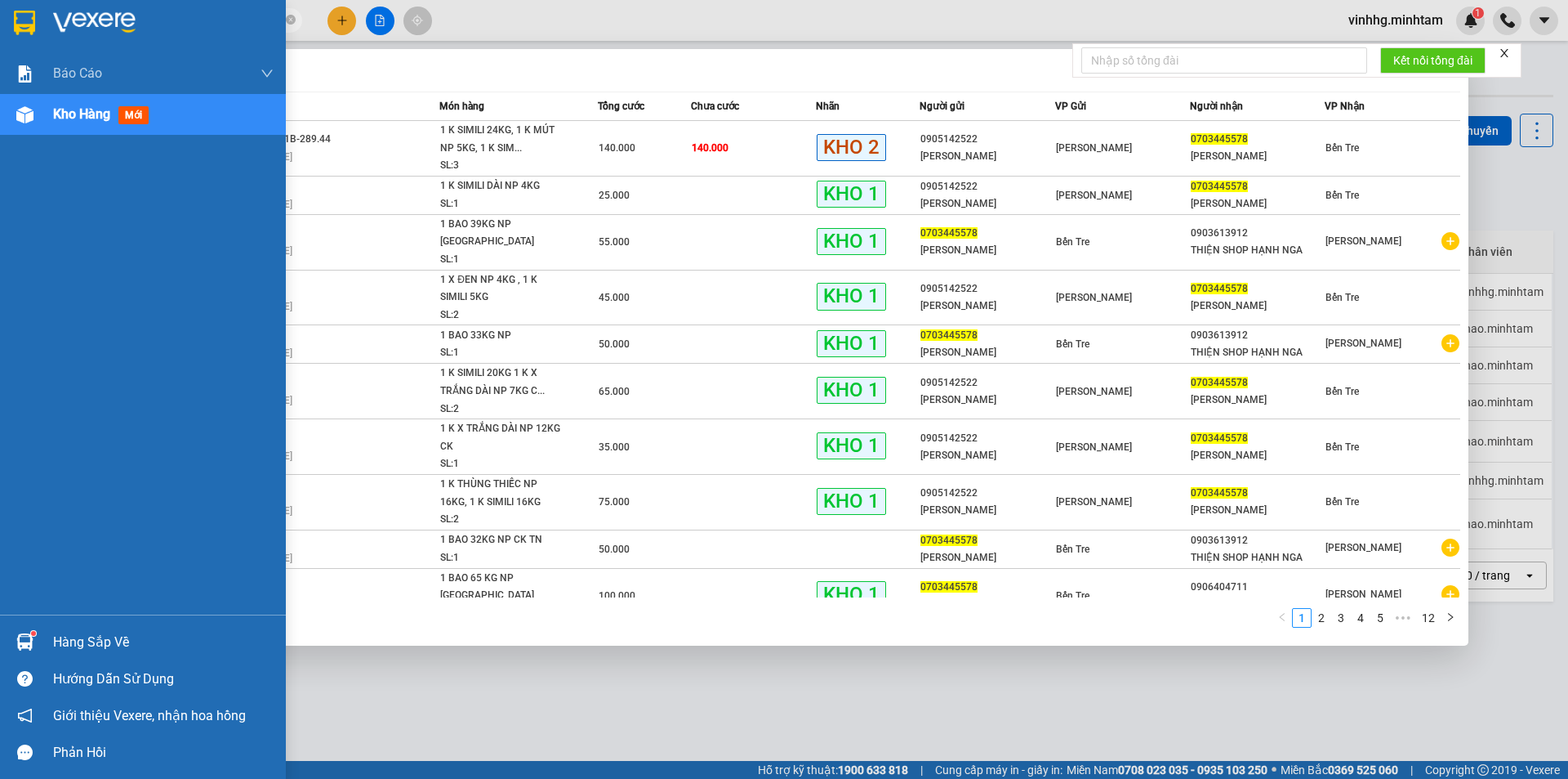
click at [12, 19] on div at bounding box center [25, 22] width 29 height 29
click at [78, 26] on img at bounding box center [95, 22] width 82 height 24
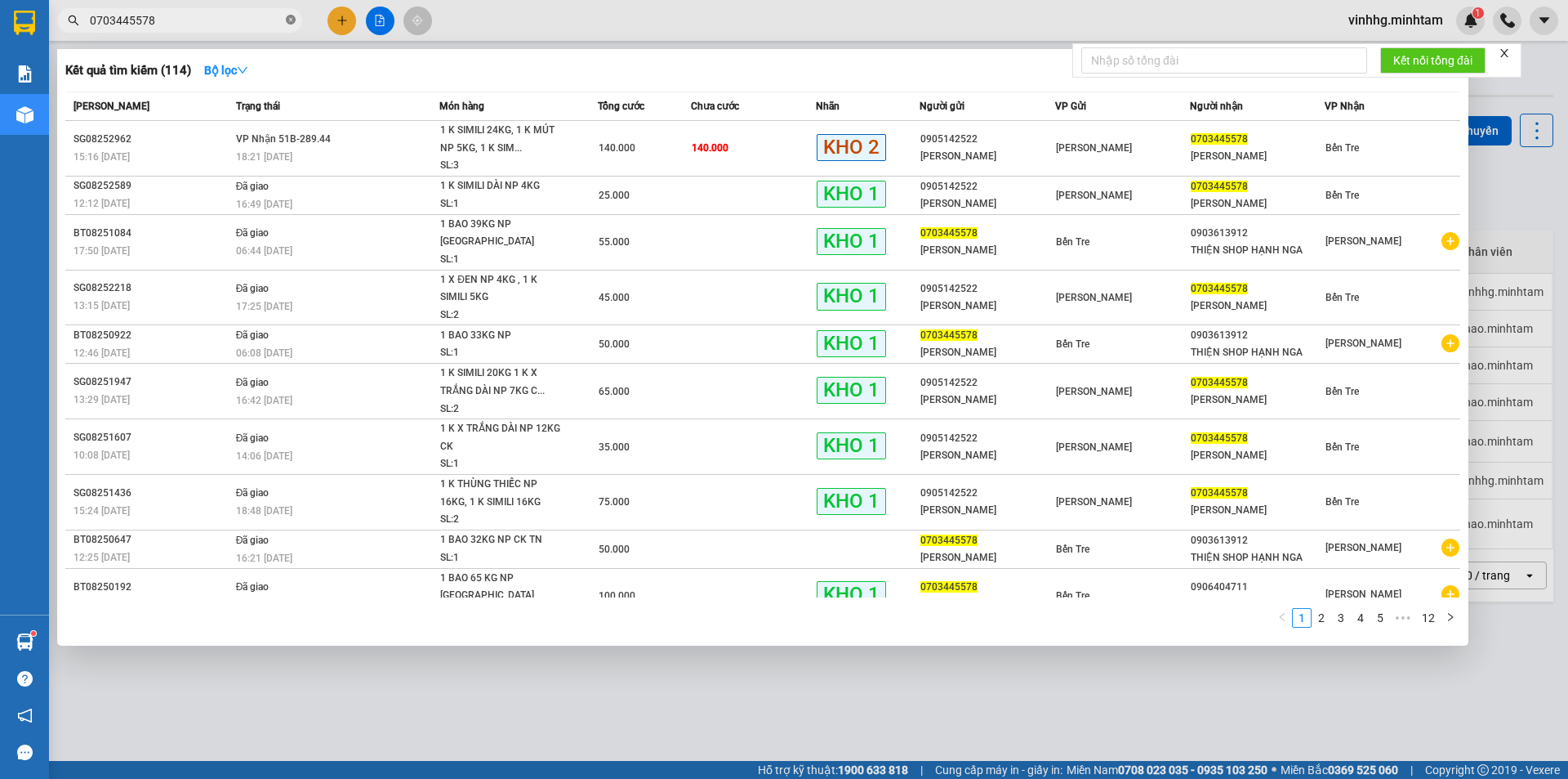
click at [289, 19] on icon "close-circle" at bounding box center [290, 19] width 10 height 10
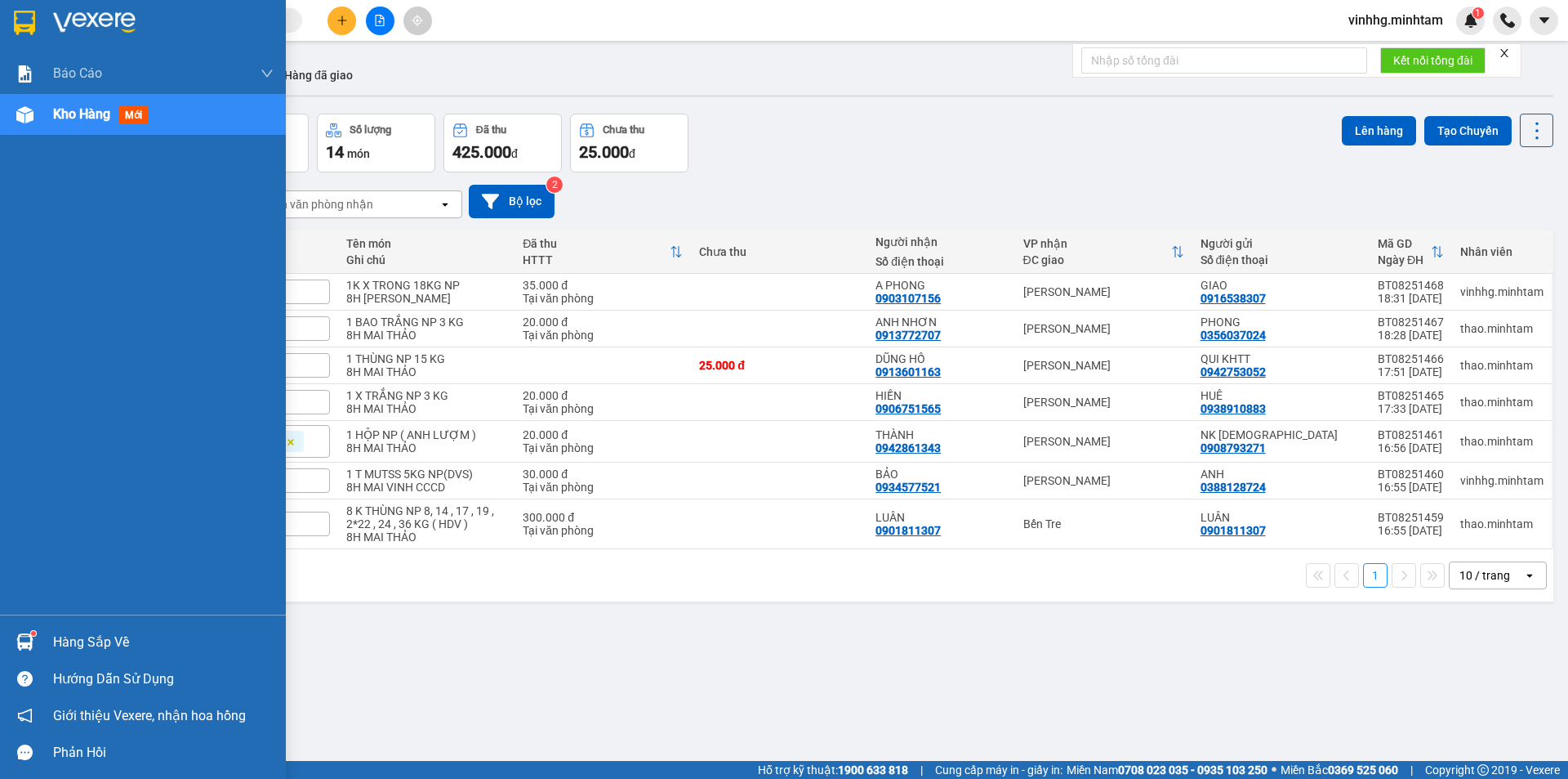
click at [16, 26] on img at bounding box center [25, 22] width 21 height 24
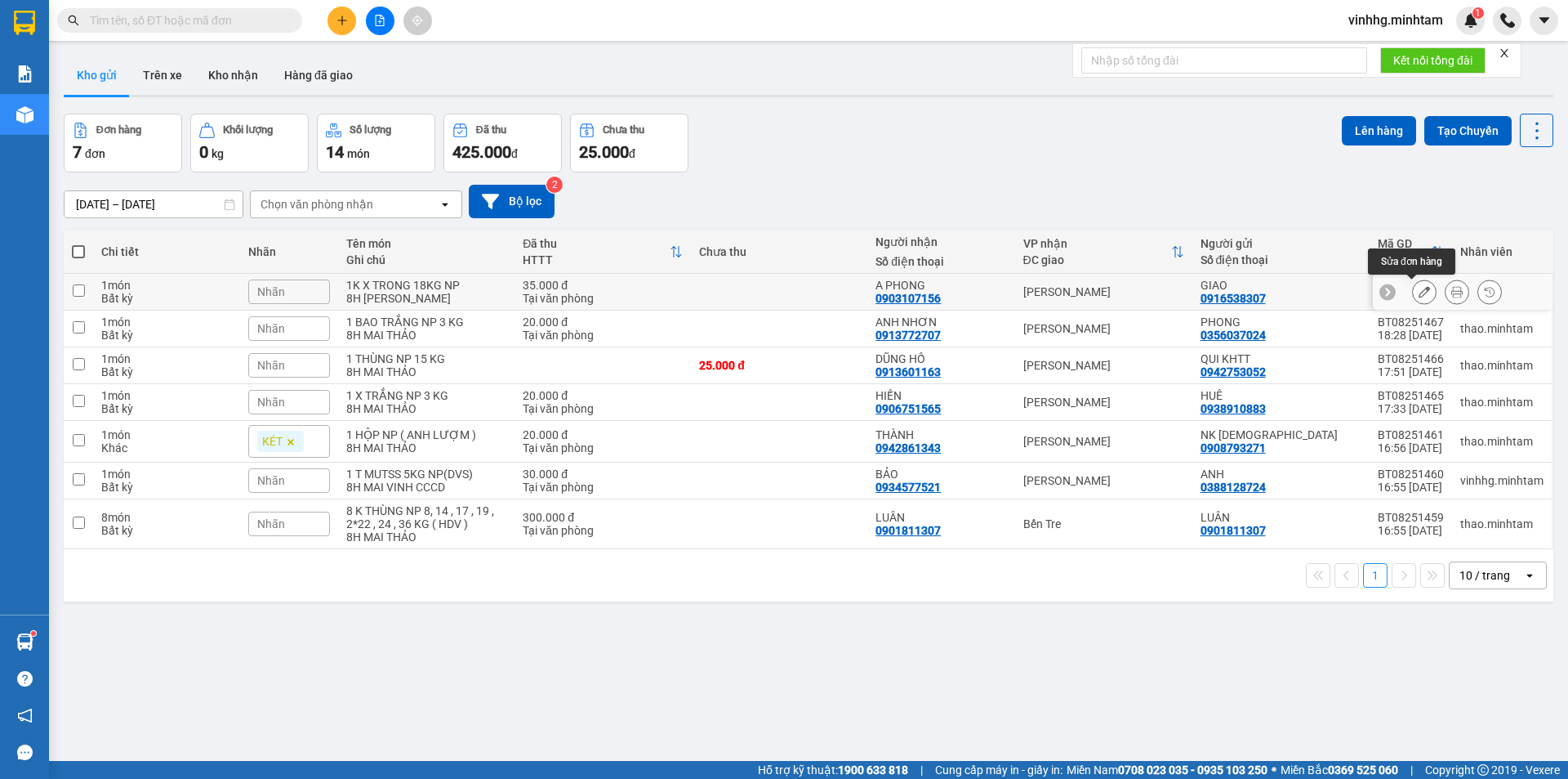
click at [1419, 288] on icon at bounding box center [1424, 291] width 12 height 12
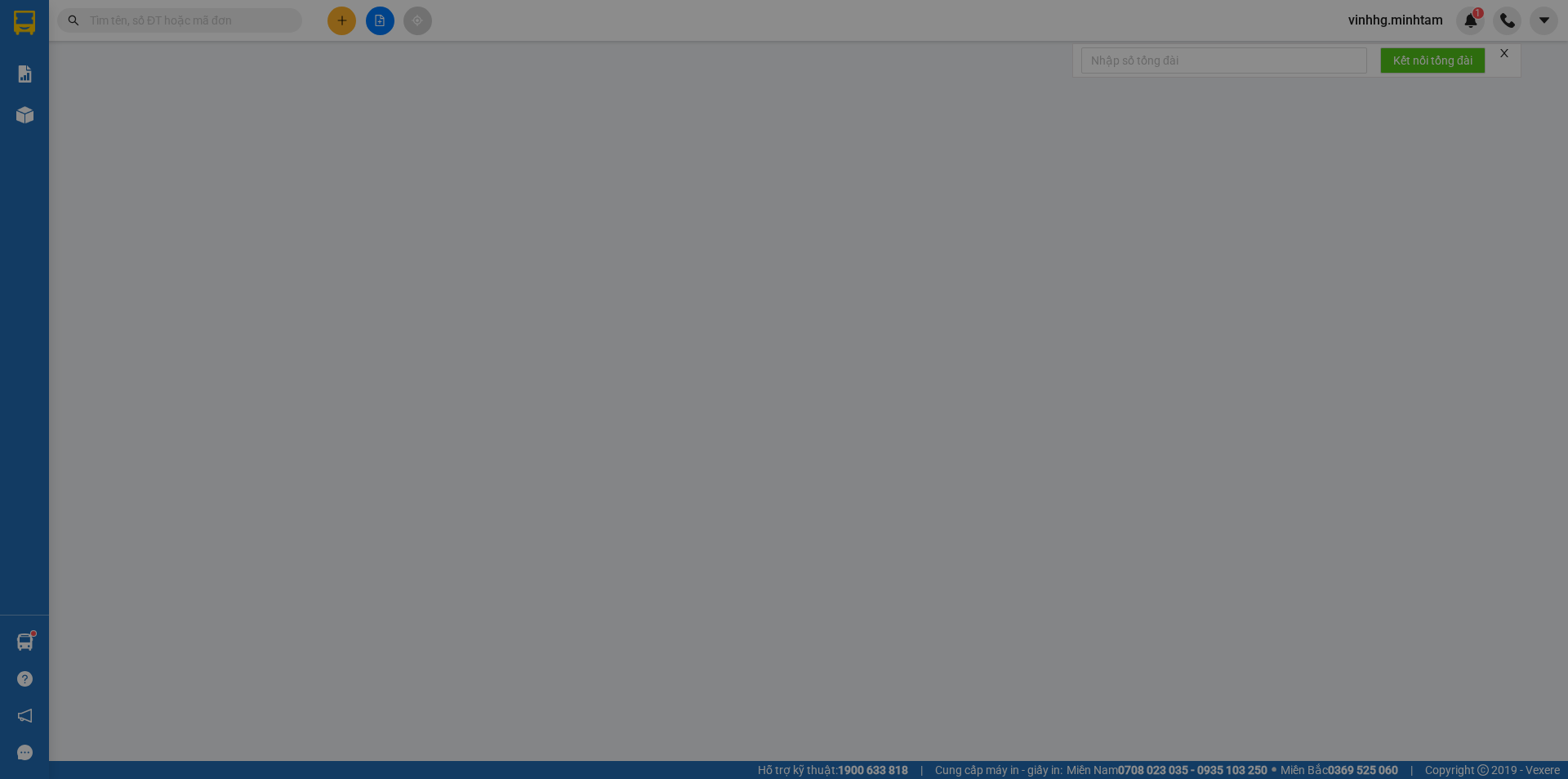
type input "0916538307"
type input "GIAO"
type input "0903107156"
type input "A PHONG"
type input "35.000"
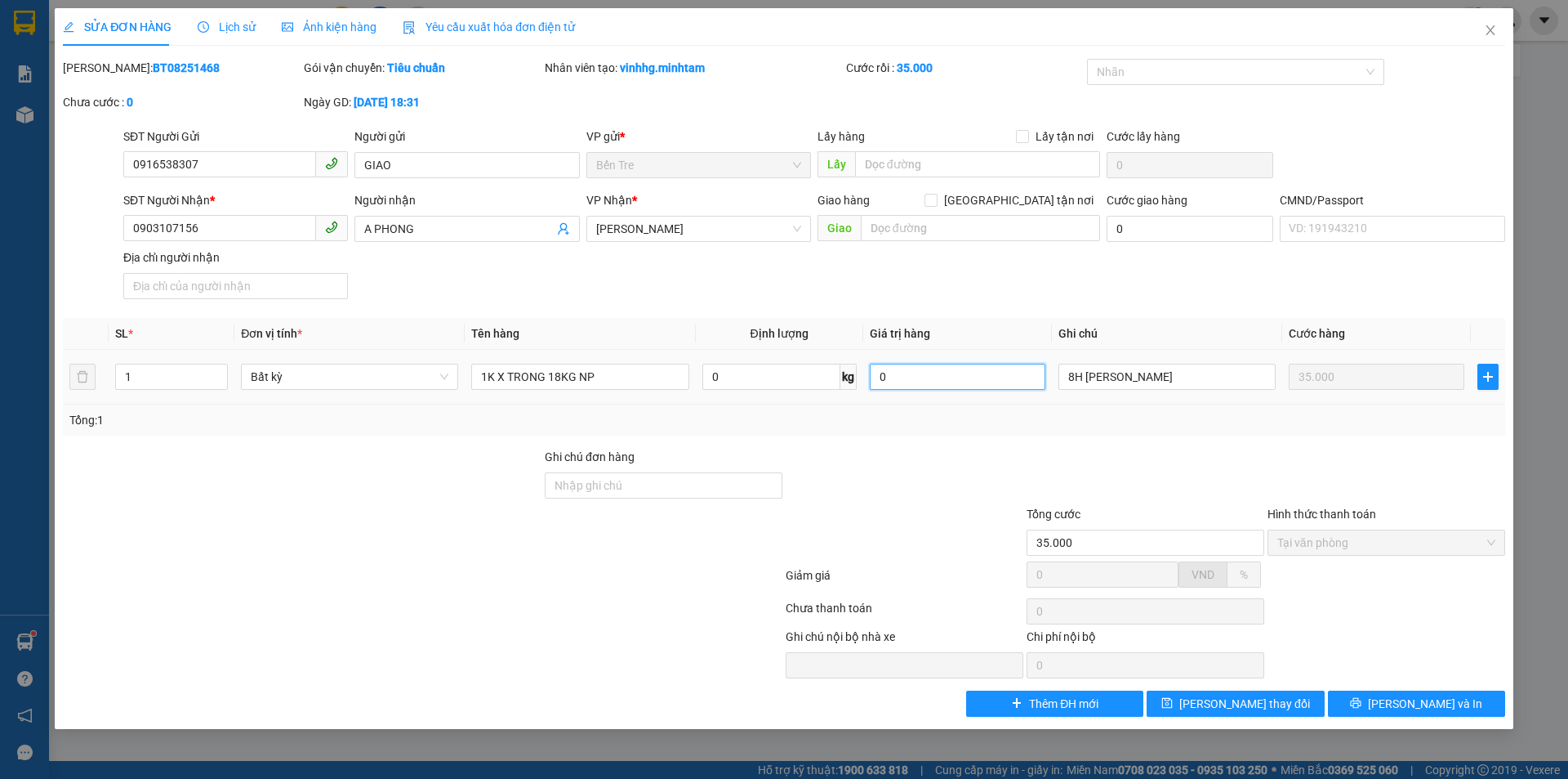
click at [941, 377] on input "0" at bounding box center [957, 376] width 176 height 26
click at [625, 377] on input "1K X TRONG 18KG NP" at bounding box center [580, 376] width 218 height 26
click at [594, 373] on input "1K X TRONG 18KG NP RAU)" at bounding box center [580, 376] width 218 height 26
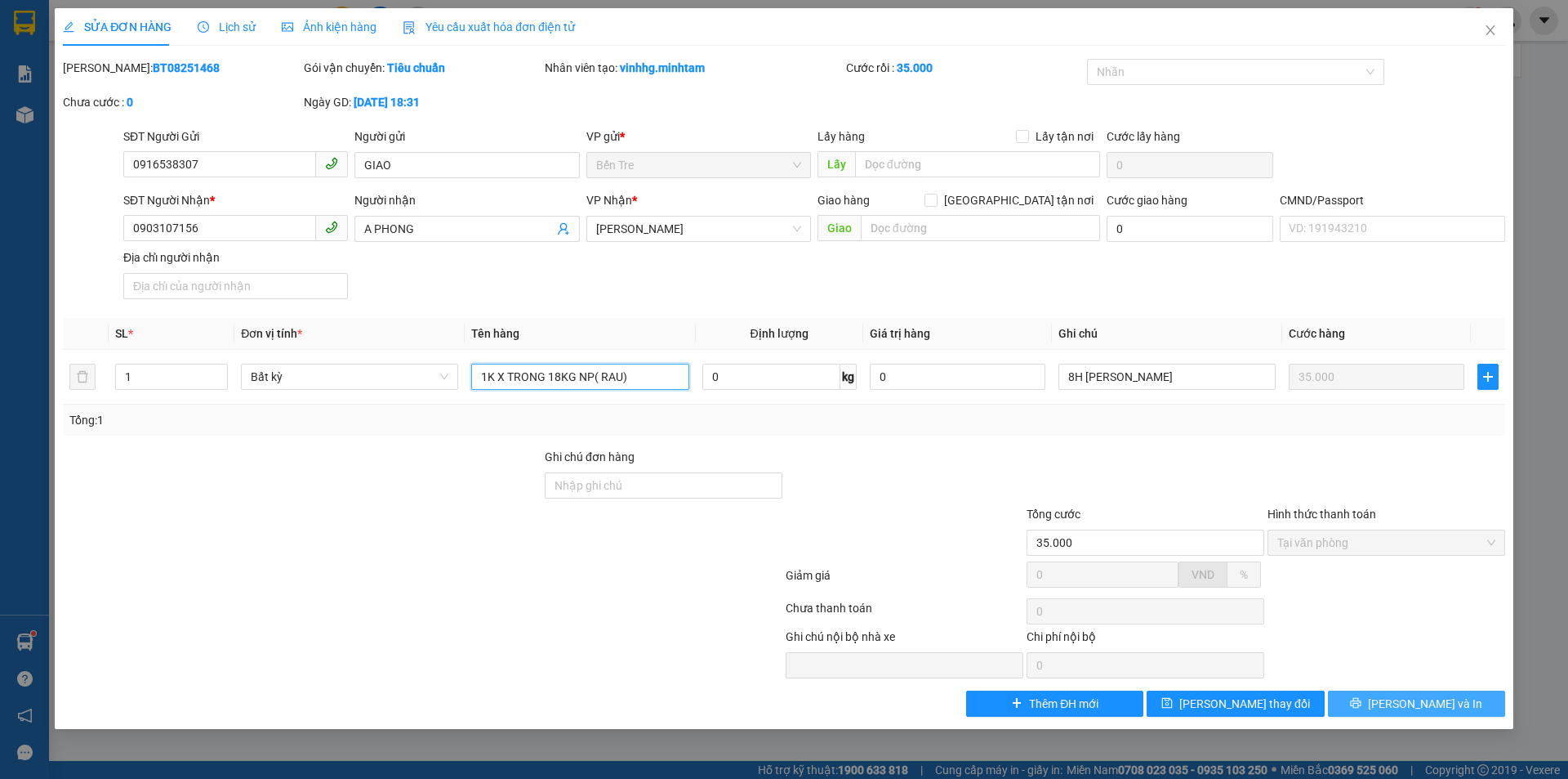
type input "1K X TRONG 18KG NP( RAU)"
click at [1430, 702] on span "Lưu và In" at bounding box center [1425, 703] width 114 height 18
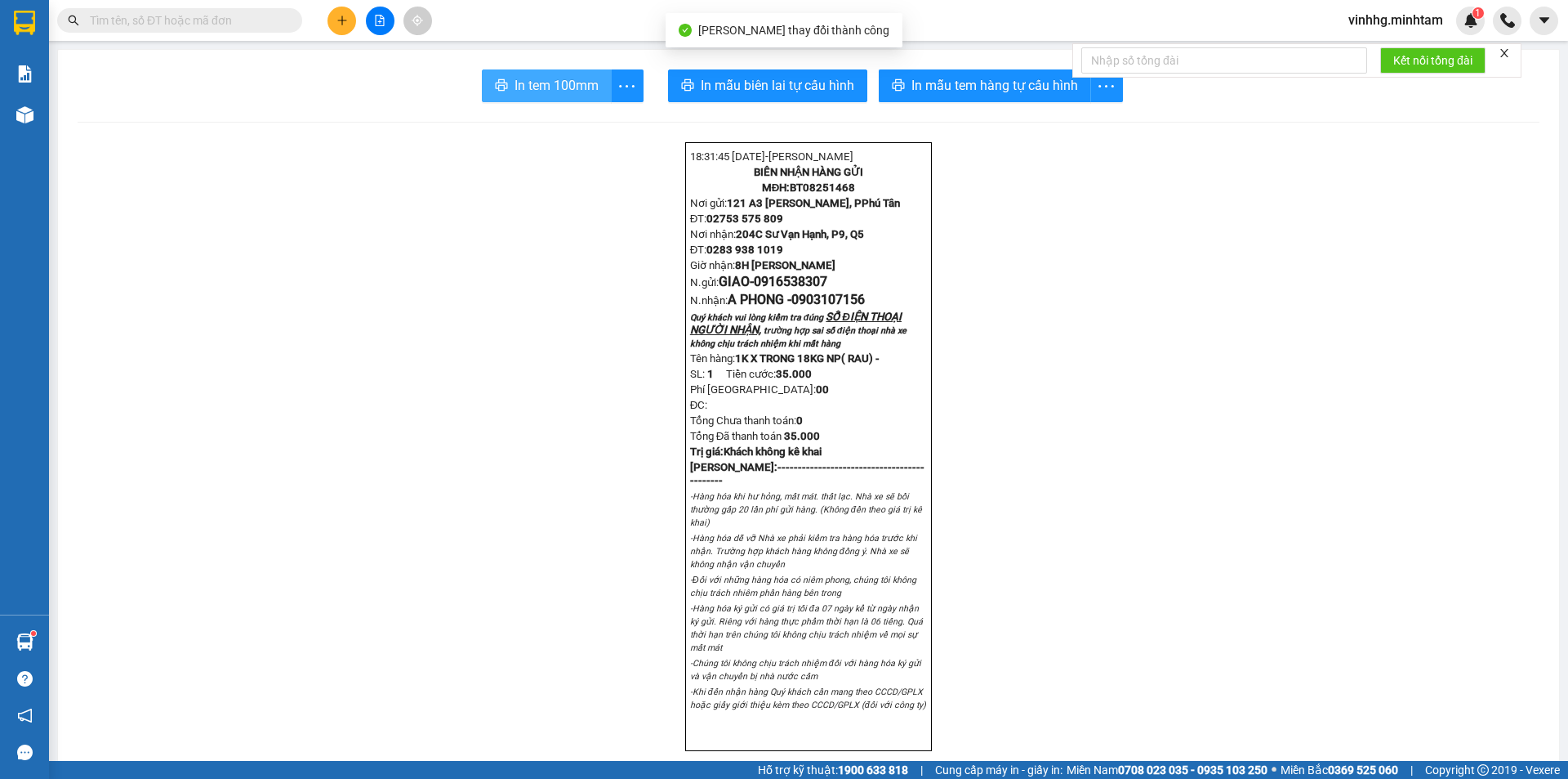
click at [547, 74] on button "In tem 100mm" at bounding box center [547, 86] width 130 height 33
click at [211, 18] on input "text" at bounding box center [186, 21] width 193 height 18
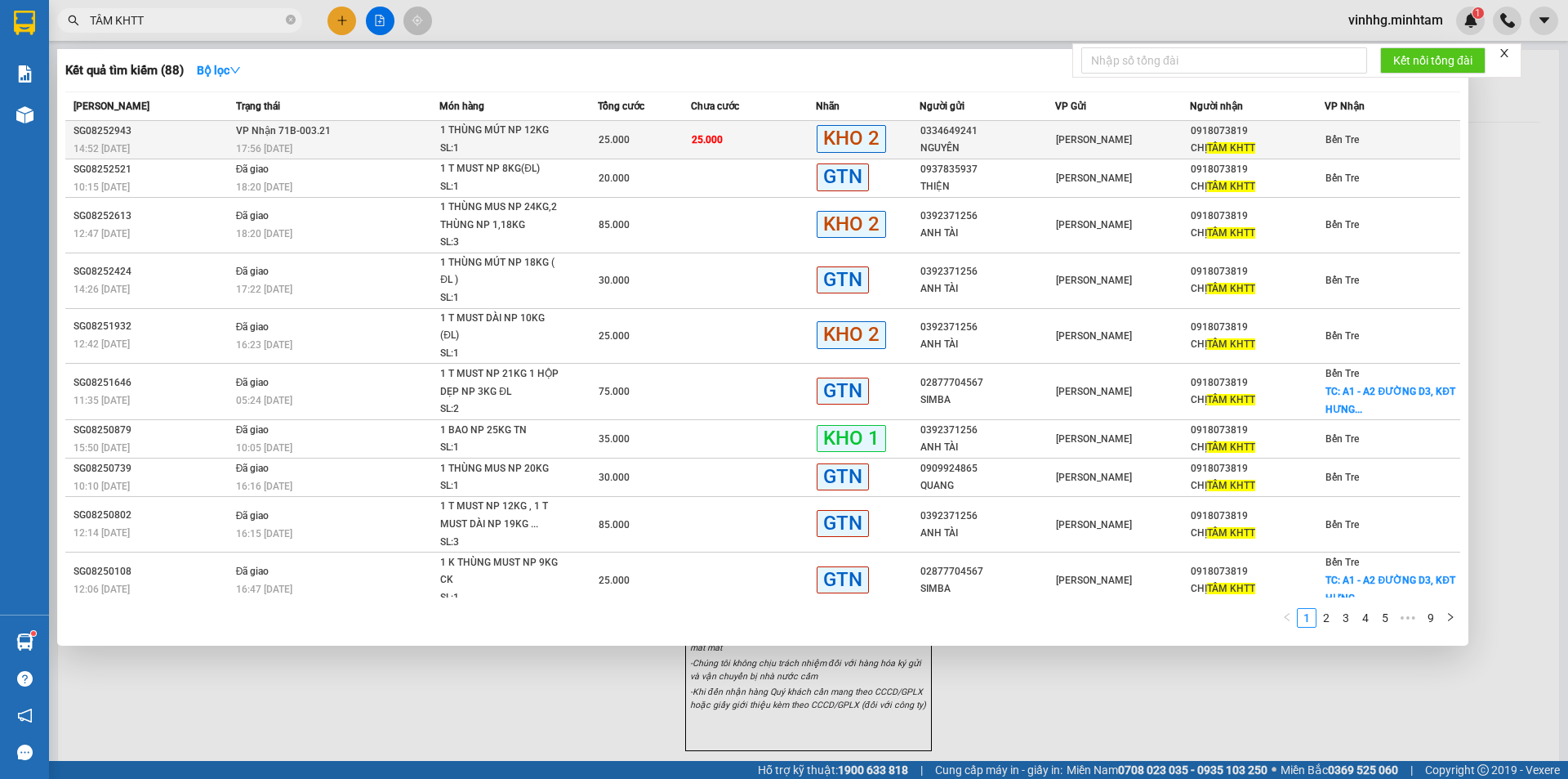
type input "TÂM KHTT"
click at [246, 138] on td "VP Nhận 71B-003.21 17:56 - 12/08" at bounding box center [336, 140] width 209 height 38
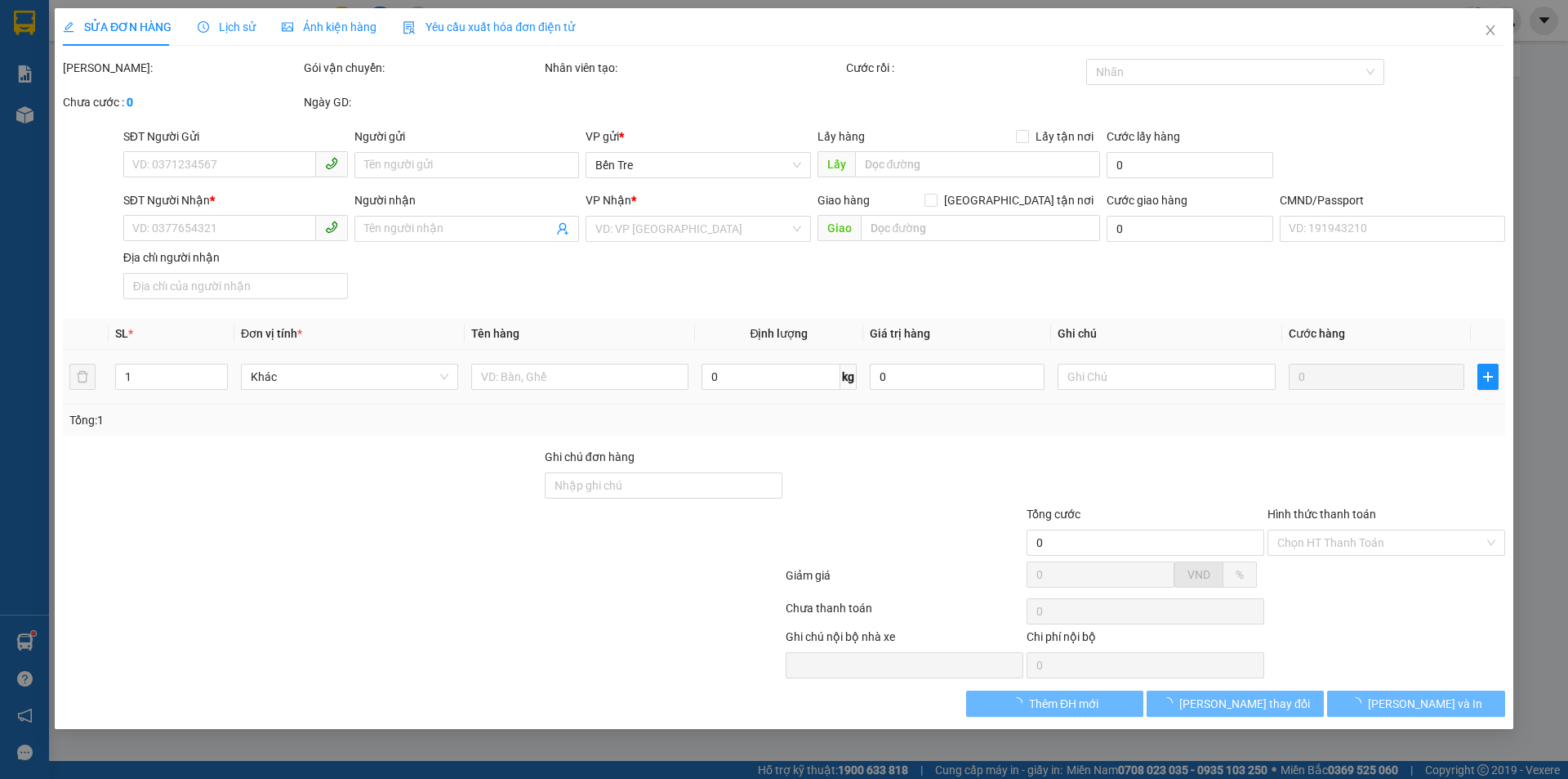
type input "0334649241"
type input "NGUYÊN"
type input "0918073819"
type input "CHỊ TÂM KHTT"
type input "25.000"
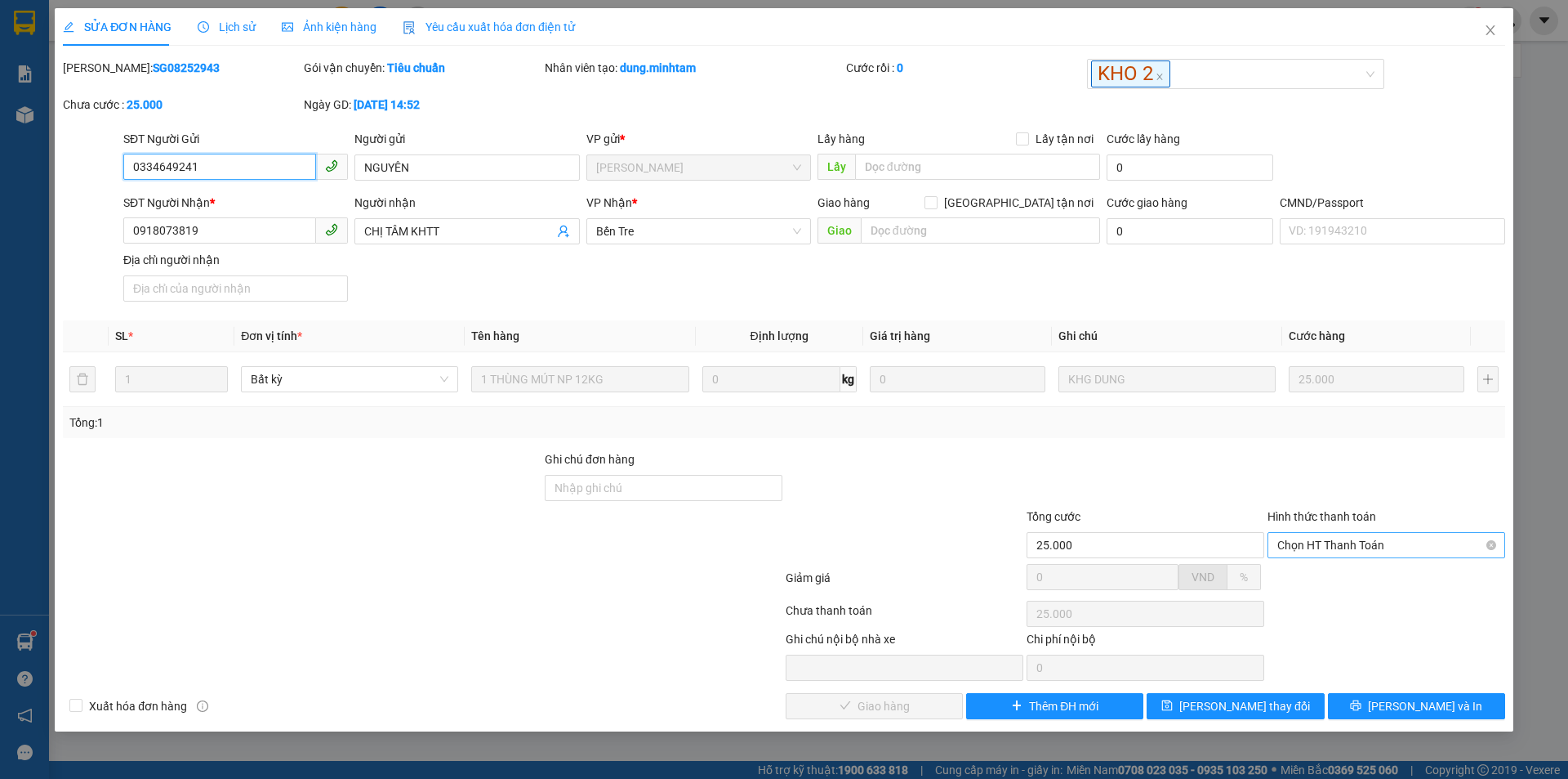
click at [1407, 548] on span "Chọn HT Thanh Toán" at bounding box center [1386, 544] width 218 height 24
click at [1332, 584] on div "Tại văn phòng" at bounding box center [1386, 577] width 218 height 18
type input "0"
click at [893, 711] on span "Lưu và Giao hàng" at bounding box center [895, 706] width 157 height 18
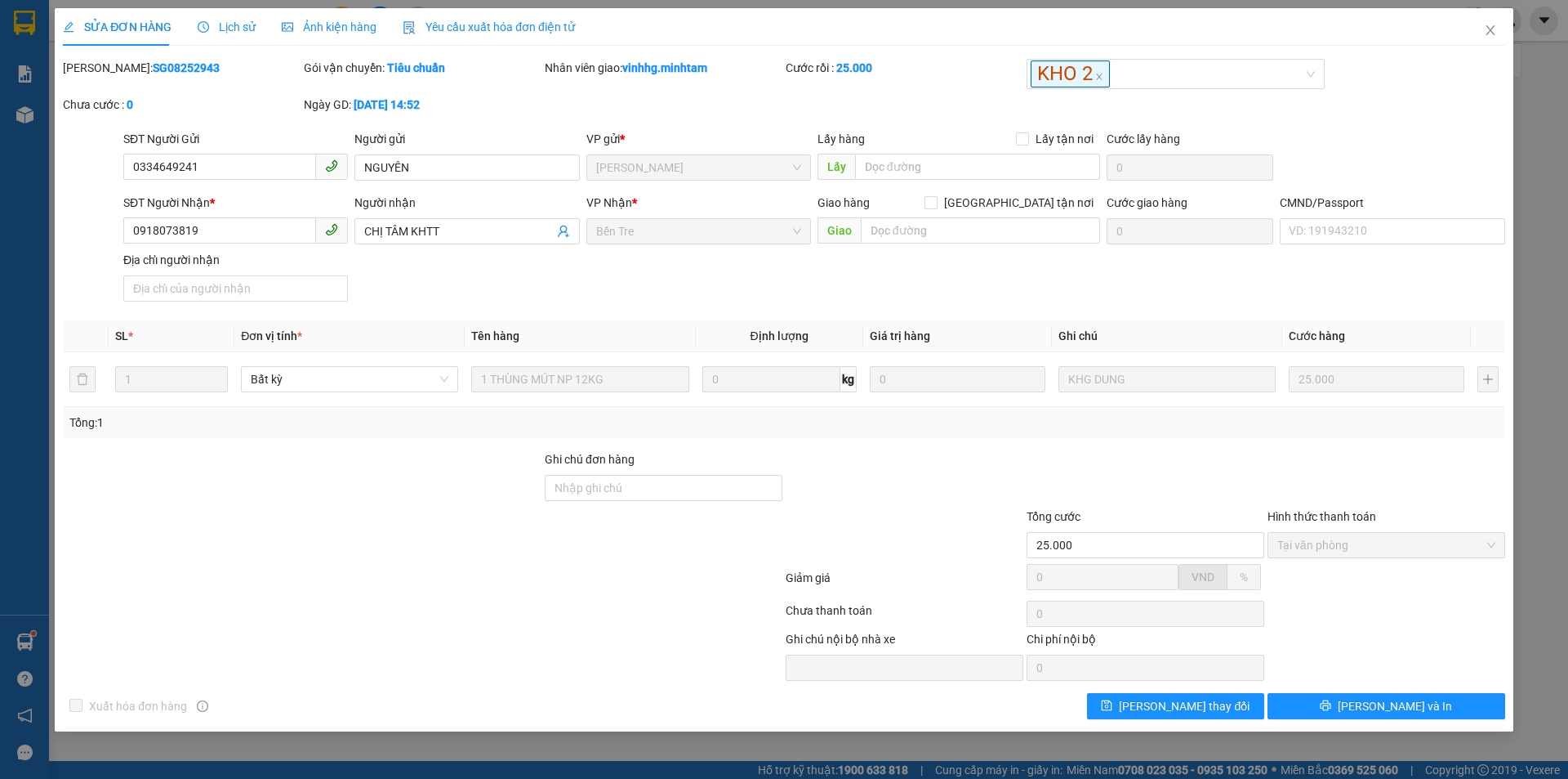
click at [1396, 692] on div "Total Paid Fee 25.000 Total UnPaid Fee 0 Cash Collection Total Fee Mã ĐH: SG082…" at bounding box center [784, 389] width 1442 height 660
click at [1396, 700] on span "Lưu và In" at bounding box center [1395, 706] width 114 height 18
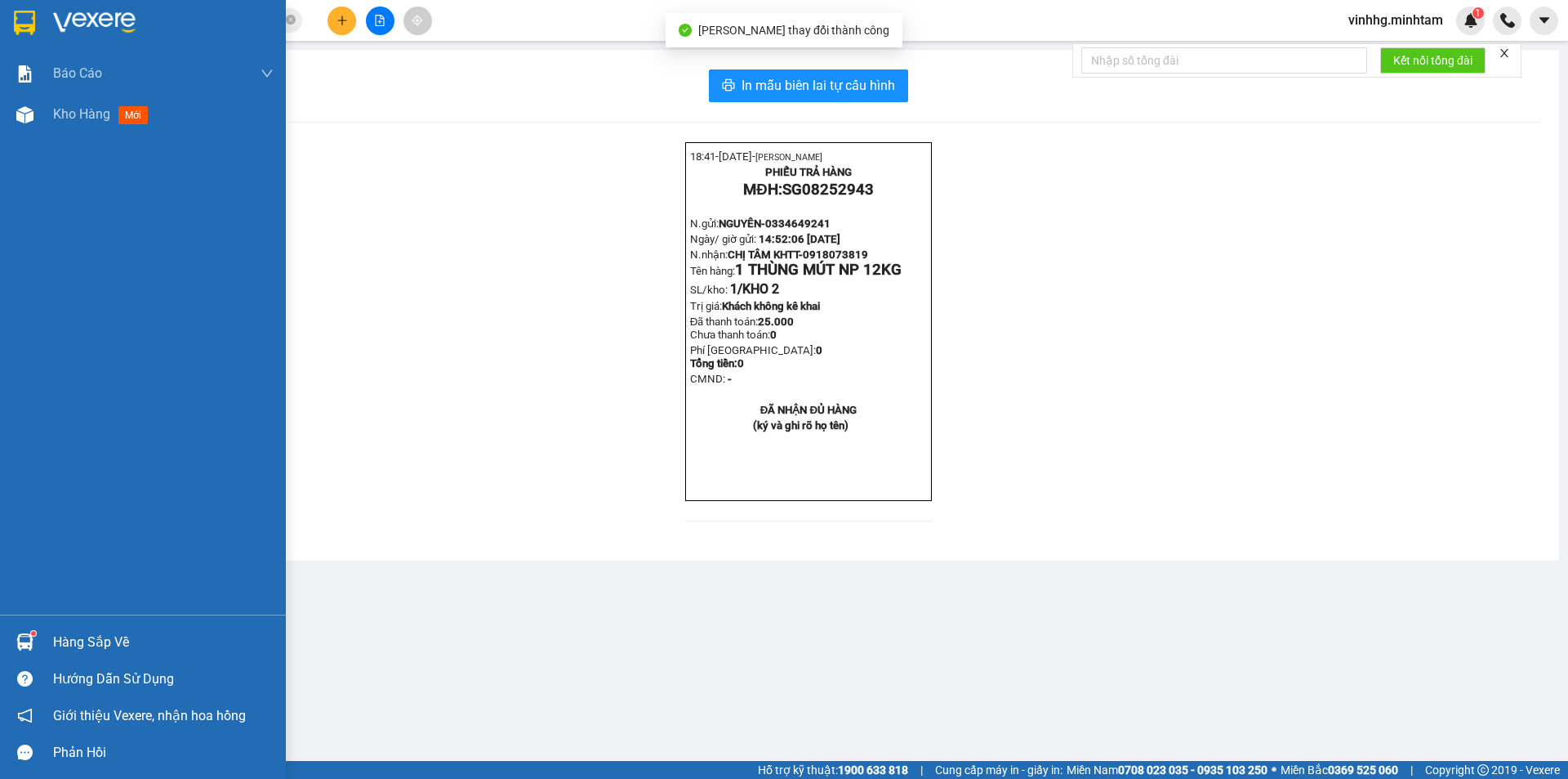
click at [23, 21] on img at bounding box center [25, 22] width 21 height 24
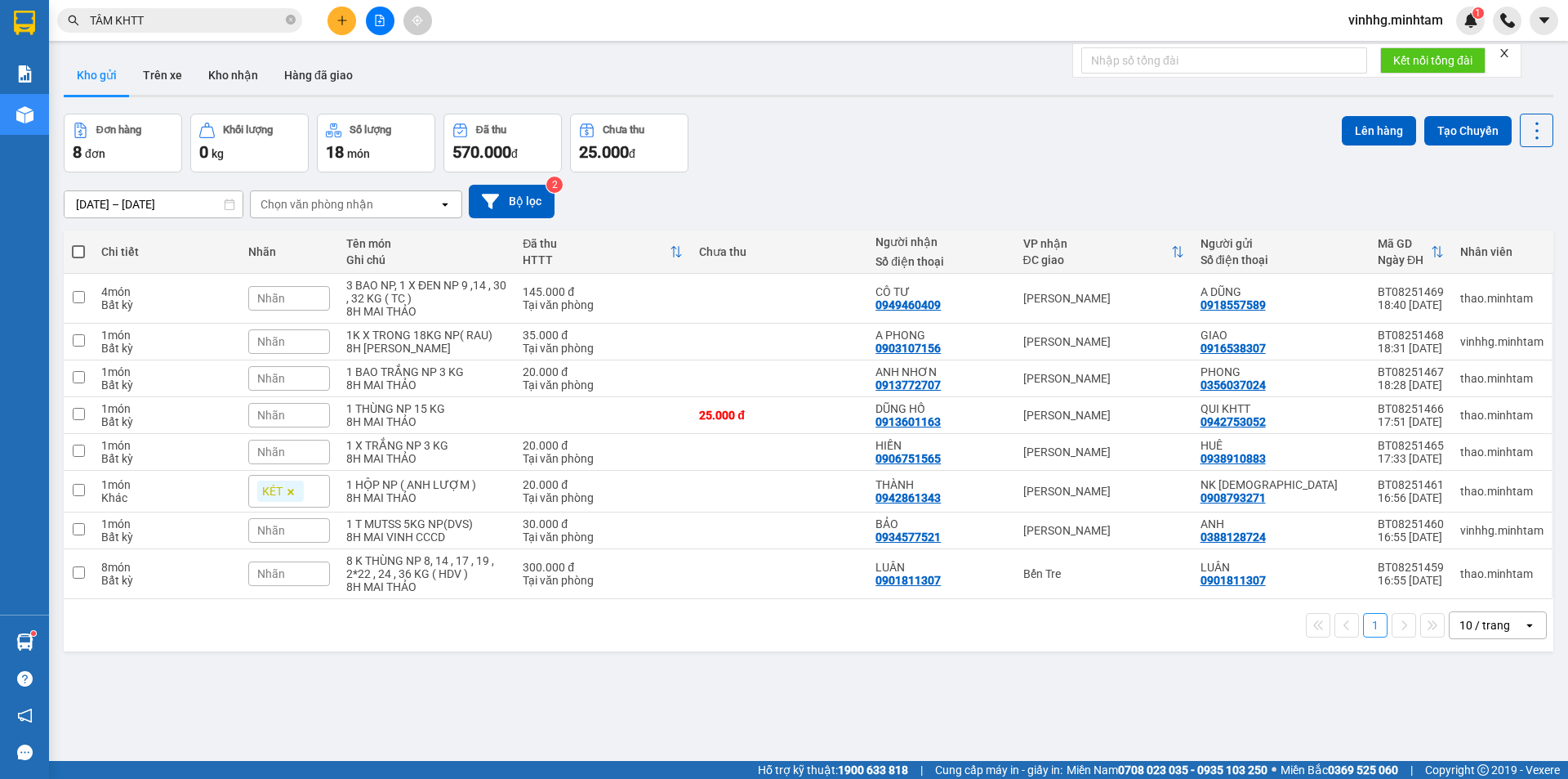
click at [1400, 24] on span "vinhhg.minhtam" at bounding box center [1396, 20] width 121 height 21
click at [1399, 61] on li "Đăng xuất" at bounding box center [1394, 50] width 123 height 26
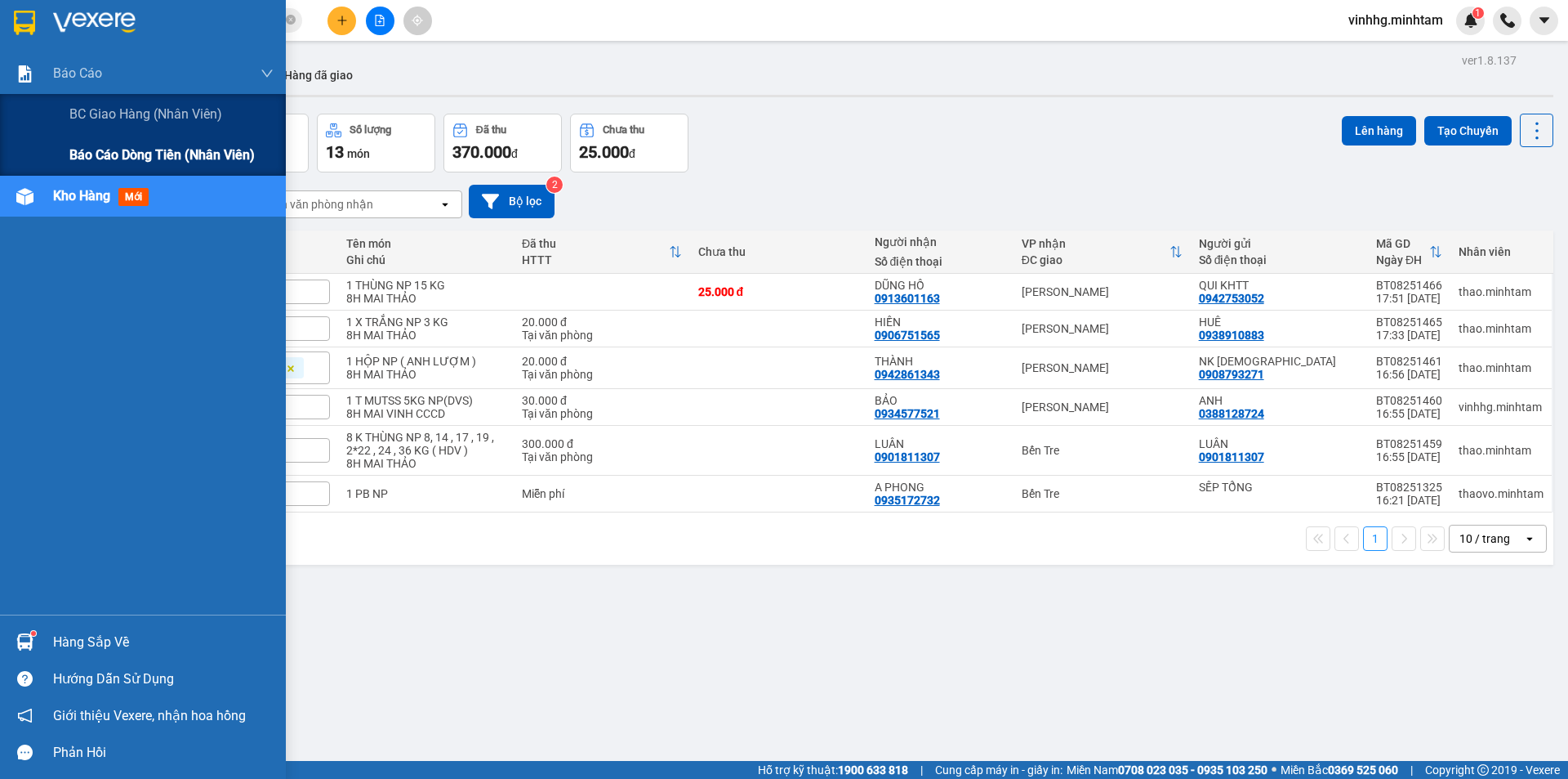
click at [165, 155] on span "Báo cáo dòng tiền (nhân viên)" at bounding box center [162, 154] width 186 height 21
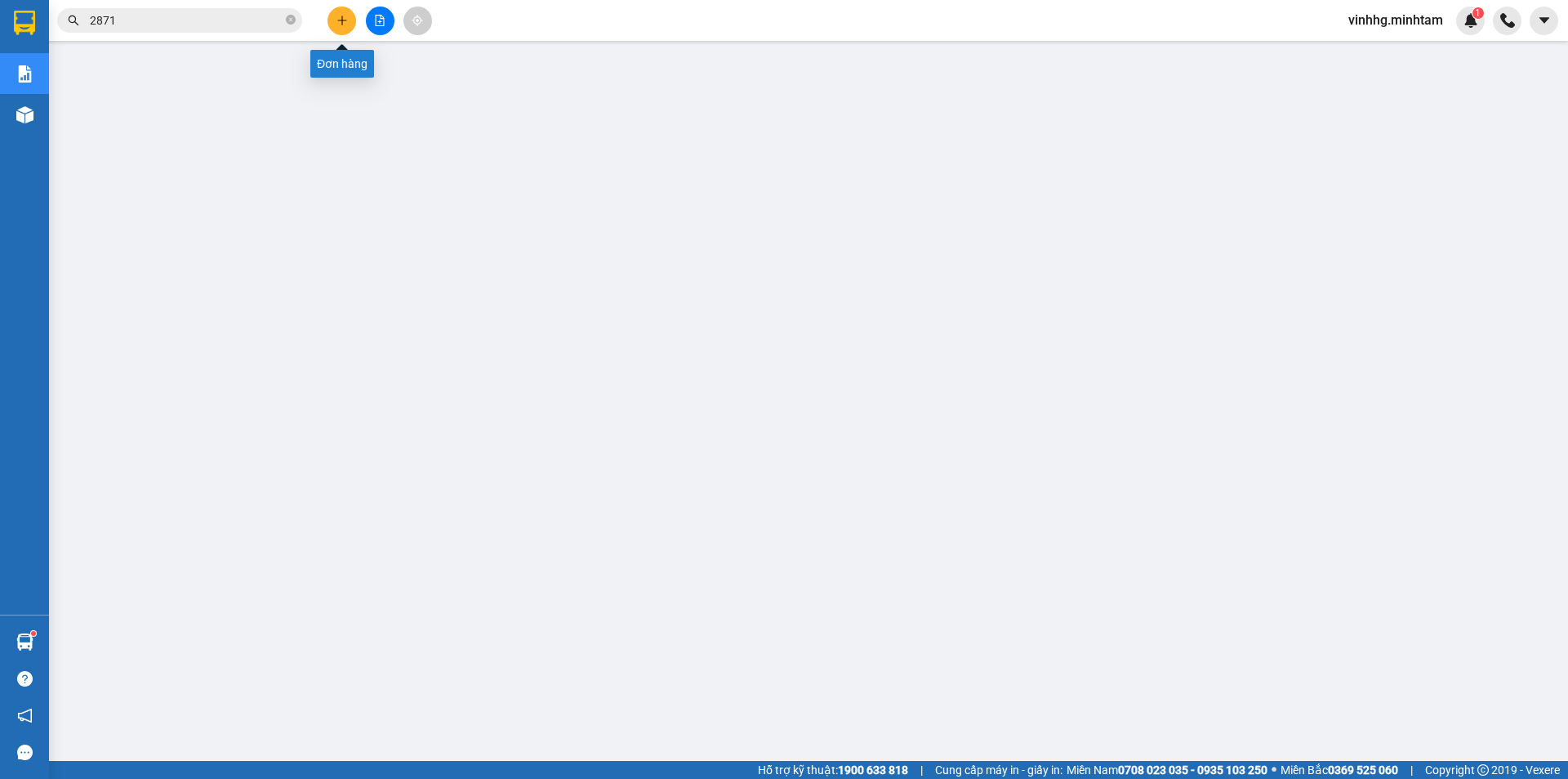
click at [336, 25] on icon "plus" at bounding box center [342, 20] width 12 height 12
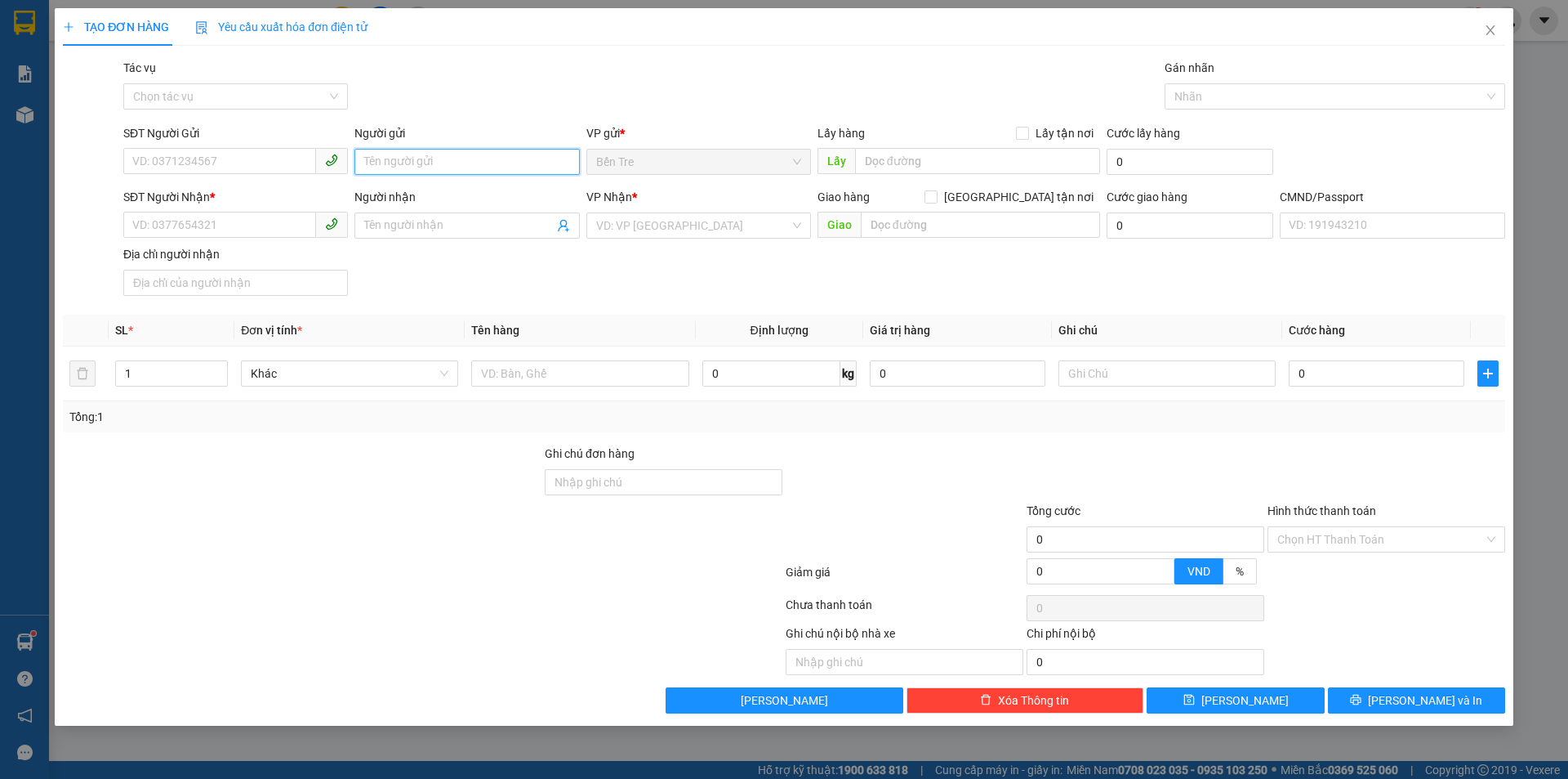
click at [462, 162] on input "Người gửi" at bounding box center [466, 162] width 225 height 26
type input "VINH NX"
click at [390, 224] on input "Người nhận" at bounding box center [458, 226] width 189 height 18
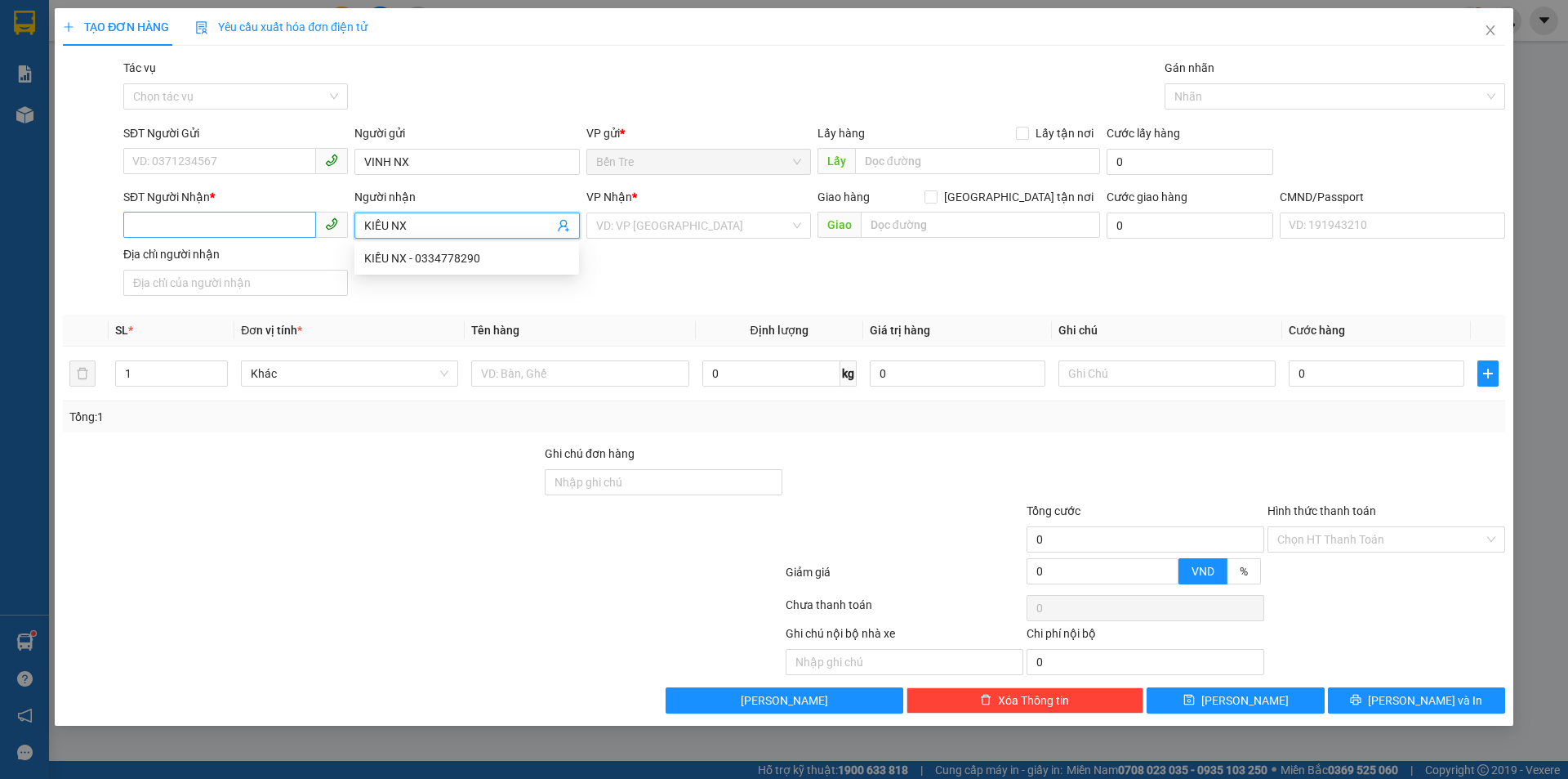
type input "KIỀU NX"
click at [237, 226] on input "SĐT Người Nhận *" at bounding box center [219, 224] width 193 height 26
type input "0000000000"
click at [738, 226] on input "search" at bounding box center [692, 225] width 194 height 24
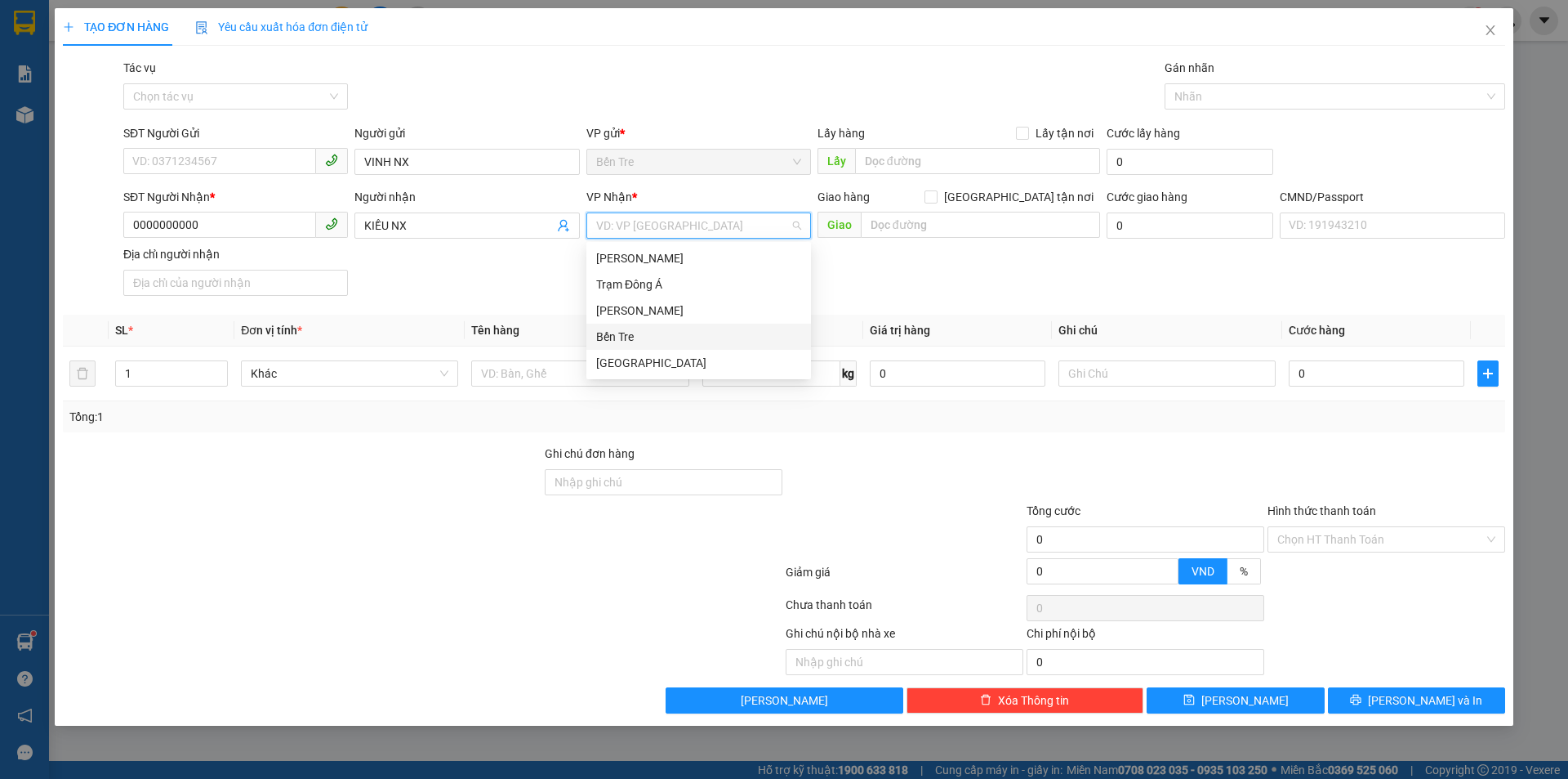
click at [693, 338] on div "Bến Tre" at bounding box center [698, 336] width 205 height 18
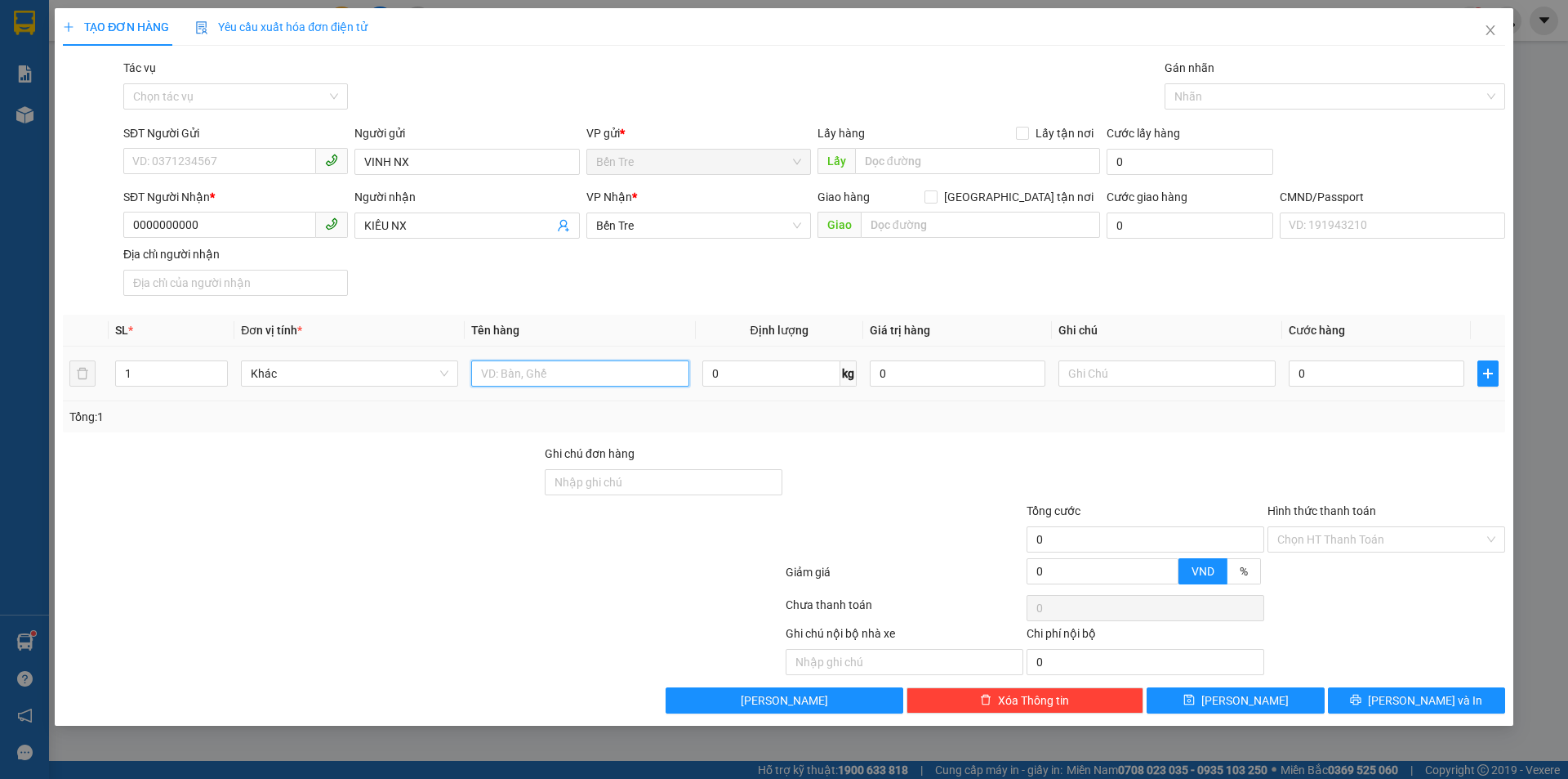
click at [616, 376] on input "text" at bounding box center [580, 373] width 218 height 26
type input "1PB THG 12/8"
click at [1399, 545] on input "Hình thức thanh toán" at bounding box center [1381, 539] width 207 height 24
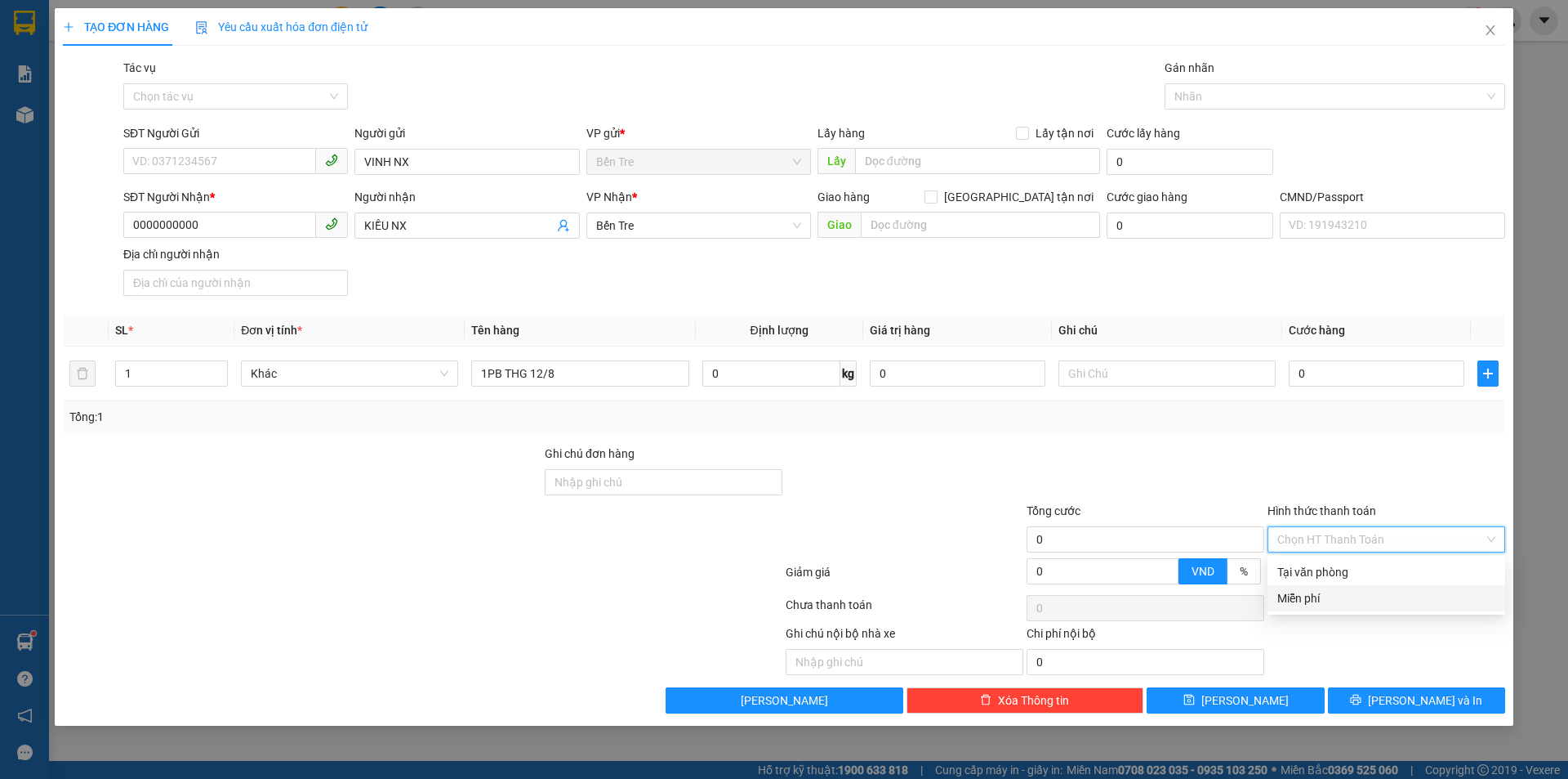
click at [1374, 605] on div "Miễn phí" at bounding box center [1386, 598] width 218 height 18
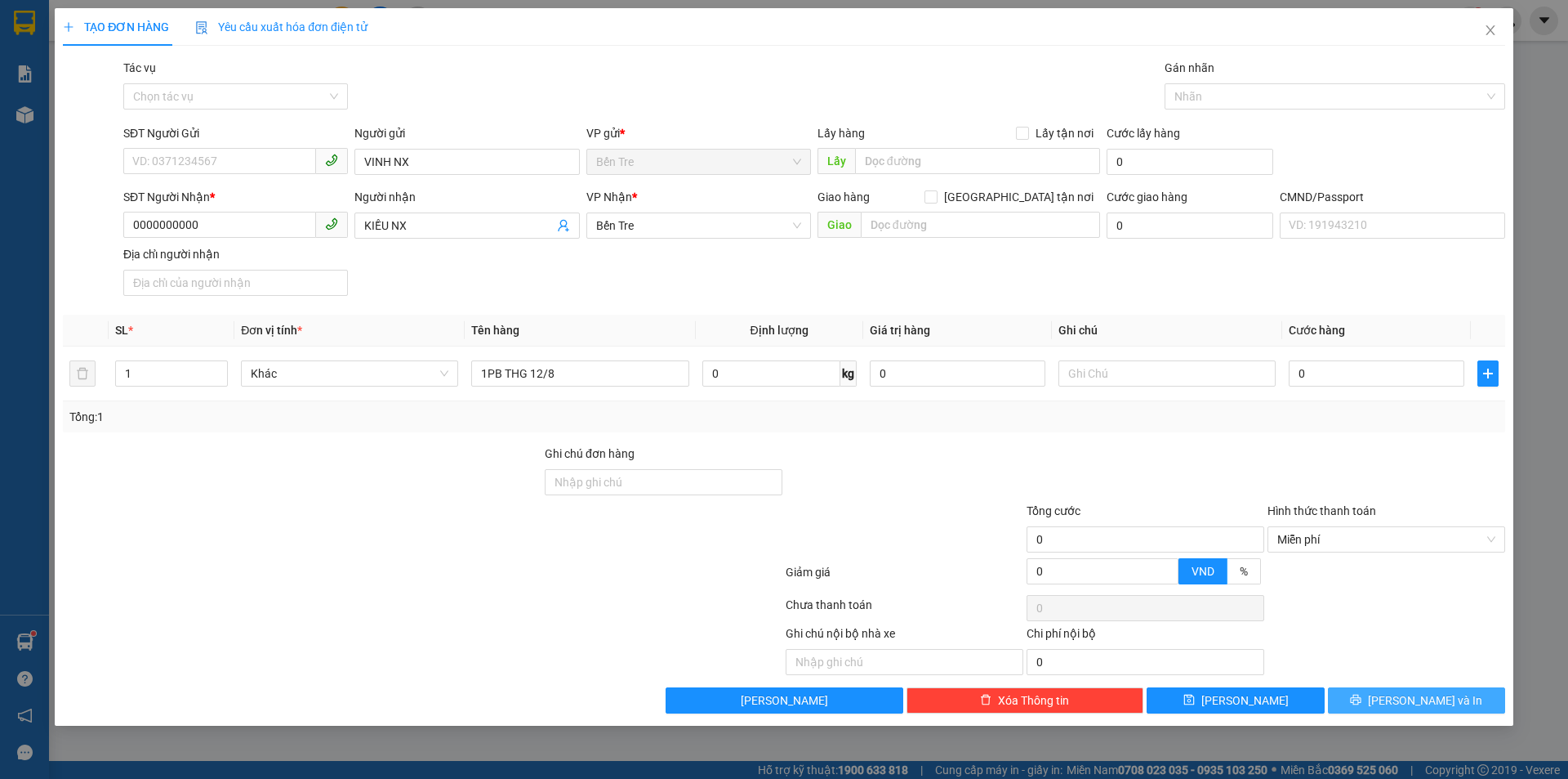
click at [1409, 704] on span "Lưu và In" at bounding box center [1425, 700] width 114 height 18
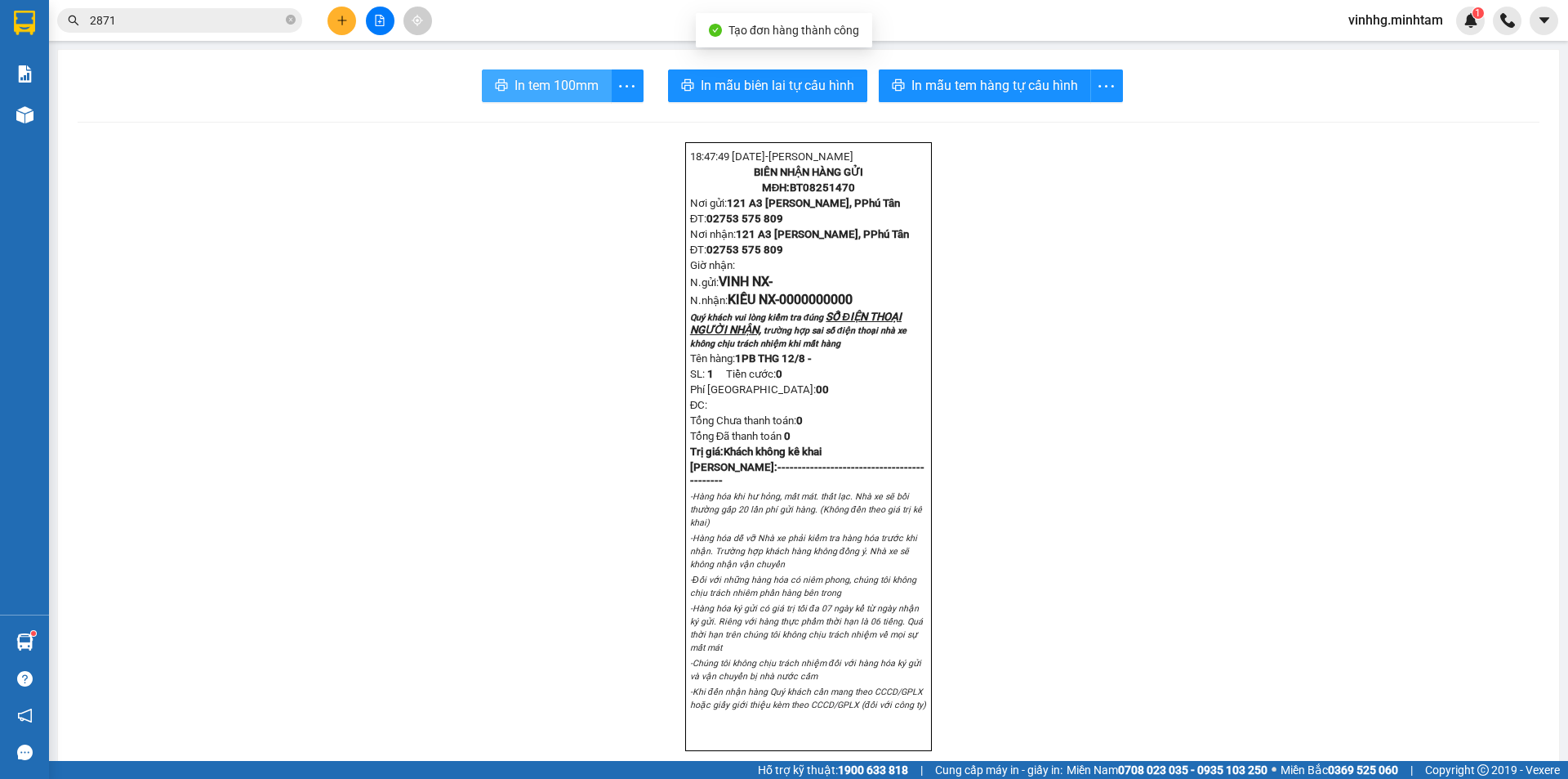
click at [536, 92] on span "In tem 100mm" at bounding box center [557, 85] width 84 height 21
click at [1415, 25] on span "vinhhg.minhtam" at bounding box center [1396, 20] width 121 height 21
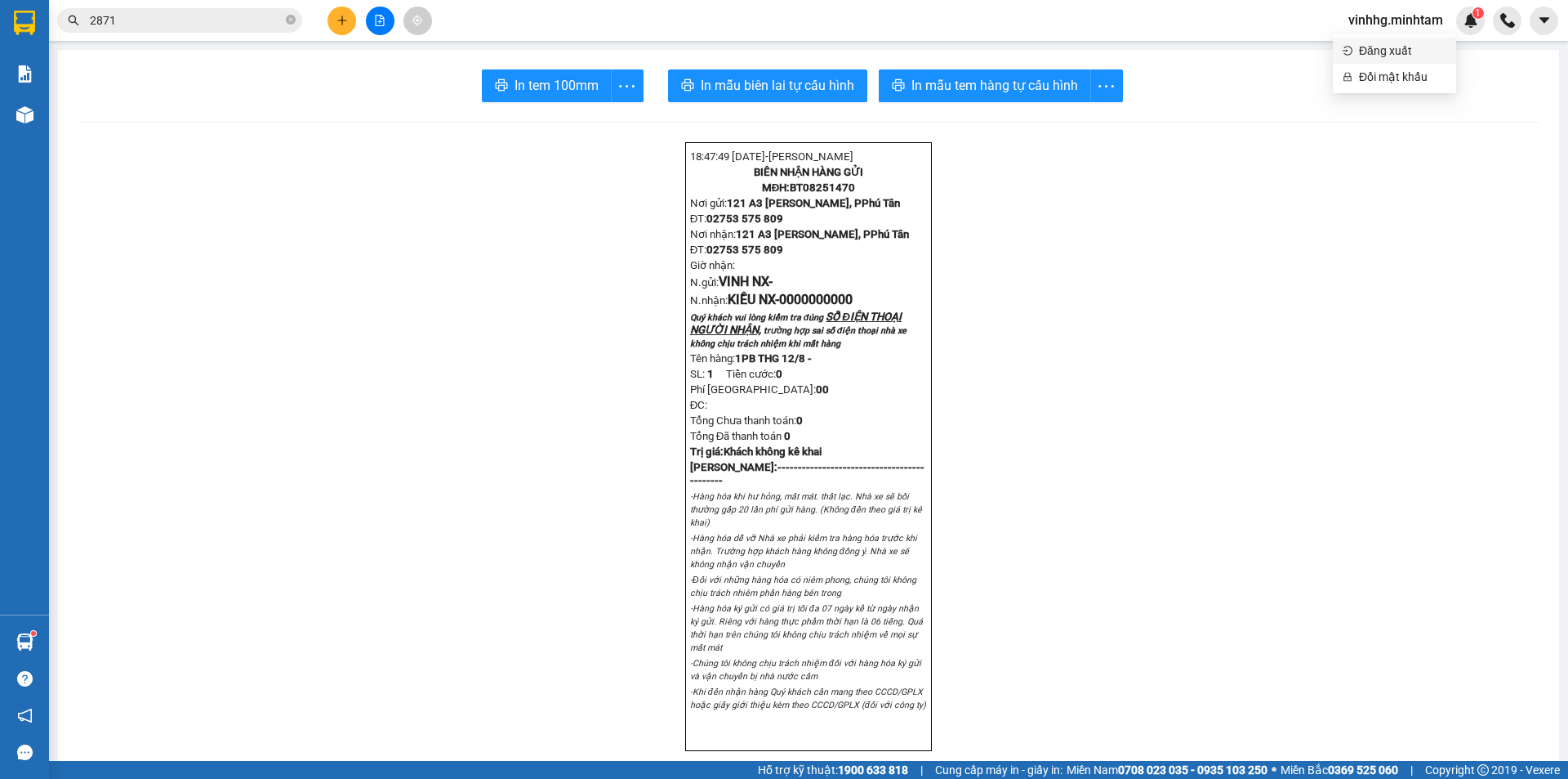
click at [1402, 53] on span "Đăng xuất" at bounding box center [1403, 51] width 87 height 18
